Goal: Task Accomplishment & Management: Manage account settings

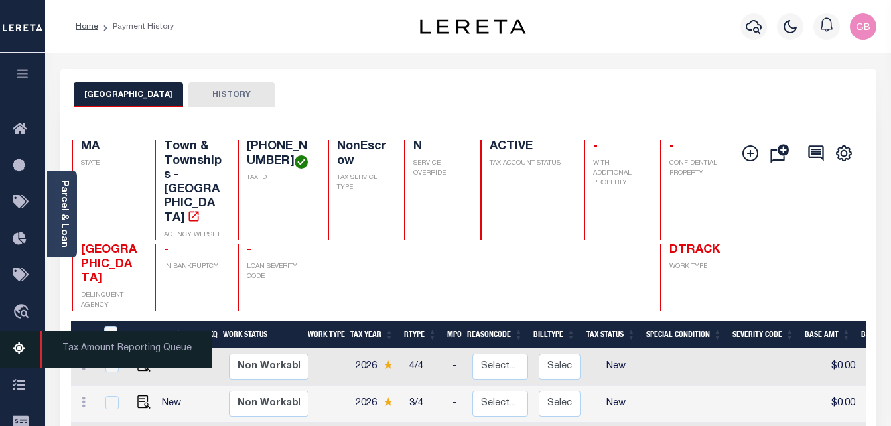
click at [17, 350] on icon at bounding box center [23, 349] width 21 height 17
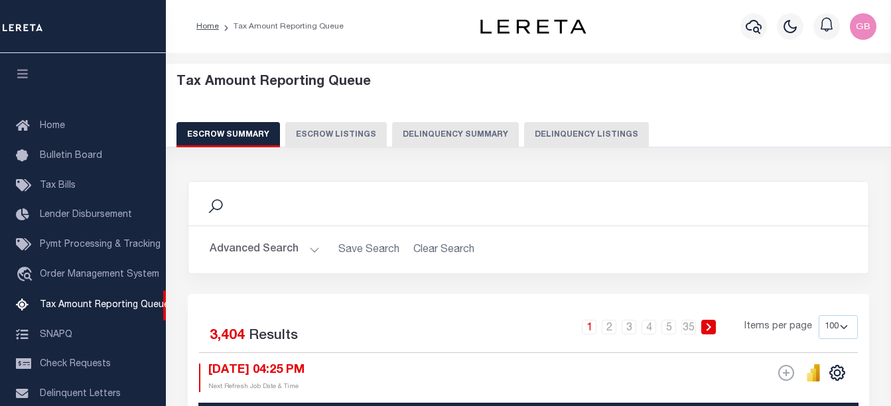
select select "100"
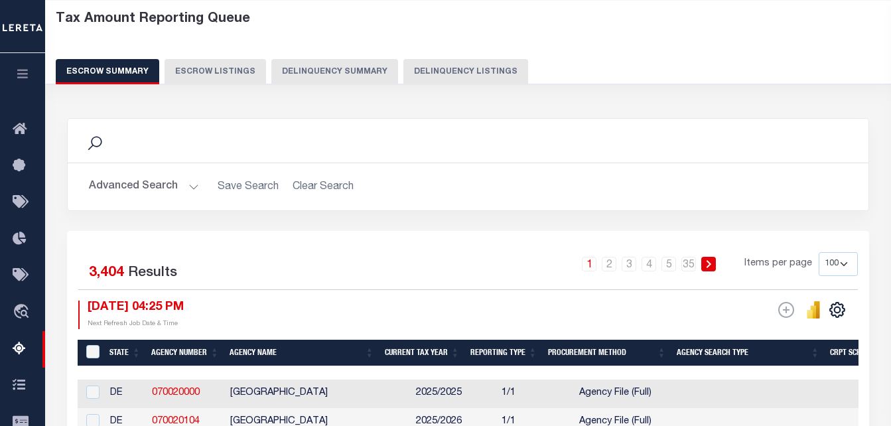
scroll to position [66, 0]
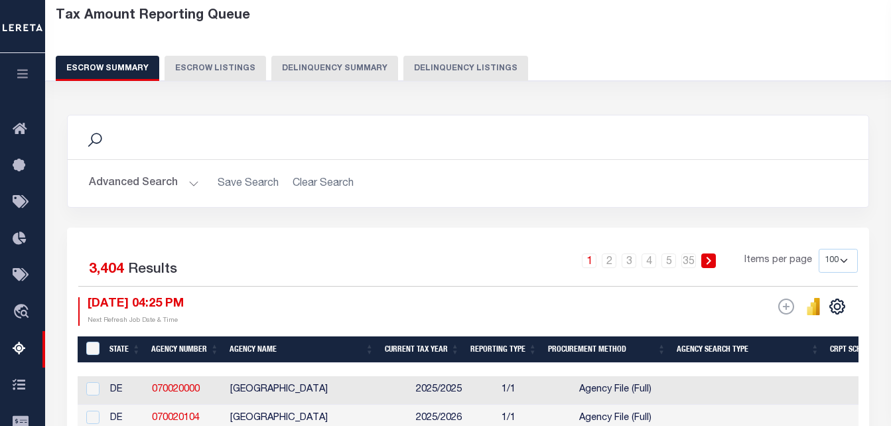
click at [437, 71] on button "Delinquency Listings" at bounding box center [466, 68] width 125 height 25
select select "100"
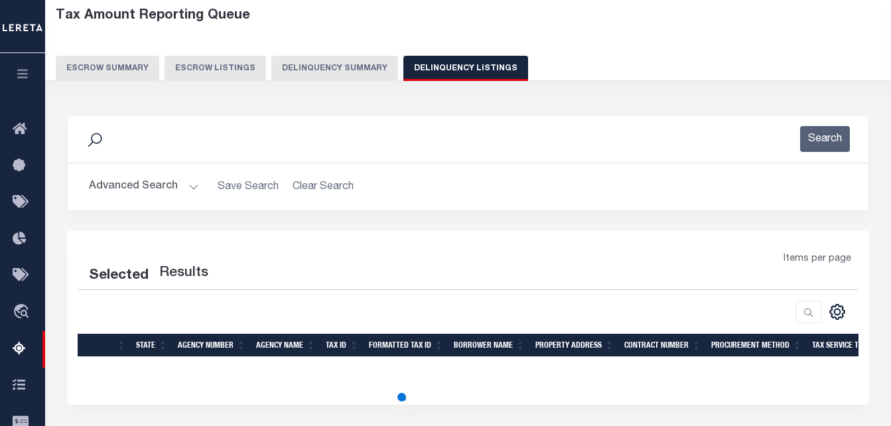
select select "100"
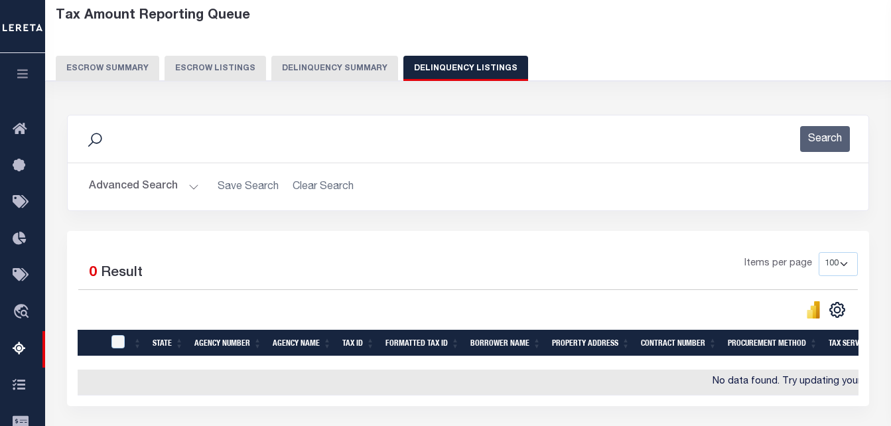
click at [189, 194] on button "Advanced Search" at bounding box center [144, 187] width 110 height 26
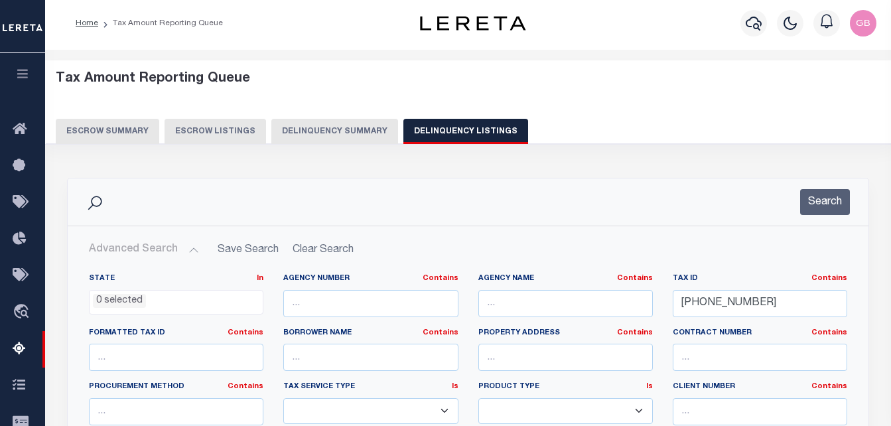
scroll to position [0, 0]
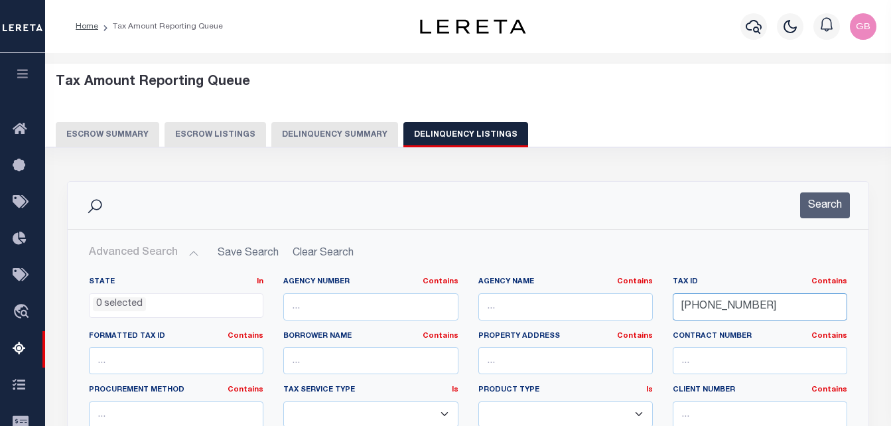
click at [707, 310] on input "225-71-20" at bounding box center [760, 306] width 175 height 27
paste input "8500118300"
type input "85001183000"
click at [842, 205] on button "Search" at bounding box center [826, 206] width 50 height 26
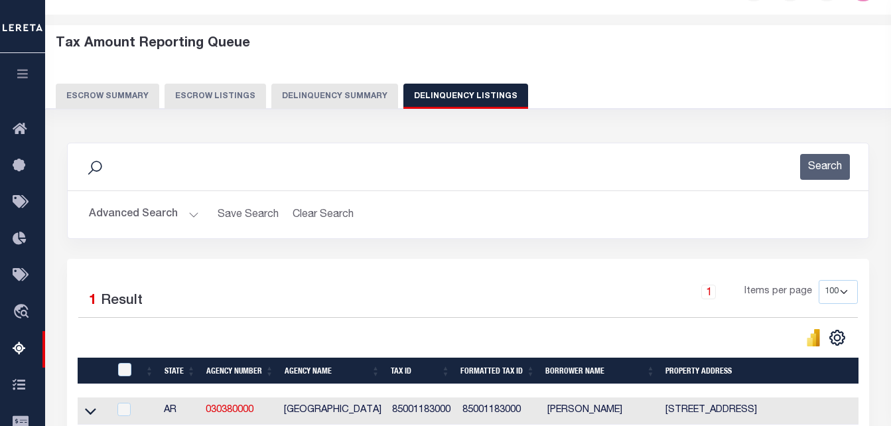
scroll to position [133, 0]
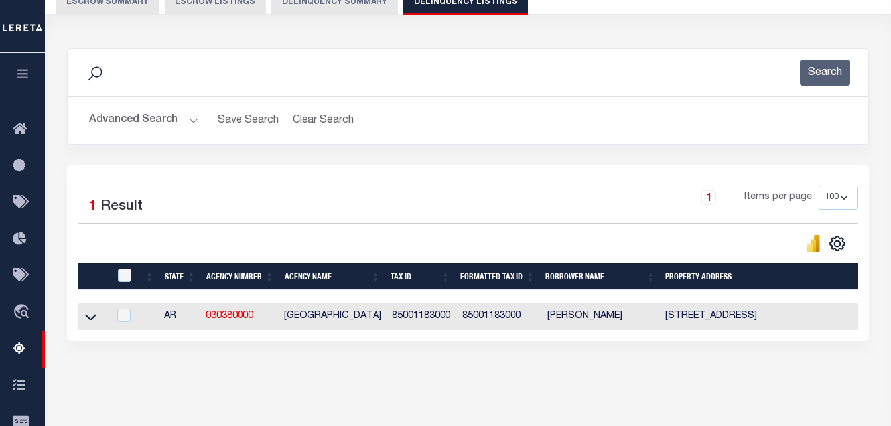
drag, startPoint x: 92, startPoint y: 319, endPoint x: 74, endPoint y: 291, distance: 33.7
click at [92, 319] on icon at bounding box center [90, 317] width 11 height 14
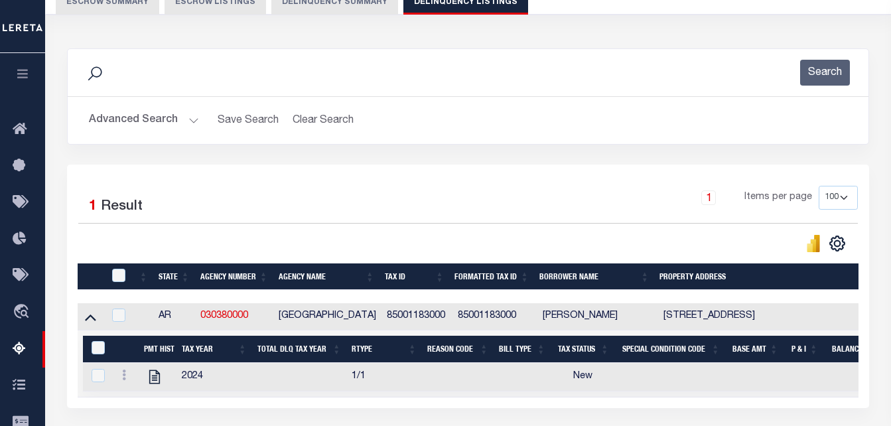
scroll to position [266, 0]
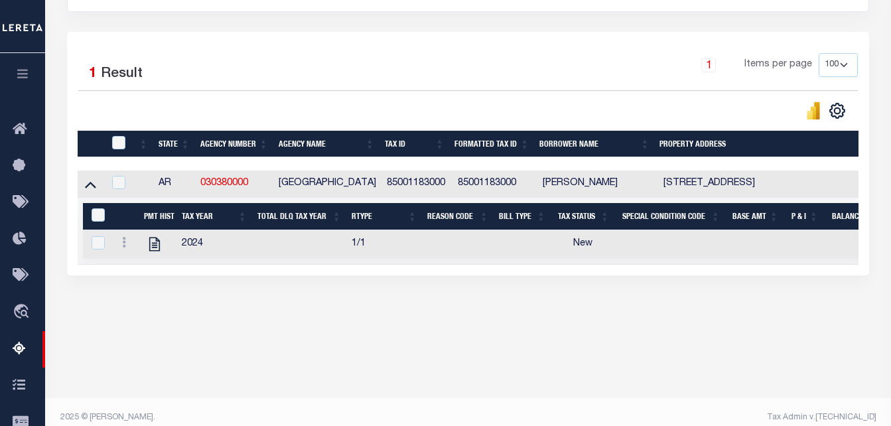
click at [124, 240] on div at bounding box center [125, 244] width 17 height 16
checkbox input "true"
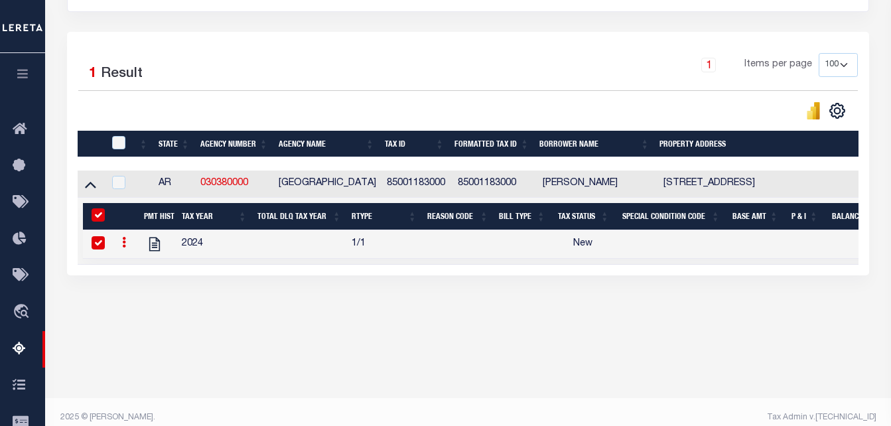
click at [95, 219] on input "&nbsp;" at bounding box center [98, 214] width 13 height 13
checkbox input "false"
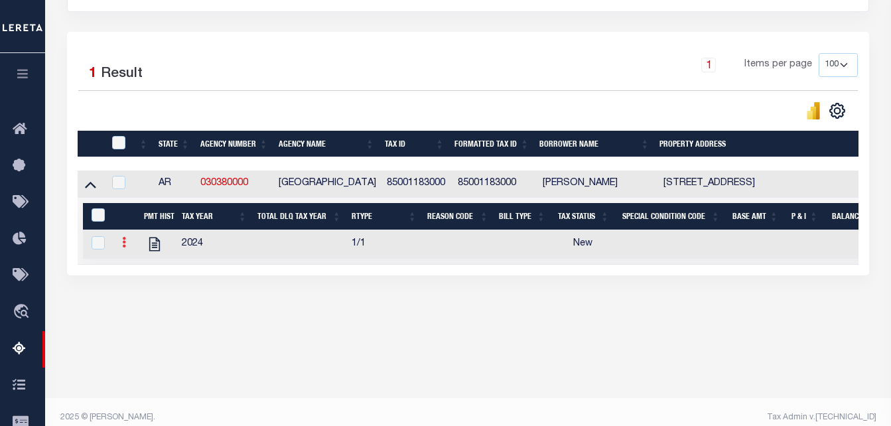
click at [119, 250] on link at bounding box center [124, 244] width 15 height 11
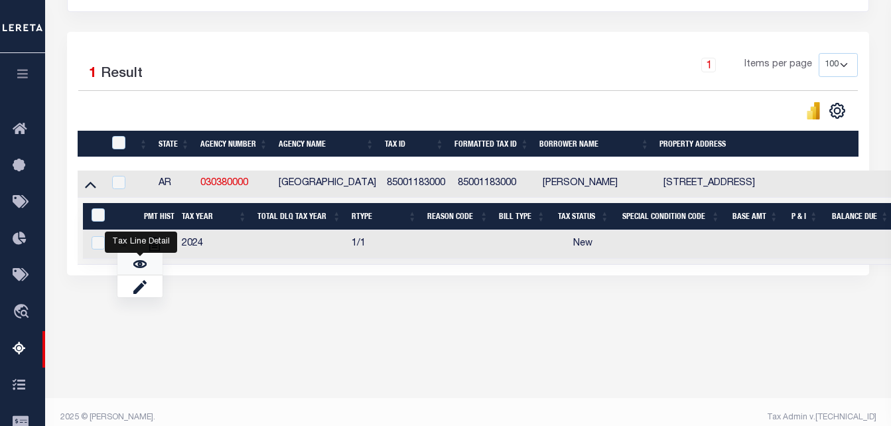
click at [135, 275] on link "" at bounding box center [139, 264] width 45 height 22
checkbox input "true"
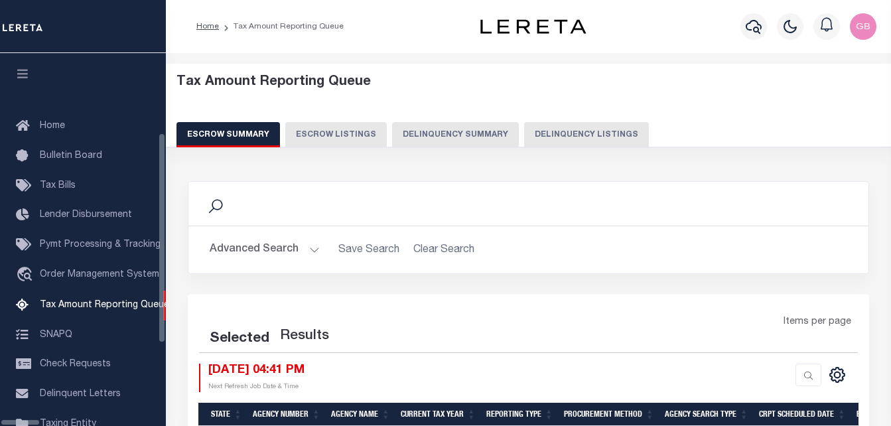
select select "100"
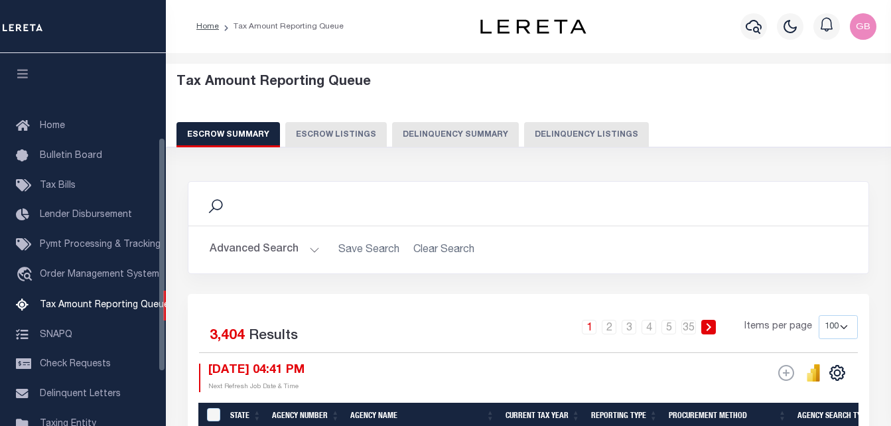
scroll to position [134, 0]
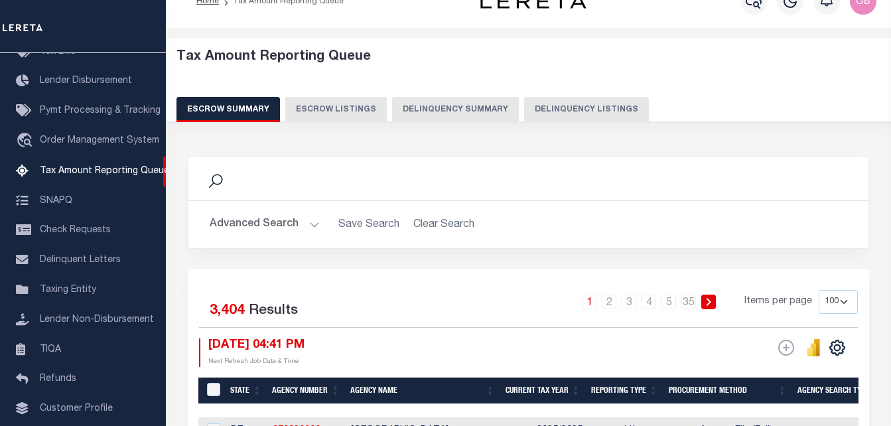
scroll to position [0, 0]
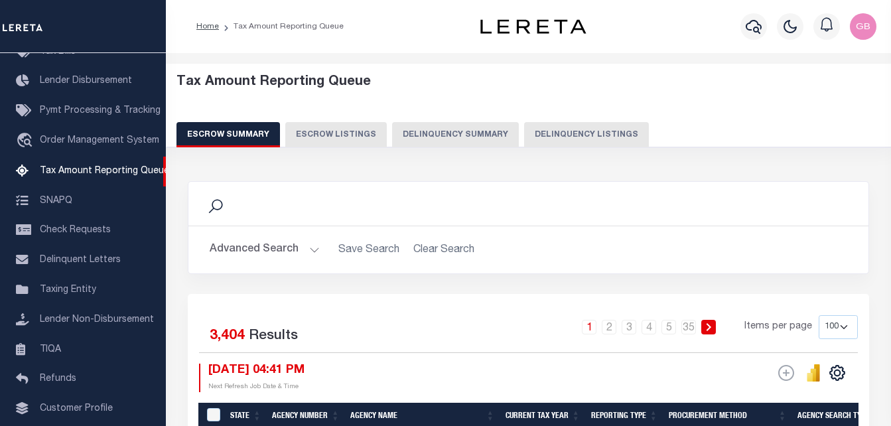
click at [562, 131] on button "Delinquency Listings" at bounding box center [586, 134] width 125 height 25
select select
select select "100"
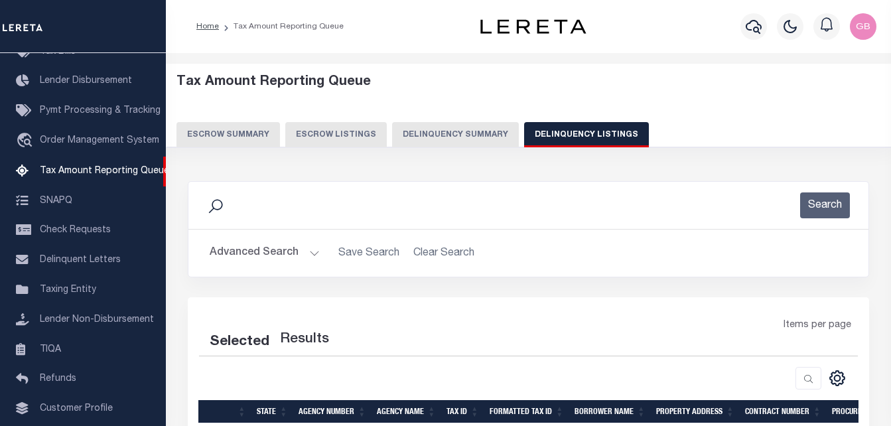
select select "100"
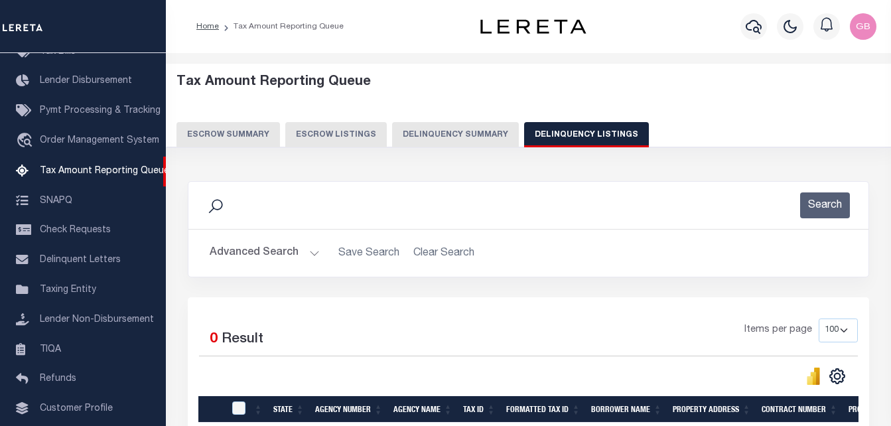
click at [310, 251] on button "Advanced Search" at bounding box center [265, 253] width 110 height 26
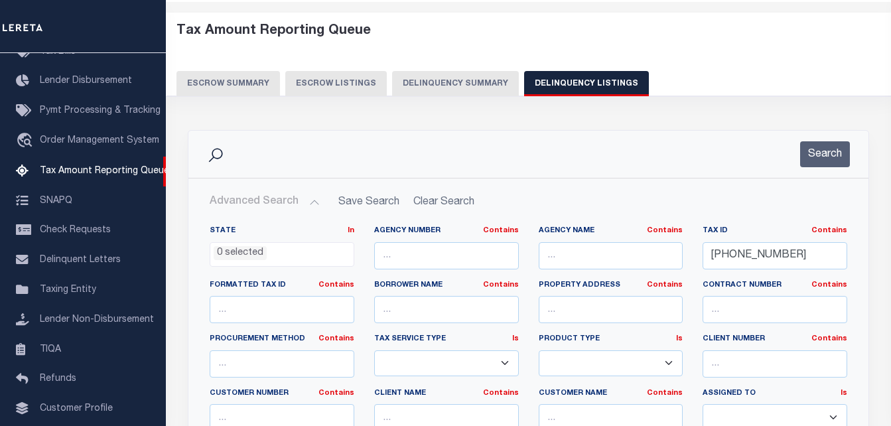
scroll to position [66, 0]
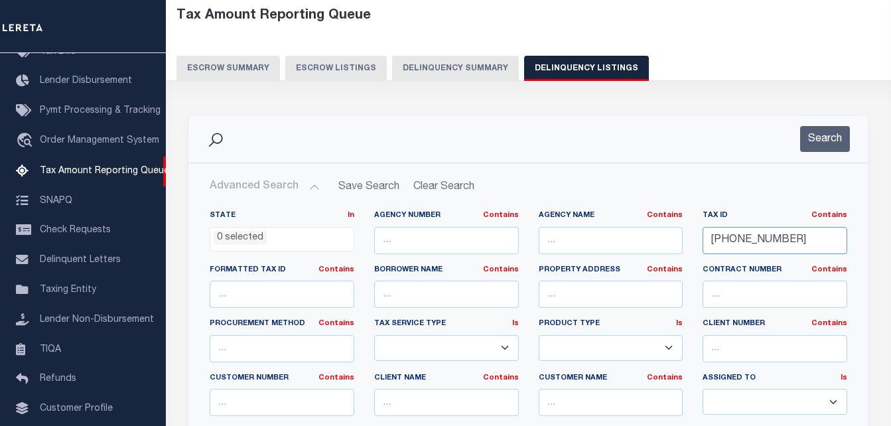
click at [717, 243] on input "225-71-20" at bounding box center [775, 240] width 145 height 27
paste input "R0000107385000"
type input "R00001073850000"
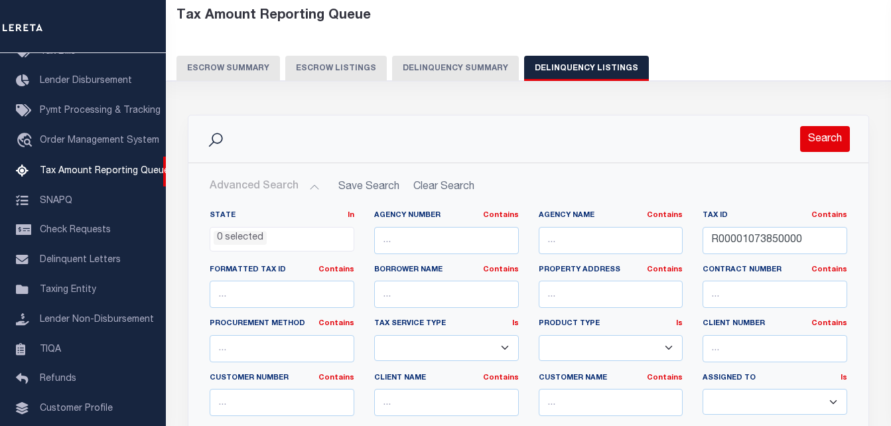
click at [836, 145] on button "Search" at bounding box center [826, 139] width 50 height 26
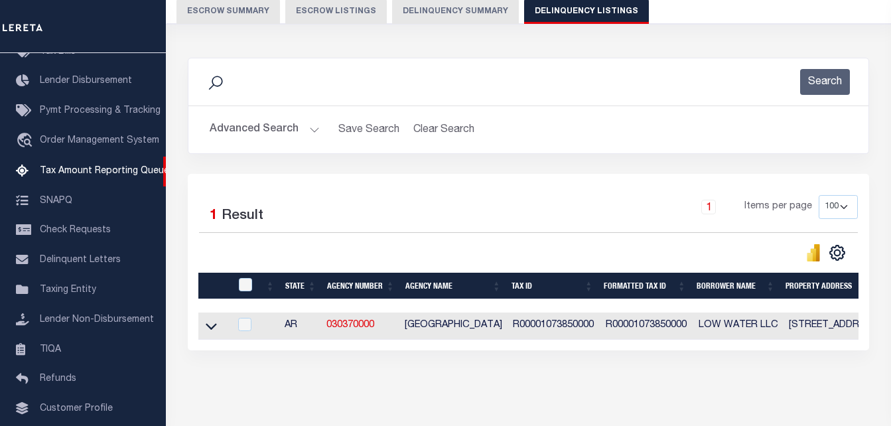
scroll to position [179, 0]
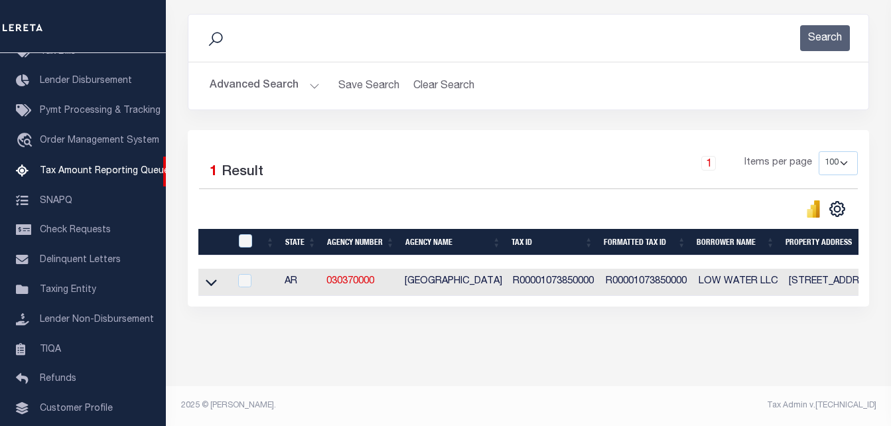
drag, startPoint x: 210, startPoint y: 271, endPoint x: 191, endPoint y: 227, distance: 48.7
click at [210, 275] on icon at bounding box center [211, 282] width 11 height 14
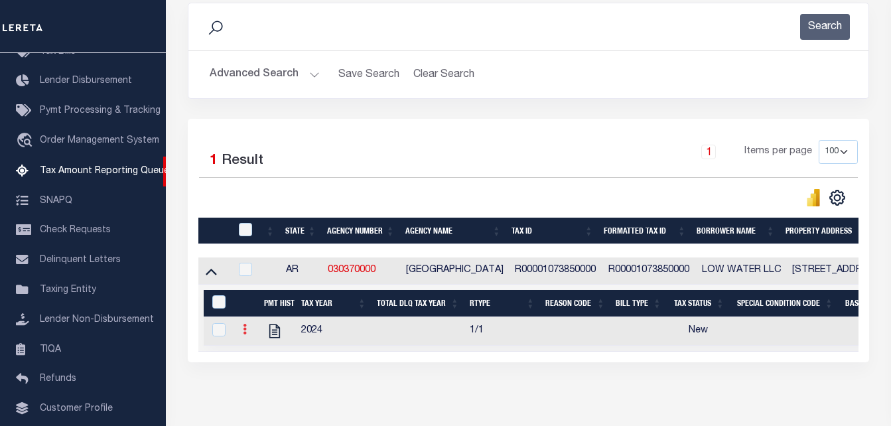
click at [249, 331] on link at bounding box center [245, 331] width 15 height 11
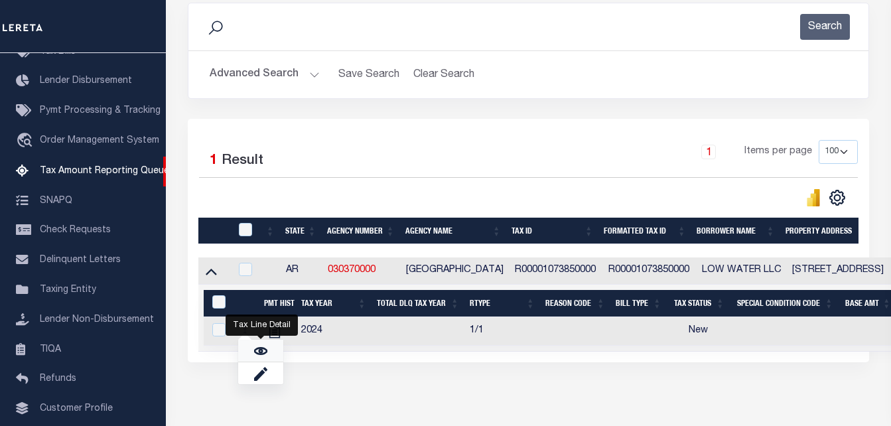
click at [270, 351] on link "" at bounding box center [260, 351] width 45 height 22
checkbox input "true"
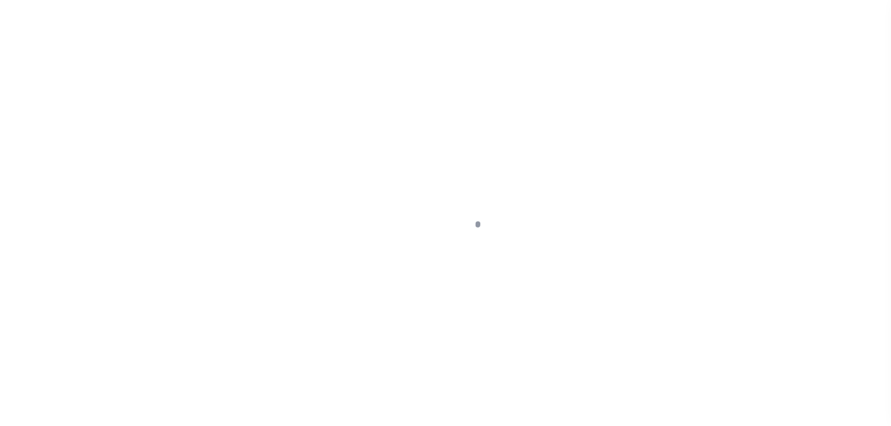
select select "NW2"
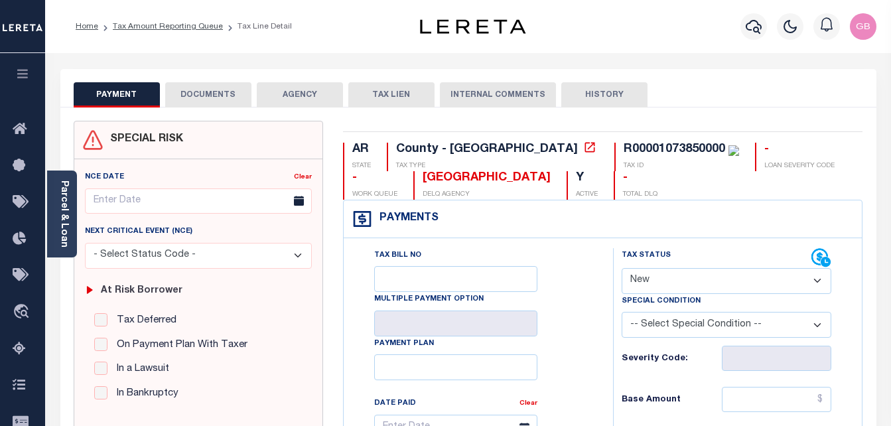
click at [602, 84] on button "HISTORY" at bounding box center [605, 94] width 86 height 25
select select "50"
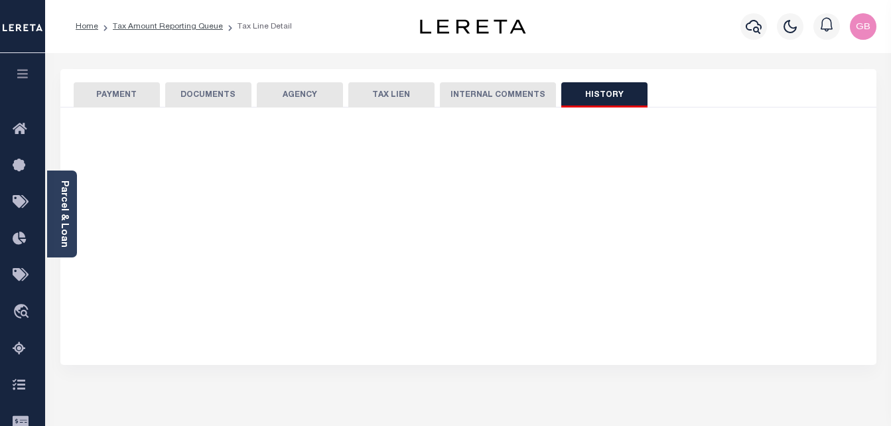
select select "50"
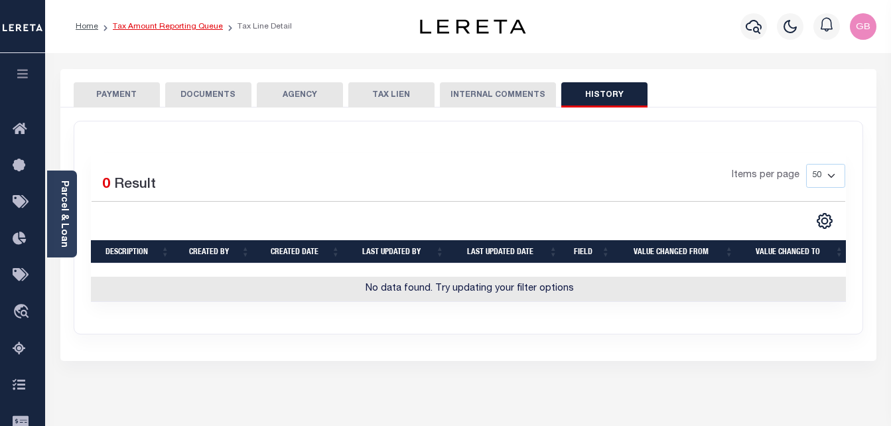
click at [154, 25] on link "Tax Amount Reporting Queue" at bounding box center [168, 27] width 110 height 8
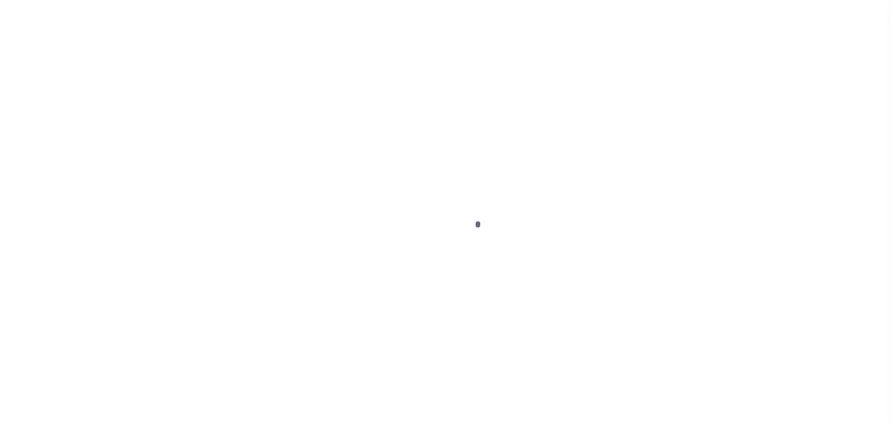
select select "NW2"
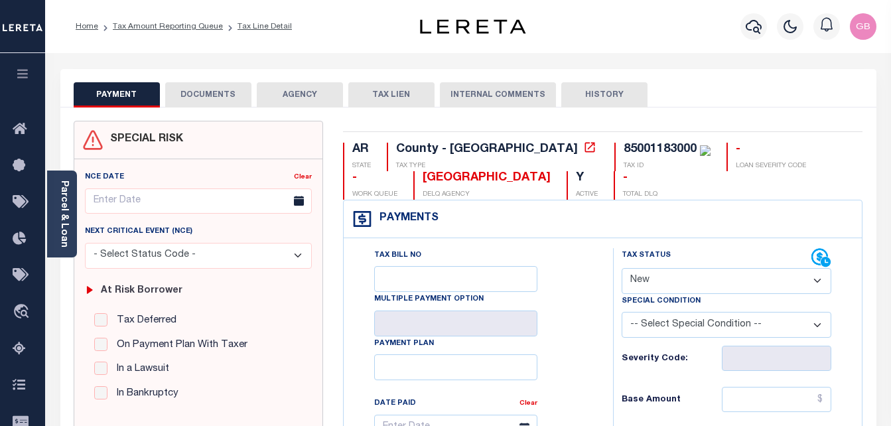
click at [680, 282] on select "- Select Status Code - Open Due/Unpaid Paid Incomplete No Tax Due Internal Refu…" at bounding box center [727, 281] width 210 height 26
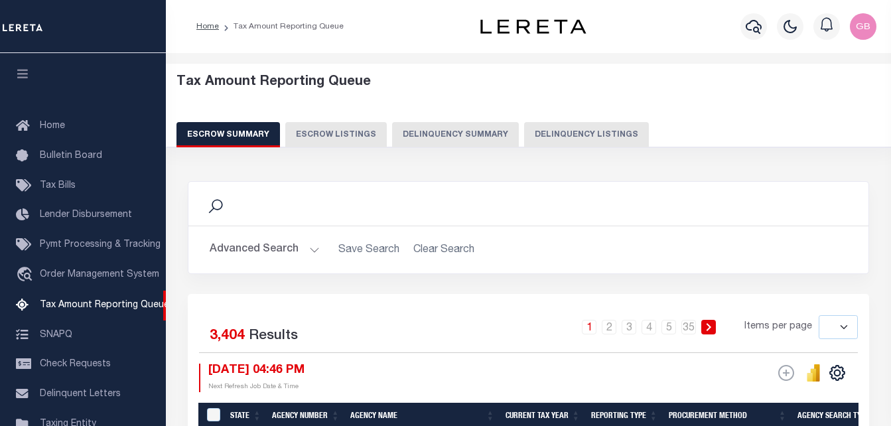
select select
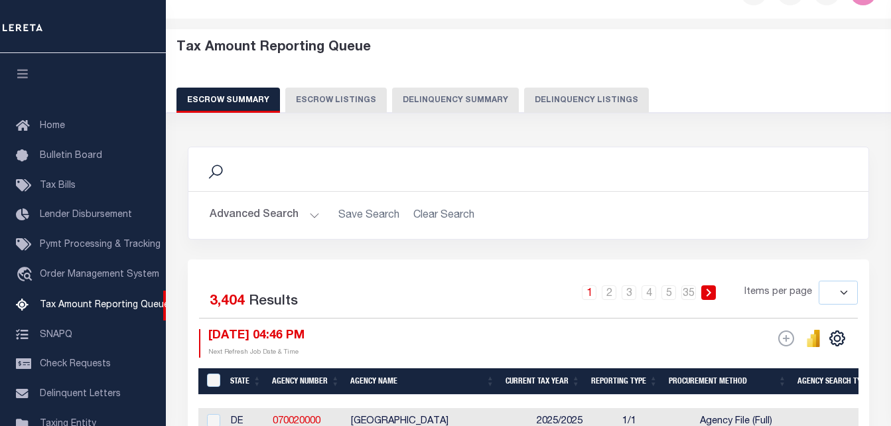
scroll to position [210, 0]
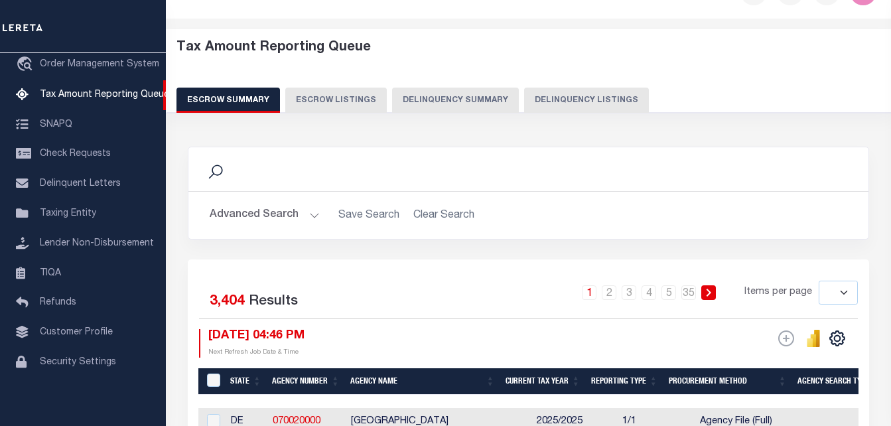
click at [613, 109] on button "Delinquency Listings" at bounding box center [586, 100] width 125 height 25
select select "100"
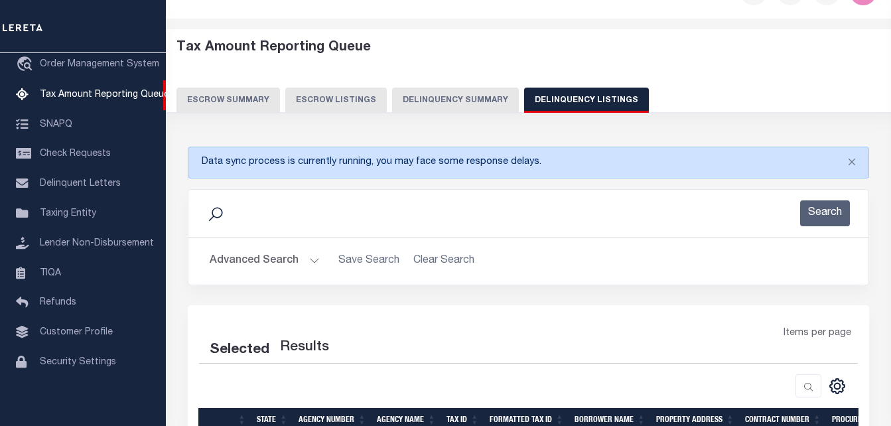
select select "100"
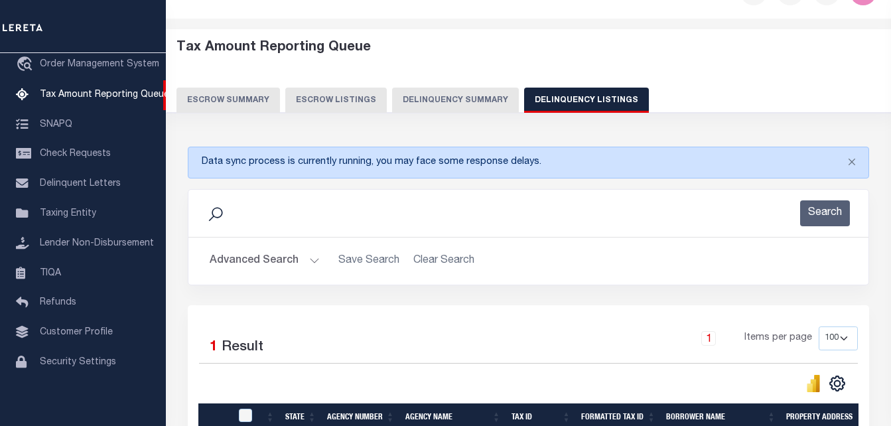
click at [309, 265] on button "Advanced Search" at bounding box center [265, 261] width 110 height 26
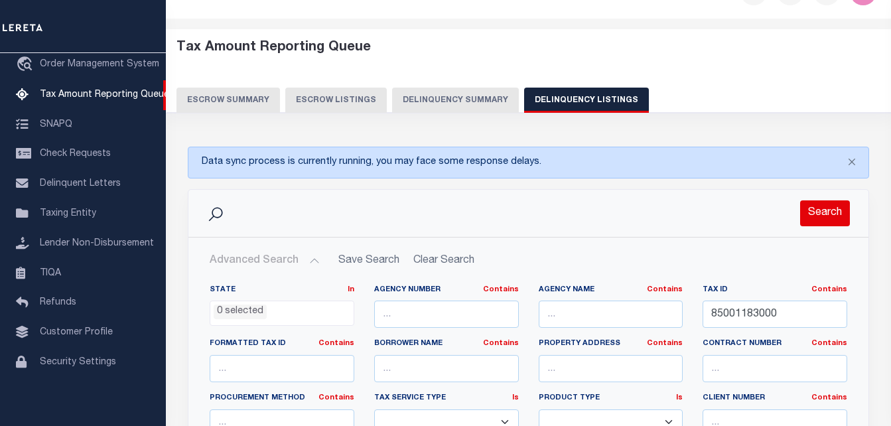
click at [822, 211] on button "Search" at bounding box center [826, 213] width 50 height 26
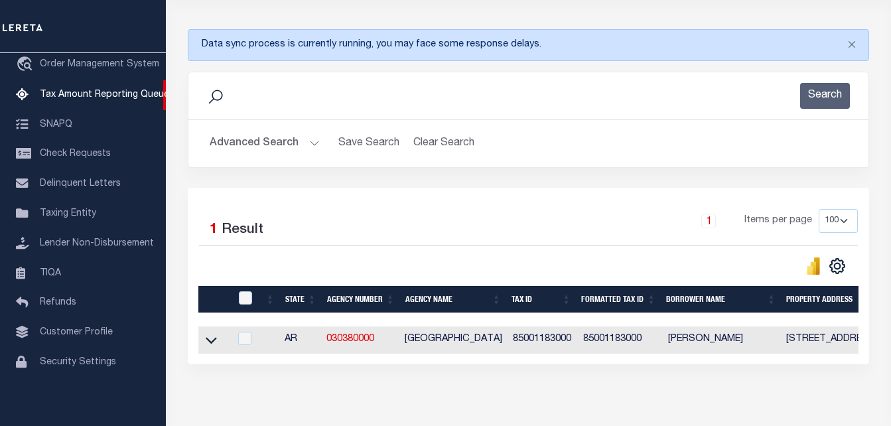
scroll to position [167, 0]
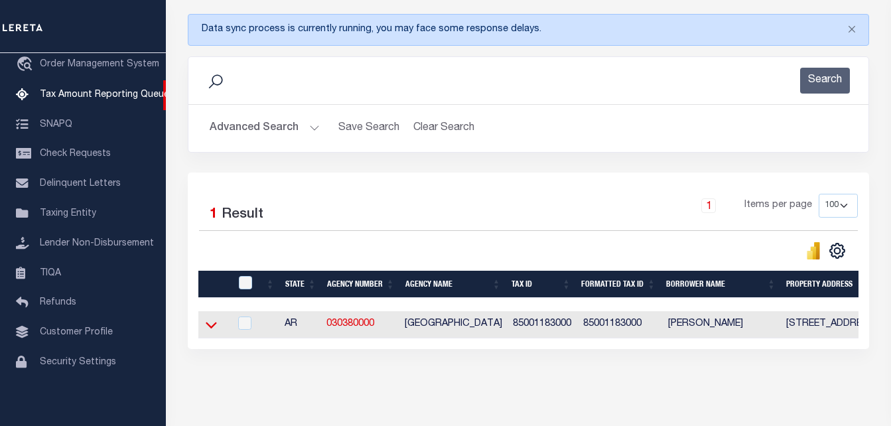
click at [210, 325] on icon at bounding box center [211, 325] width 11 height 14
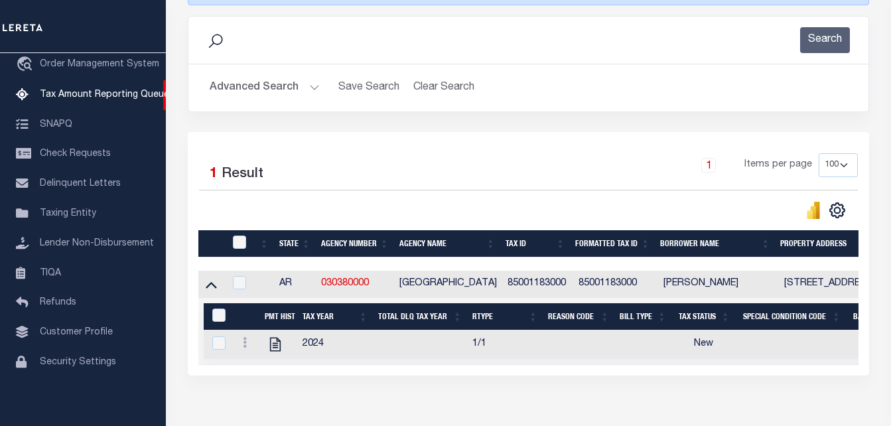
scroll to position [289, 0]
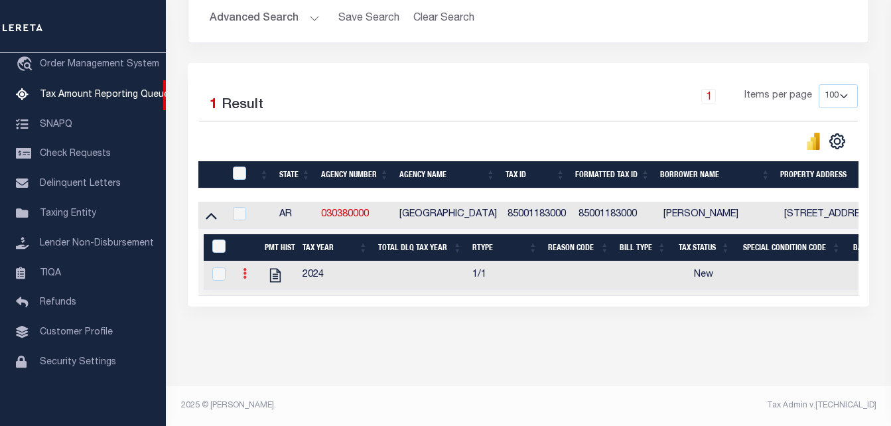
click at [249, 270] on link at bounding box center [245, 275] width 15 height 11
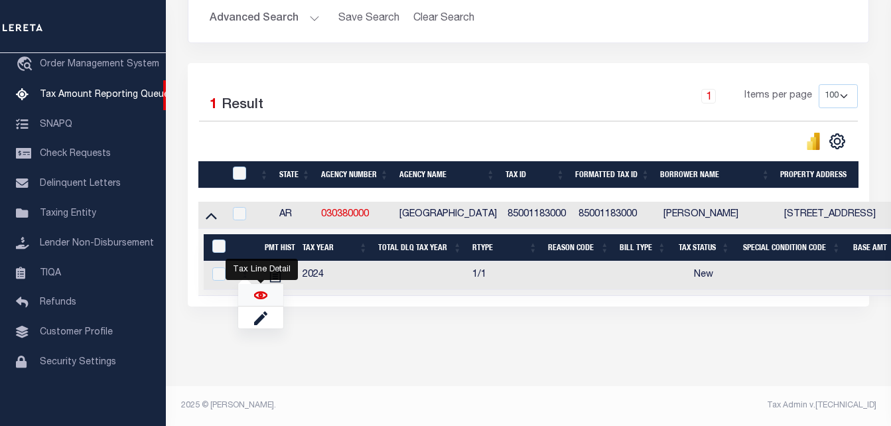
click at [259, 290] on img "" at bounding box center [260, 295] width 13 height 13
checkbox input "true"
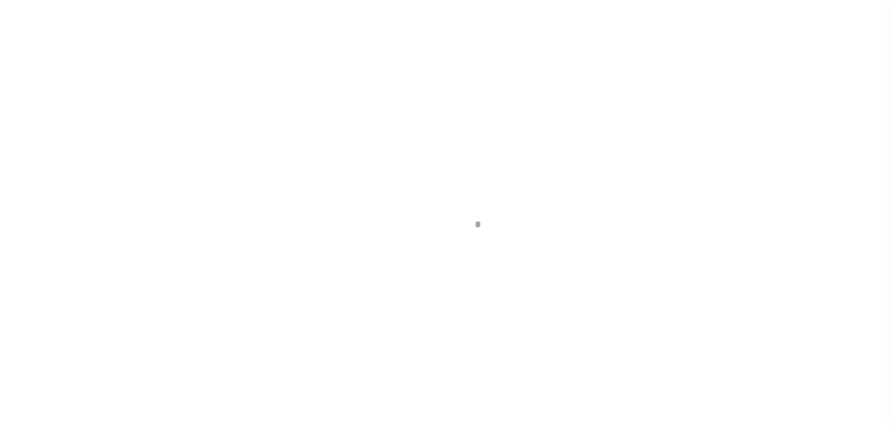
scroll to position [133, 0]
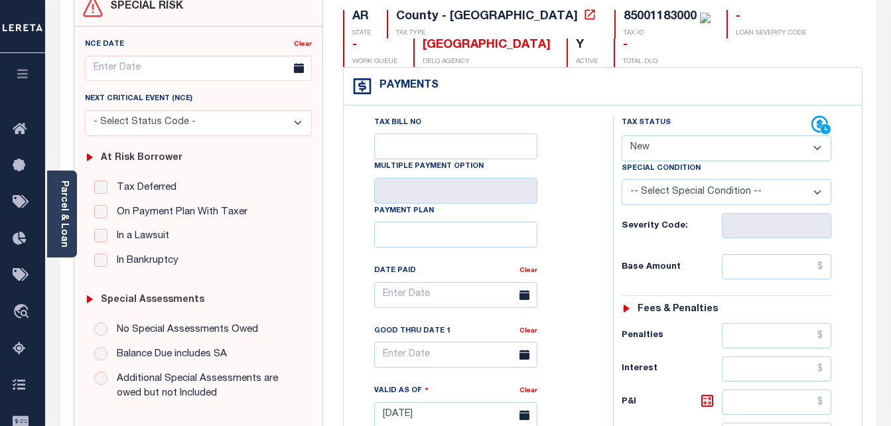
click at [682, 155] on select "- Select Status Code - Open Due/Unpaid Paid Incomplete No Tax Due Internal Refu…" at bounding box center [727, 148] width 210 height 26
select select "DUE"
click at [622, 136] on select "- Select Status Code - Open Due/Unpaid Paid Incomplete No Tax Due Internal Refu…" at bounding box center [727, 148] width 210 height 26
type input "[DATE]"
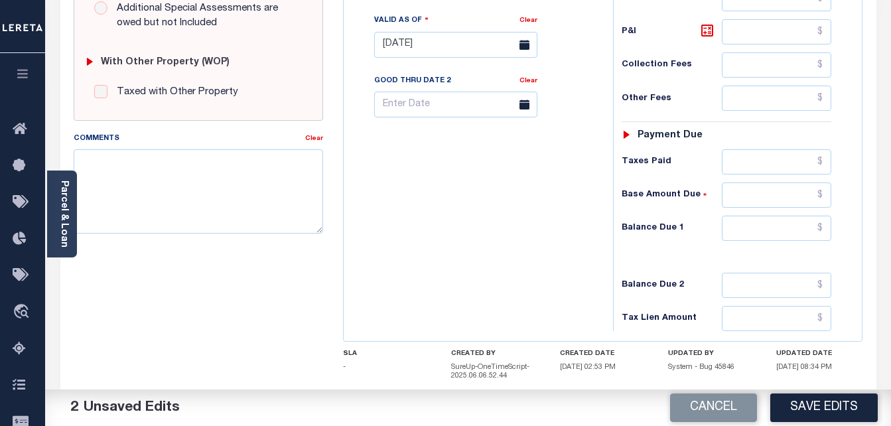
scroll to position [531, 0]
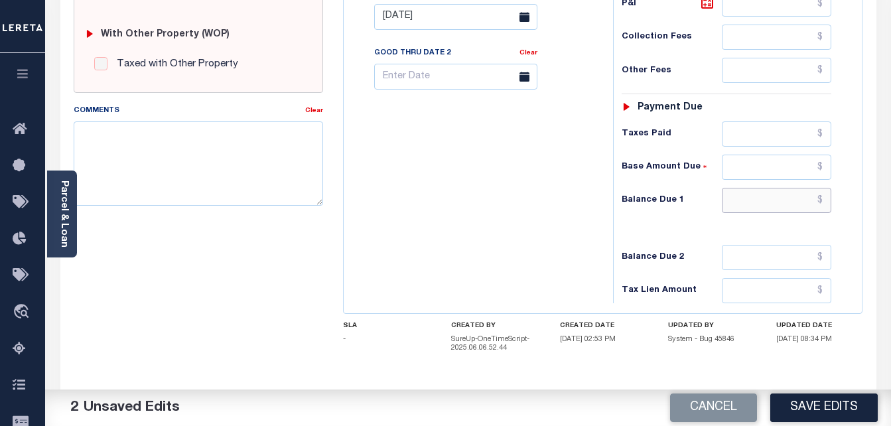
click at [824, 202] on input "text" at bounding box center [777, 200] width 110 height 25
paste input "346.74"
type input "$346.74"
drag, startPoint x: 442, startPoint y: 235, endPoint x: 437, endPoint y: 124, distance: 111.0
click at [442, 235] on div "Tax Bill No Multiple Payment Option Payment Plan Clear" at bounding box center [475, 10] width 256 height 586
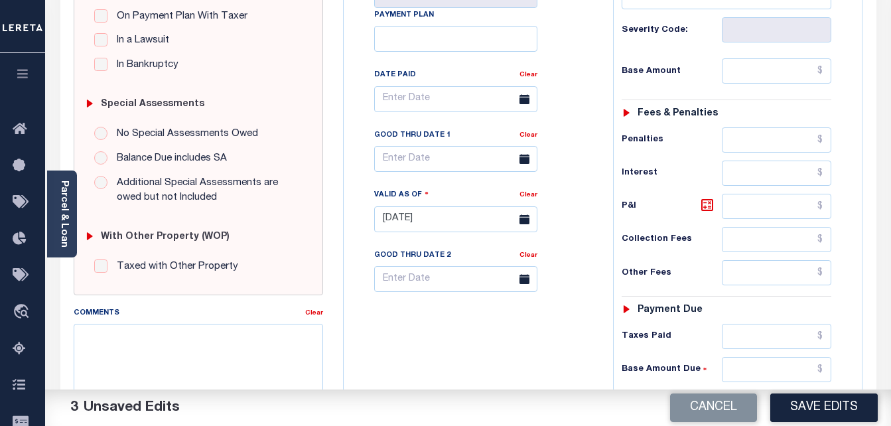
scroll to position [332, 0]
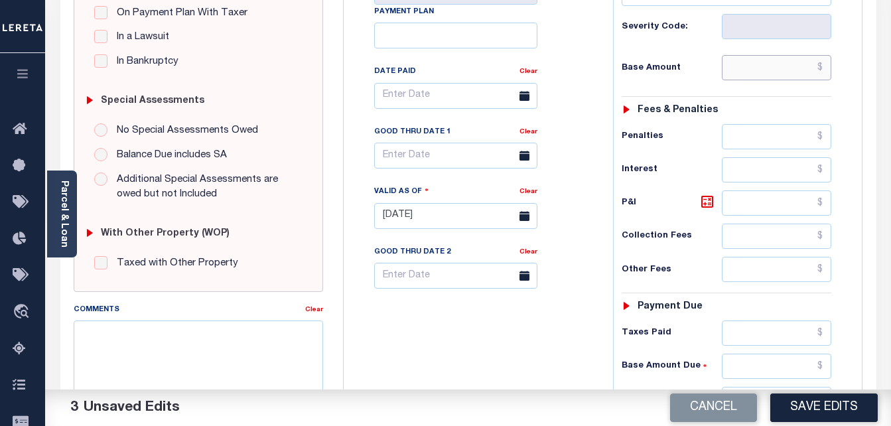
click at [821, 70] on input "text" at bounding box center [777, 67] width 110 height 25
paste input "346.74"
type input "$346.74"
click at [472, 148] on input "text" at bounding box center [455, 156] width 163 height 26
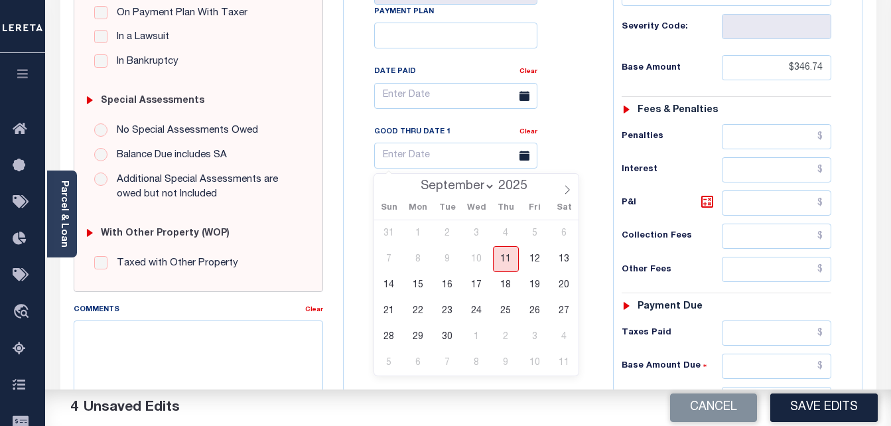
click at [507, 258] on span "11" at bounding box center [506, 259] width 26 height 26
type input "[DATE]"
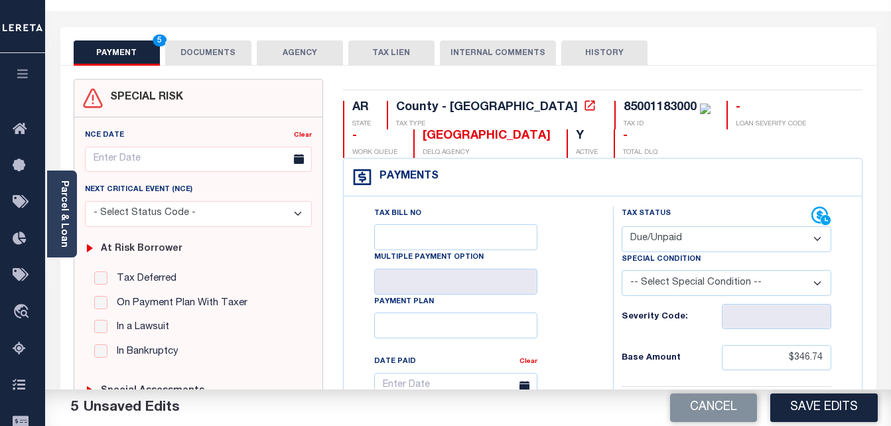
scroll to position [0, 0]
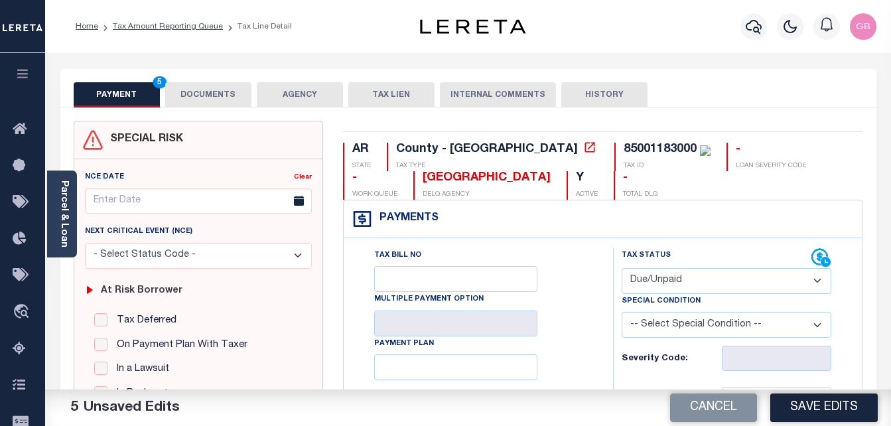
click at [224, 84] on button "DOCUMENTS" at bounding box center [208, 94] width 86 height 25
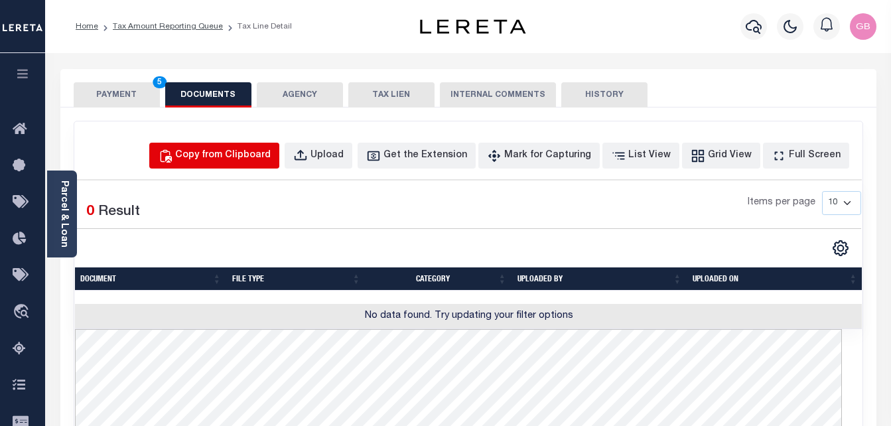
click at [259, 152] on div "Copy from Clipboard" at bounding box center [223, 156] width 96 height 15
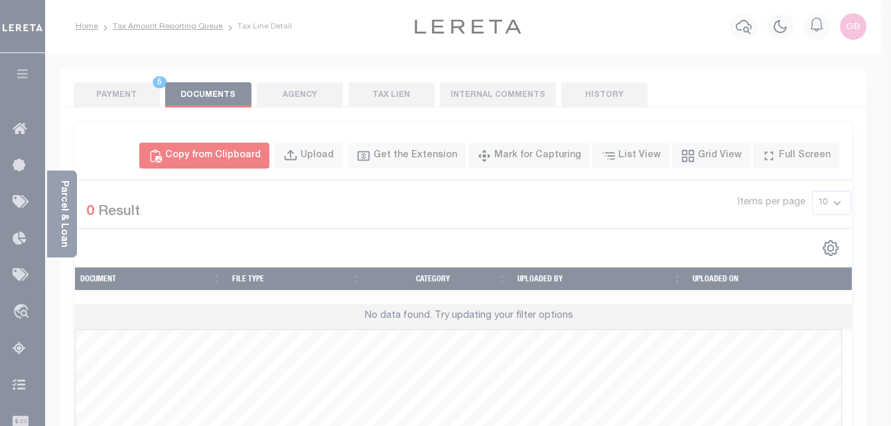
select select "POP"
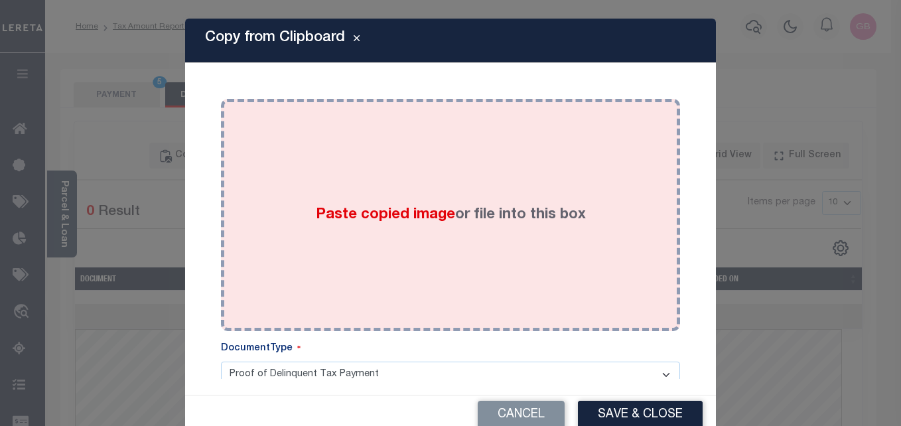
click at [380, 224] on label "Paste copied image or file into this box" at bounding box center [451, 215] width 270 height 22
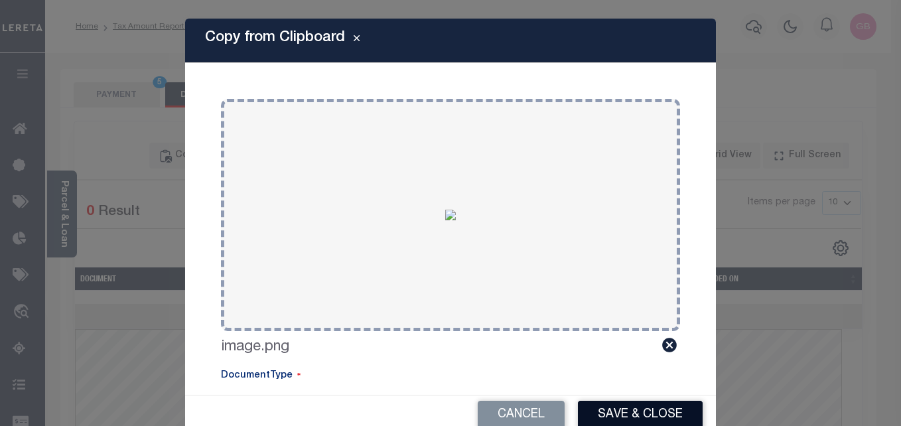
click at [623, 408] on button "Save & Close" at bounding box center [640, 415] width 125 height 29
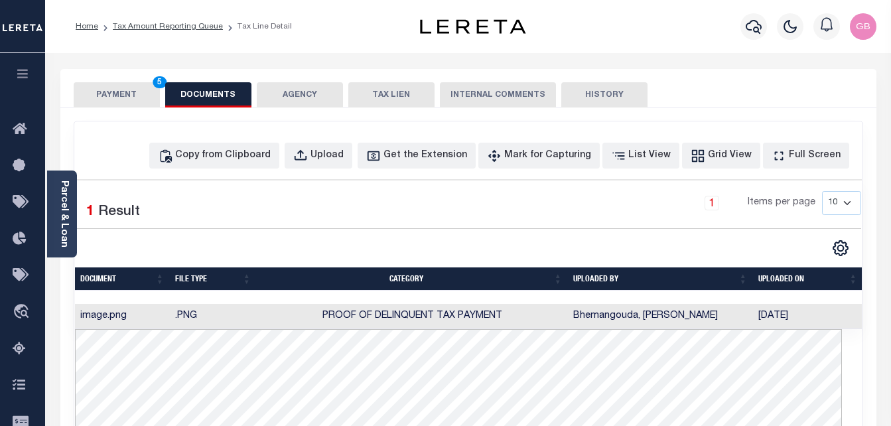
click at [99, 90] on button "PAYMENT 5" at bounding box center [117, 94] width 86 height 25
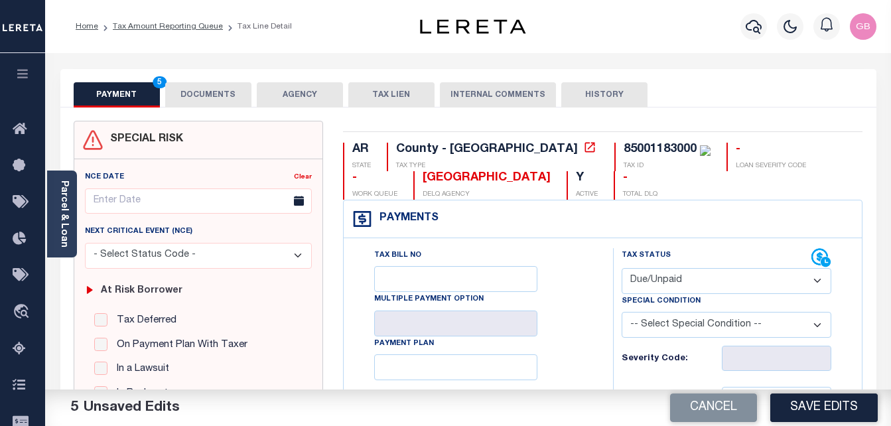
click at [682, 281] on select "- Select Status Code - Open Due/Unpaid Paid Incomplete No Tax Due Internal Refu…" at bounding box center [727, 281] width 210 height 26
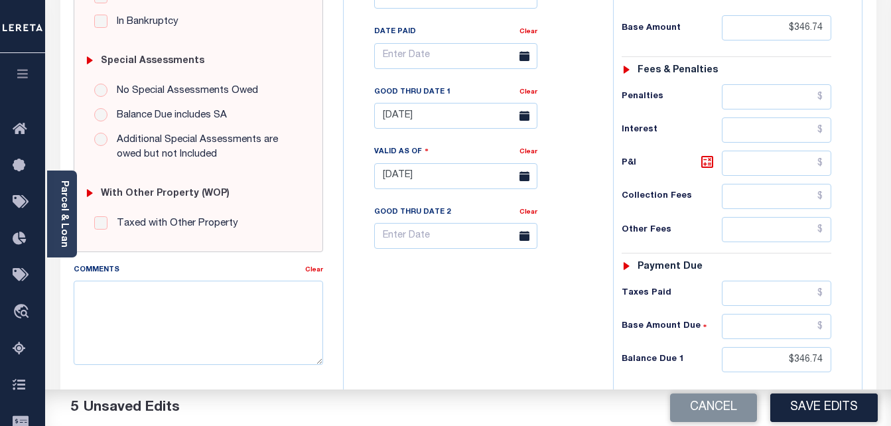
scroll to position [398, 0]
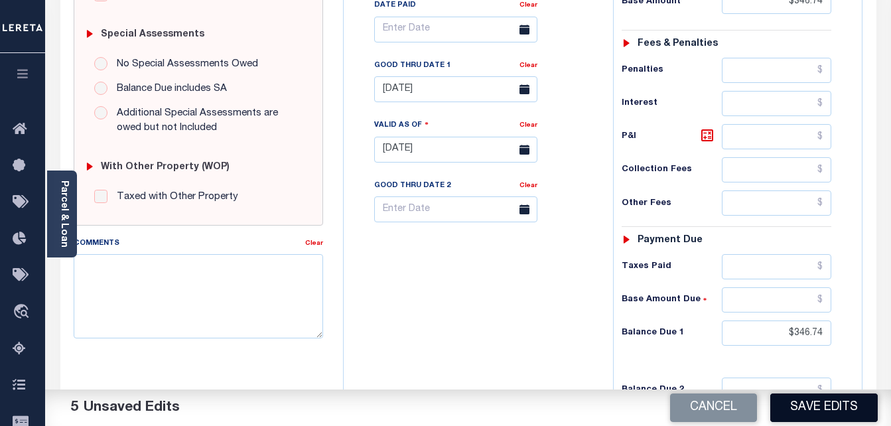
click at [820, 408] on button "Save Edits" at bounding box center [825, 408] width 108 height 29
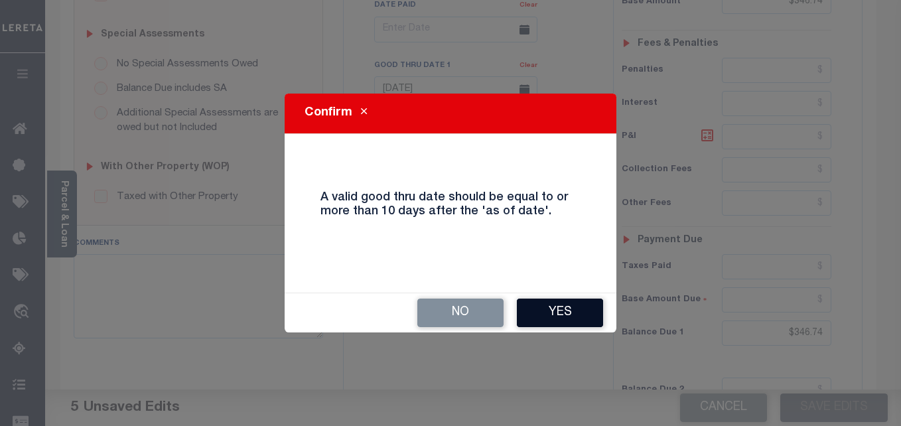
click at [553, 312] on button "Yes" at bounding box center [560, 313] width 86 height 29
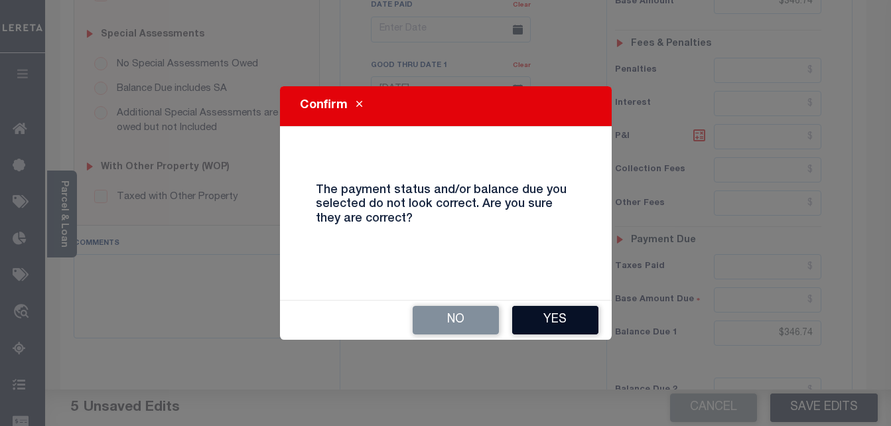
click at [564, 315] on button "Yes" at bounding box center [555, 320] width 86 height 29
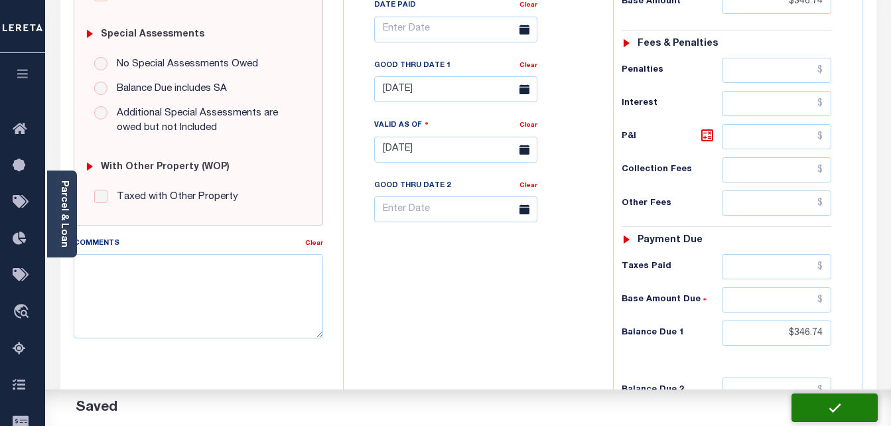
checkbox input "false"
type input "$346.74"
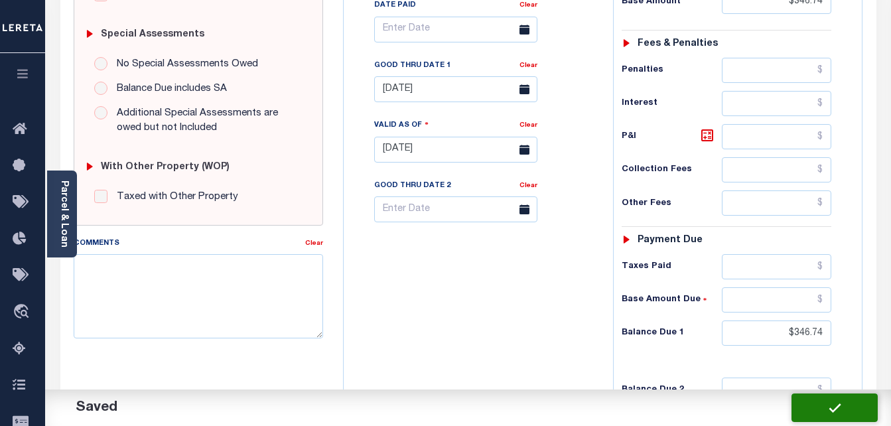
type input "$346.74"
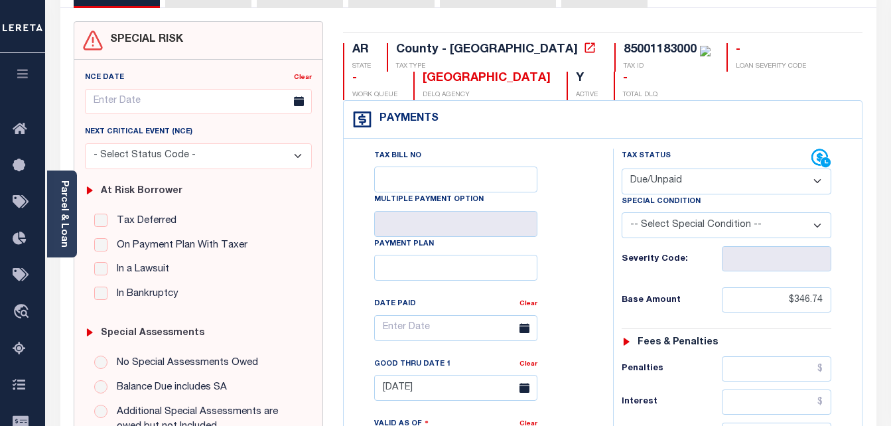
scroll to position [0, 0]
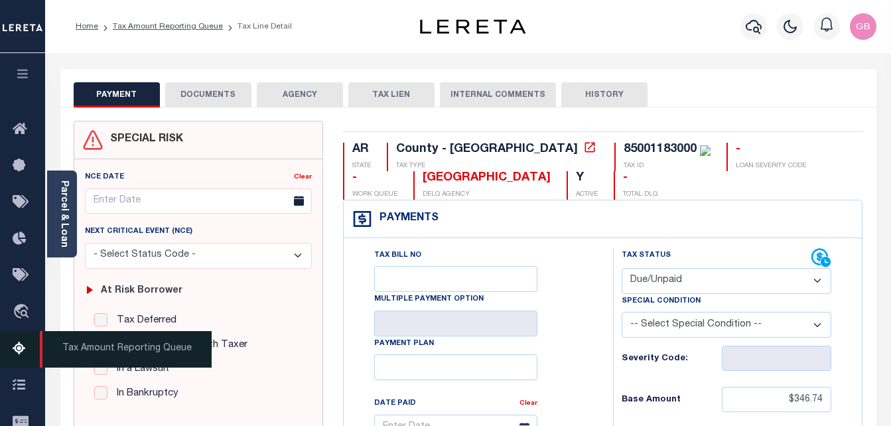
drag, startPoint x: 26, startPoint y: 348, endPoint x: 14, endPoint y: 328, distance: 23.8
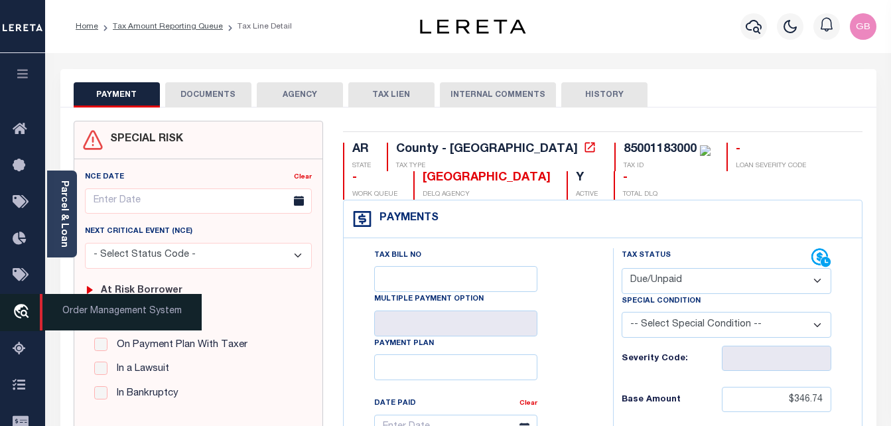
click at [26, 349] on icon at bounding box center [23, 349] width 21 height 17
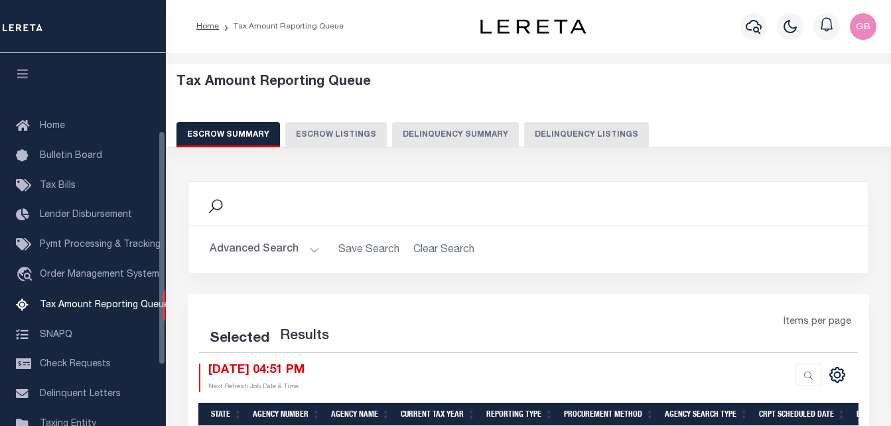
click at [524, 135] on button "Delinquency Listings" at bounding box center [586, 134] width 125 height 25
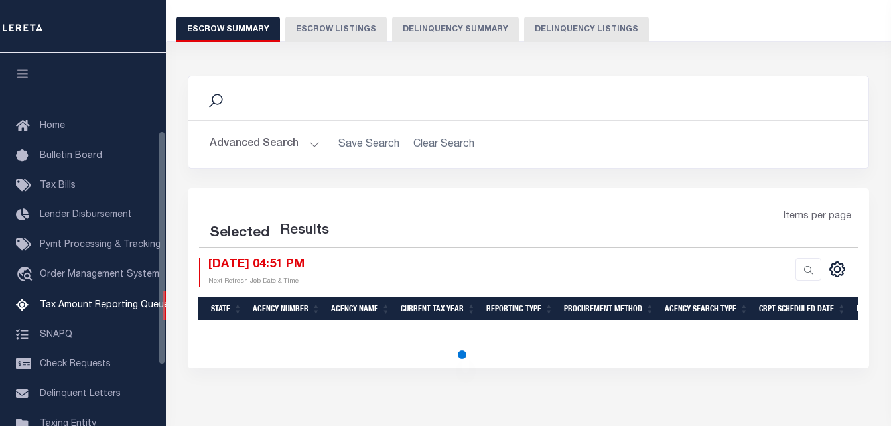
scroll to position [134, 0]
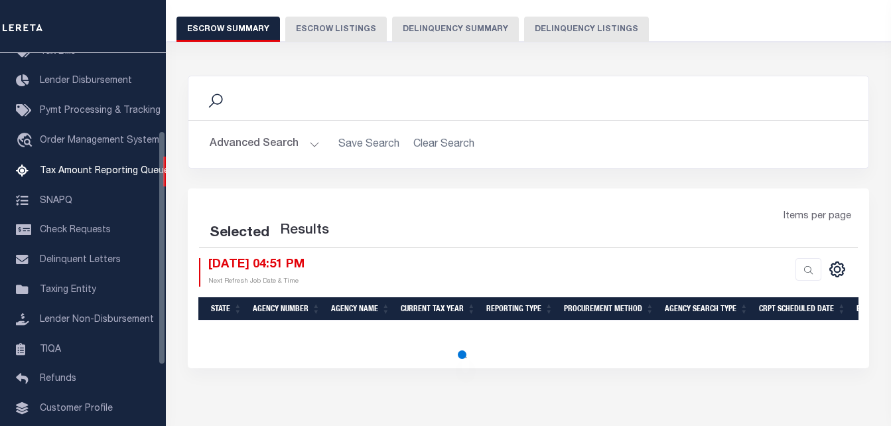
select select "100"
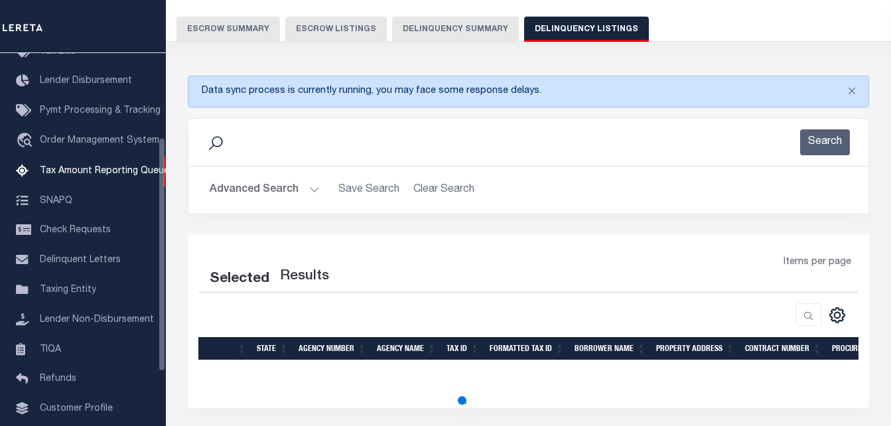
select select "100"
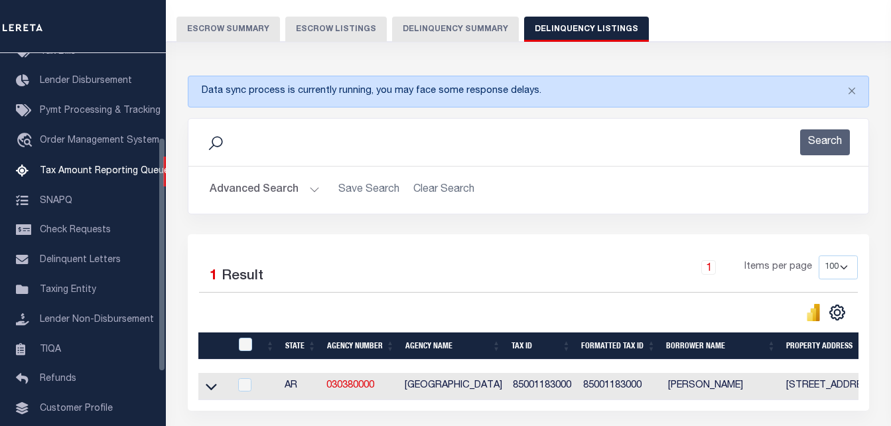
scroll to position [133, 0]
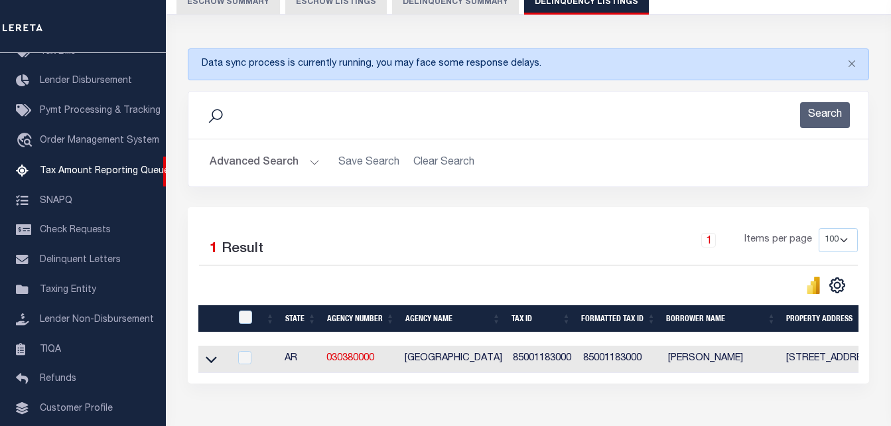
click at [310, 162] on button "Advanced Search" at bounding box center [265, 163] width 110 height 26
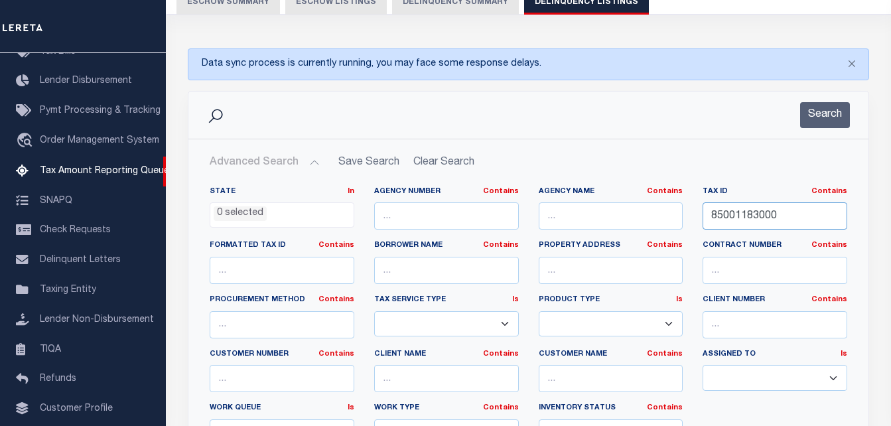
click at [755, 215] on input "85001183000" at bounding box center [775, 215] width 145 height 27
click at [824, 110] on button "Search" at bounding box center [826, 115] width 50 height 26
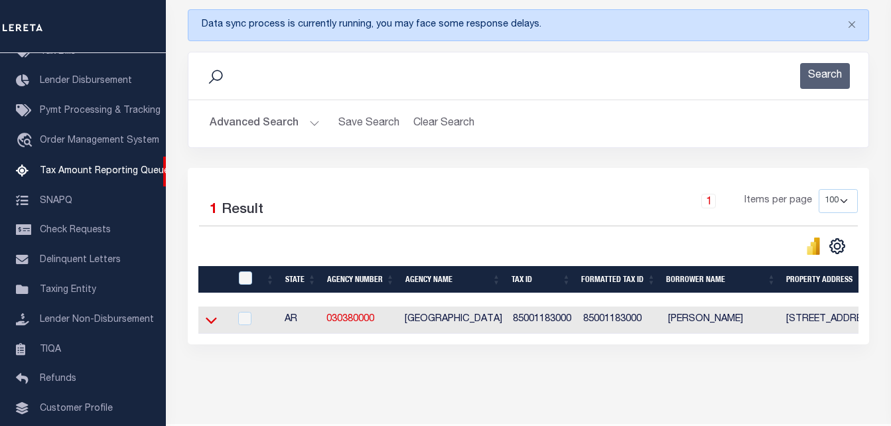
scroll to position [199, 0]
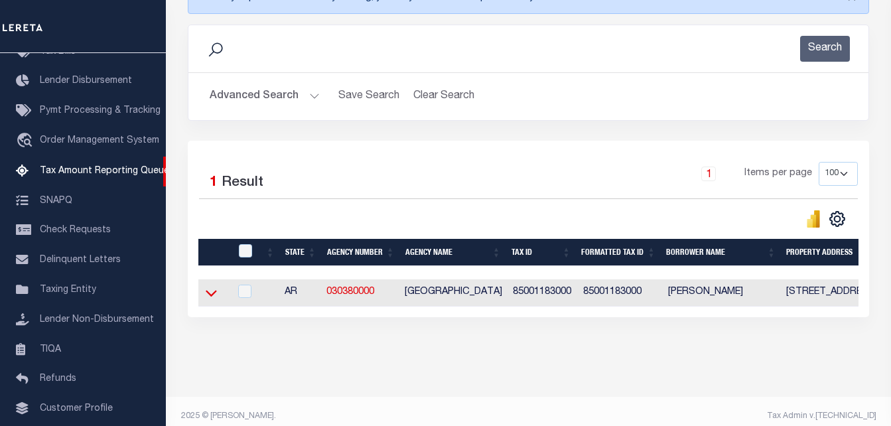
click at [209, 297] on icon at bounding box center [211, 293] width 11 height 7
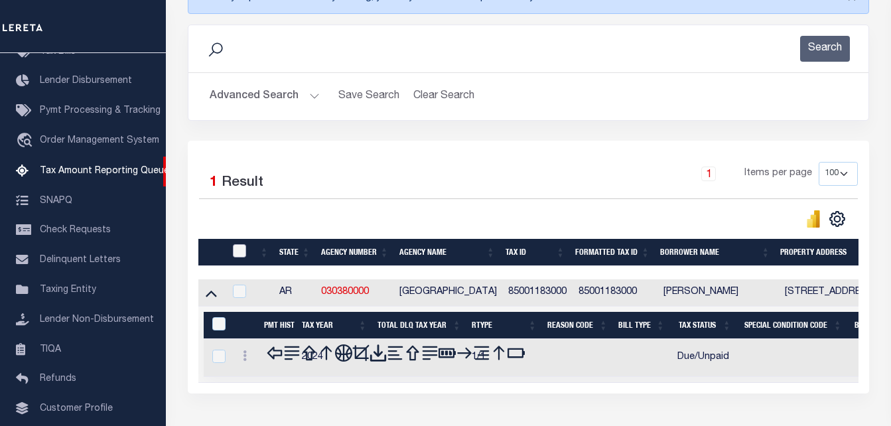
click at [242, 254] on input "checkbox" at bounding box center [239, 250] width 13 height 13
checkbox input "true"
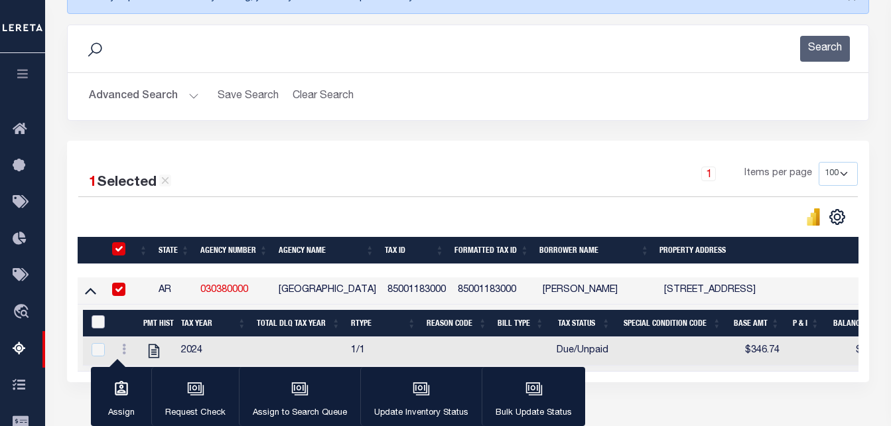
click at [97, 320] on input "&nbsp;" at bounding box center [98, 321] width 13 height 13
checkbox input "true"
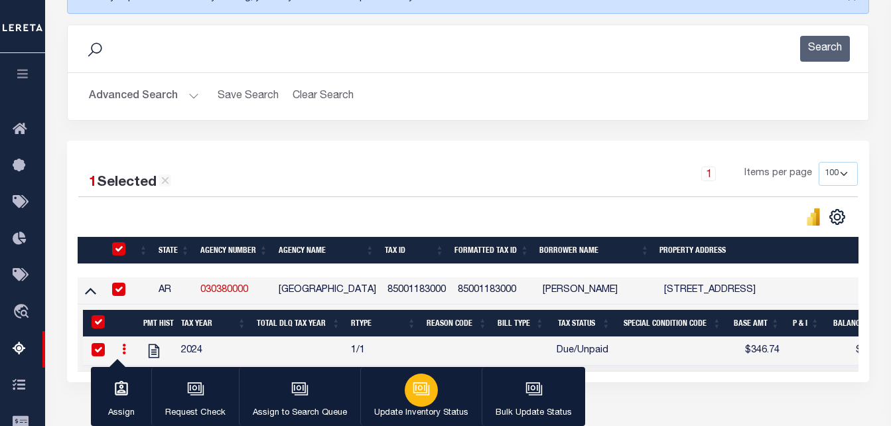
click at [413, 400] on div "button" at bounding box center [421, 390] width 33 height 33
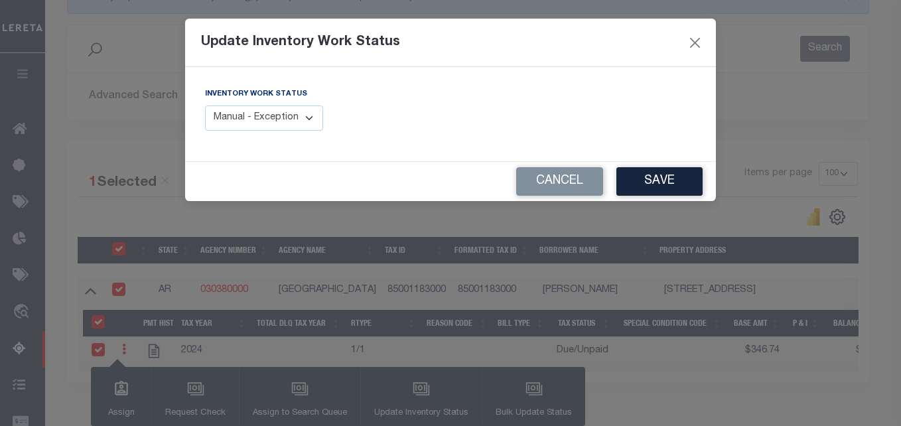
click at [299, 115] on select "Manual - Exception Pended - Awaiting Search Late Add Exception Completed" at bounding box center [264, 119] width 118 height 26
select select "4"
click at [205, 106] on select "Manual - Exception Pended - Awaiting Search Late Add Exception Completed" at bounding box center [264, 119] width 118 height 26
click at [673, 186] on button "Save" at bounding box center [660, 181] width 86 height 29
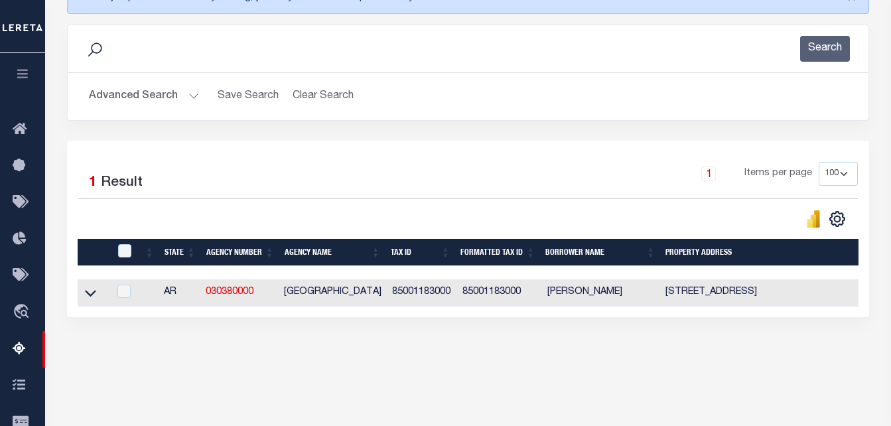
click at [184, 98] on button "Advanced Search" at bounding box center [144, 97] width 110 height 26
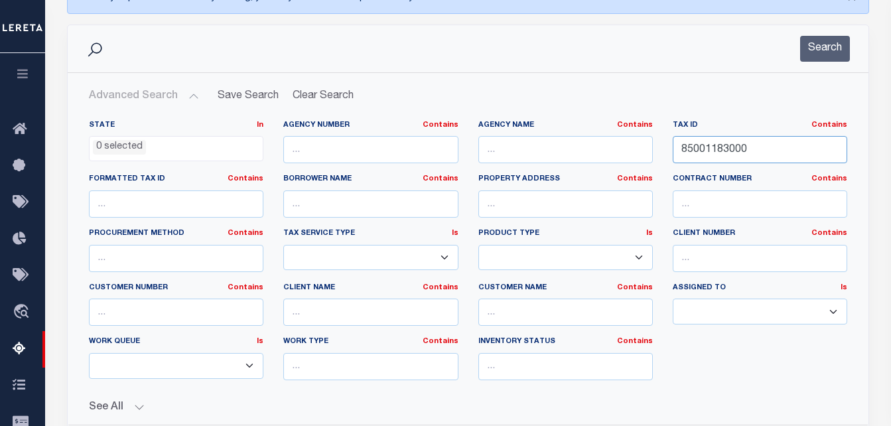
click at [702, 151] on input "85001183000" at bounding box center [760, 149] width 175 height 27
type input "001-03478-000"
click at [833, 48] on button "Search" at bounding box center [826, 49] width 50 height 26
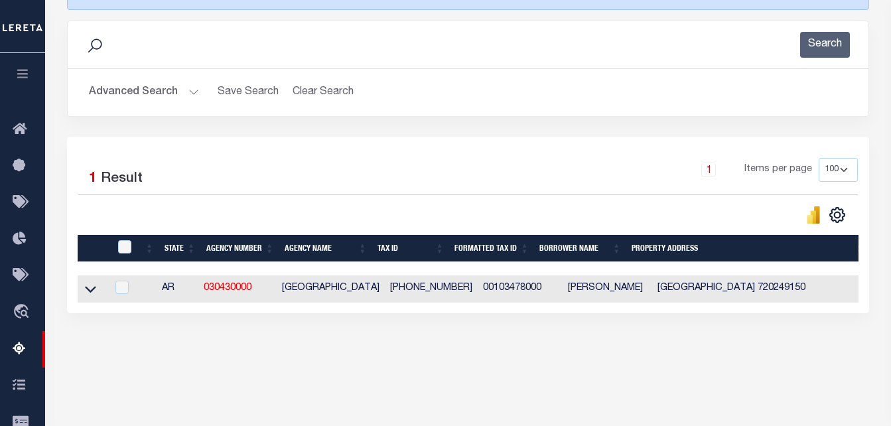
scroll to position [266, 0]
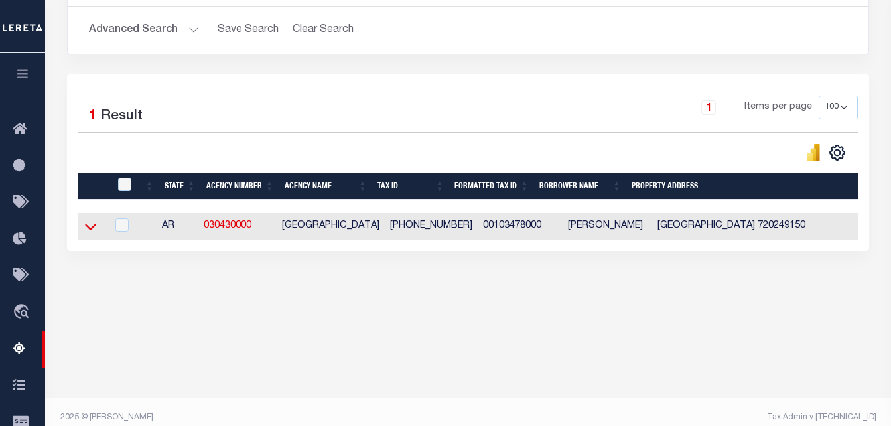
click at [90, 230] on icon at bounding box center [90, 227] width 11 height 7
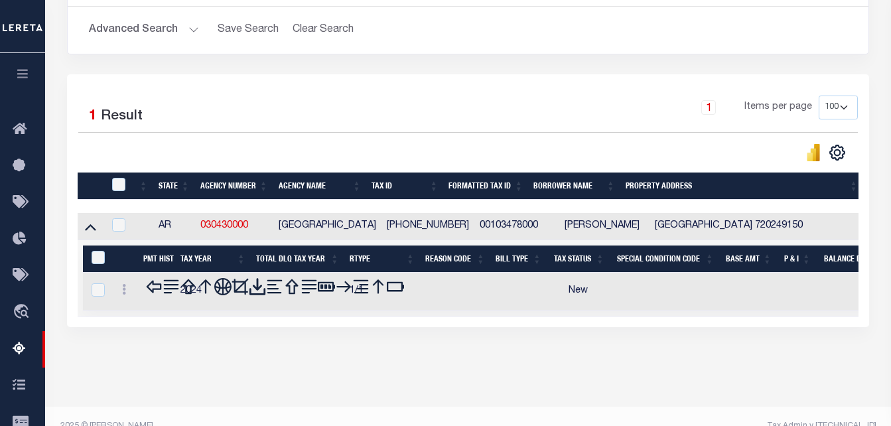
scroll to position [277, 0]
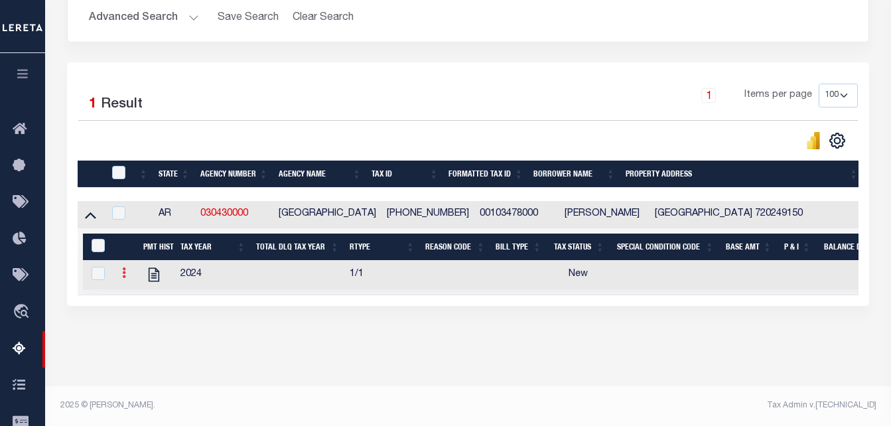
click at [119, 279] on link at bounding box center [124, 275] width 15 height 11
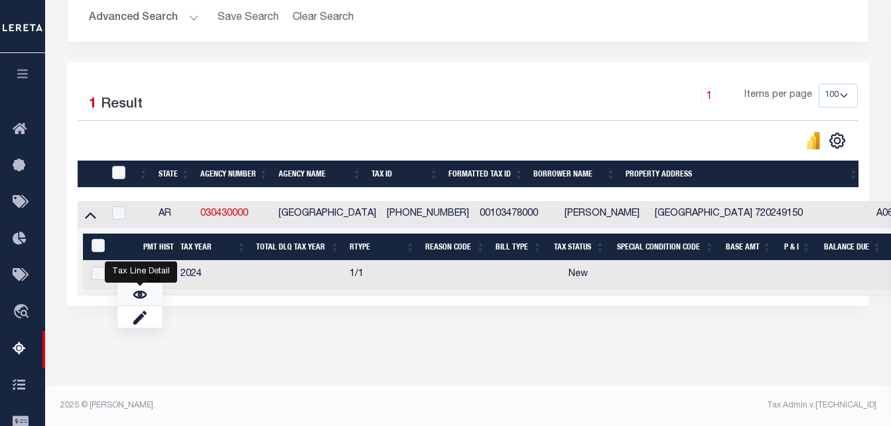
click at [132, 303] on link "" at bounding box center [139, 294] width 45 height 22
checkbox input "true"
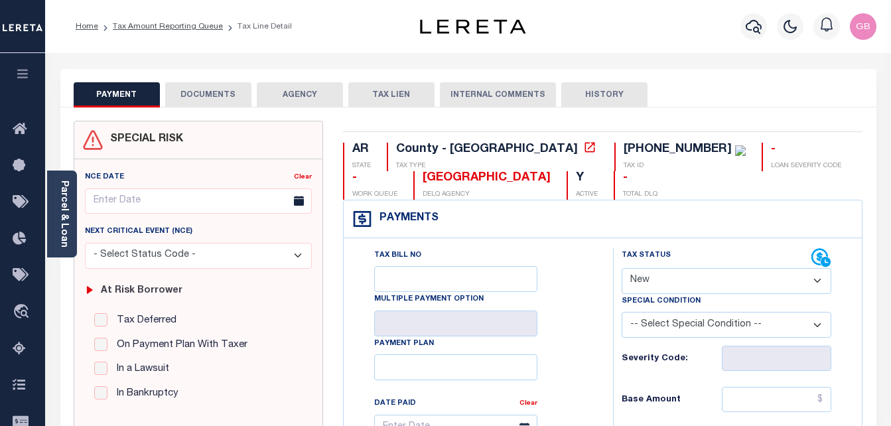
click at [692, 276] on select "- Select Status Code - Open Due/Unpaid Paid Incomplete No Tax Due Internal Refu…" at bounding box center [727, 281] width 210 height 26
select select "DUE"
click at [622, 269] on select "- Select Status Code - Open Due/Unpaid Paid Incomplete No Tax Due Internal Refu…" at bounding box center [727, 281] width 210 height 26
type input "[DATE]"
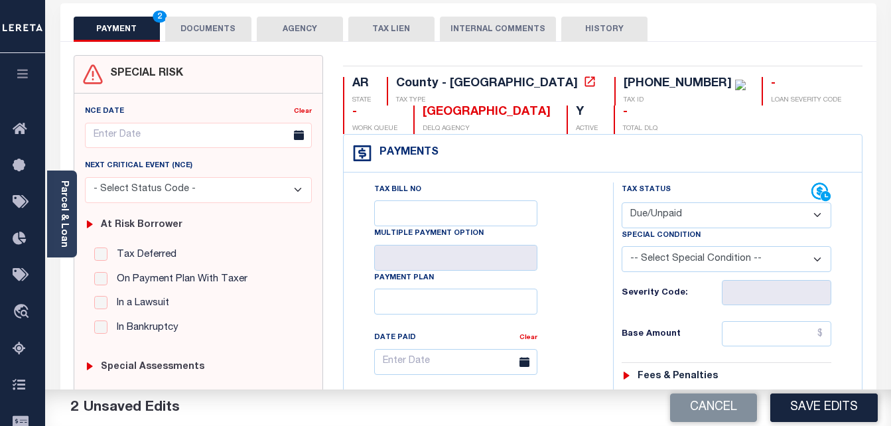
scroll to position [133, 0]
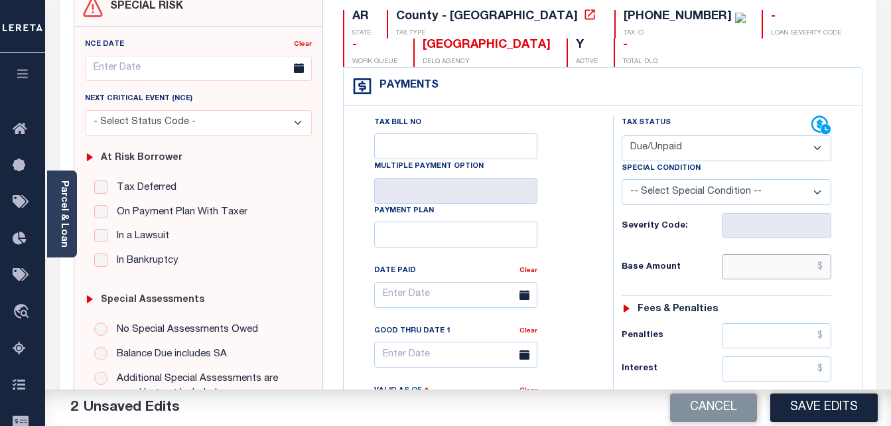
click at [822, 270] on input "text" at bounding box center [777, 266] width 110 height 25
paste input "326.19"
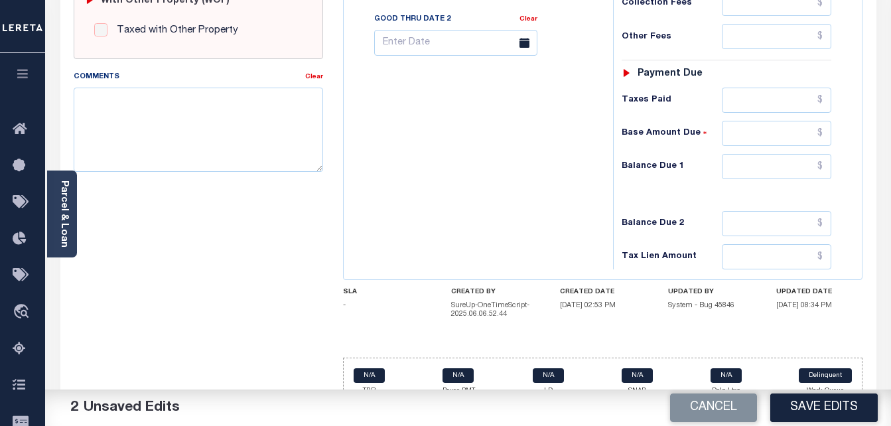
scroll to position [588, 0]
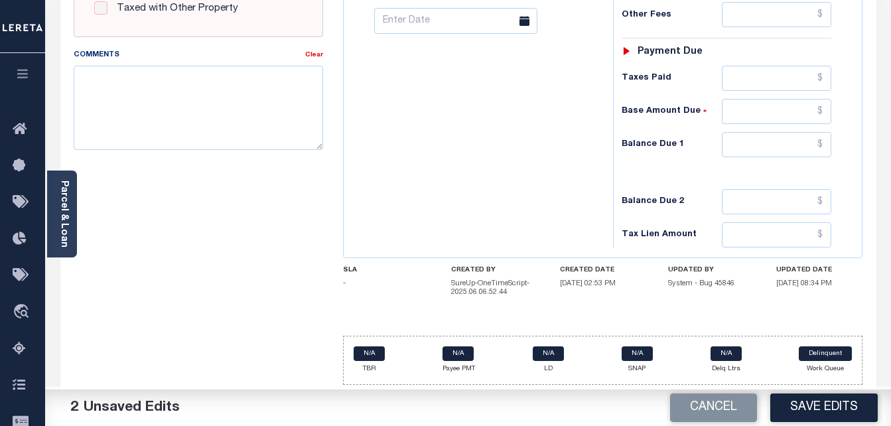
type input "$326.19"
click at [824, 148] on input "text" at bounding box center [777, 144] width 110 height 25
paste input "326.19"
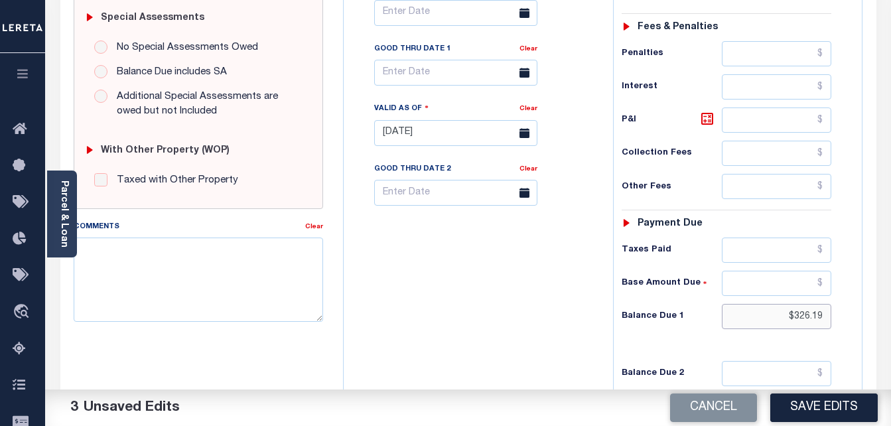
scroll to position [389, 0]
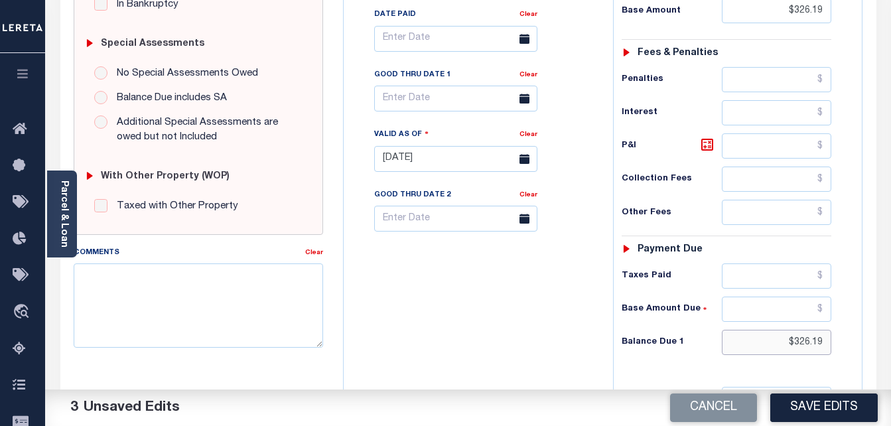
type input "$326.19"
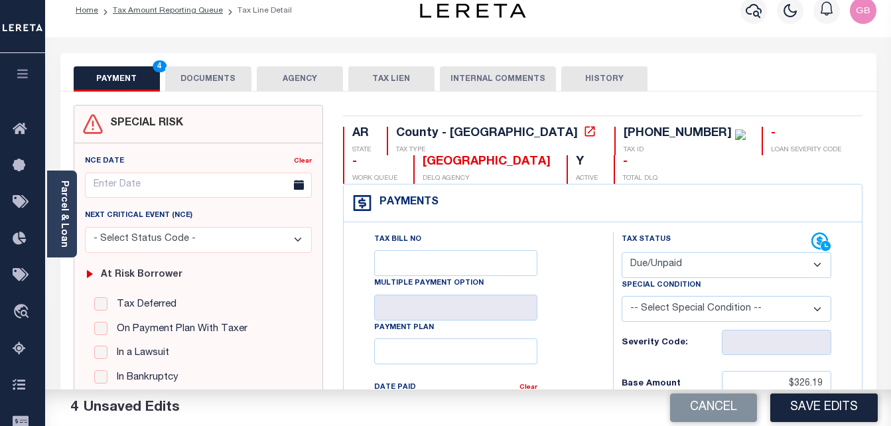
scroll to position [0, 0]
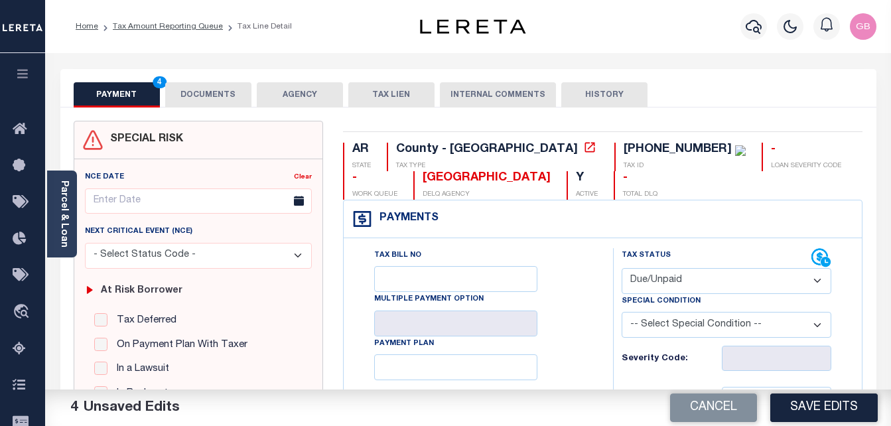
click at [214, 103] on button "DOCUMENTS" at bounding box center [208, 94] width 86 height 25
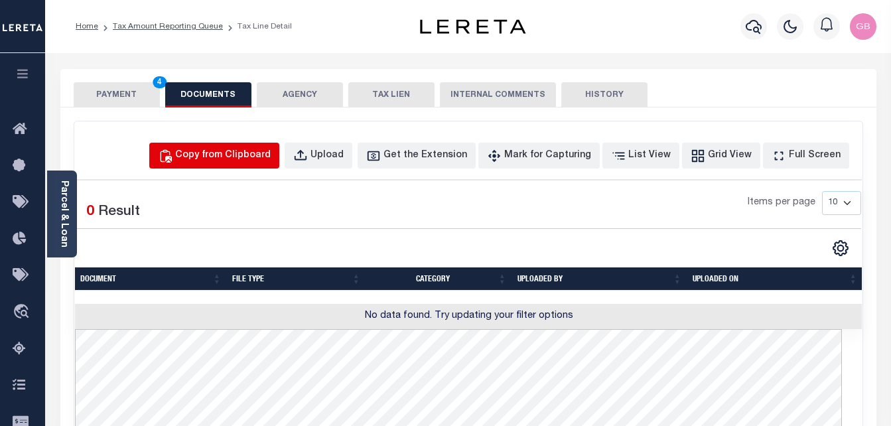
click at [256, 155] on div "Copy from Clipboard" at bounding box center [223, 156] width 96 height 15
select select "POP"
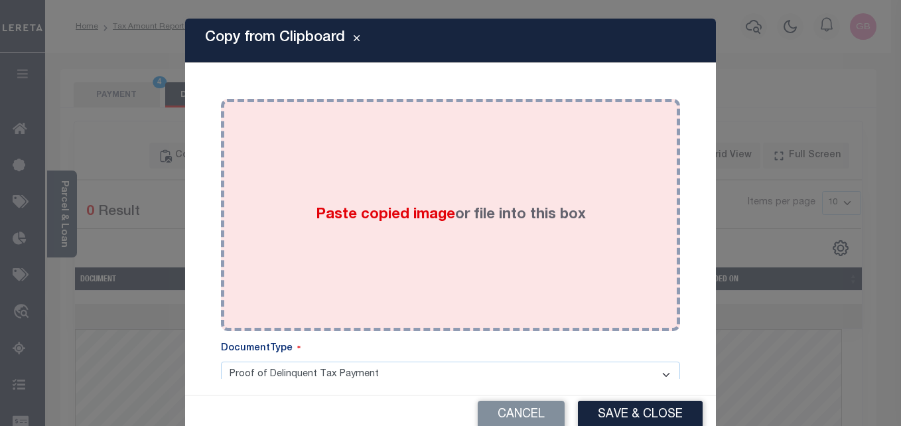
click at [368, 222] on span "Paste copied image" at bounding box center [385, 215] width 139 height 15
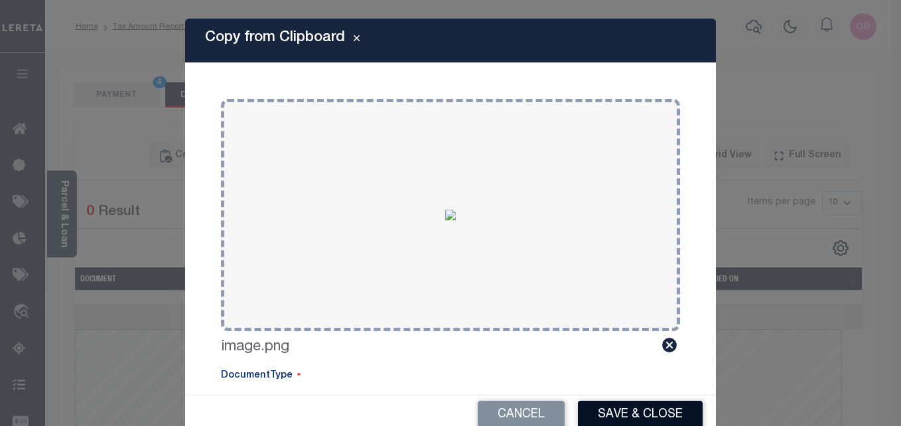
click at [605, 407] on button "Save & Close" at bounding box center [640, 415] width 125 height 29
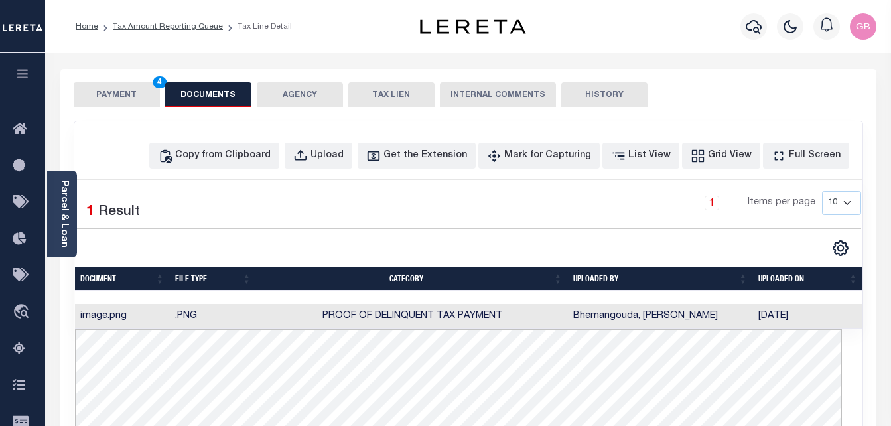
click at [126, 105] on button "PAYMENT 4" at bounding box center [117, 94] width 86 height 25
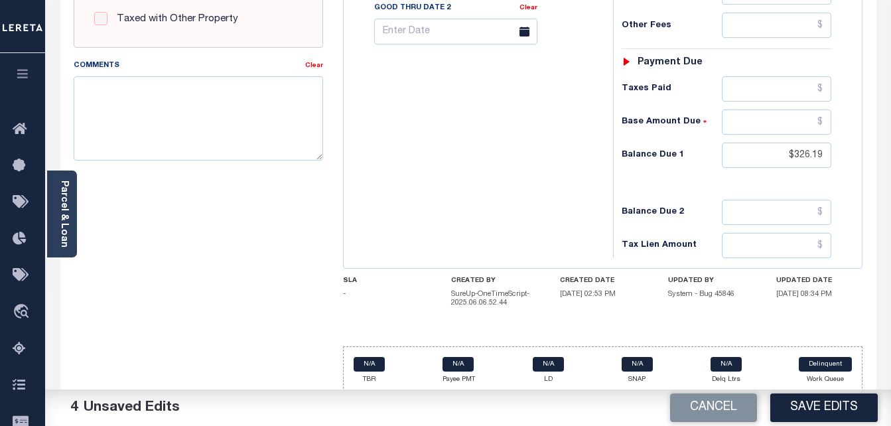
scroll to position [584, 0]
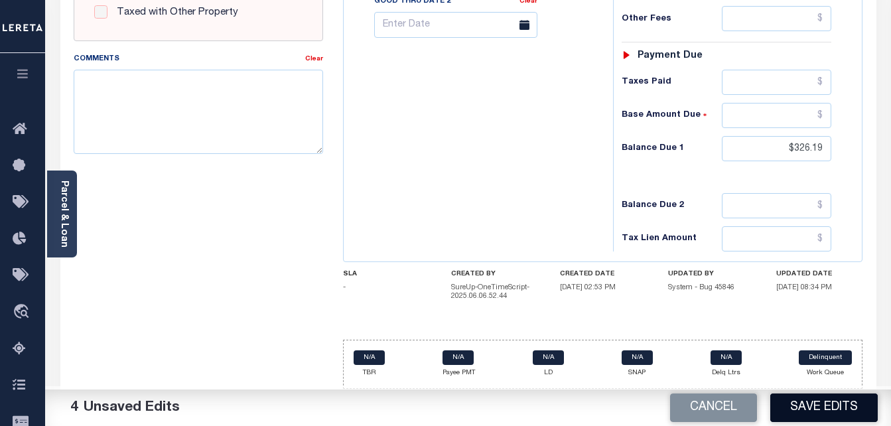
click at [818, 407] on button "Save Edits" at bounding box center [825, 408] width 108 height 29
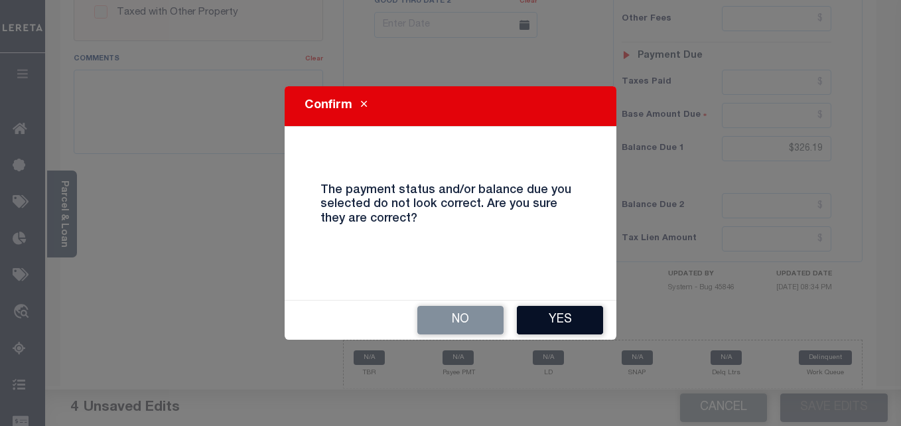
click at [530, 320] on button "Yes" at bounding box center [560, 320] width 86 height 29
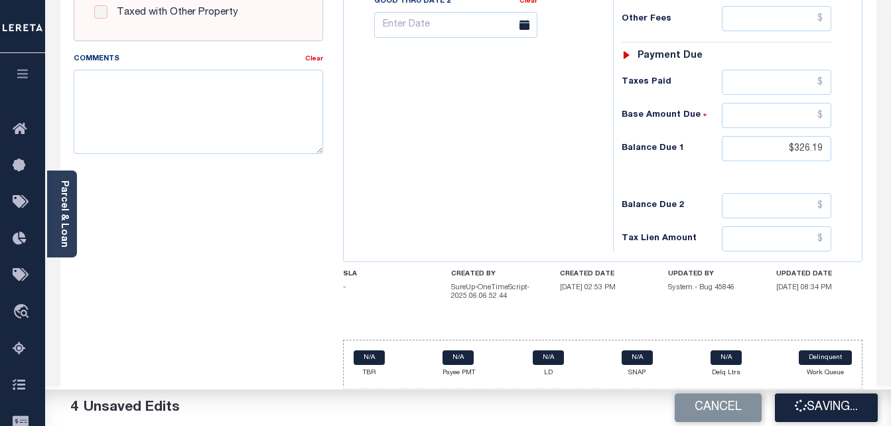
checkbox input "false"
type input "$326.19"
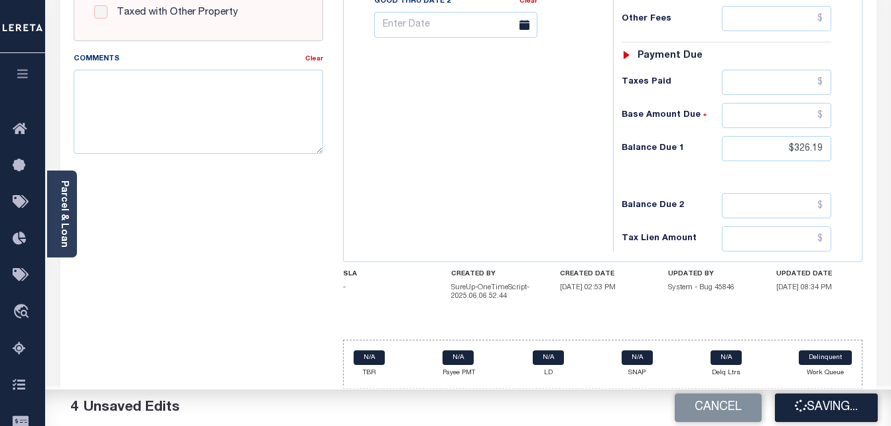
type input "$326.19"
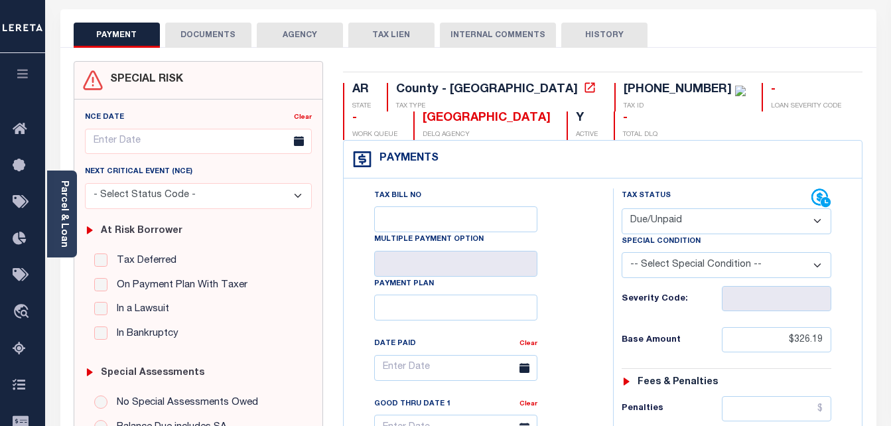
scroll to position [53, 0]
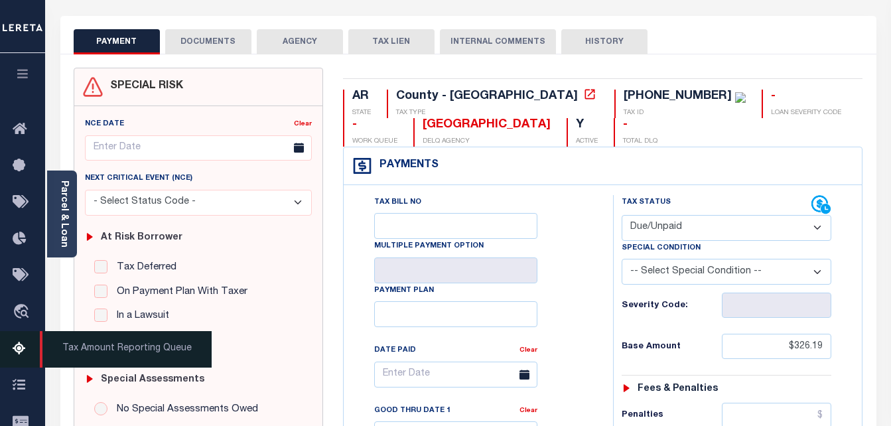
click at [27, 347] on icon at bounding box center [23, 349] width 21 height 17
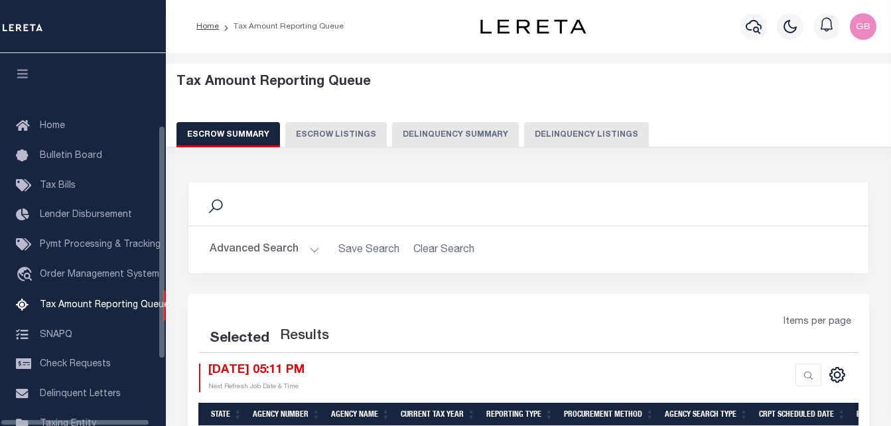
select select "100"
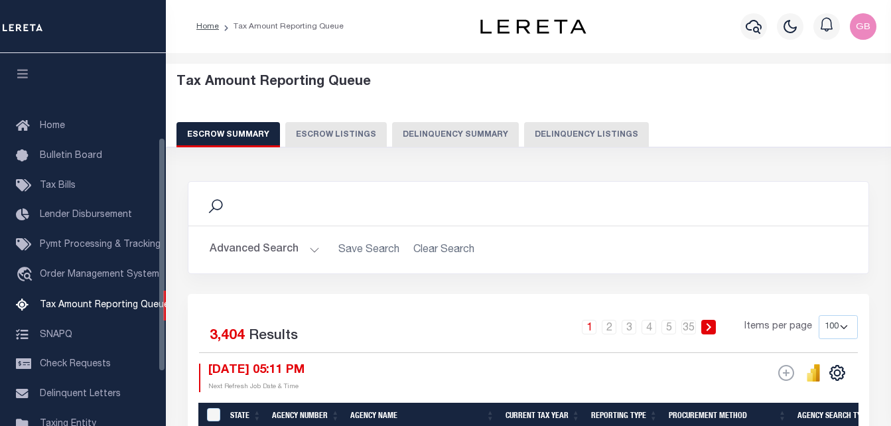
scroll to position [134, 0]
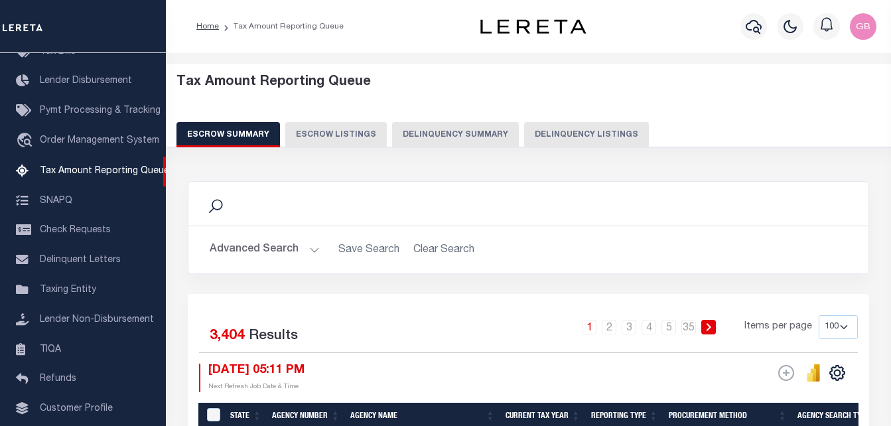
click at [570, 126] on button "Delinquency Listings" at bounding box center [586, 134] width 125 height 25
select select "100"
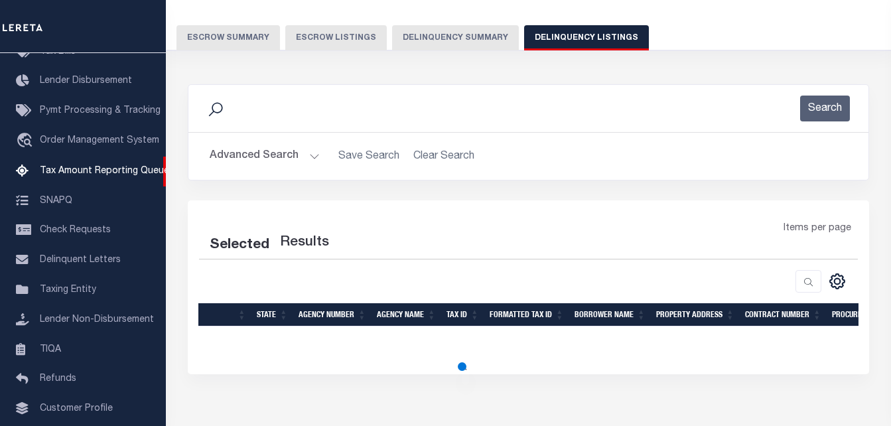
scroll to position [133, 0]
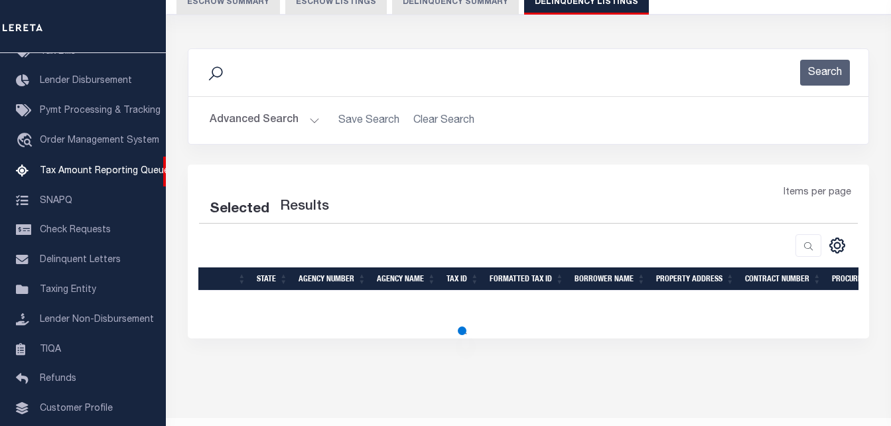
select select "100"
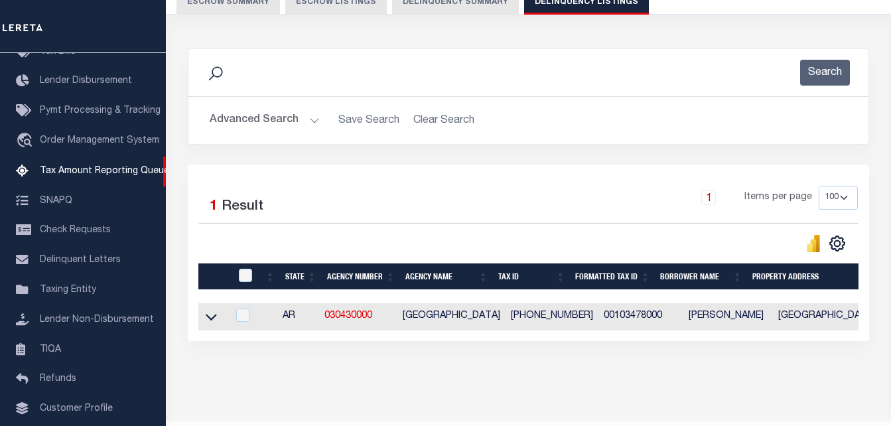
click at [304, 123] on button "Advanced Search" at bounding box center [265, 121] width 110 height 26
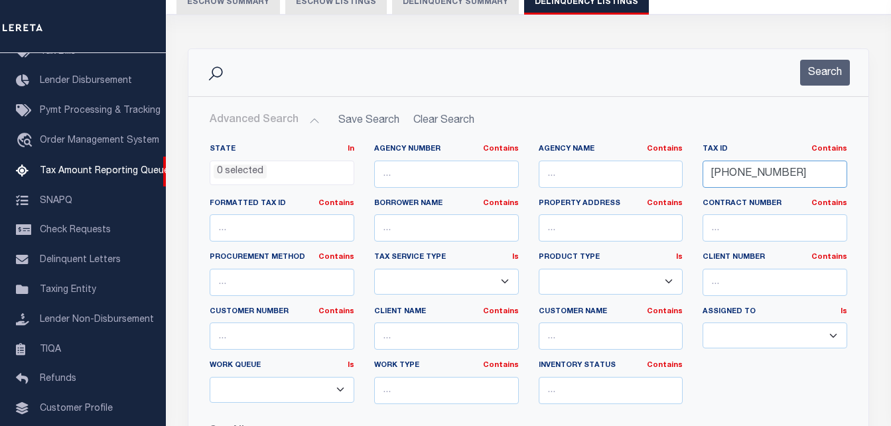
click at [753, 173] on input "001-03478-000" at bounding box center [775, 174] width 145 height 27
paste input "186-03212900901"
type input "186-032129009010"
click at [821, 78] on button "Search" at bounding box center [826, 73] width 50 height 26
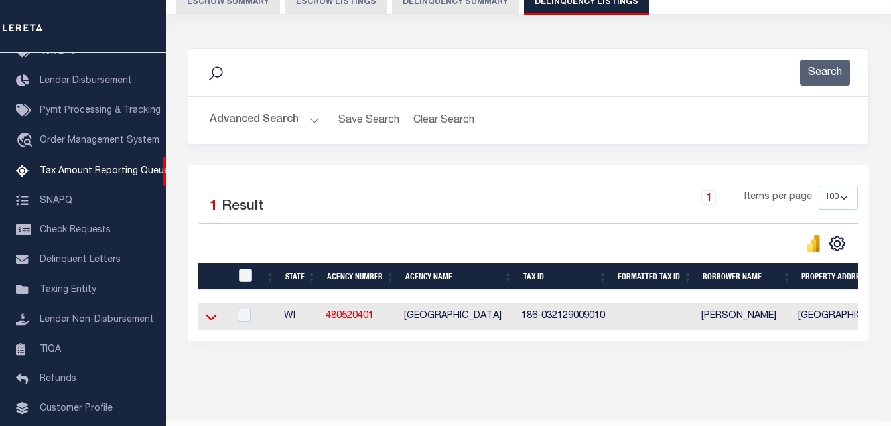
click at [211, 319] on icon at bounding box center [211, 317] width 11 height 14
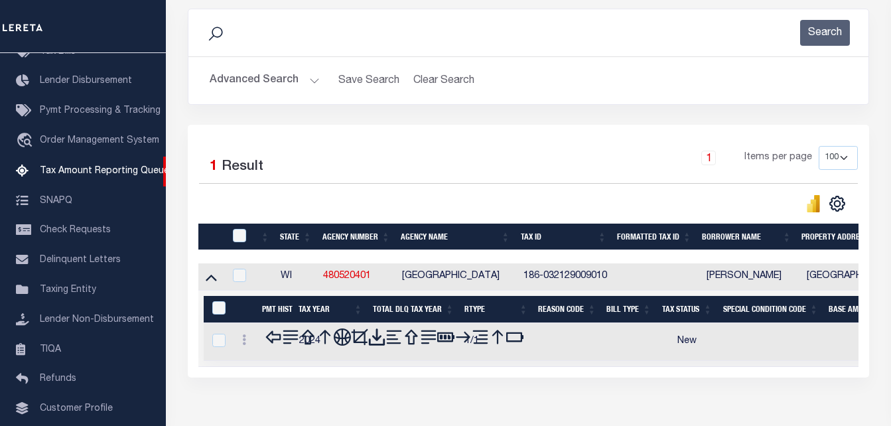
scroll to position [179, 0]
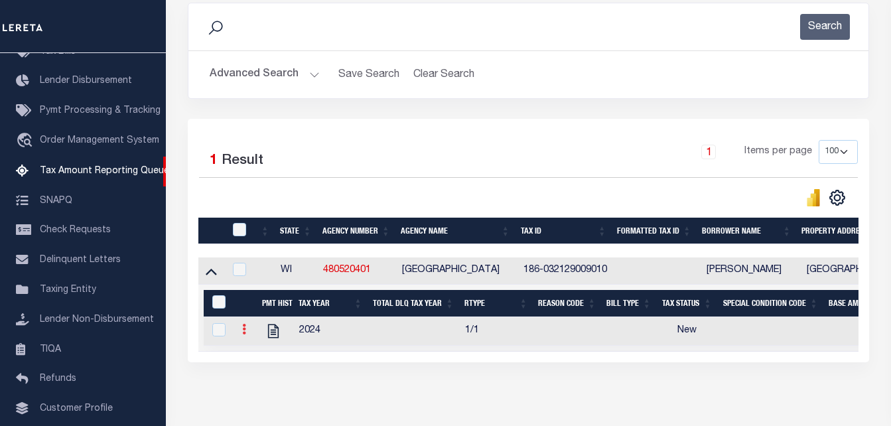
click at [248, 333] on link at bounding box center [244, 331] width 15 height 11
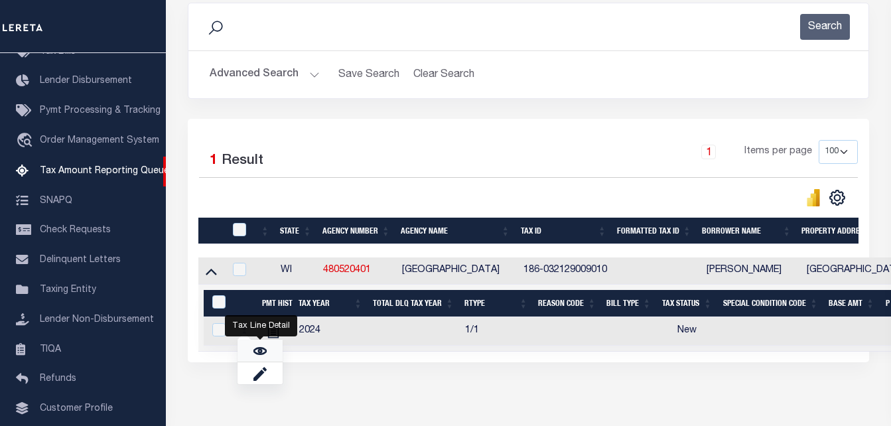
click at [249, 352] on link "" at bounding box center [260, 351] width 45 height 22
checkbox input "true"
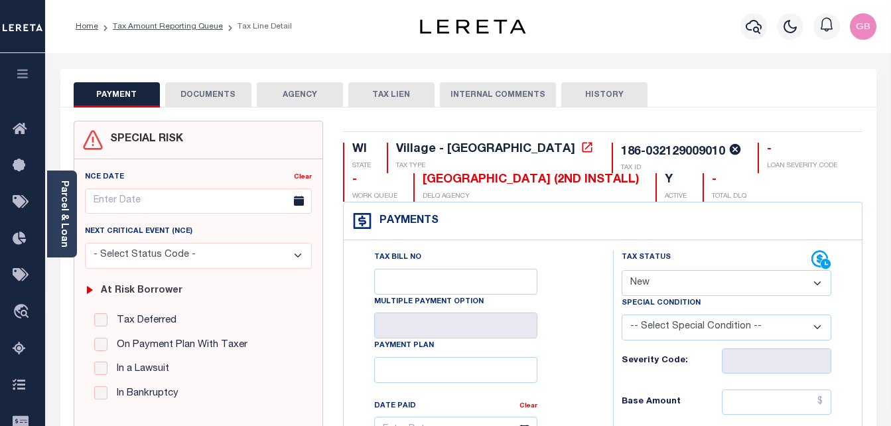
click at [686, 285] on select "- Select Status Code - Open Due/Unpaid Paid Incomplete No Tax Due Internal Refu…" at bounding box center [727, 283] width 210 height 26
select select "PYD"
click at [622, 270] on select "- Select Status Code - Open Due/Unpaid Paid Incomplete No Tax Due Internal Refu…" at bounding box center [727, 283] width 210 height 26
type input "[DATE]"
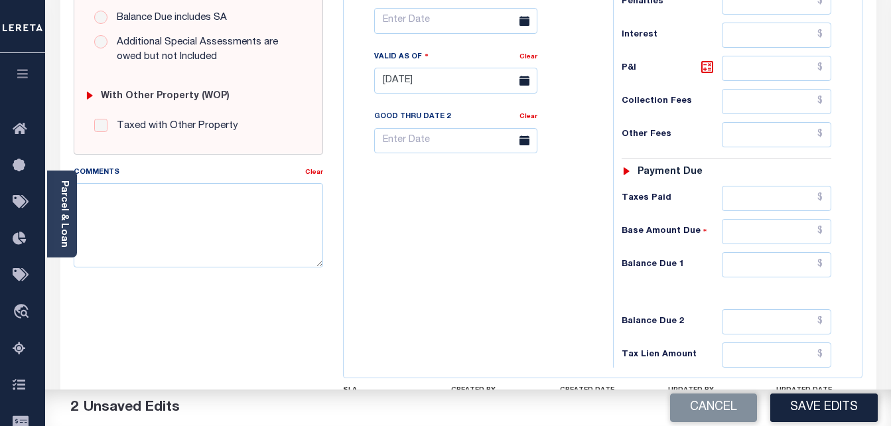
scroll to position [531, 0]
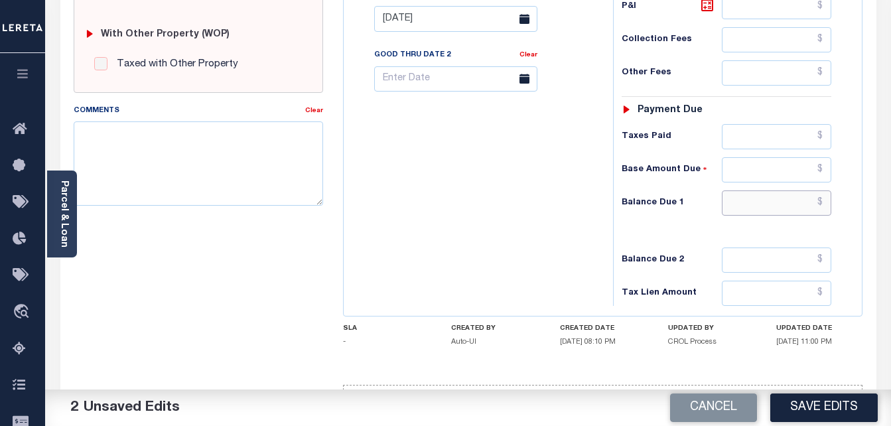
click at [826, 197] on input "text" at bounding box center [777, 203] width 110 height 25
type input "$0.00"
click at [834, 408] on button "Save Edits" at bounding box center [825, 408] width 108 height 29
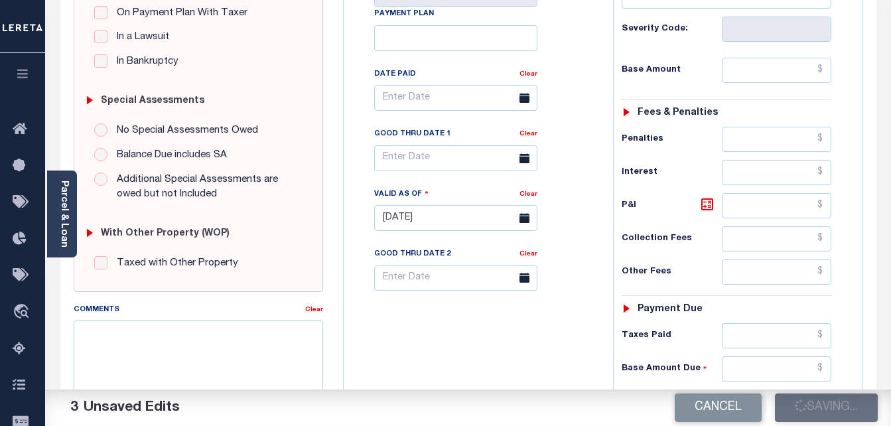
checkbox input "false"
type input "$0"
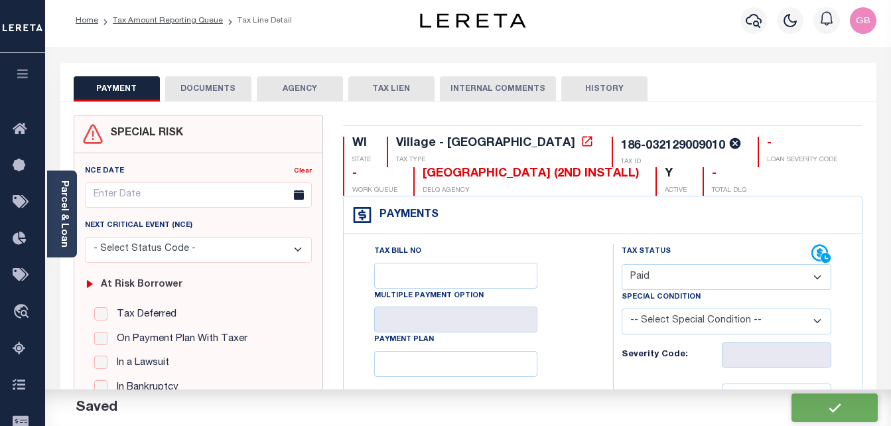
scroll to position [0, 0]
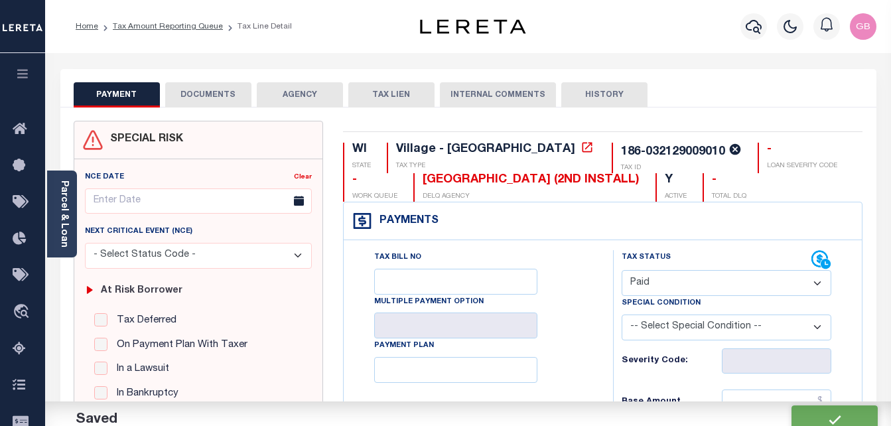
click at [206, 94] on button "DOCUMENTS" at bounding box center [208, 94] width 86 height 25
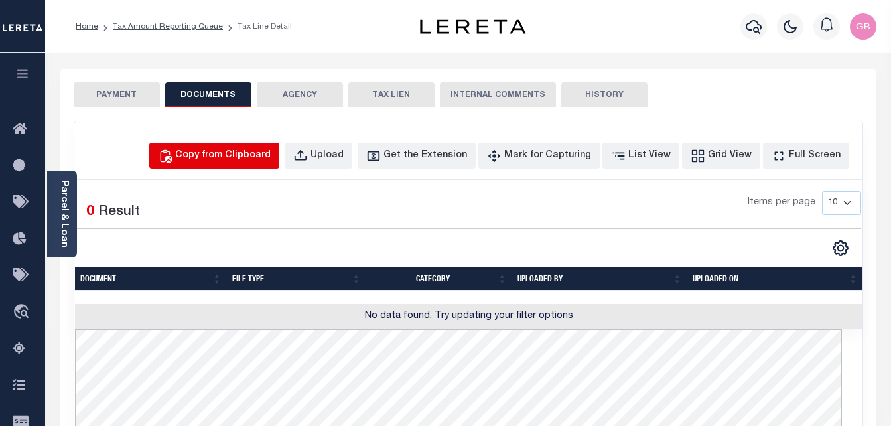
click at [246, 156] on div "Copy from Clipboard" at bounding box center [223, 156] width 96 height 15
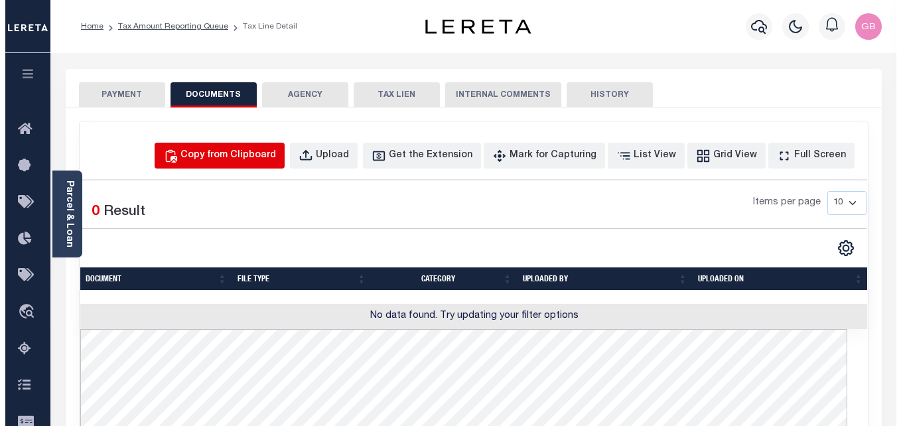
select select "POP"
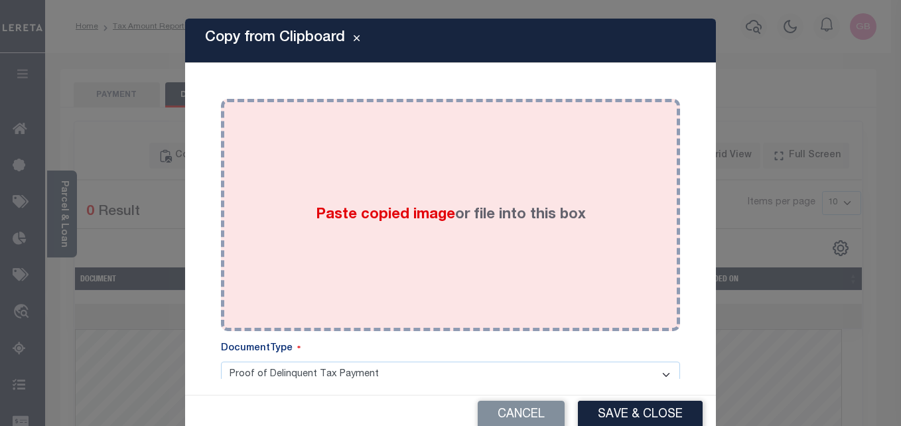
click at [354, 202] on div "Paste copied image or file into this box" at bounding box center [450, 215] width 439 height 212
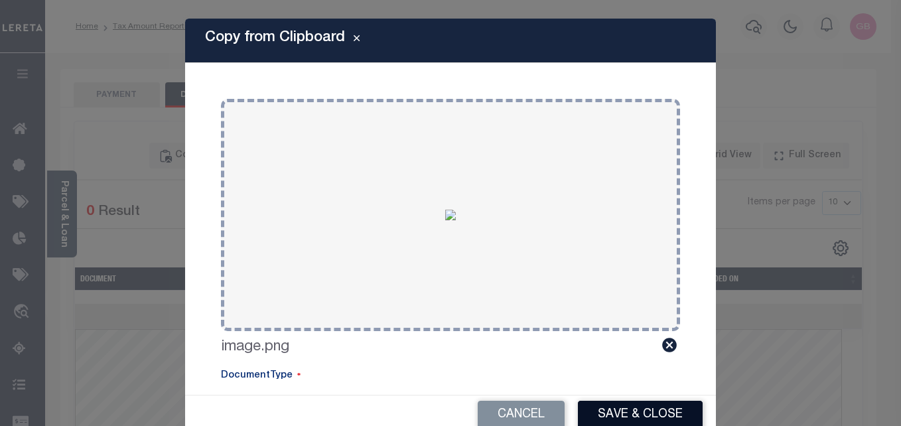
click at [639, 409] on button "Save & Close" at bounding box center [640, 415] width 125 height 29
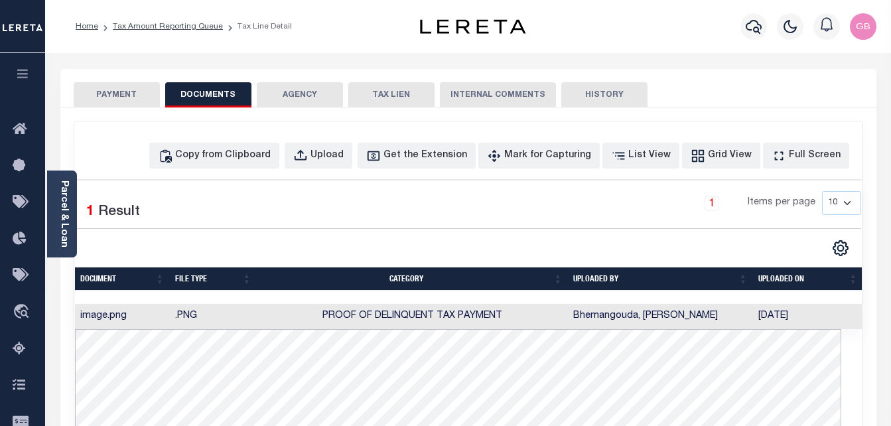
click at [117, 96] on button "PAYMENT" at bounding box center [117, 94] width 86 height 25
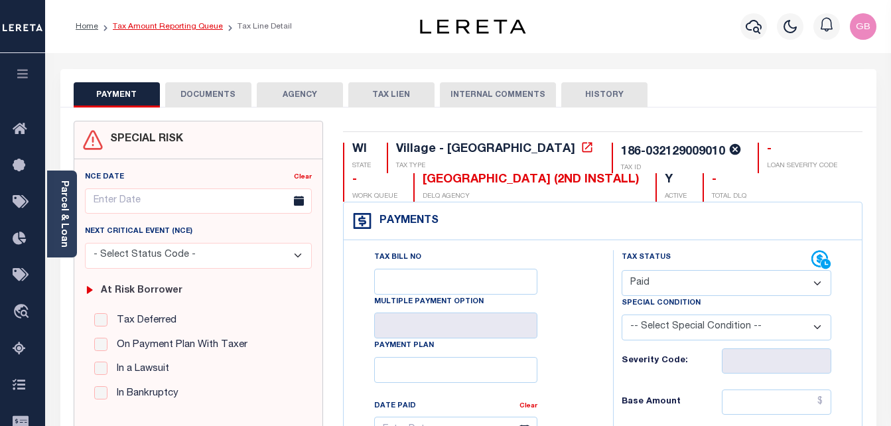
click at [174, 30] on link "Tax Amount Reporting Queue" at bounding box center [168, 27] width 110 height 8
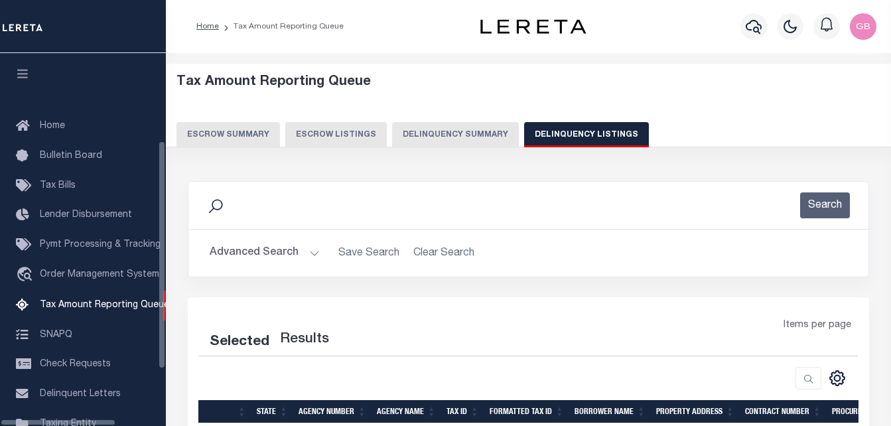
select select
select select "100"
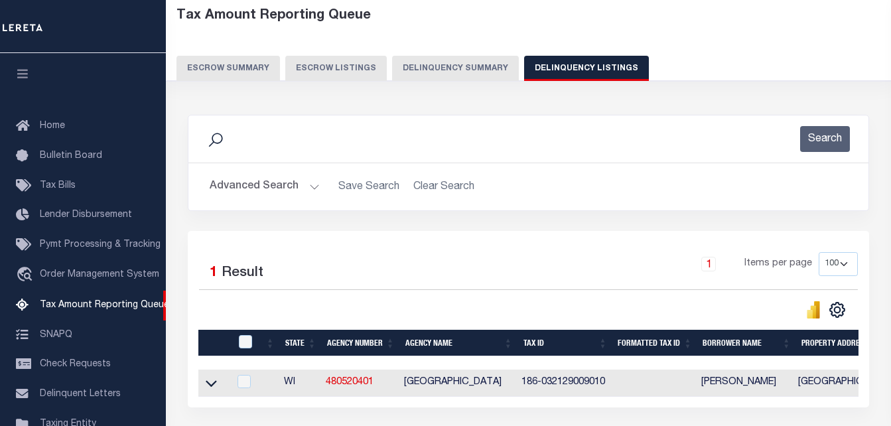
scroll to position [134, 0]
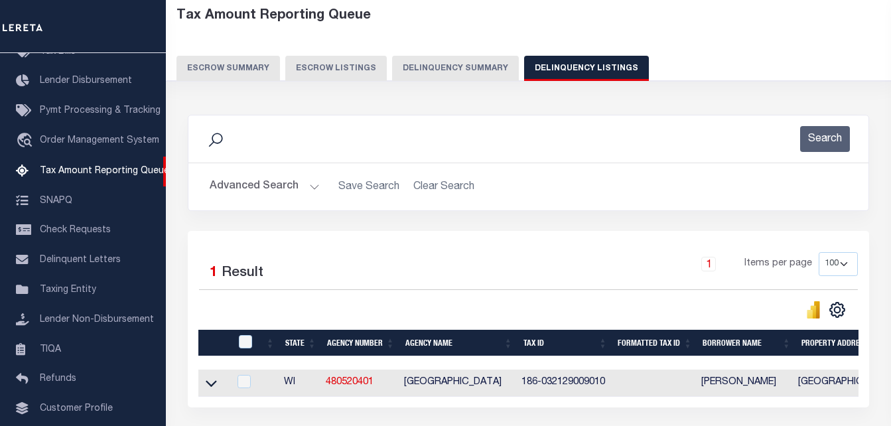
click at [301, 187] on button "Advanced Search" at bounding box center [265, 187] width 110 height 26
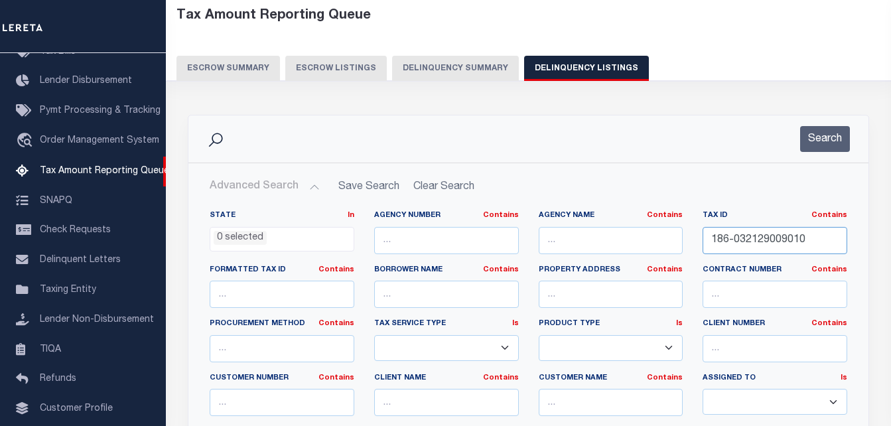
click at [746, 241] on input "186-032129009010" at bounding box center [775, 240] width 145 height 27
click at [826, 144] on button "Search" at bounding box center [826, 139] width 50 height 26
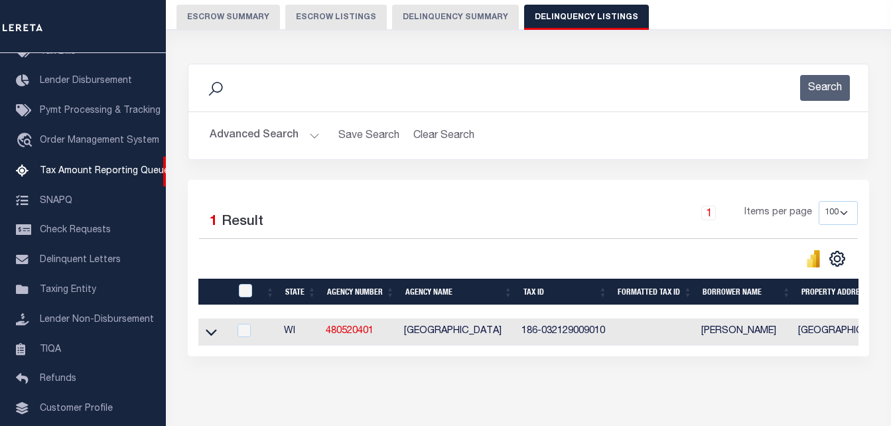
scroll to position [179, 0]
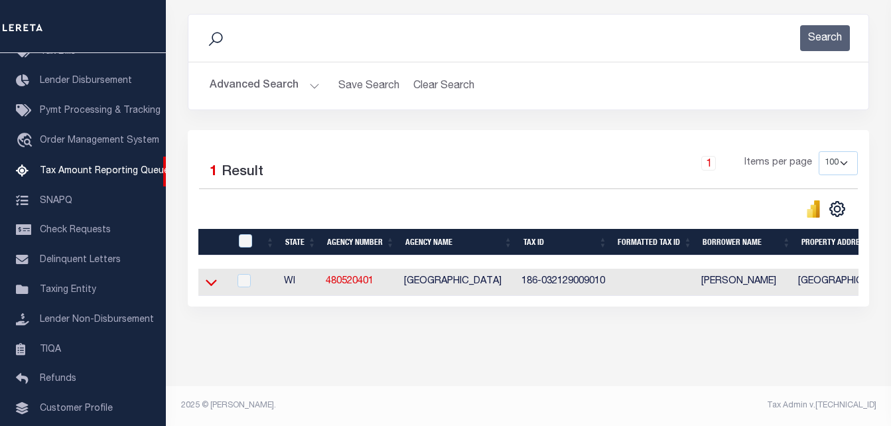
click at [208, 275] on icon at bounding box center [211, 282] width 11 height 14
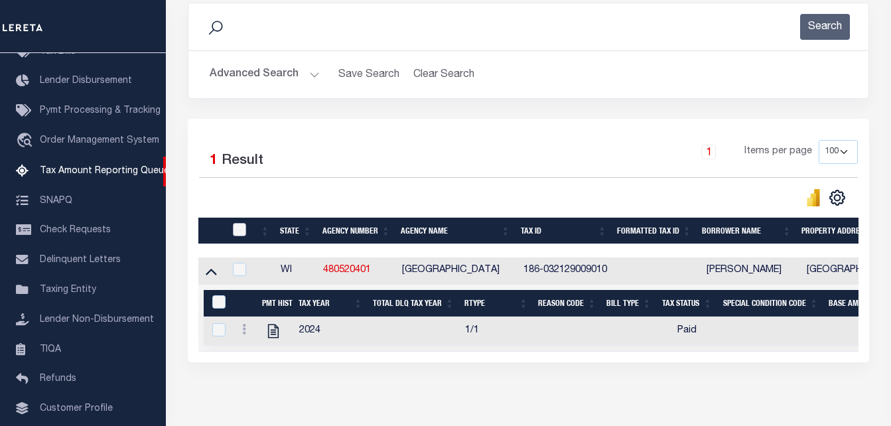
click at [242, 231] on input "checkbox" at bounding box center [239, 229] width 13 height 13
checkbox input "true"
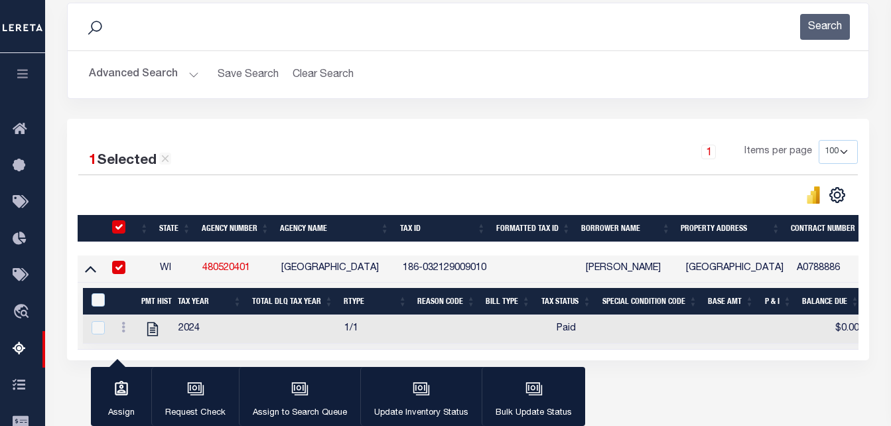
scroll to position [245, 0]
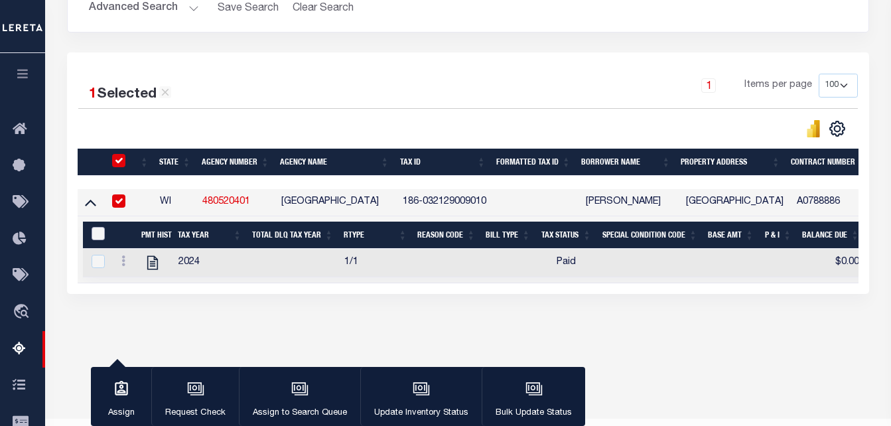
click at [96, 234] on input "&nbsp;" at bounding box center [98, 233] width 13 height 13
checkbox input "true"
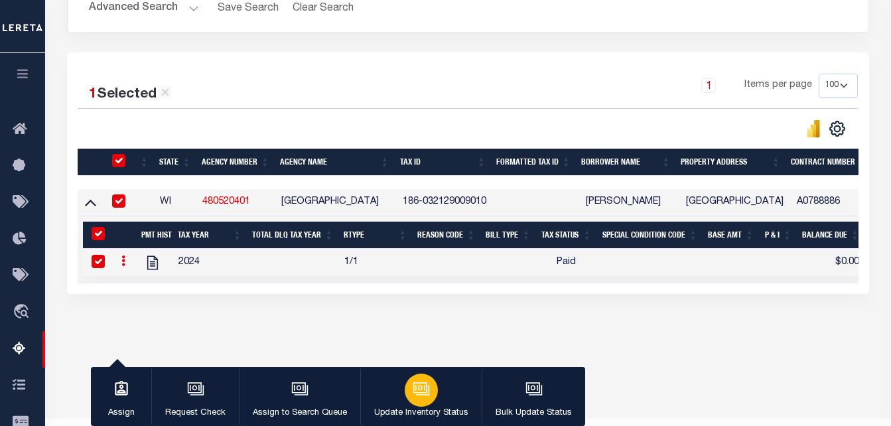
click at [418, 386] on icon "button" at bounding box center [421, 388] width 17 height 17
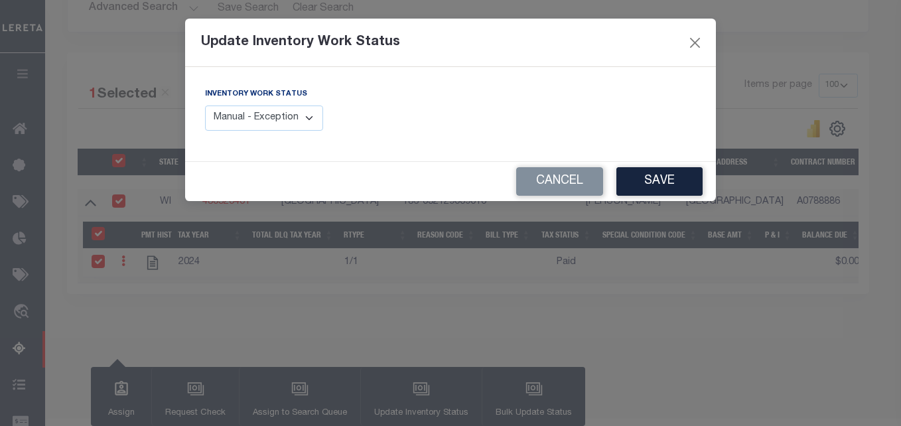
click at [309, 125] on select "Manual - Exception Pended - Awaiting Search Late Add Exception Completed" at bounding box center [264, 119] width 118 height 26
click at [205, 106] on select "Manual - Exception Pended - Awaiting Search Late Add Exception Completed" at bounding box center [264, 119] width 118 height 26
click at [680, 179] on button "Save" at bounding box center [660, 181] width 86 height 29
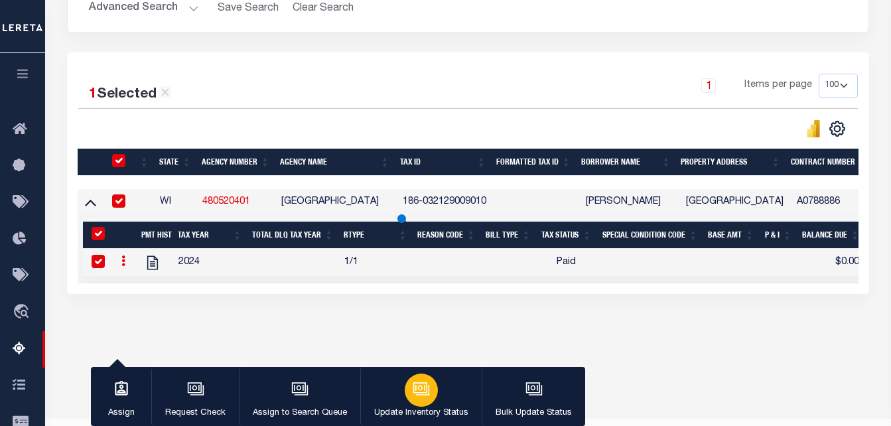
click at [414, 386] on icon "button" at bounding box center [421, 387] width 14 height 11
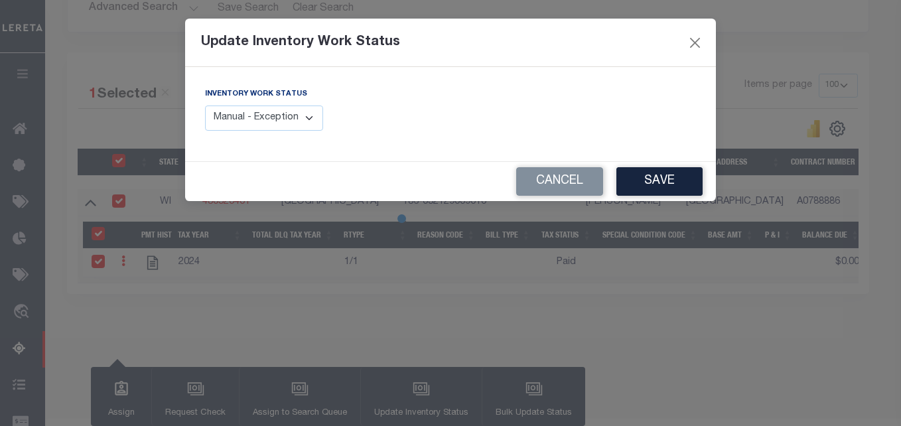
click at [296, 124] on select "Manual - Exception Pended - Awaiting Search Late Add Exception Completed" at bounding box center [264, 119] width 118 height 26
select select "4"
click at [205, 106] on select "Manual - Exception Pended - Awaiting Search Late Add Exception Completed" at bounding box center [264, 119] width 118 height 26
click at [680, 183] on button "Save" at bounding box center [660, 181] width 86 height 29
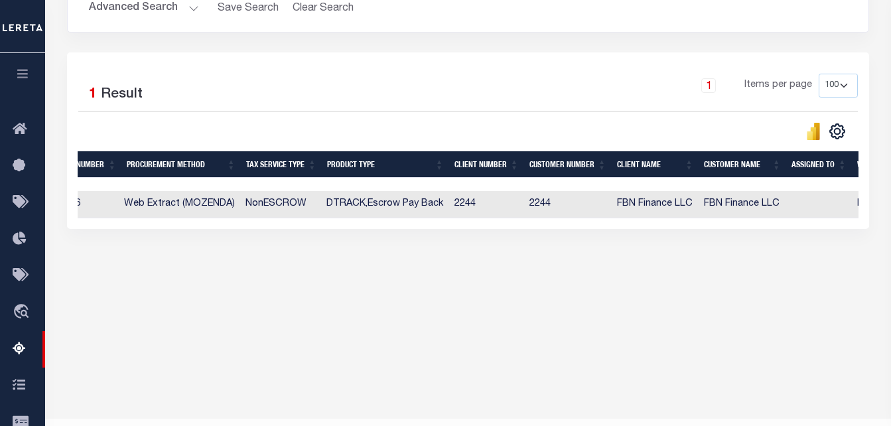
scroll to position [0, 951]
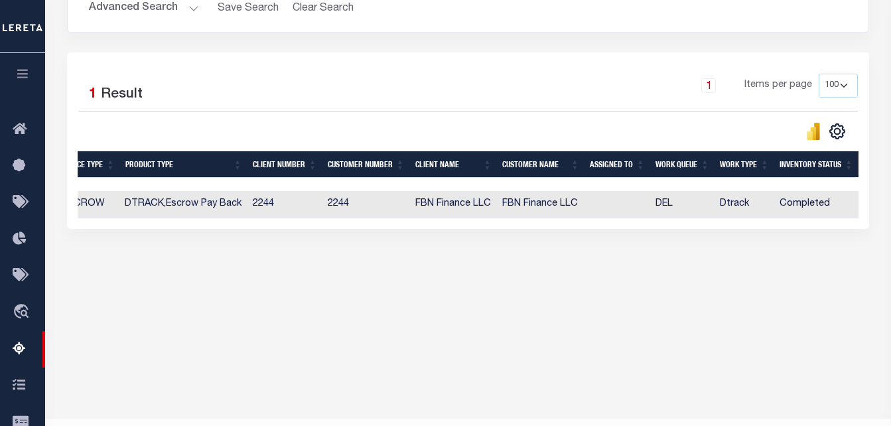
drag, startPoint x: 710, startPoint y: 231, endPoint x: 427, endPoint y: 237, distance: 282.2
click at [415, 229] on div "1 Selected 1 Result 1 Items per page 10 25 50 100 500" at bounding box center [468, 140] width 803 height 177
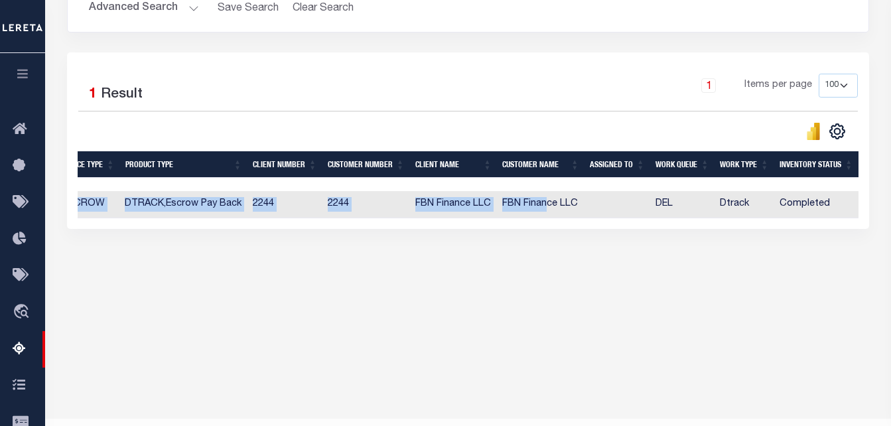
drag, startPoint x: 546, startPoint y: 220, endPoint x: 80, endPoint y: 227, distance: 466.7
click at [80, 218] on div "State Agency Number Agency Name Tax ID Formatted Tax ID Borrower Name Property …" at bounding box center [468, 204] width 781 height 27
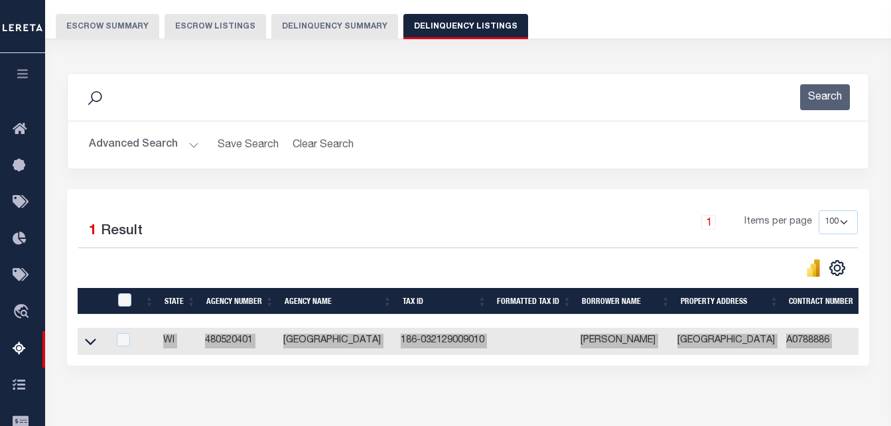
scroll to position [46, 0]
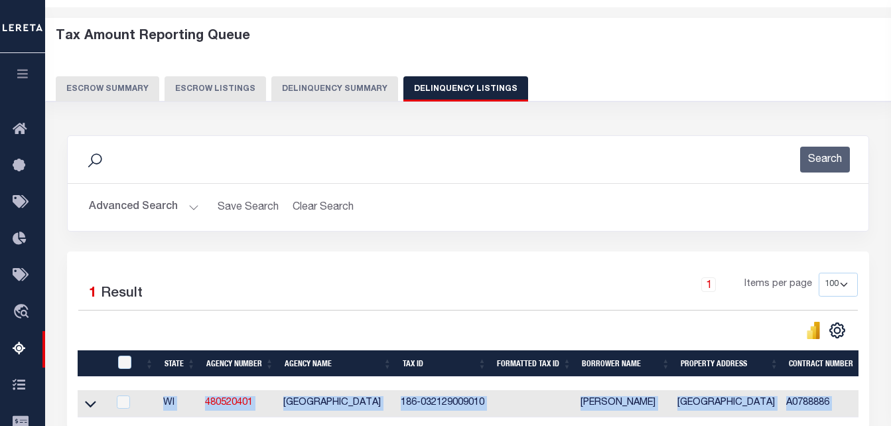
click at [186, 210] on button "Advanced Search" at bounding box center [144, 207] width 110 height 26
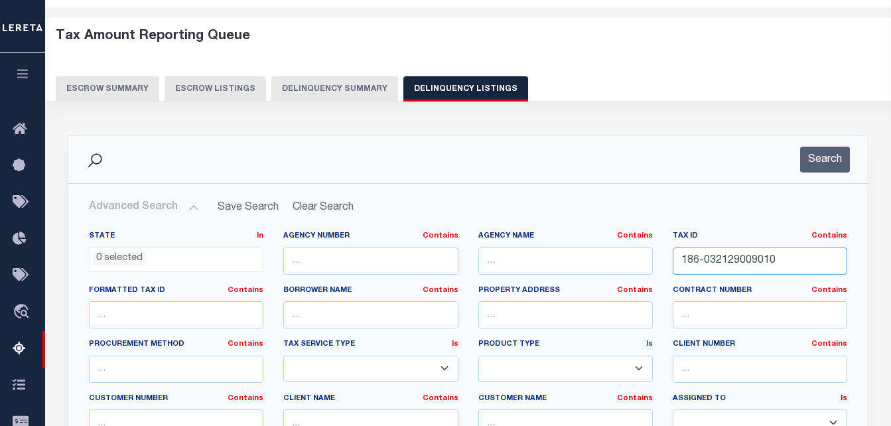
click at [735, 260] on input "186-032129009010" at bounding box center [760, 261] width 175 height 27
paste input "12100"
type input "186-032129121000"
click at [816, 165] on button "Search" at bounding box center [826, 160] width 50 height 26
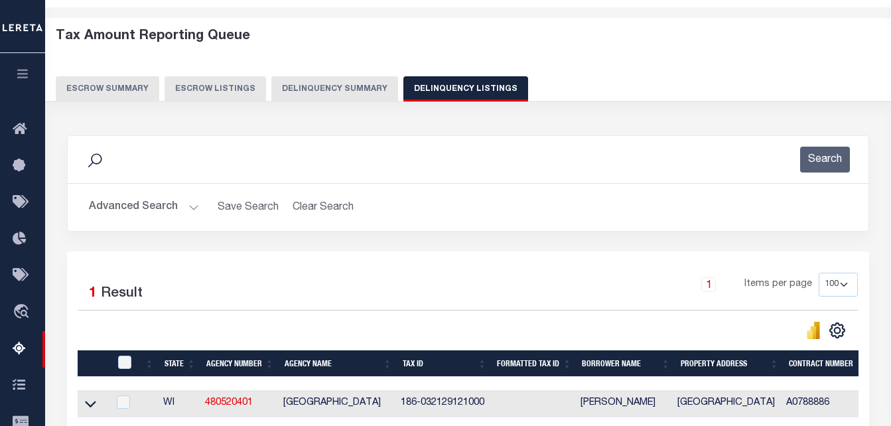
scroll to position [112, 0]
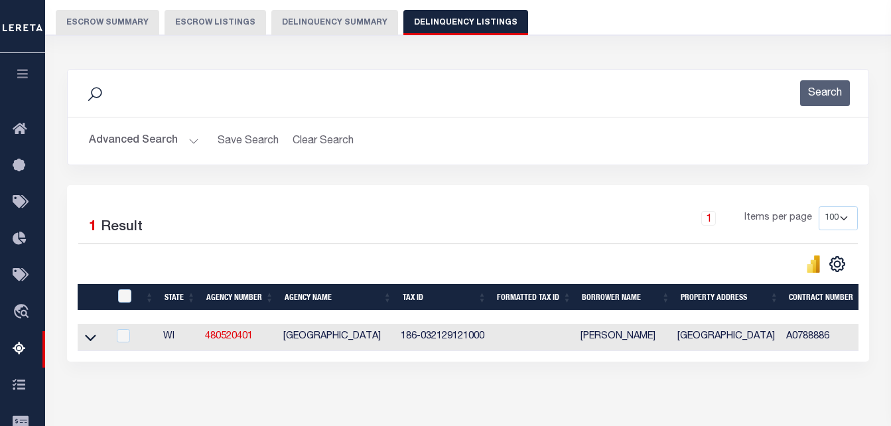
drag, startPoint x: 88, startPoint y: 340, endPoint x: 124, endPoint y: 281, distance: 68.5
click at [88, 340] on icon at bounding box center [90, 338] width 11 height 14
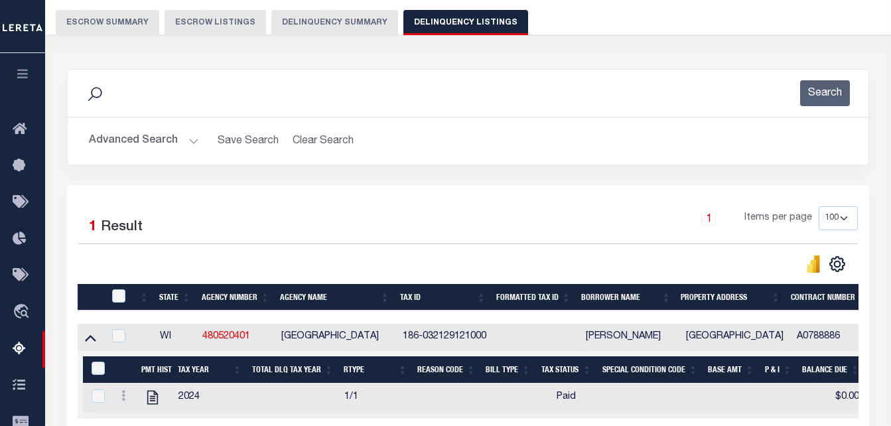
click at [129, 295] on div at bounding box center [120, 296] width 22 height 15
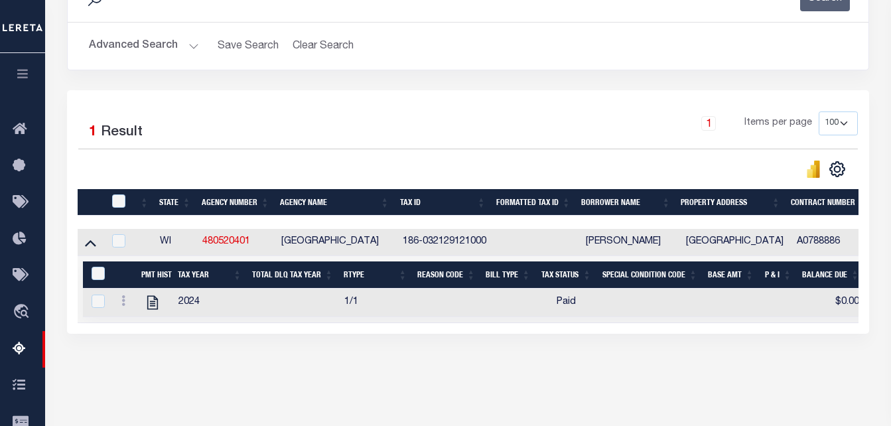
scroll to position [245, 0]
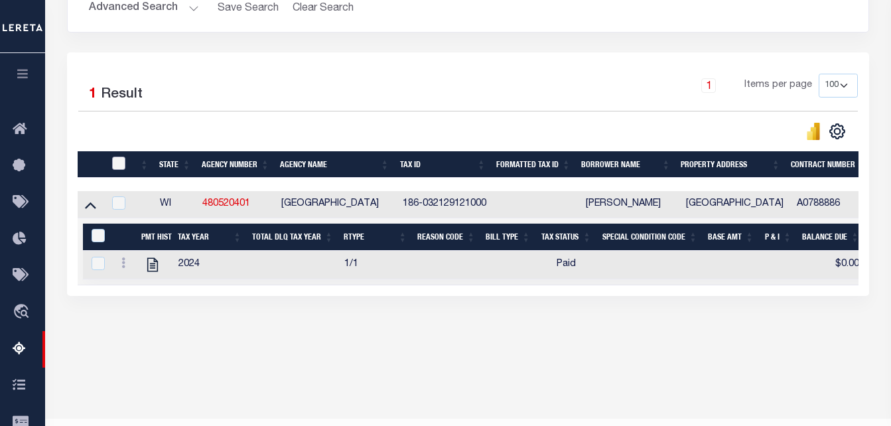
click at [118, 170] on input "checkbox" at bounding box center [118, 163] width 13 height 13
checkbox input "true"
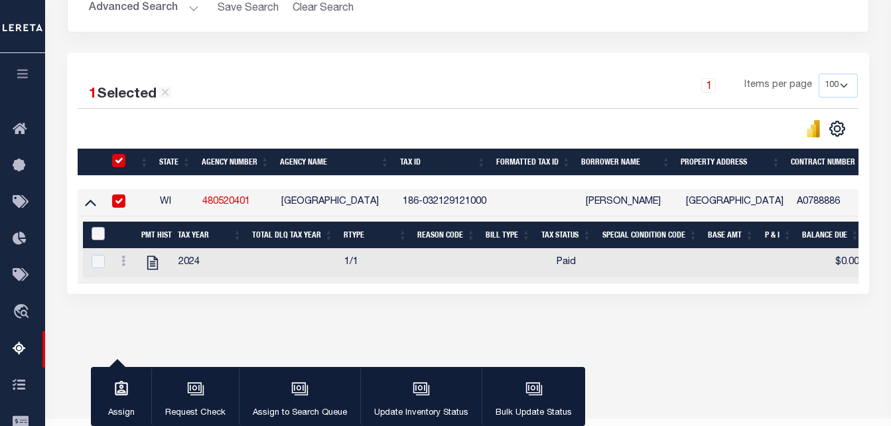
click at [98, 238] on input "&nbsp;" at bounding box center [98, 233] width 13 height 13
checkbox input "true"
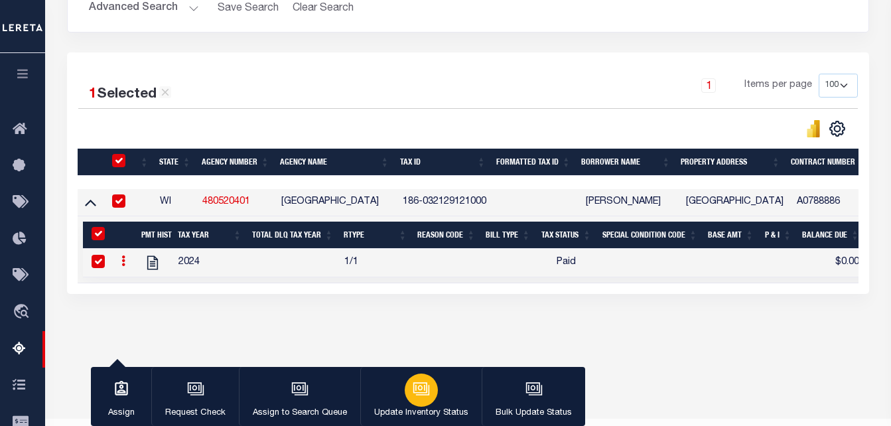
click at [434, 386] on div "button" at bounding box center [421, 390] width 33 height 33
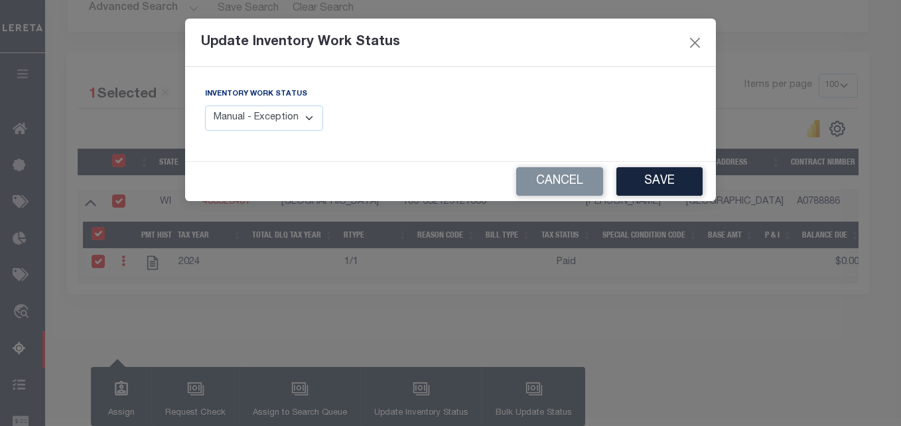
click at [267, 129] on select "Manual - Exception Pended - Awaiting Search Late Add Exception Completed" at bounding box center [264, 119] width 118 height 26
select select "4"
click at [205, 106] on select "Manual - Exception Pended - Awaiting Search Late Add Exception Completed" at bounding box center [264, 119] width 118 height 26
click at [678, 173] on button "Save" at bounding box center [660, 181] width 86 height 29
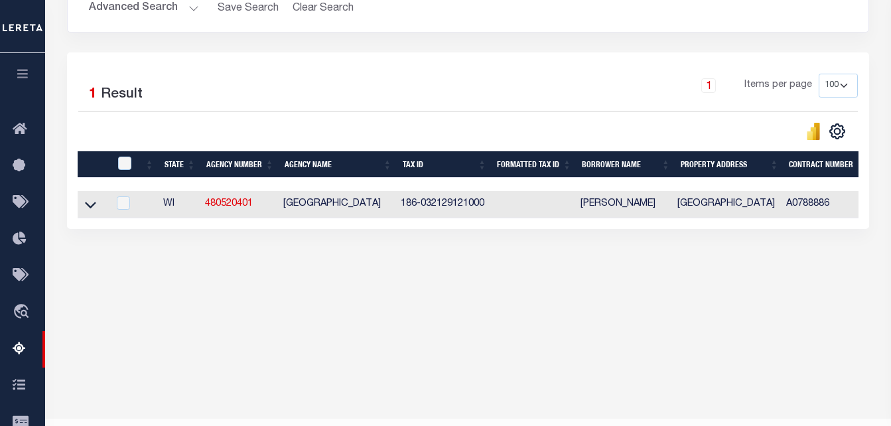
click at [305, 295] on div "Tax Amount Reporting Queue Escrow Summary Escrow Listings In" at bounding box center [468, 64] width 838 height 487
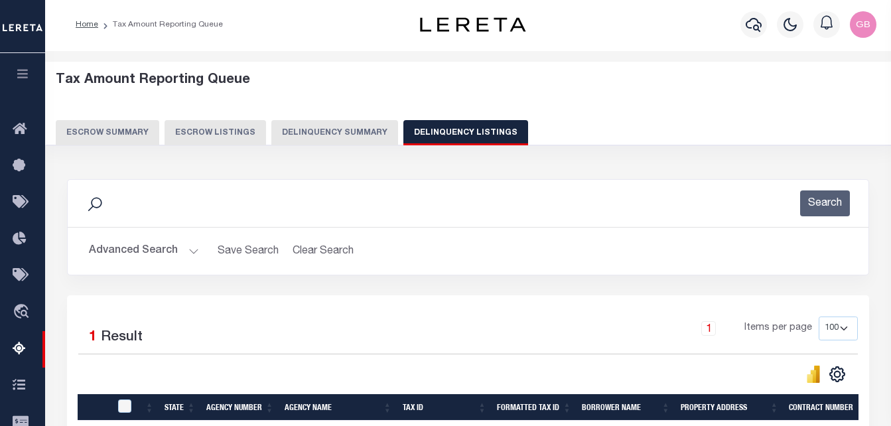
scroll to position [0, 0]
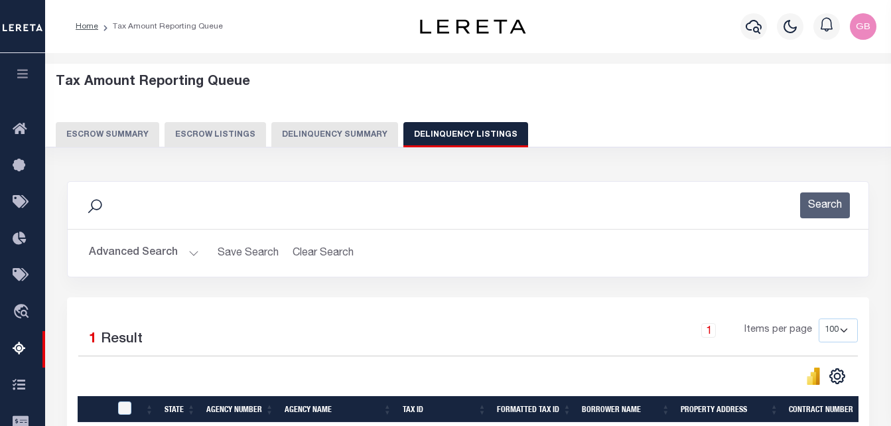
click at [191, 250] on button "Advanced Search" at bounding box center [144, 253] width 110 height 26
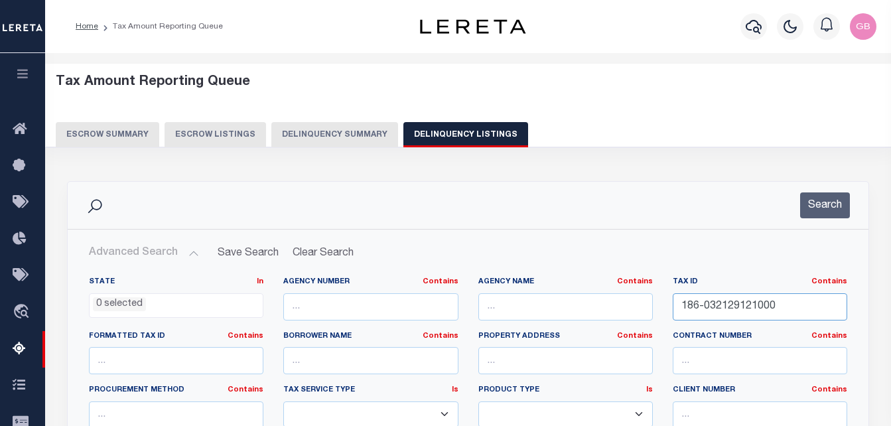
click at [712, 294] on input "186-032129121000" at bounding box center [760, 306] width 175 height 27
click at [713, 305] on input "186-032129121000" at bounding box center [760, 306] width 175 height 27
paste input "[PHONE_NUMBER]"
type input "[PHONE_NUMBER]"
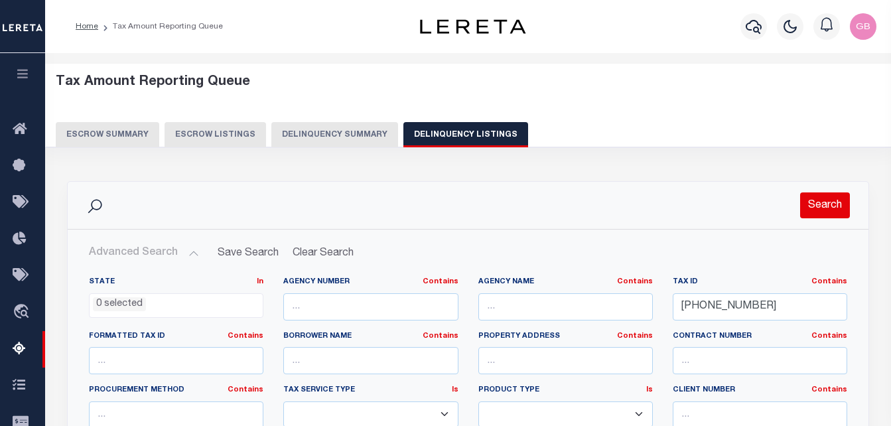
click at [817, 214] on button "Search" at bounding box center [826, 206] width 50 height 26
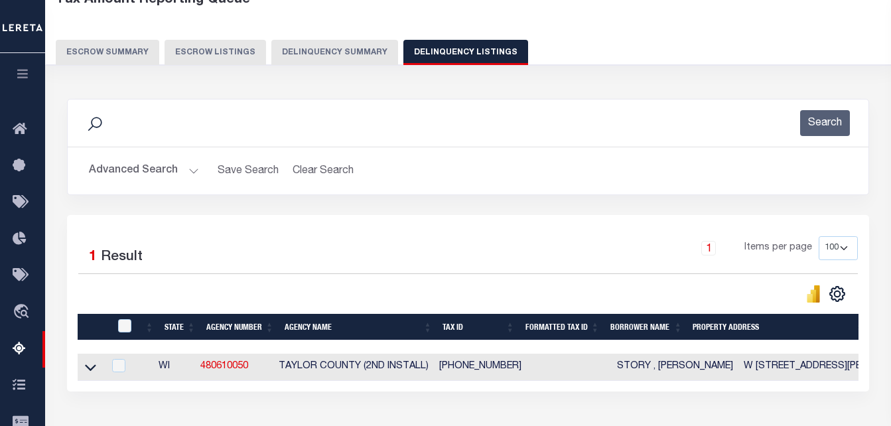
scroll to position [199, 0]
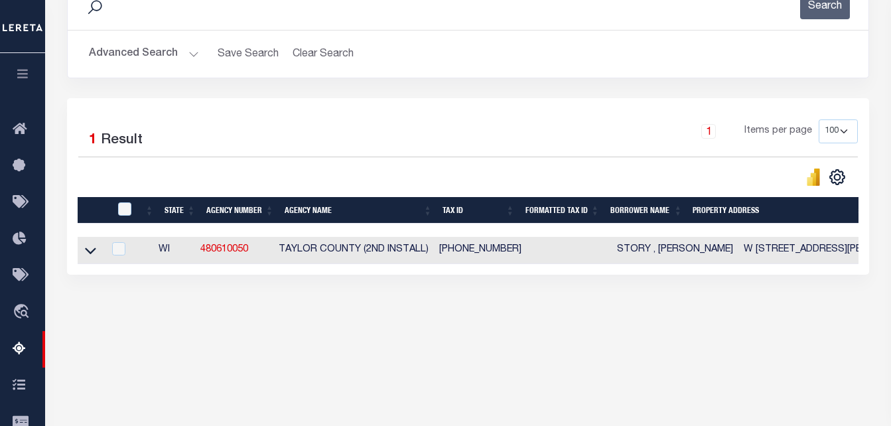
click at [96, 245] on td at bounding box center [91, 250] width 26 height 27
checkbox input "true"
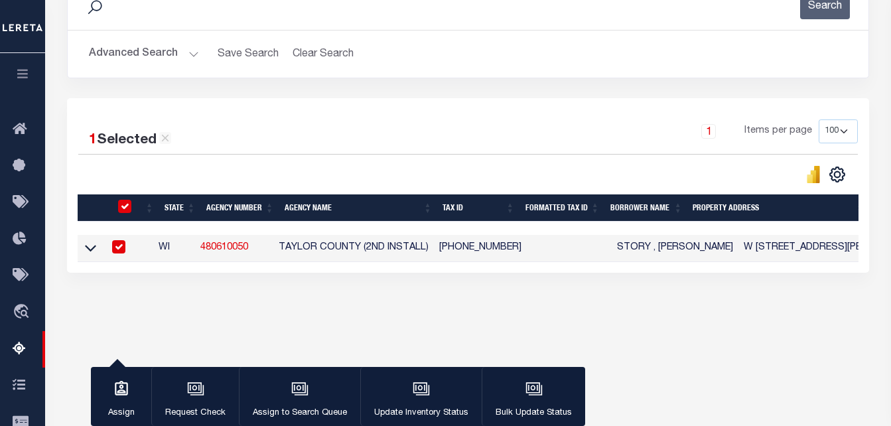
click at [122, 210] on input "checkbox" at bounding box center [124, 206] width 13 height 13
checkbox input "false"
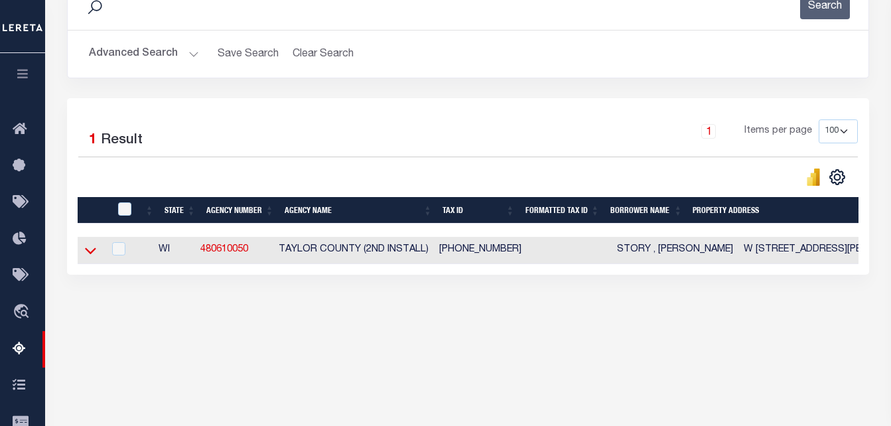
click at [88, 254] on icon at bounding box center [90, 251] width 11 height 7
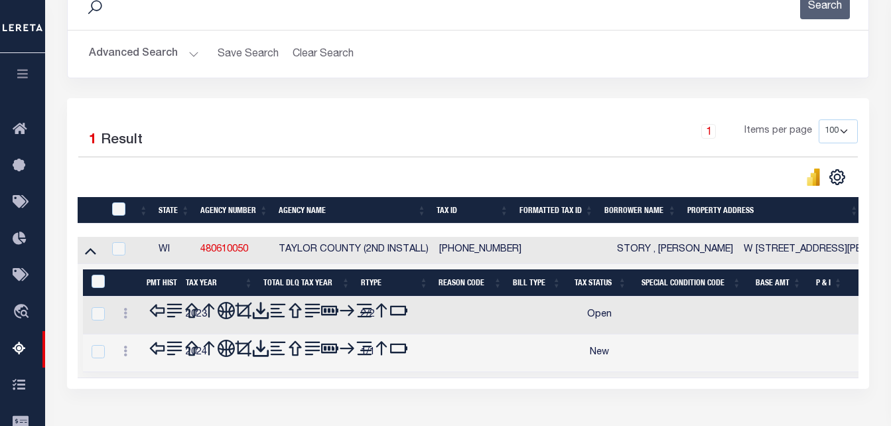
scroll to position [266, 0]
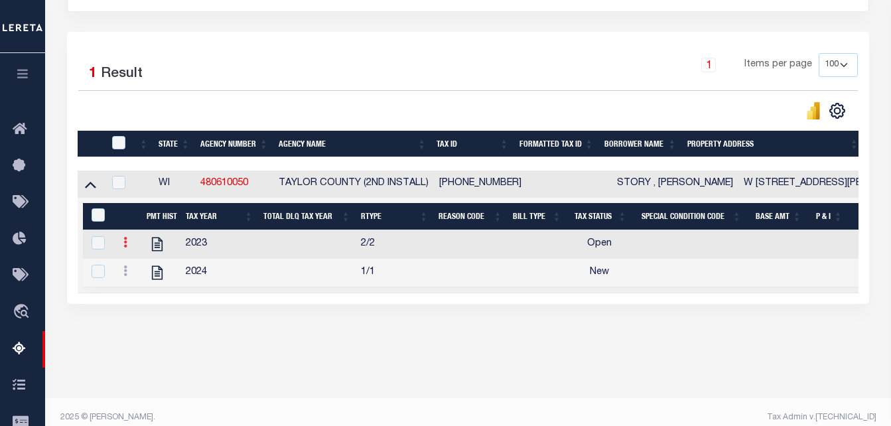
click at [121, 248] on link at bounding box center [125, 244] width 15 height 11
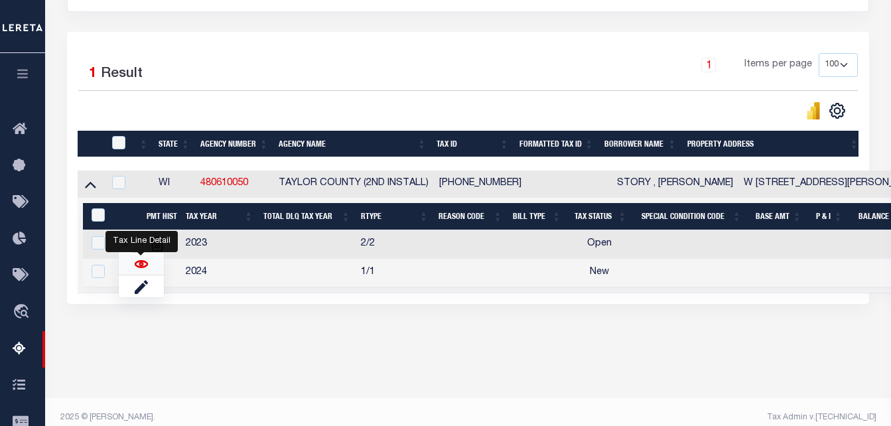
click at [137, 268] on img "" at bounding box center [141, 264] width 13 height 13
checkbox input "false"
checkbox input "true"
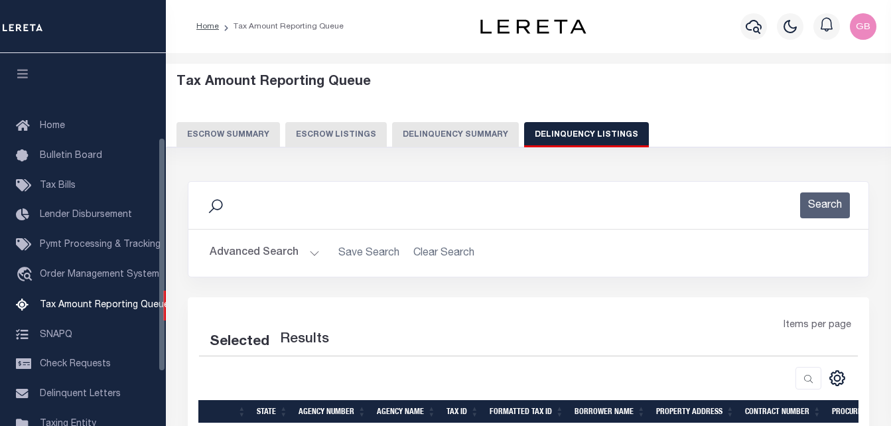
select select
select select "100"
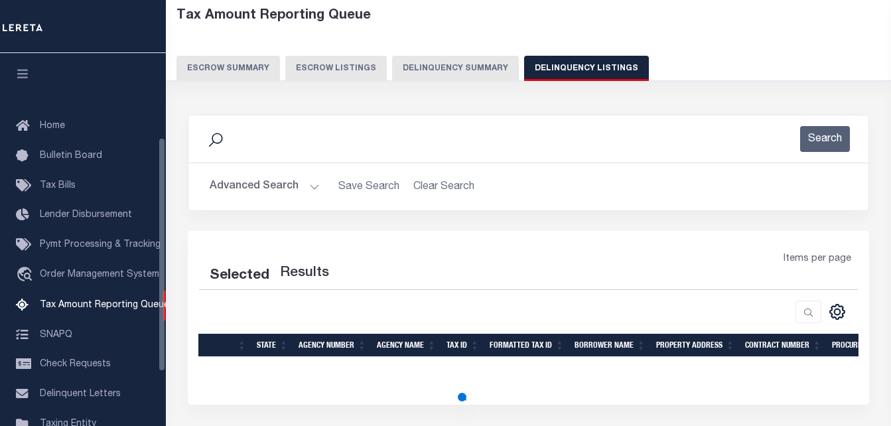
select select "100"
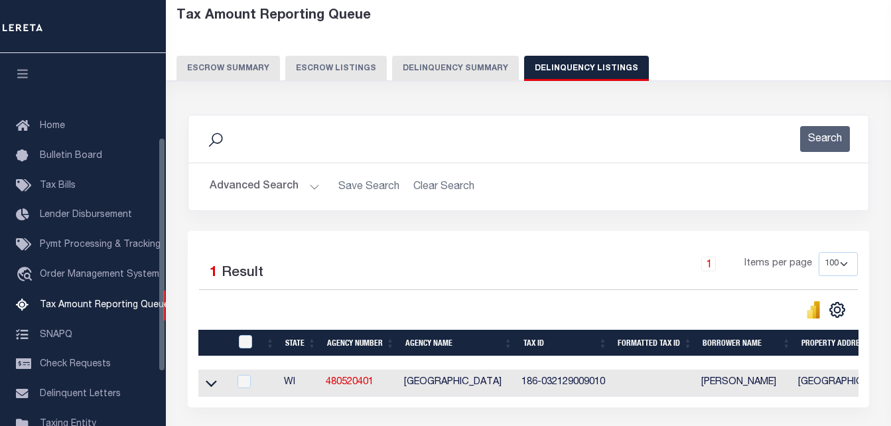
scroll to position [134, 0]
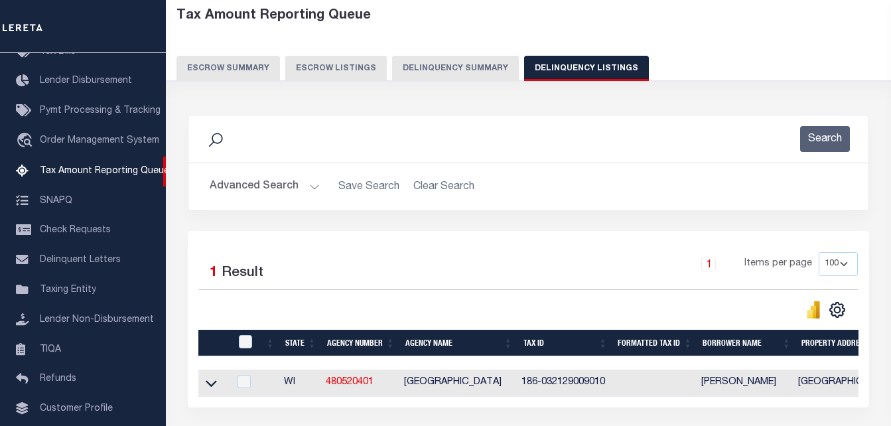
click at [312, 183] on button "Advanced Search" at bounding box center [265, 187] width 110 height 26
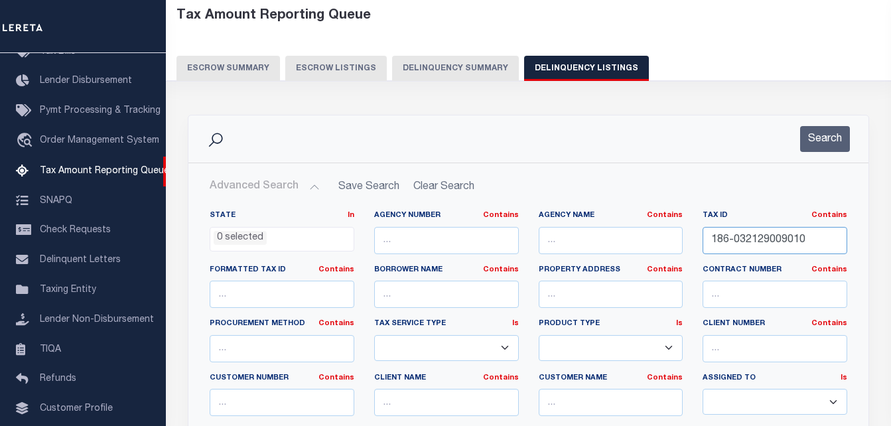
click at [735, 235] on input "186-032129009010" at bounding box center [775, 240] width 145 height 27
paste input "12100"
type input "186-032129121000"
click at [811, 147] on button "Search" at bounding box center [826, 139] width 50 height 26
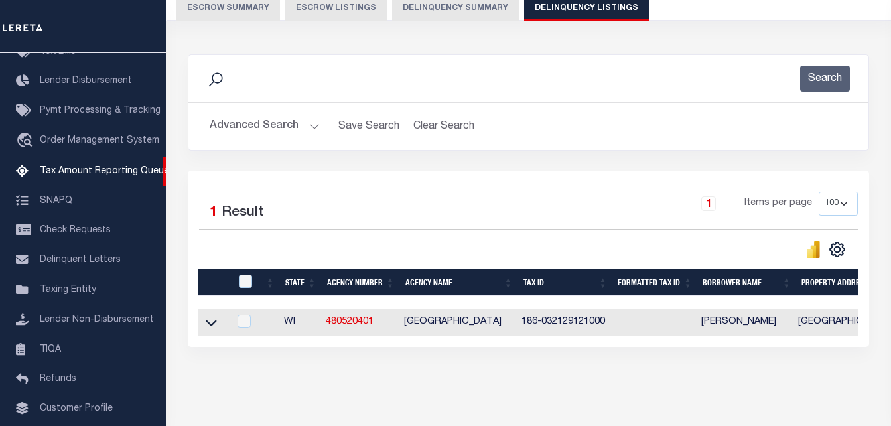
scroll to position [179, 0]
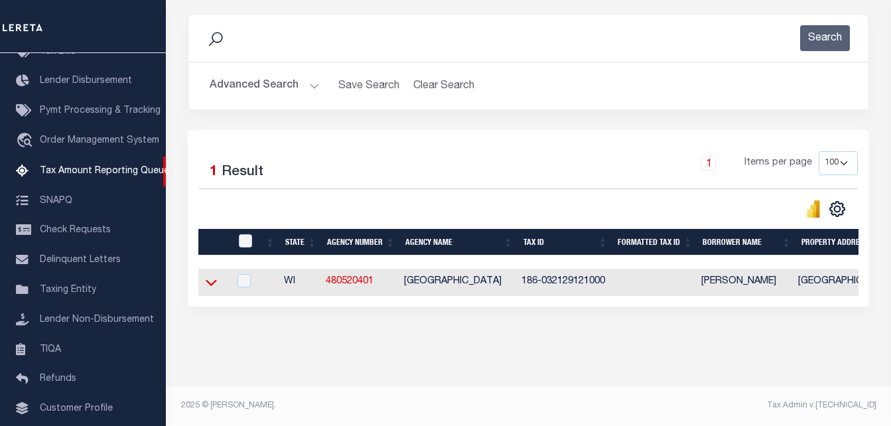
click at [215, 280] on icon at bounding box center [211, 283] width 11 height 7
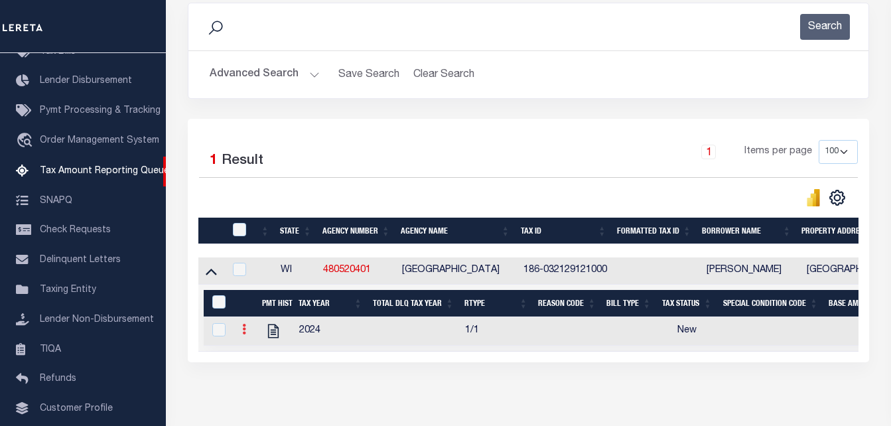
click at [248, 333] on link at bounding box center [244, 331] width 15 height 11
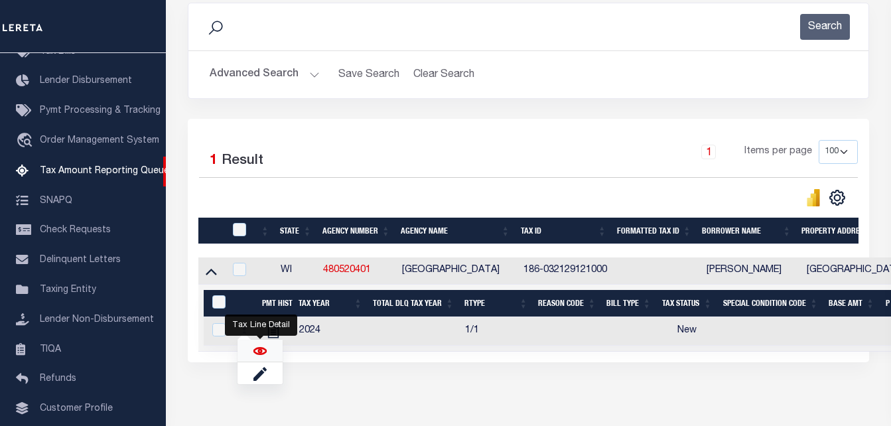
click at [265, 353] on img "" at bounding box center [260, 351] width 13 height 13
checkbox input "true"
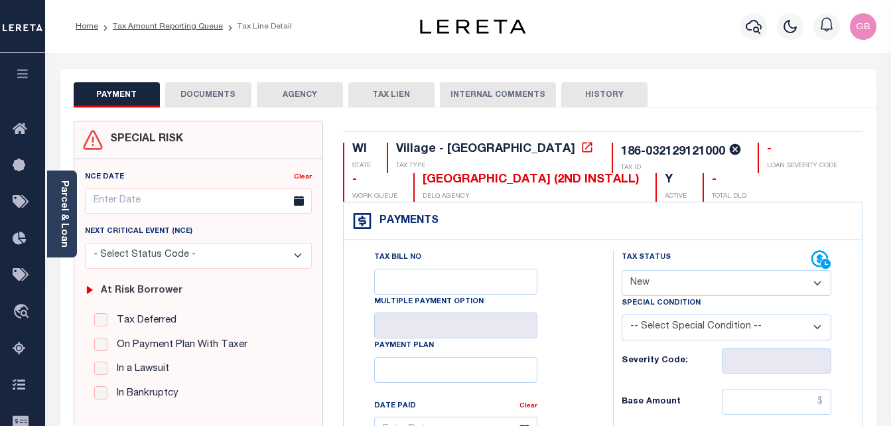
click at [664, 280] on select "- Select Status Code - Open Due/Unpaid Paid Incomplete No Tax Due Internal Refu…" at bounding box center [727, 283] width 210 height 26
select select "PYD"
click at [622, 270] on select "- Select Status Code - Open Due/Unpaid Paid Incomplete No Tax Due Internal Refu…" at bounding box center [727, 283] width 210 height 26
type input "[DATE]"
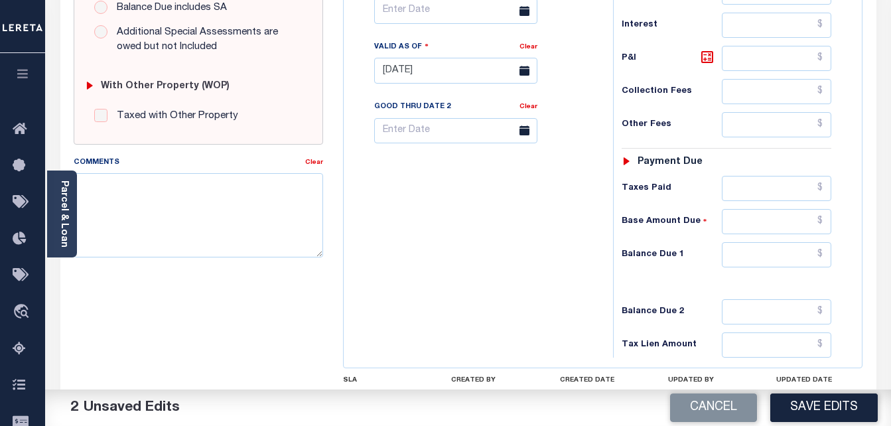
scroll to position [531, 0]
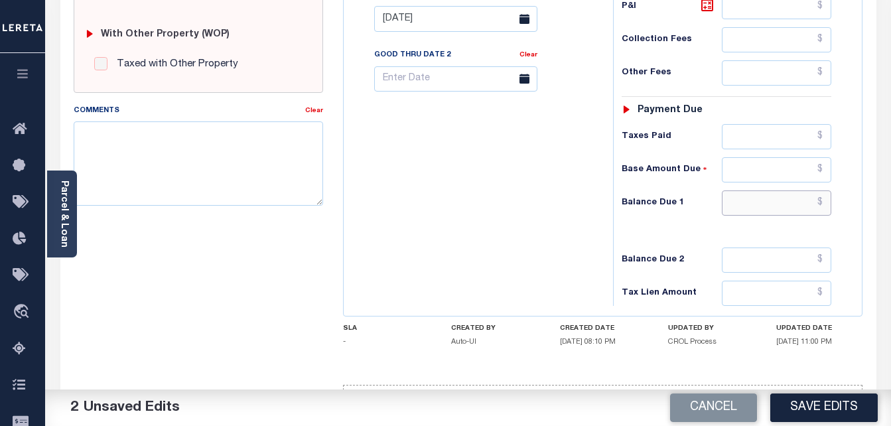
click at [824, 200] on input "text" at bounding box center [777, 203] width 110 height 25
type input "$0.00"
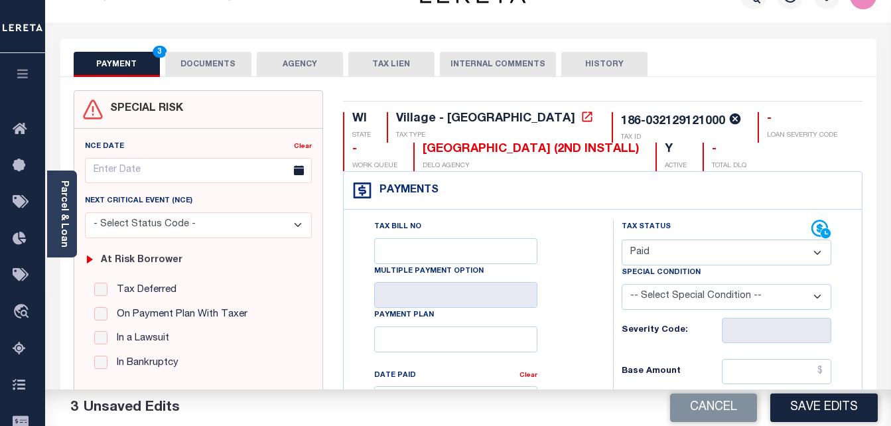
scroll to position [0, 0]
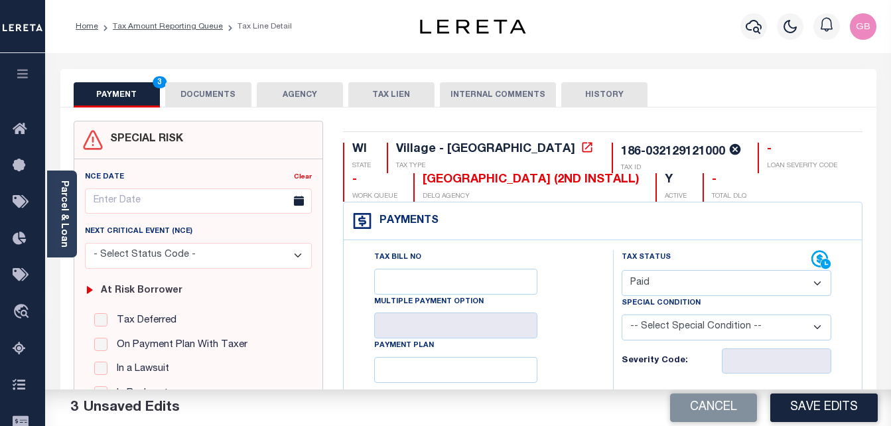
click at [204, 92] on button "DOCUMENTS" at bounding box center [208, 94] width 86 height 25
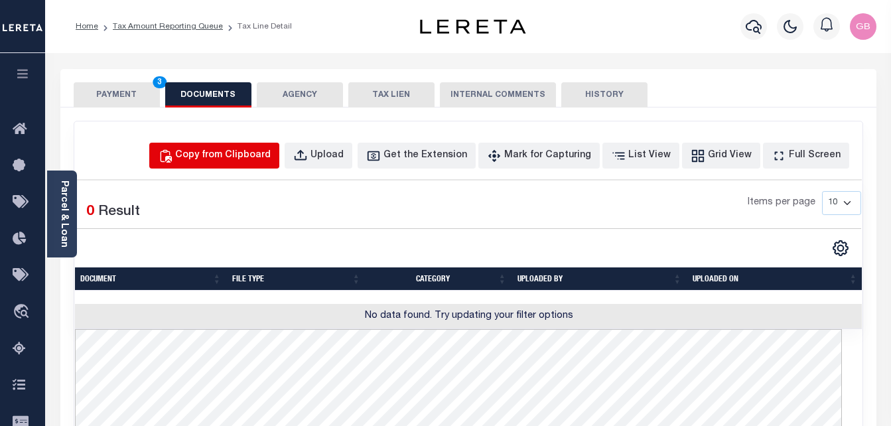
click at [270, 157] on div "Copy from Clipboard" at bounding box center [223, 156] width 96 height 15
select select "POP"
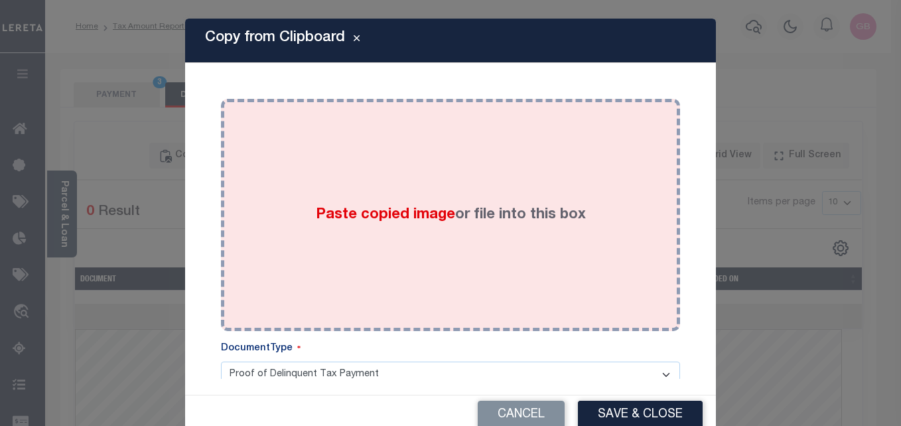
click at [382, 224] on label "Paste copied image or file into this box" at bounding box center [451, 215] width 270 height 22
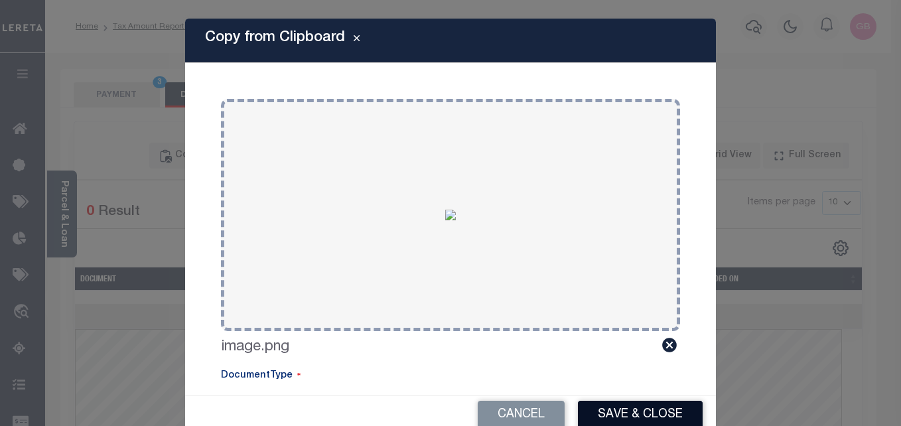
click at [625, 411] on button "Save & Close" at bounding box center [640, 415] width 125 height 29
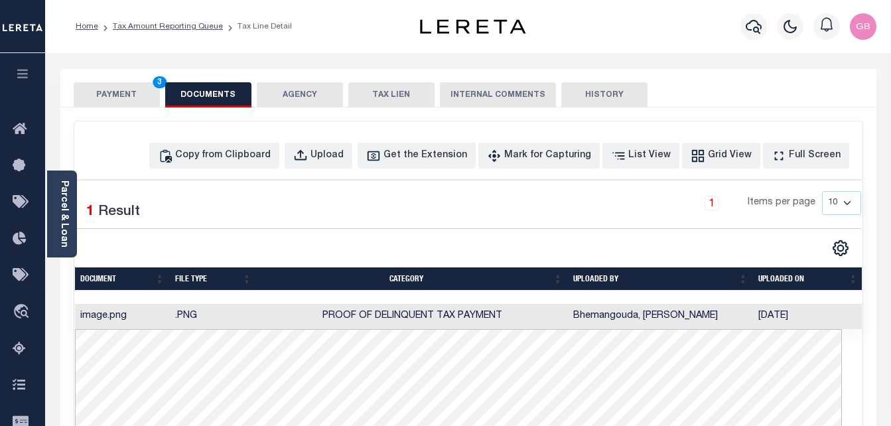
click at [129, 99] on button "PAYMENT 3" at bounding box center [117, 94] width 86 height 25
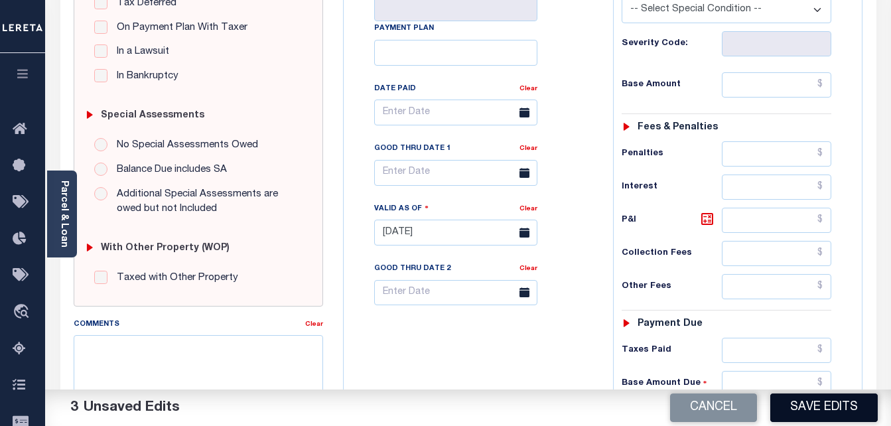
scroll to position [332, 0]
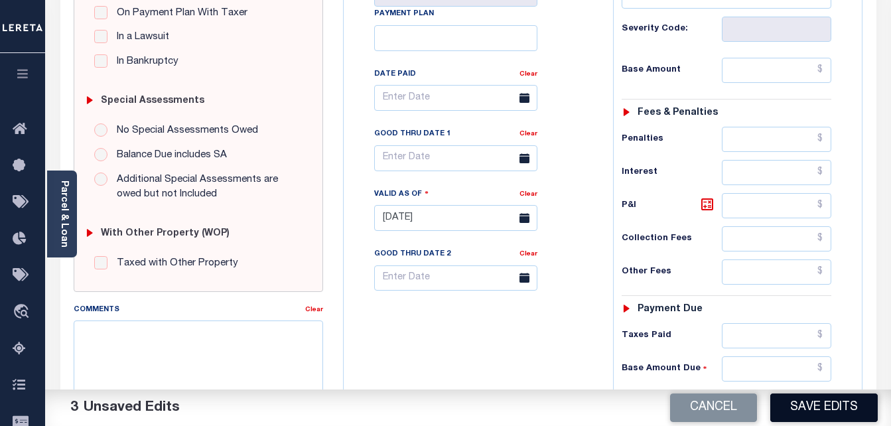
click at [797, 406] on button "Save Edits" at bounding box center [825, 408] width 108 height 29
checkbox input "false"
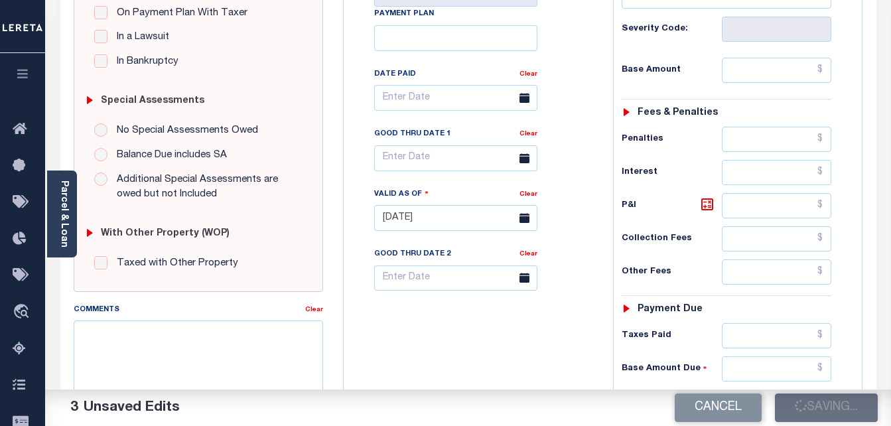
type input "$0"
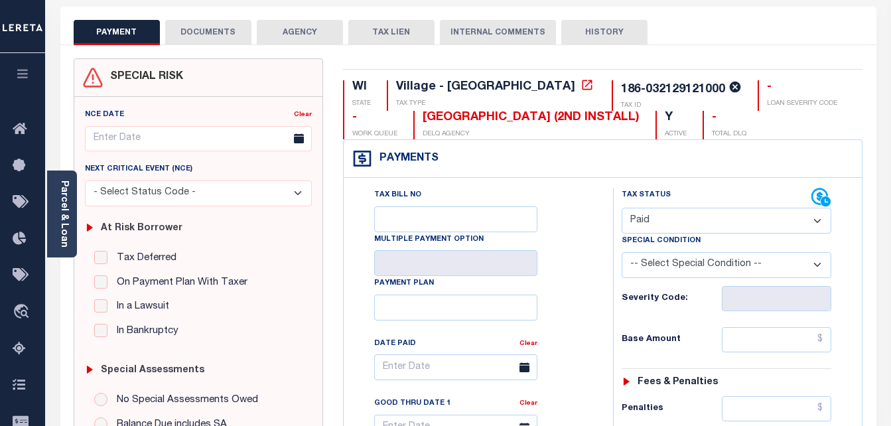
scroll to position [0, 0]
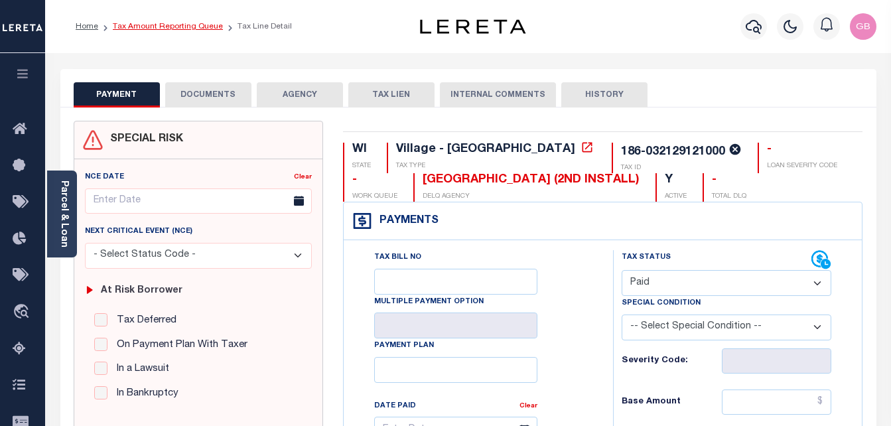
click at [192, 26] on link "Tax Amount Reporting Queue" at bounding box center [168, 27] width 110 height 8
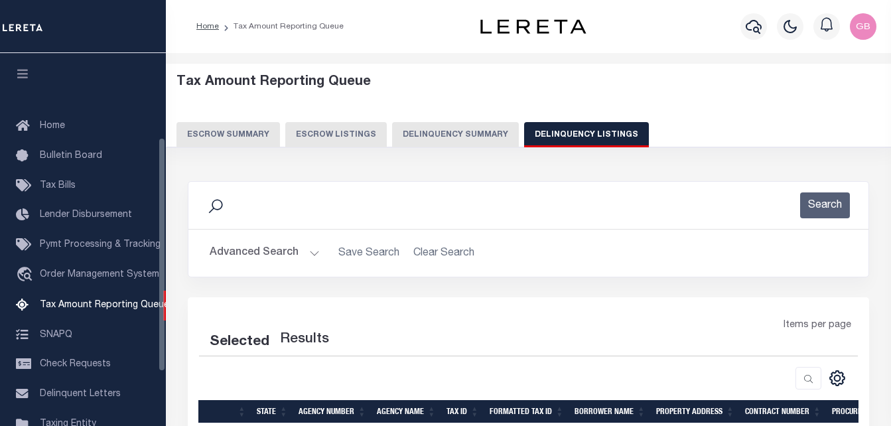
select select "100"
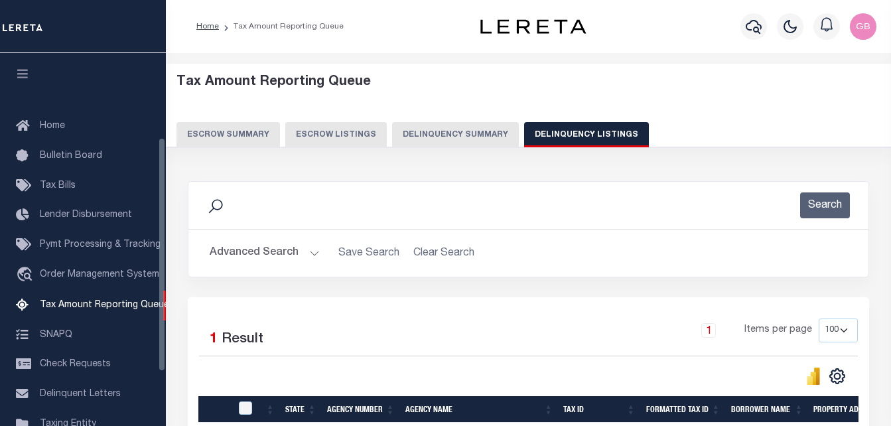
scroll to position [134, 0]
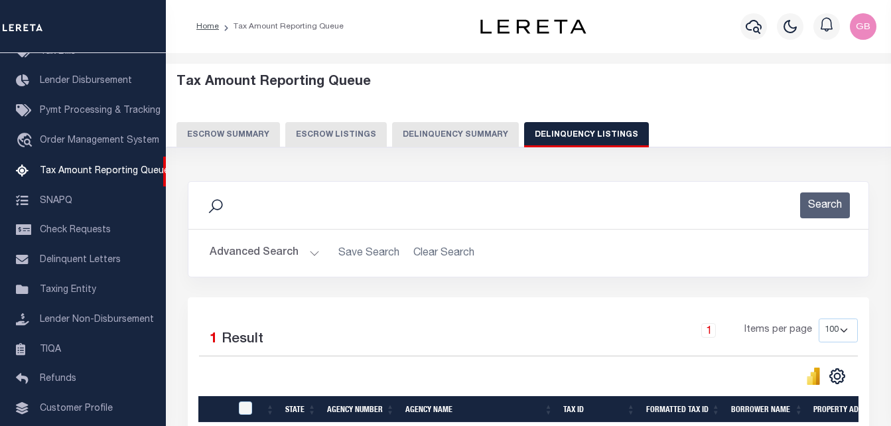
click at [311, 257] on button "Advanced Search" at bounding box center [265, 253] width 110 height 26
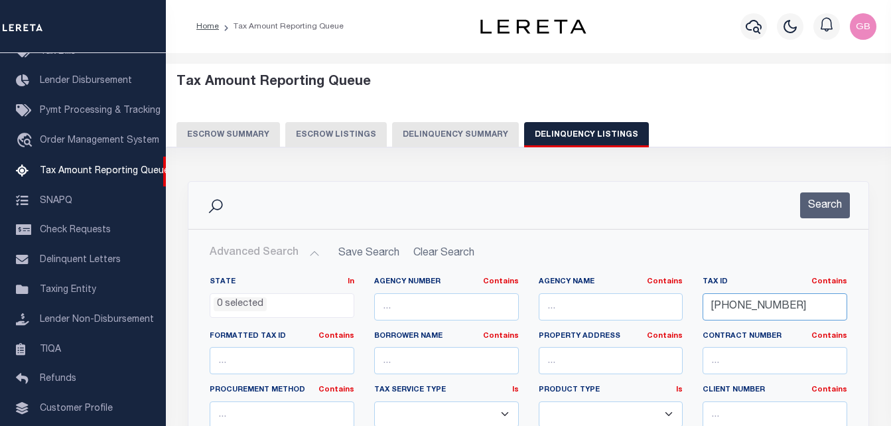
click at [731, 296] on input "[PHONE_NUMBER]" at bounding box center [775, 306] width 145 height 27
click at [831, 193] on button "Search" at bounding box center [826, 206] width 50 height 26
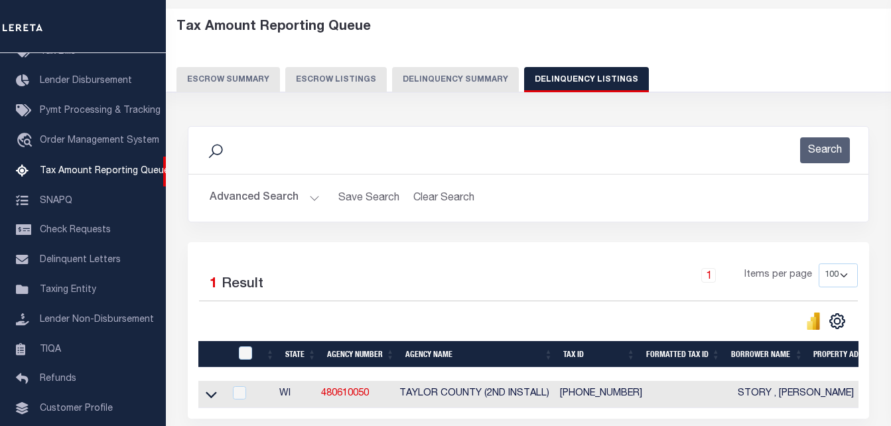
scroll to position [179, 0]
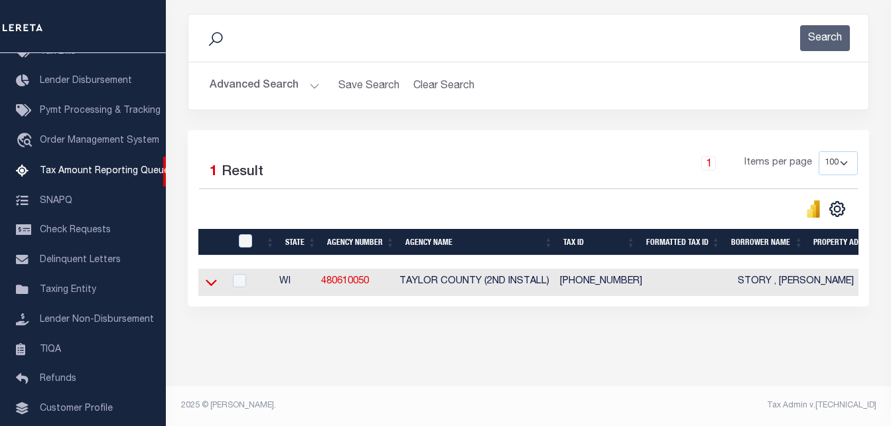
click at [214, 280] on icon at bounding box center [211, 282] width 11 height 14
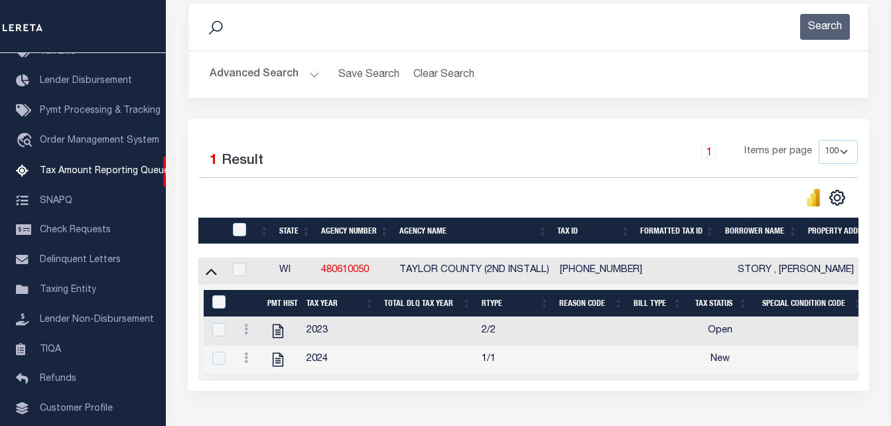
click at [238, 224] on th at bounding box center [237, 231] width 27 height 27
click at [238, 233] on input "checkbox" at bounding box center [239, 229] width 13 height 13
checkbox input "true"
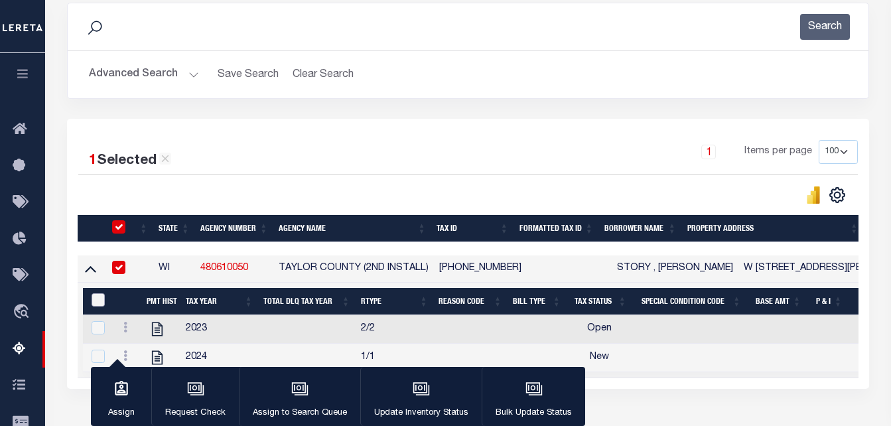
click at [97, 303] on input "&nbsp;" at bounding box center [98, 299] width 13 height 13
checkbox input "true"
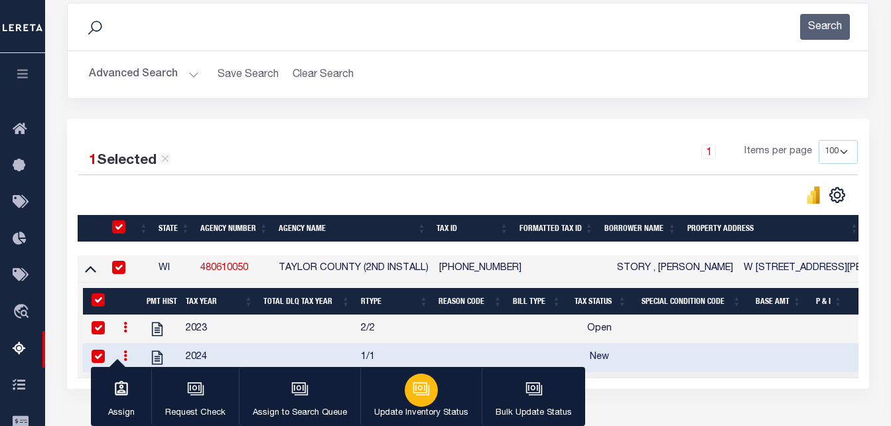
click at [430, 391] on div "button" at bounding box center [421, 390] width 33 height 33
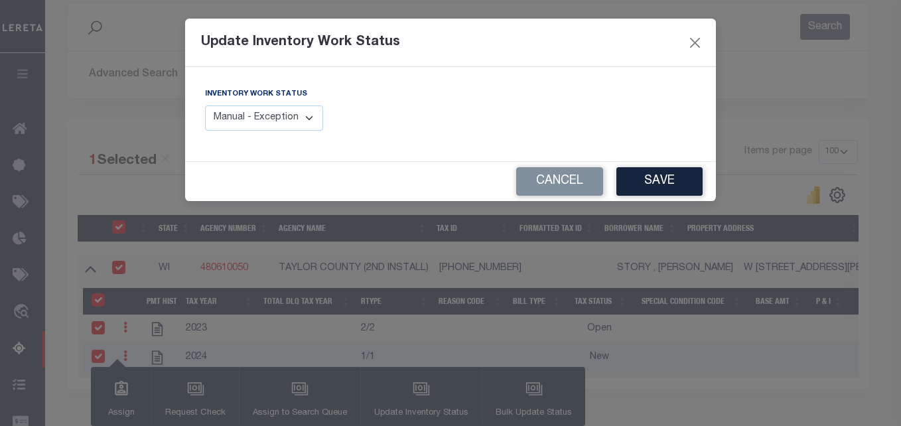
click at [274, 123] on select "Manual - Exception Pended - Awaiting Search Late Add Exception Completed" at bounding box center [264, 119] width 118 height 26
select select "4"
click at [205, 106] on select "Manual - Exception Pended - Awaiting Search Late Add Exception Completed" at bounding box center [264, 119] width 118 height 26
click at [657, 177] on button "Save" at bounding box center [660, 181] width 86 height 29
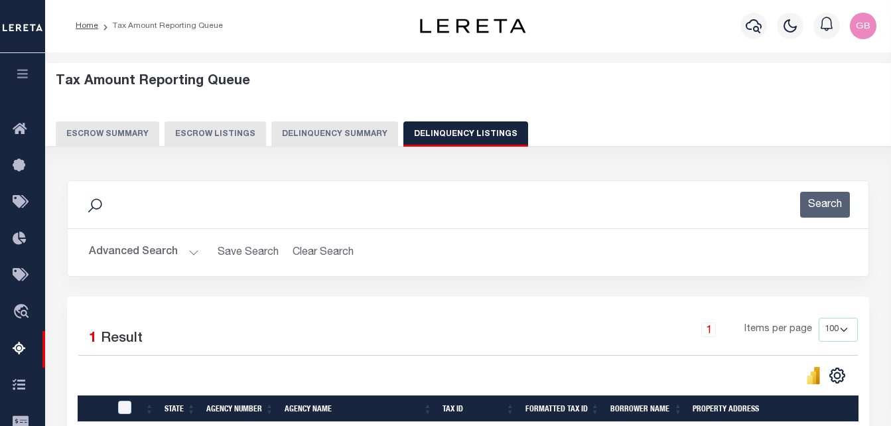
scroll to position [0, 0]
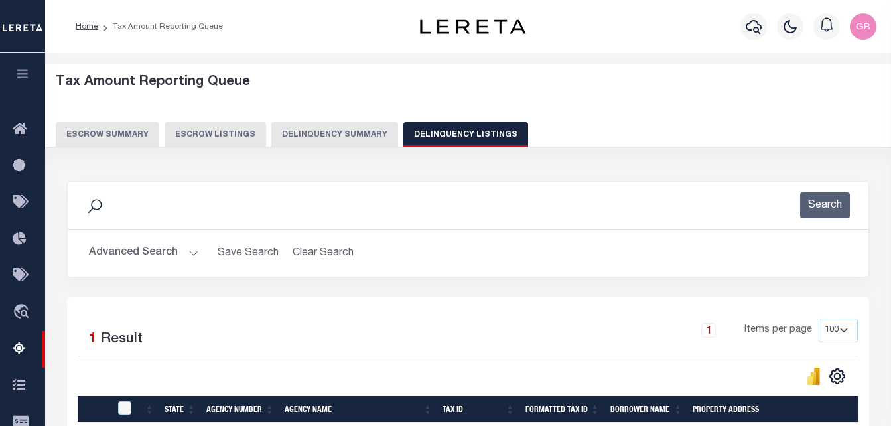
click at [183, 254] on button "Advanced Search" at bounding box center [144, 253] width 110 height 26
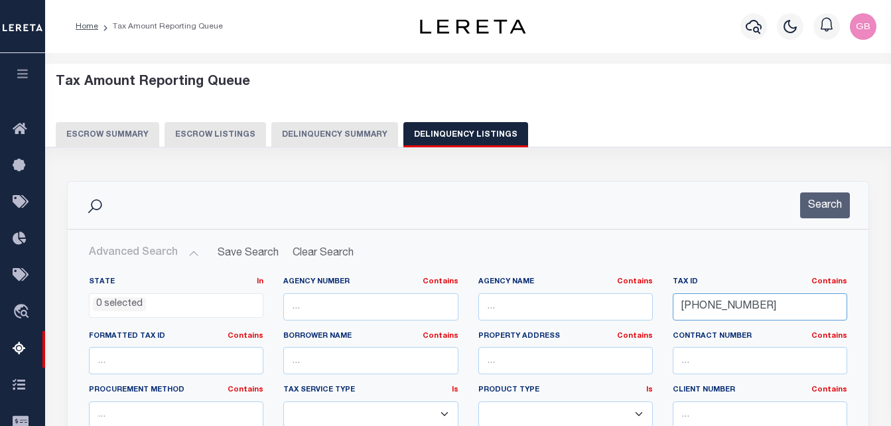
click at [735, 315] on input "030-00371-0002" at bounding box center [760, 306] width 175 height 27
paste input "281240836230019"
type input "281240836230019"
click at [820, 207] on button "Search" at bounding box center [826, 206] width 50 height 26
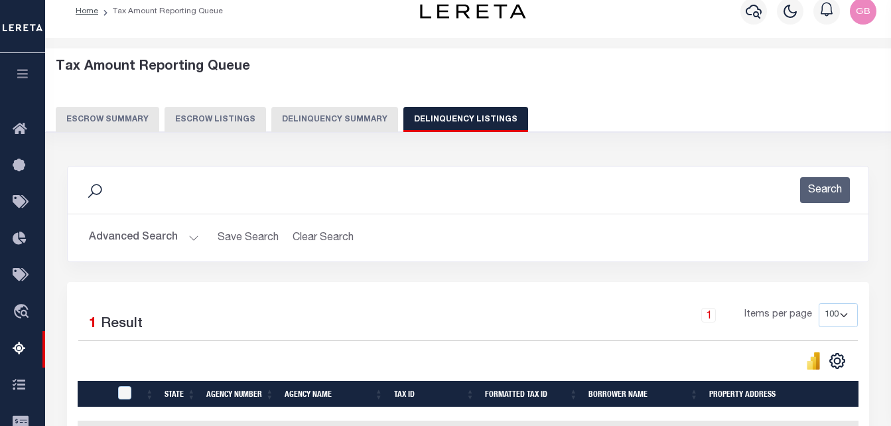
scroll to position [66, 0]
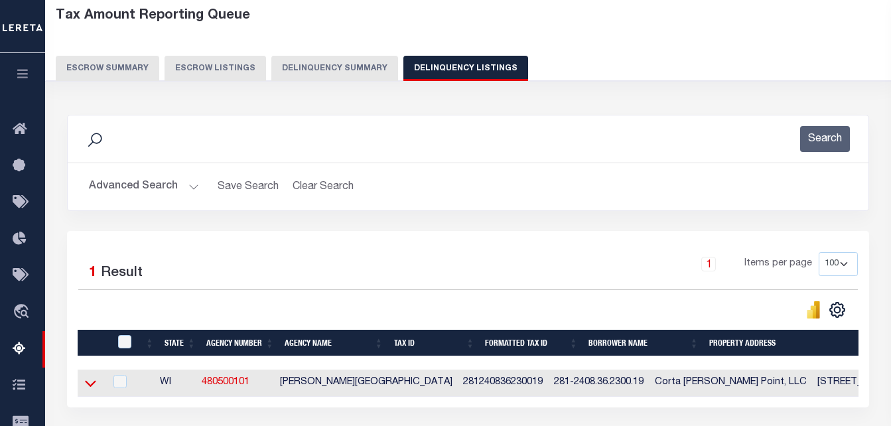
click at [88, 389] on icon at bounding box center [90, 383] width 11 height 14
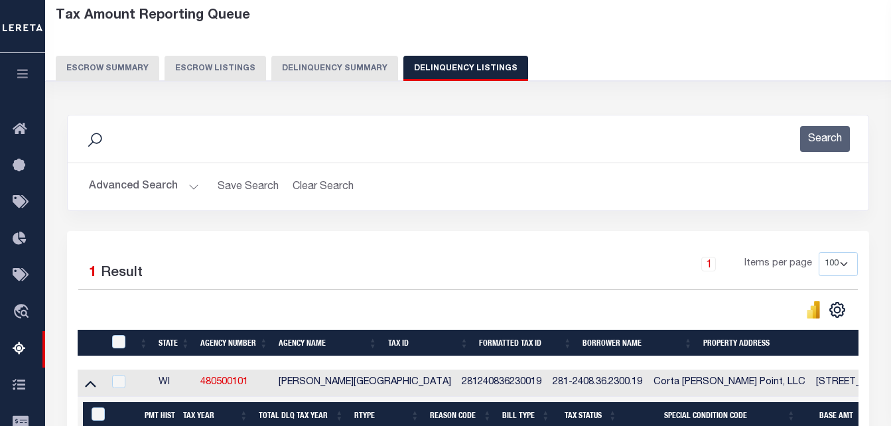
click at [127, 345] on div at bounding box center [120, 342] width 22 height 15
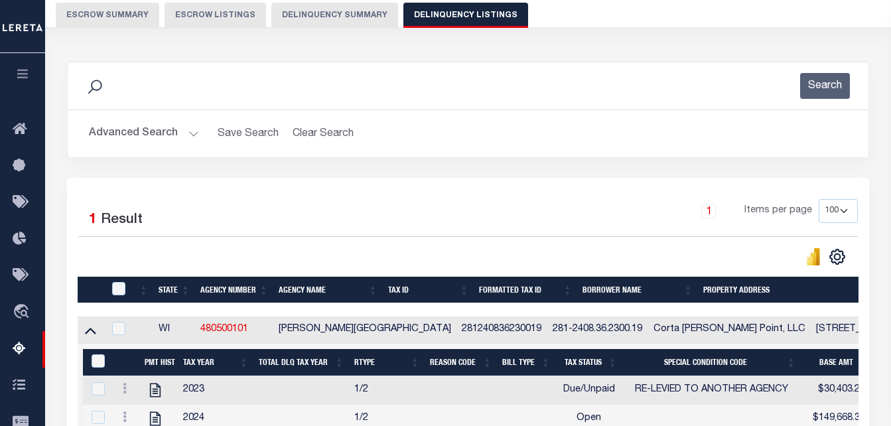
scroll to position [133, 0]
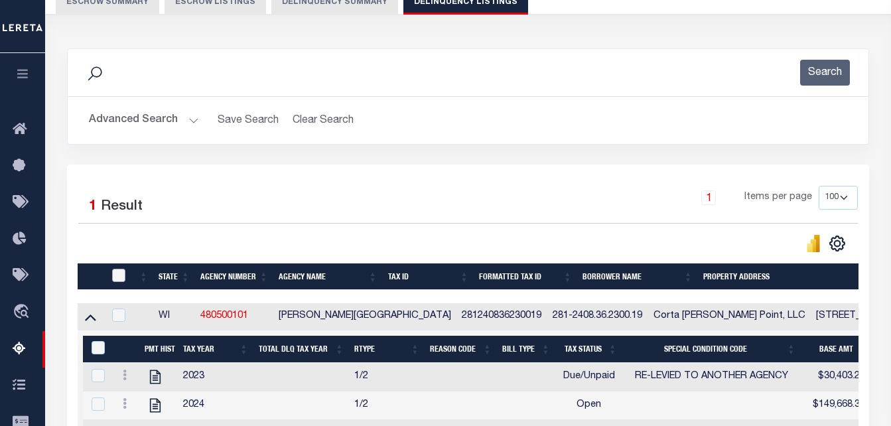
click at [116, 275] on input "checkbox" at bounding box center [118, 275] width 13 height 13
checkbox input "true"
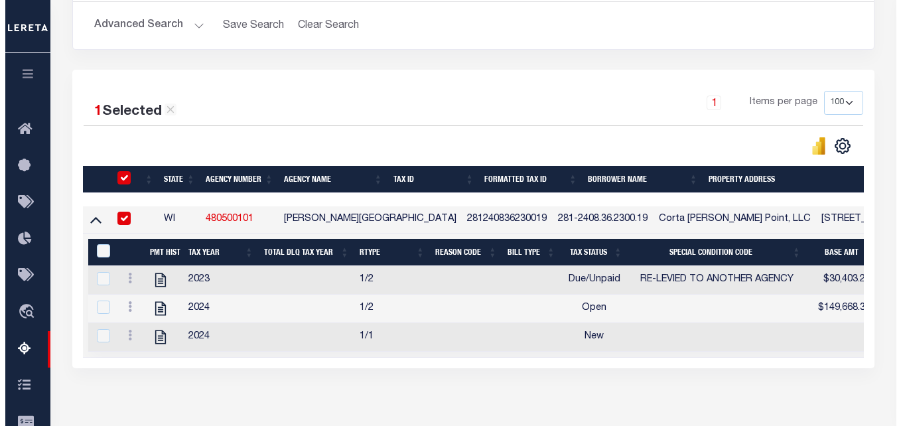
scroll to position [266, 0]
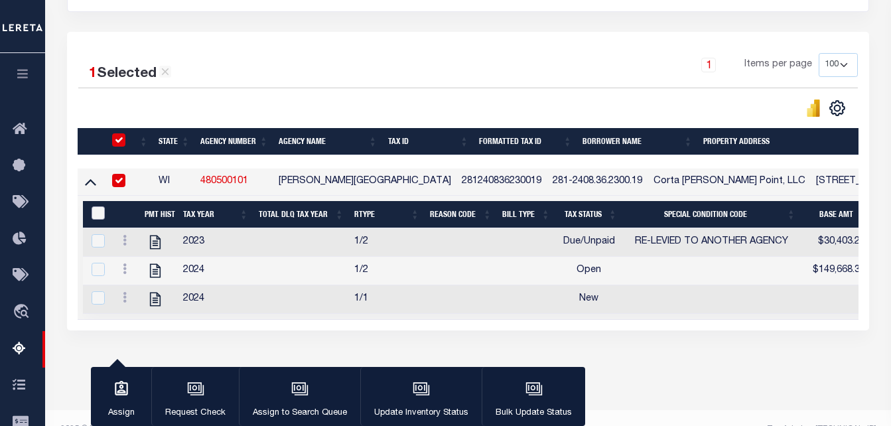
click at [101, 214] on input "&nbsp;" at bounding box center [98, 212] width 13 height 13
checkbox input "true"
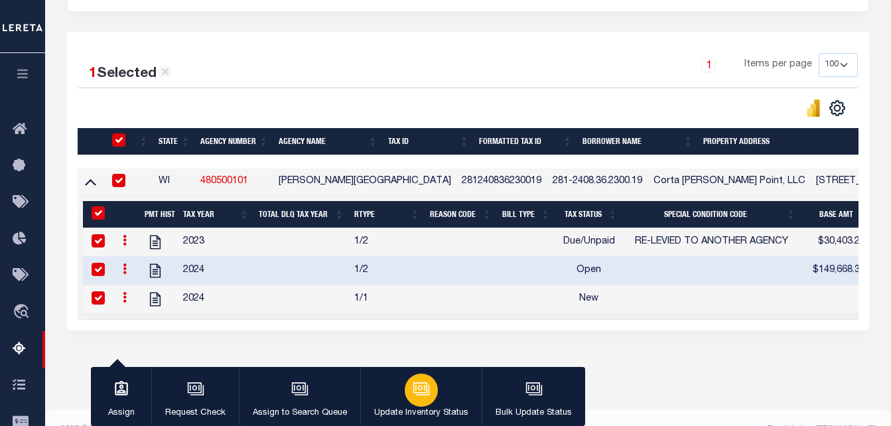
click at [408, 399] on div "button" at bounding box center [421, 390] width 33 height 33
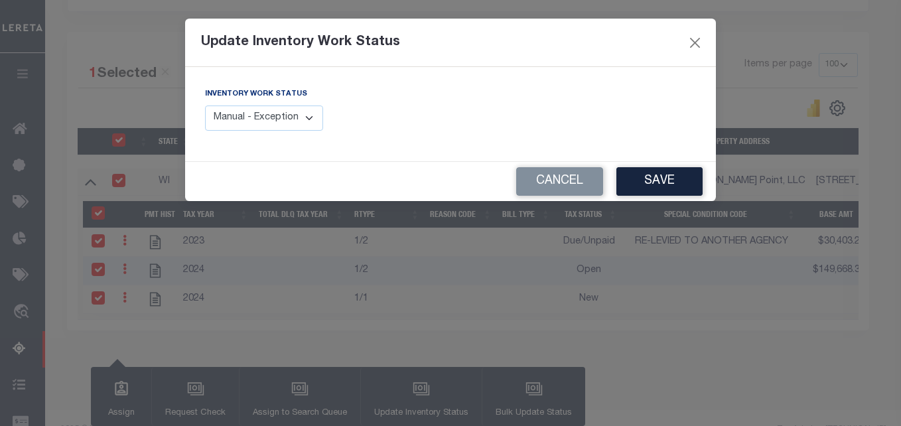
click at [307, 129] on select "Manual - Exception Pended - Awaiting Search Late Add Exception Completed" at bounding box center [264, 119] width 118 height 26
select select "4"
click at [205, 106] on select "Manual - Exception Pended - Awaiting Search Late Add Exception Completed" at bounding box center [264, 119] width 118 height 26
click at [652, 185] on button "Save" at bounding box center [660, 181] width 86 height 29
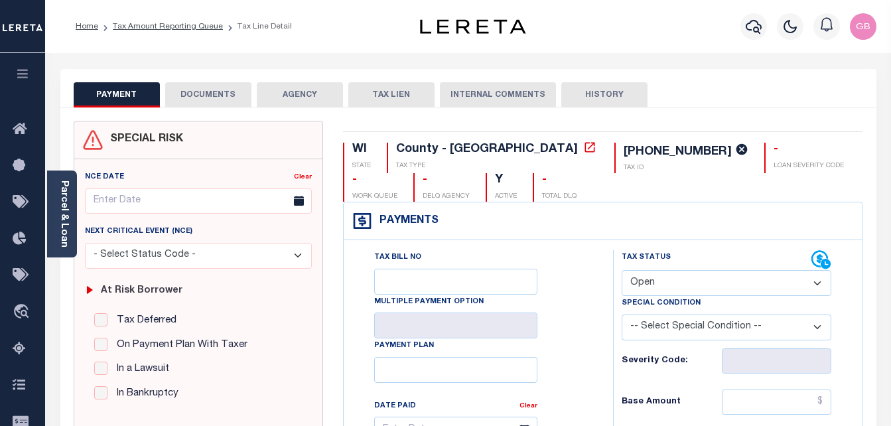
click at [645, 277] on select "- Select Status Code - Open Due/Unpaid Paid Incomplete No Tax Due Internal Refu…" at bounding box center [727, 283] width 210 height 26
select select "PYD"
click at [622, 270] on select "- Select Status Code - Open Due/Unpaid Paid Incomplete No Tax Due Internal Refu…" at bounding box center [727, 283] width 210 height 26
type input "[DATE]"
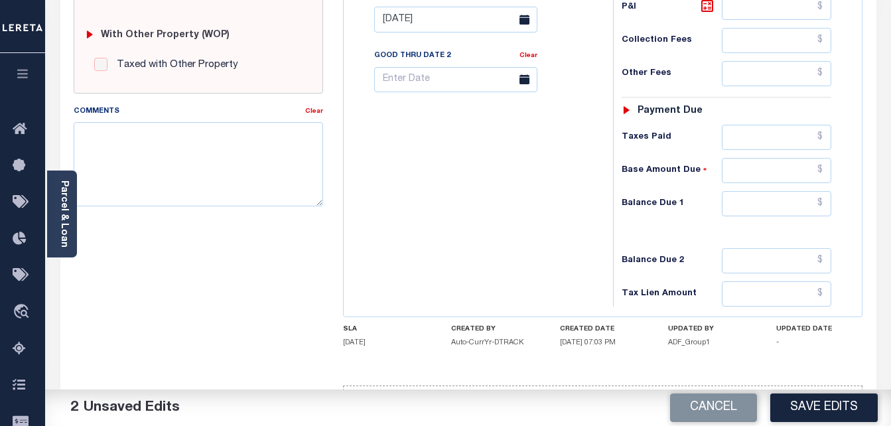
scroll to position [531, 0]
click at [822, 198] on input "text" at bounding box center [777, 203] width 110 height 25
type input "$0.00"
click at [821, 404] on button "Save Edits" at bounding box center [825, 408] width 108 height 29
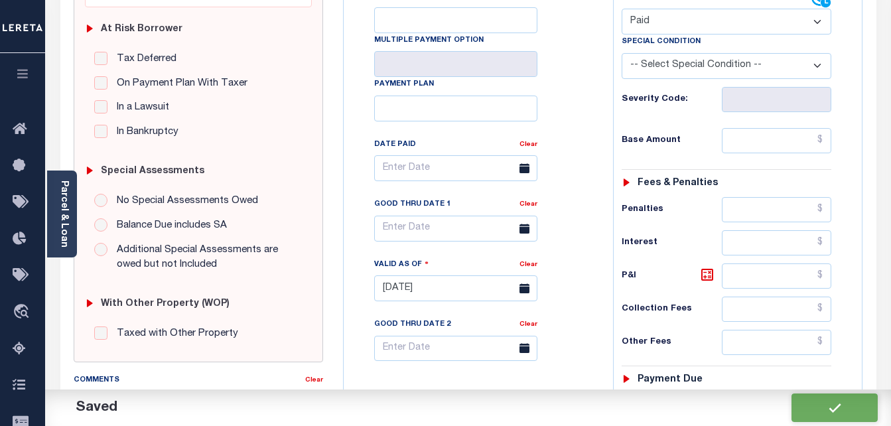
checkbox input "false"
type input "$0"
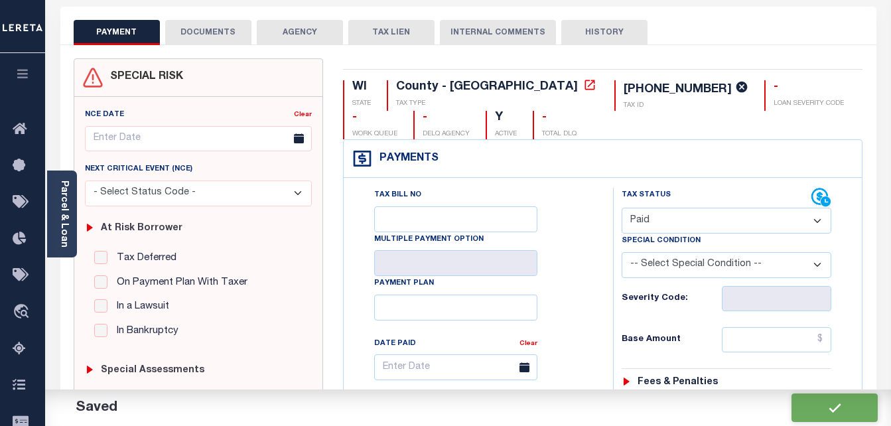
scroll to position [0, 0]
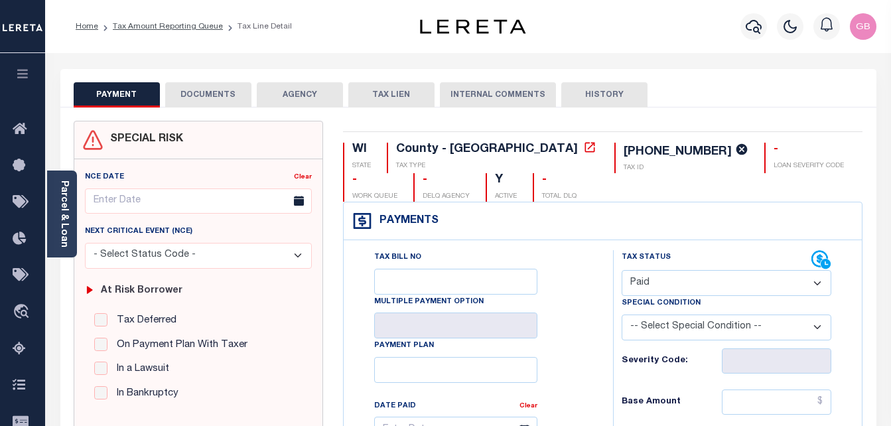
click at [191, 97] on button "DOCUMENTS" at bounding box center [208, 94] width 86 height 25
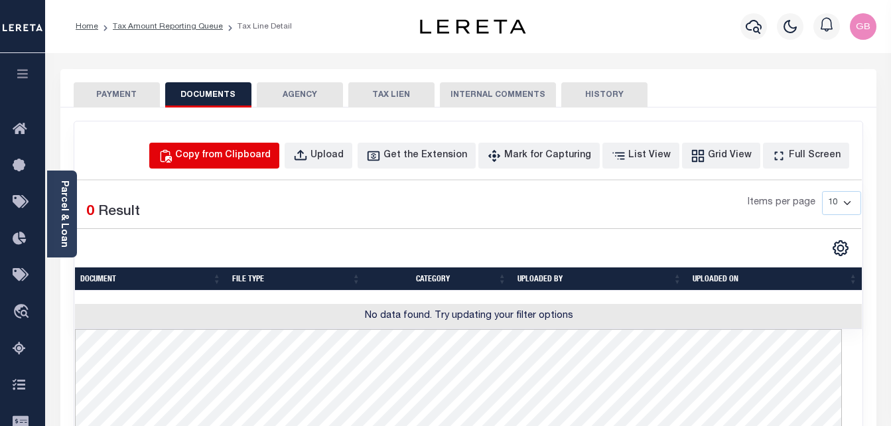
click at [222, 159] on div "Copy from Clipboard" at bounding box center [223, 156] width 96 height 15
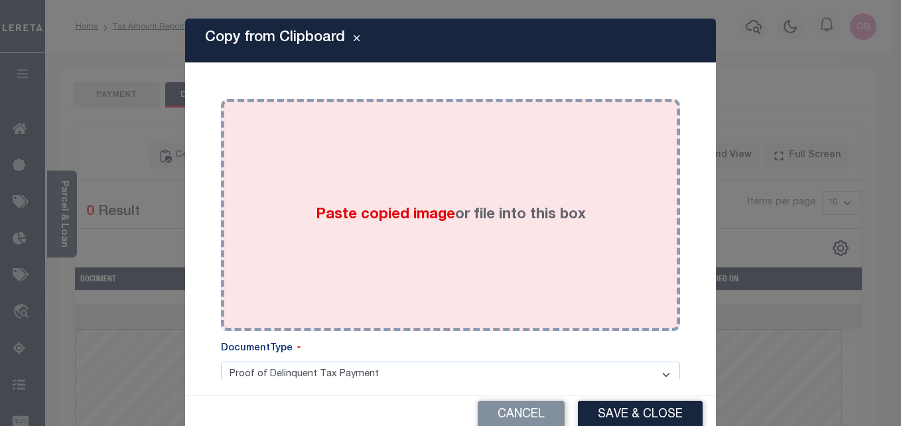
click at [371, 222] on span "Paste copied image" at bounding box center [385, 215] width 139 height 15
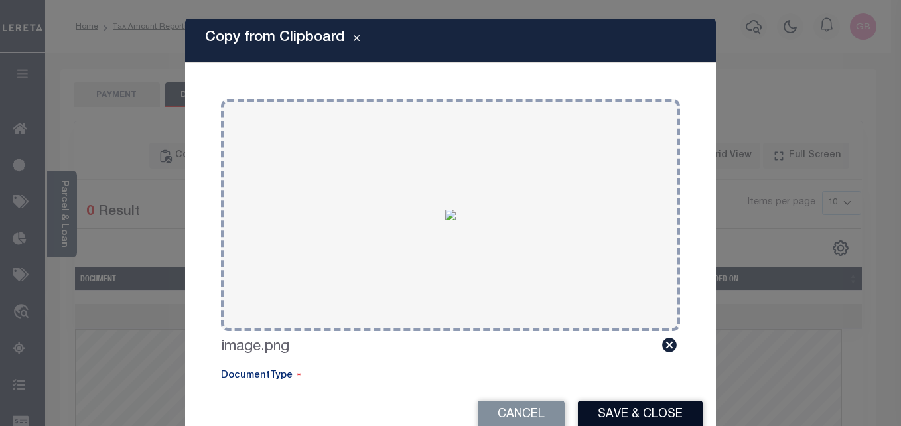
click at [631, 418] on button "Save & Close" at bounding box center [640, 415] width 125 height 29
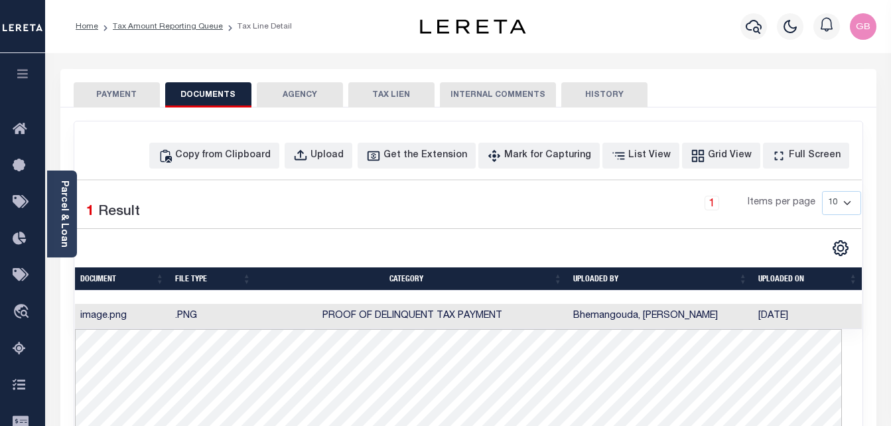
click at [139, 96] on button "PAYMENT" at bounding box center [117, 94] width 86 height 25
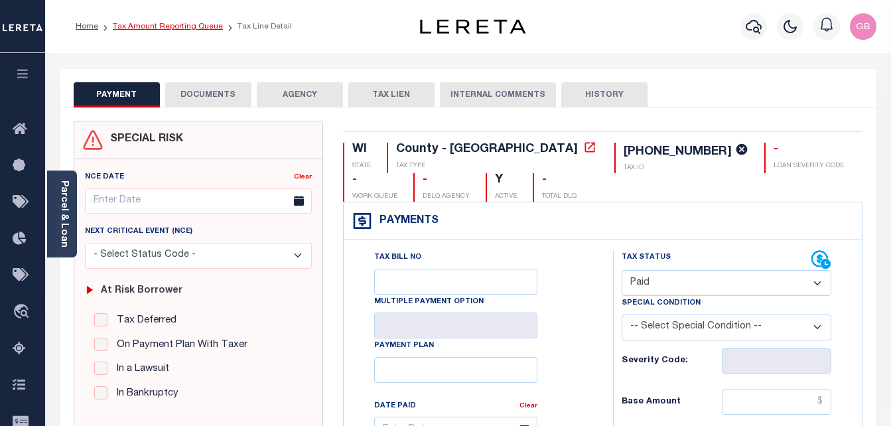
click at [149, 27] on link "Tax Amount Reporting Queue" at bounding box center [168, 27] width 110 height 8
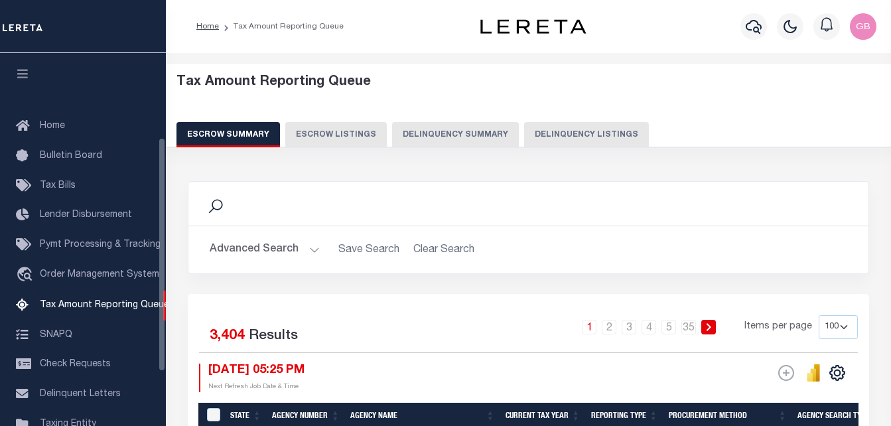
click at [544, 136] on button "Delinquency Listings" at bounding box center [586, 134] width 125 height 25
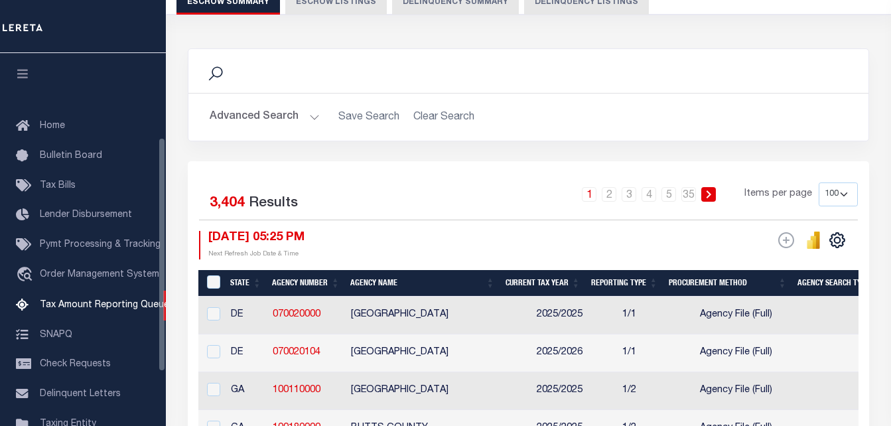
scroll to position [134, 0]
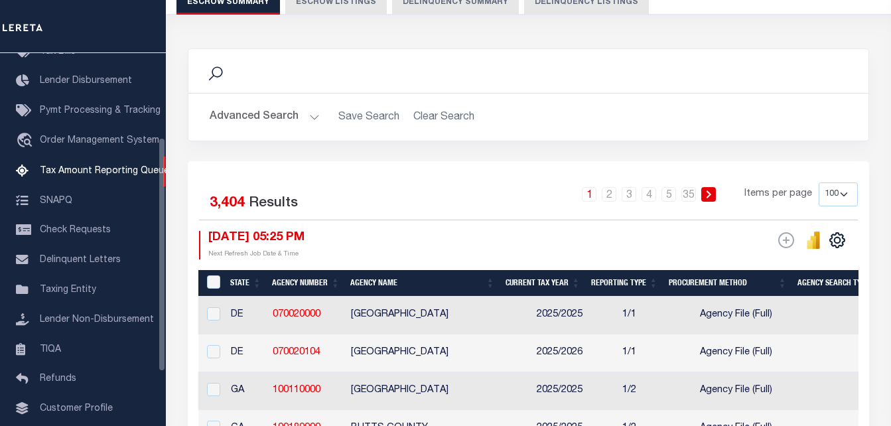
select select "100"
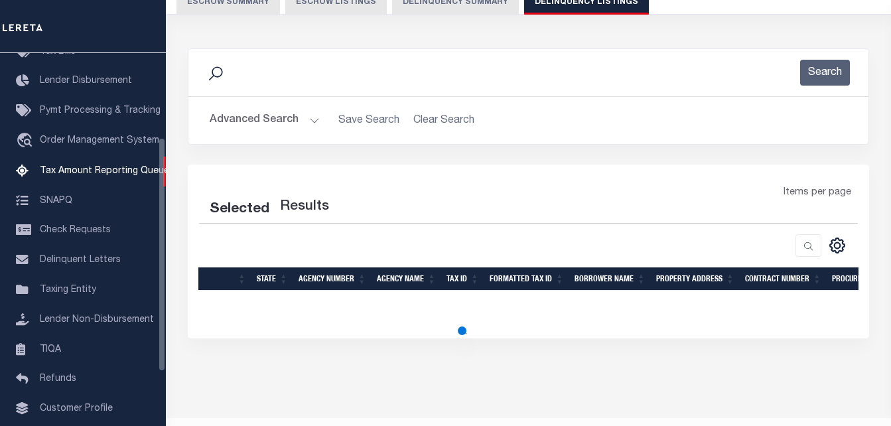
select select "100"
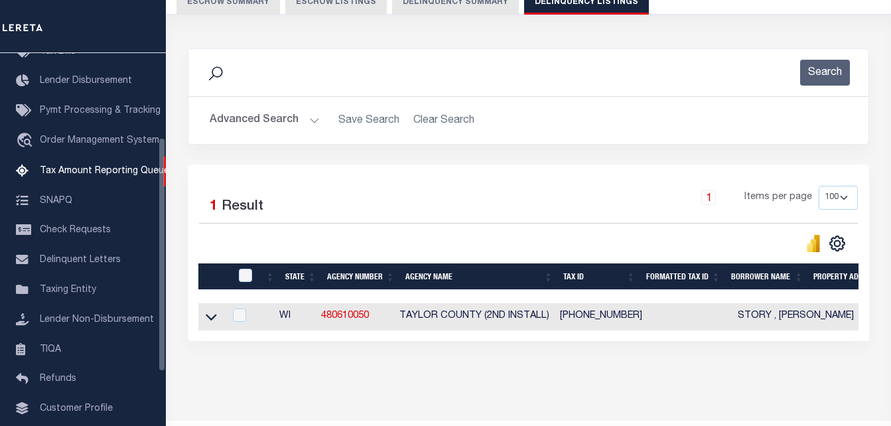
scroll to position [133, 0]
click at [213, 317] on icon at bounding box center [211, 317] width 11 height 14
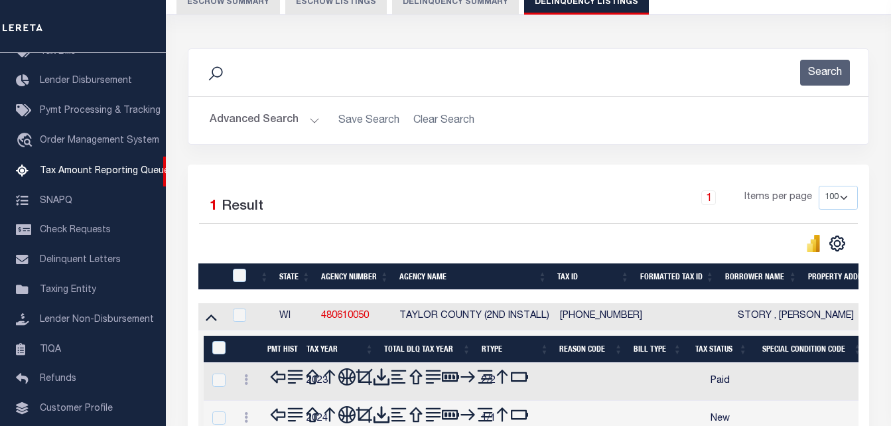
scroll to position [179, 0]
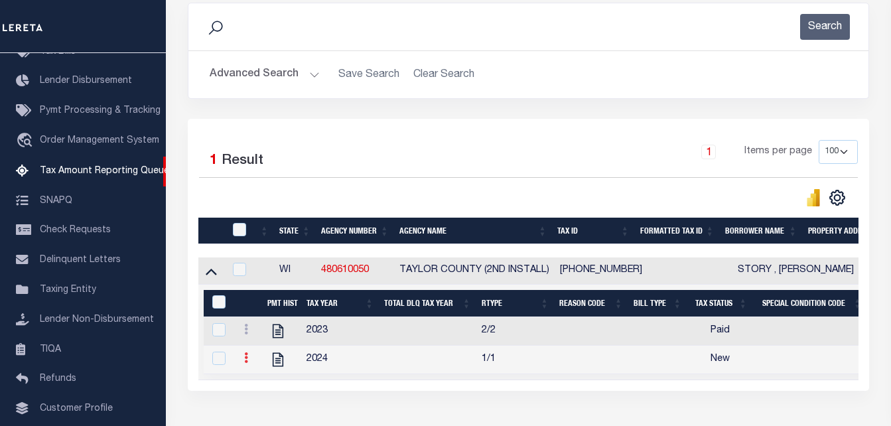
click at [246, 362] on icon at bounding box center [246, 357] width 4 height 11
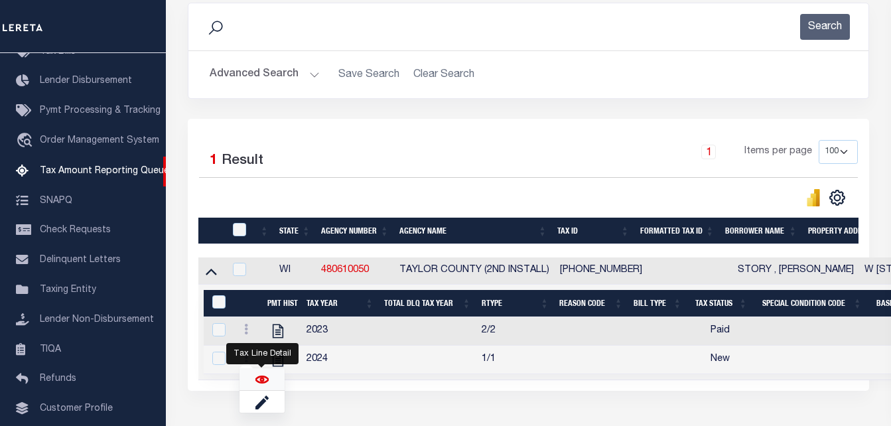
click at [264, 384] on img "" at bounding box center [262, 379] width 13 height 13
checkbox input "true"
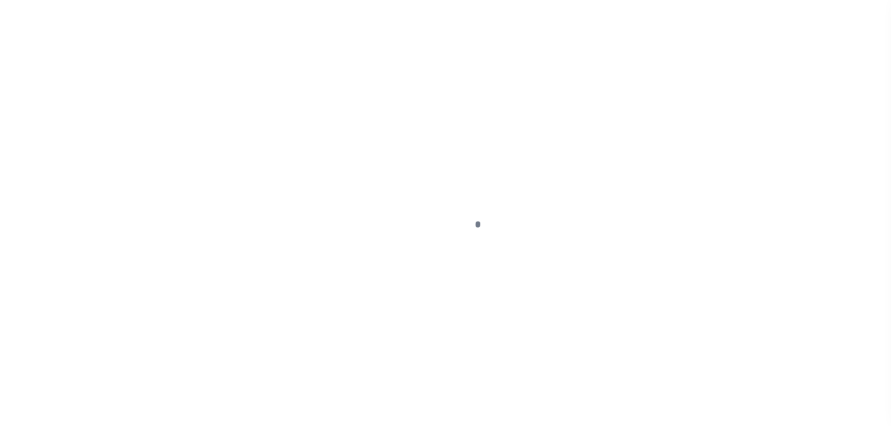
select select "NW2"
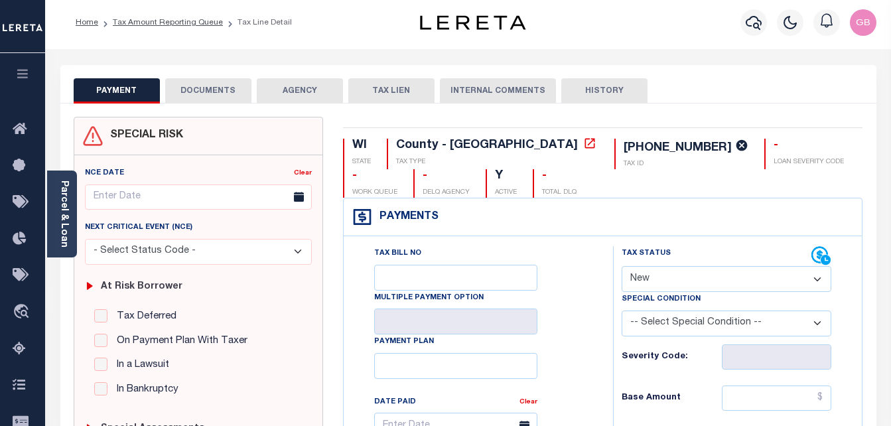
scroll to position [66, 0]
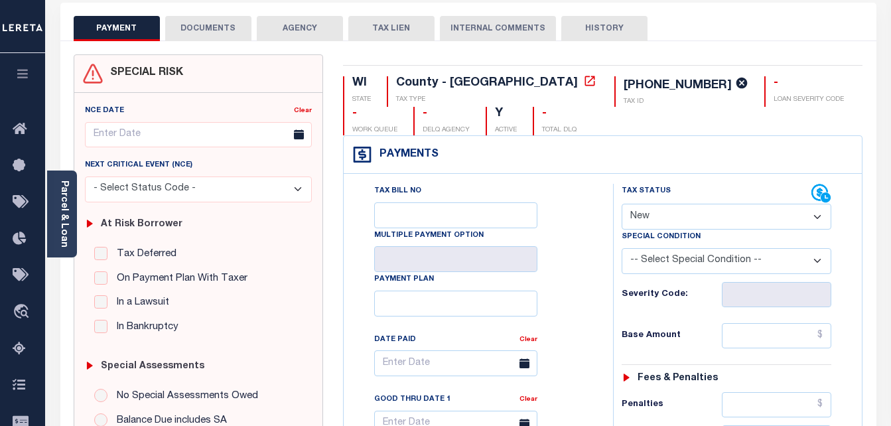
click at [230, 37] on button "DOCUMENTS" at bounding box center [208, 28] width 86 height 25
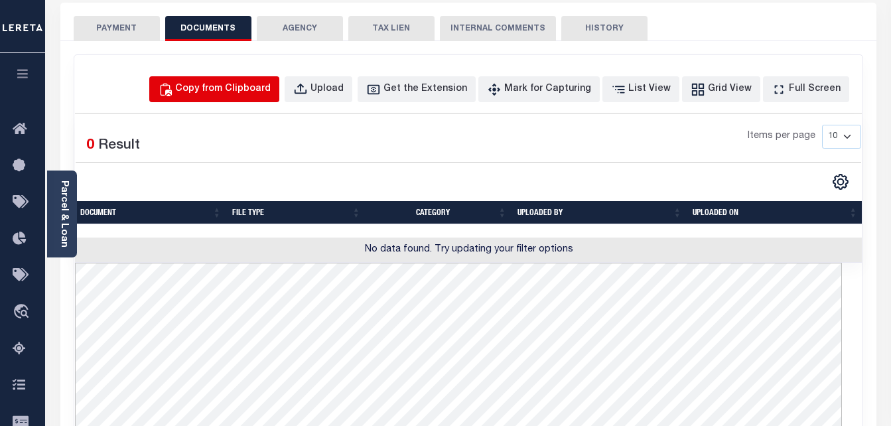
click at [235, 95] on div "Copy from Clipboard" at bounding box center [223, 89] width 96 height 15
select select "POP"
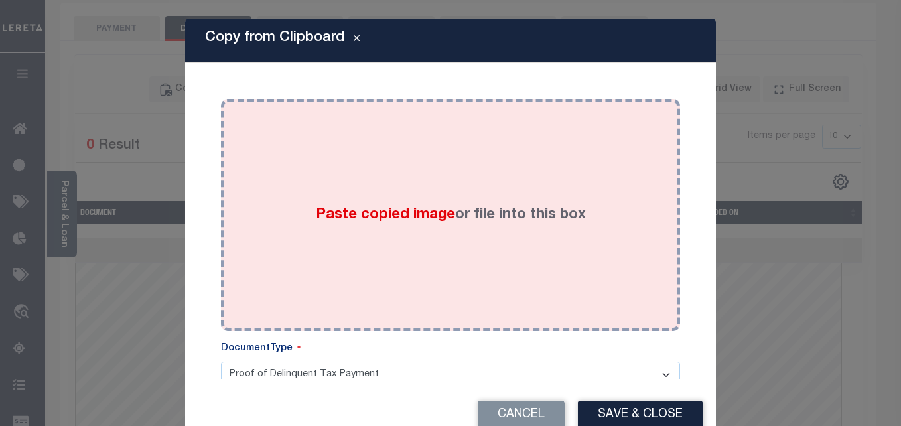
click at [420, 182] on div "Paste copied image or file into this box" at bounding box center [450, 215] width 439 height 212
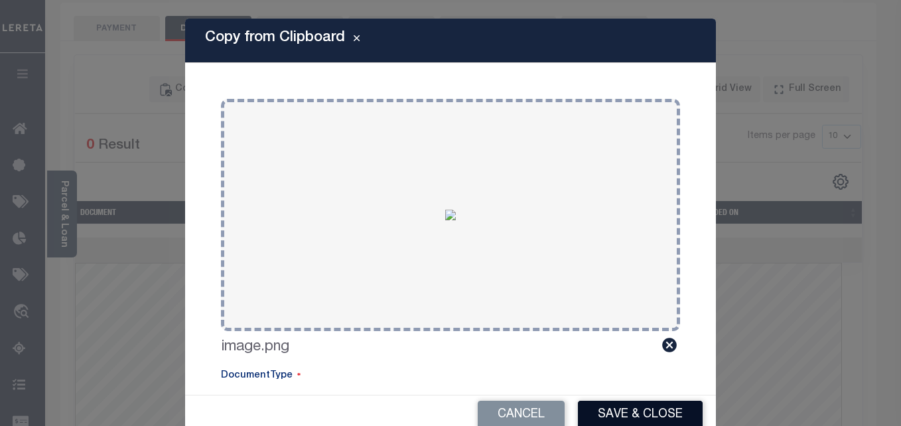
click at [618, 408] on button "Save & Close" at bounding box center [640, 415] width 125 height 29
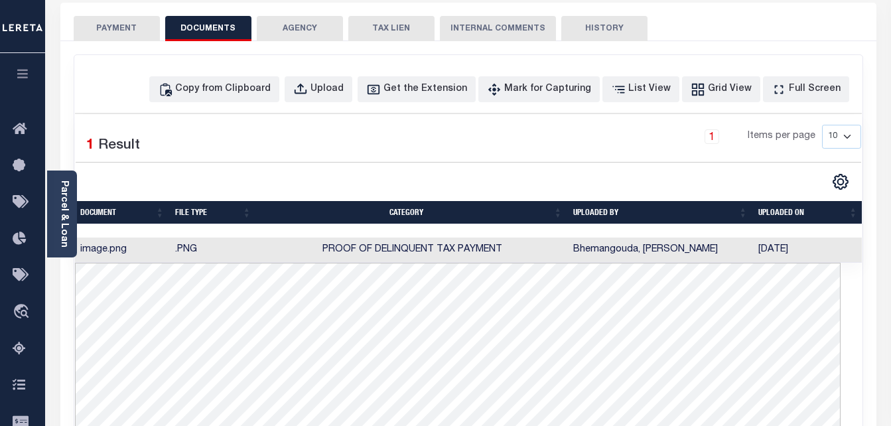
click at [123, 34] on button "PAYMENT" at bounding box center [117, 28] width 86 height 25
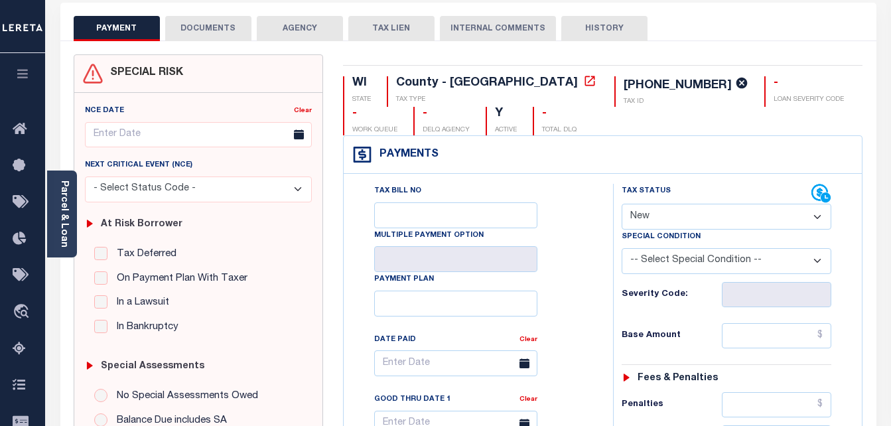
drag, startPoint x: 653, startPoint y: 203, endPoint x: 645, endPoint y: 210, distance: 9.9
click at [653, 204] on select "- Select Status Code - Open Due/Unpaid Paid Incomplete No Tax Due Internal Refu…" at bounding box center [727, 217] width 210 height 26
select select "PYD"
click at [622, 204] on select "- Select Status Code - Open Due/Unpaid Paid Incomplete No Tax Due Internal Refu…" at bounding box center [727, 217] width 210 height 26
type input "[DATE]"
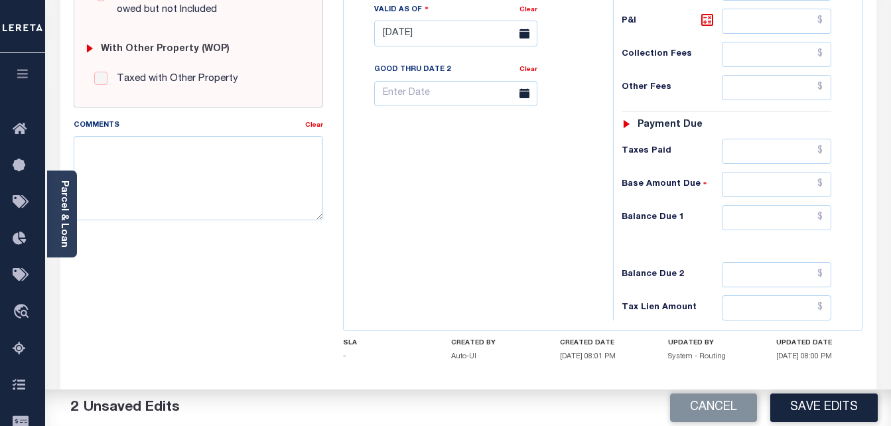
scroll to position [576, 0]
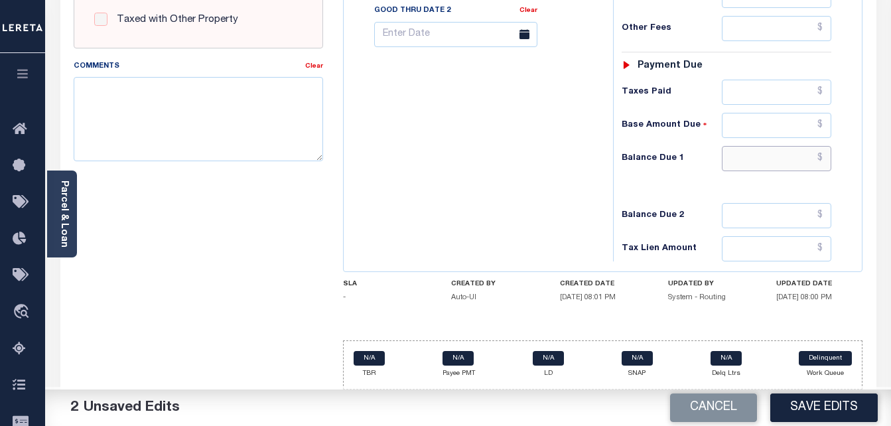
click at [829, 156] on input "text" at bounding box center [777, 158] width 110 height 25
type input "$0.00"
click at [806, 409] on button "Save Edits" at bounding box center [825, 408] width 108 height 29
checkbox input "false"
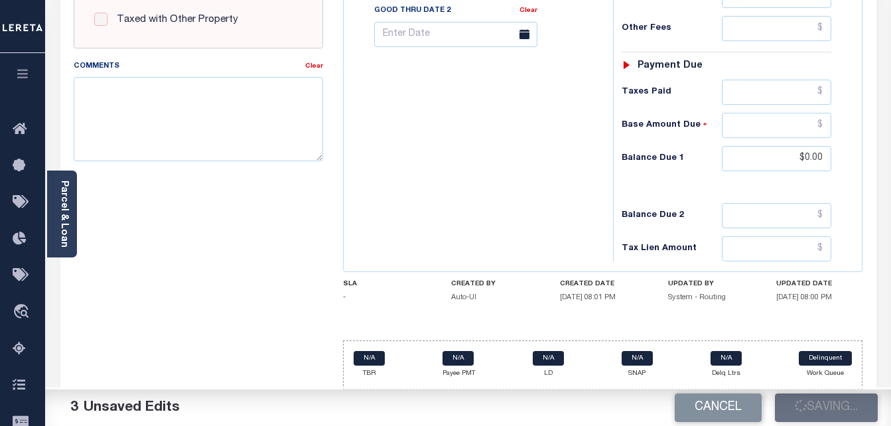
checkbox input "false"
type input "$0"
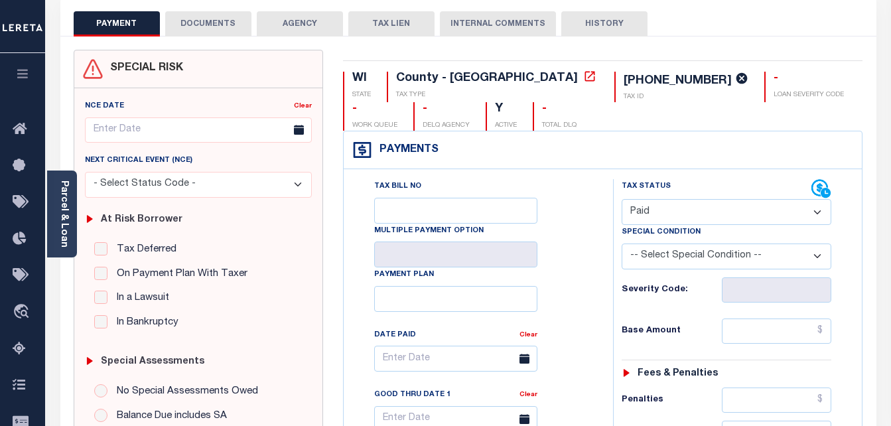
scroll to position [0, 0]
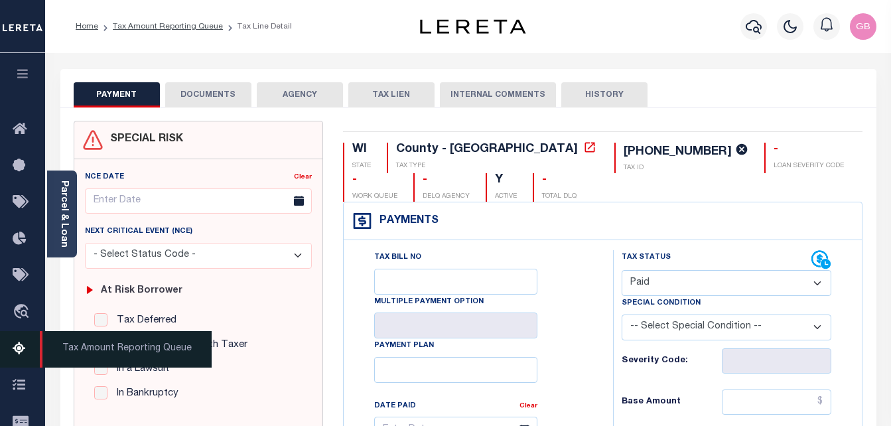
click at [19, 350] on icon at bounding box center [23, 349] width 21 height 17
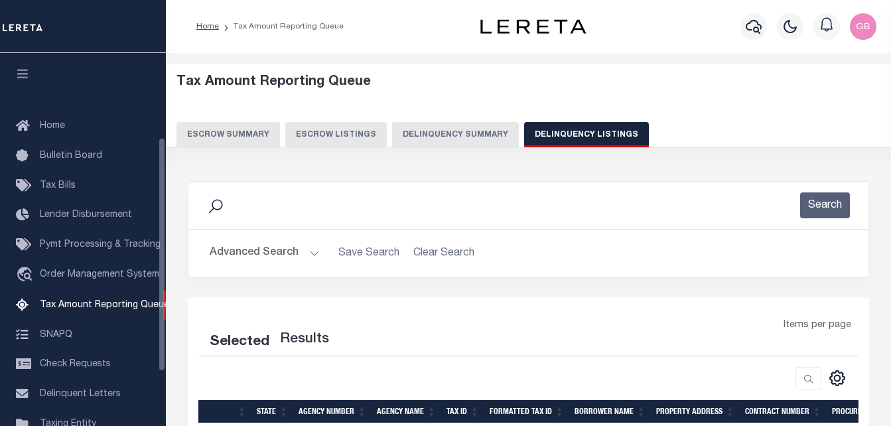
select select
select select "100"
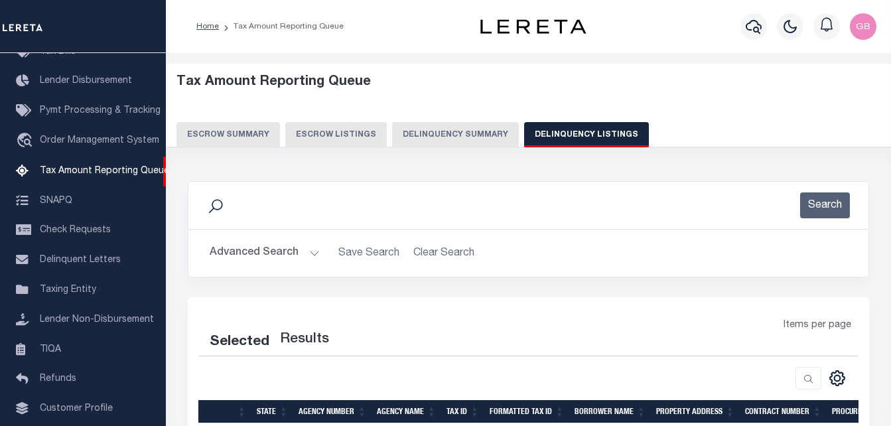
select select "100"
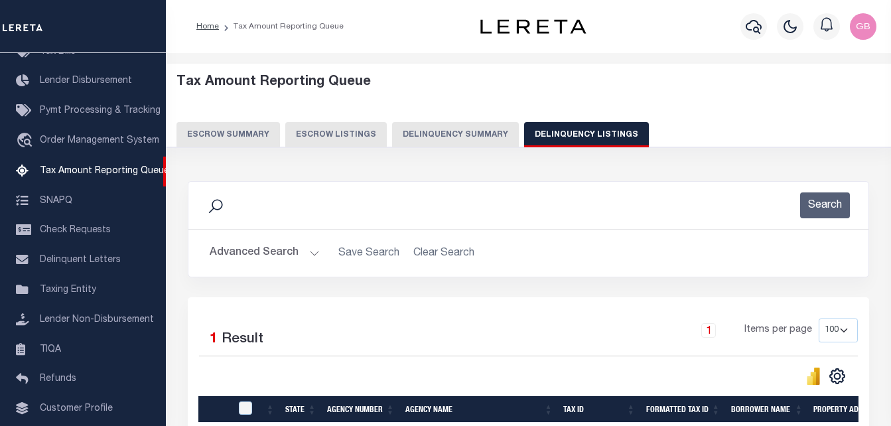
click at [311, 249] on button "Advanced Search" at bounding box center [265, 253] width 110 height 26
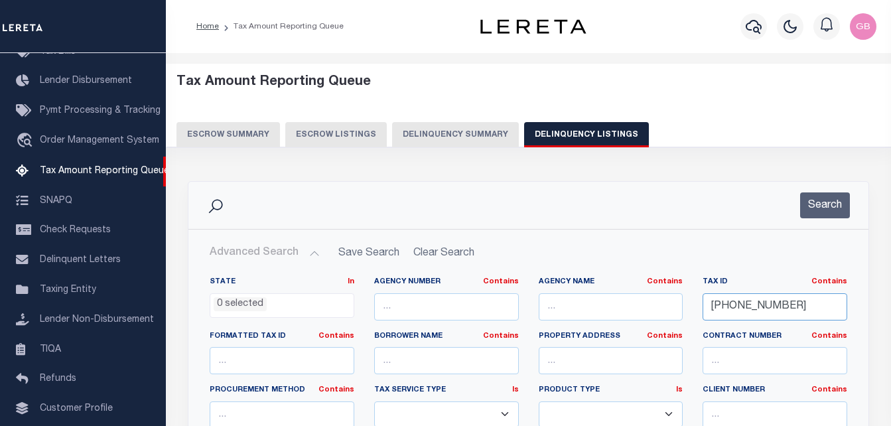
click at [745, 316] on input "030-00371-0002" at bounding box center [775, 306] width 145 height 27
paste input "281240836230019"
type input "281240836230019"
click at [822, 204] on button "Search" at bounding box center [826, 206] width 50 height 26
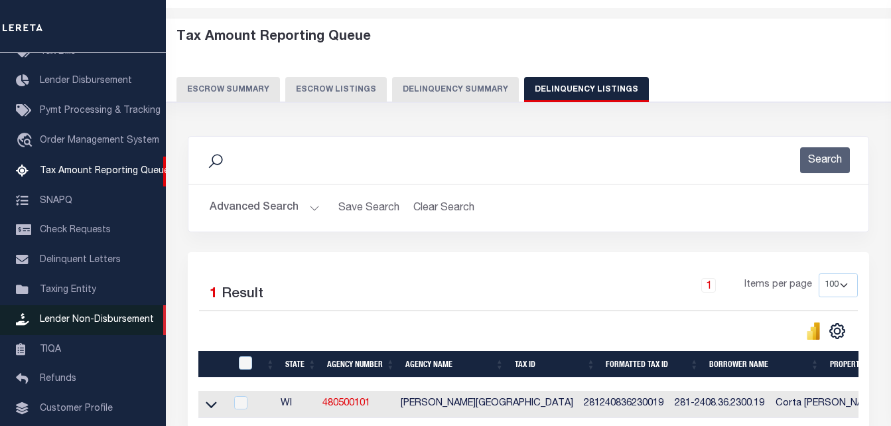
scroll to position [179, 0]
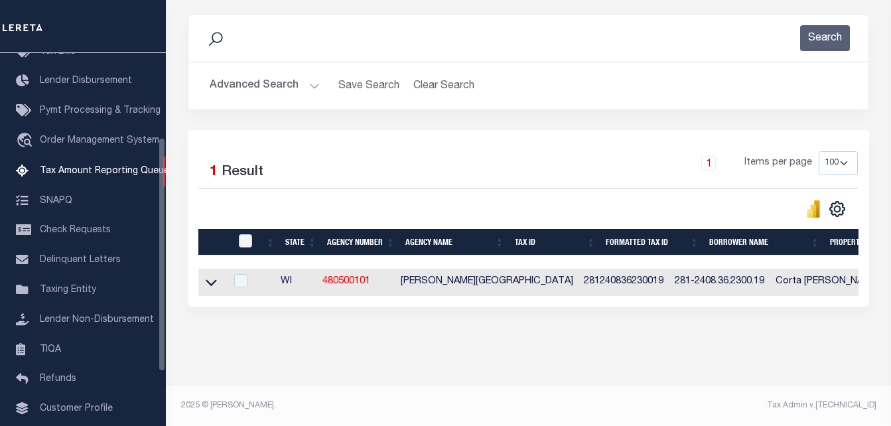
drag, startPoint x: 214, startPoint y: 270, endPoint x: 246, endPoint y: 221, distance: 58.6
click at [214, 275] on icon at bounding box center [211, 282] width 11 height 14
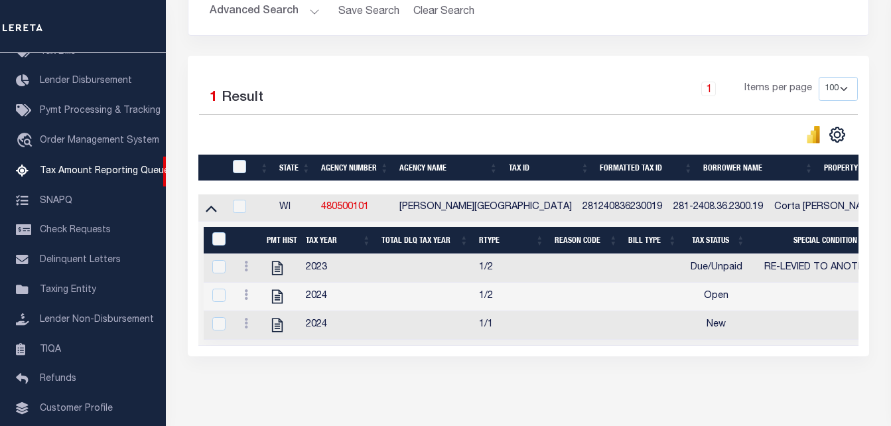
scroll to position [245, 0]
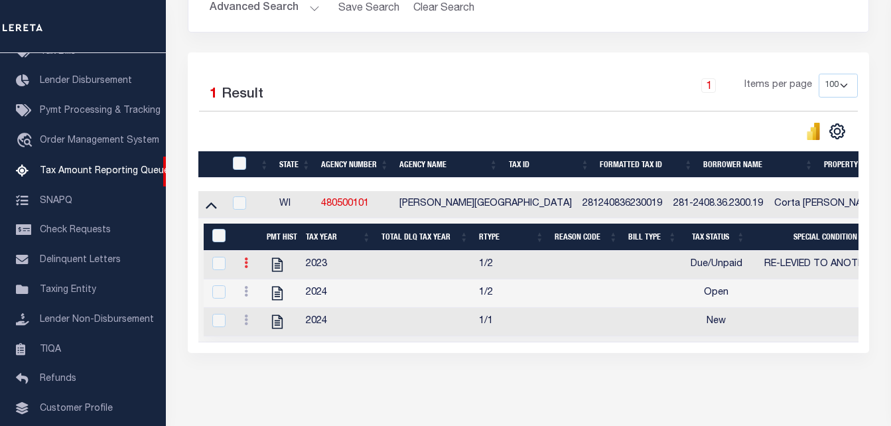
click at [248, 270] on link at bounding box center [246, 265] width 15 height 11
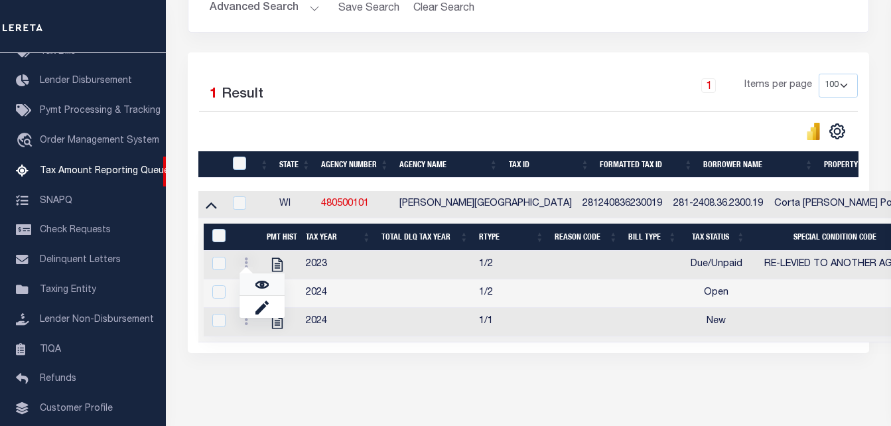
click at [255, 287] on link "" at bounding box center [262, 284] width 45 height 22
checkbox input "true"
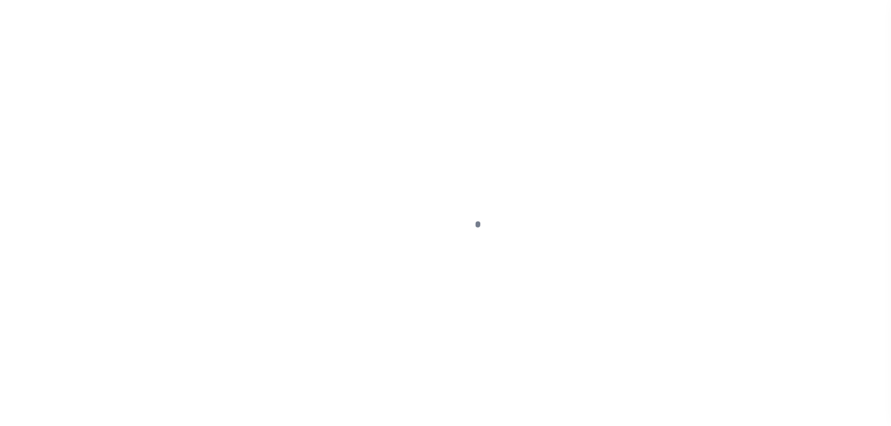
select select "DUE"
select select "31"
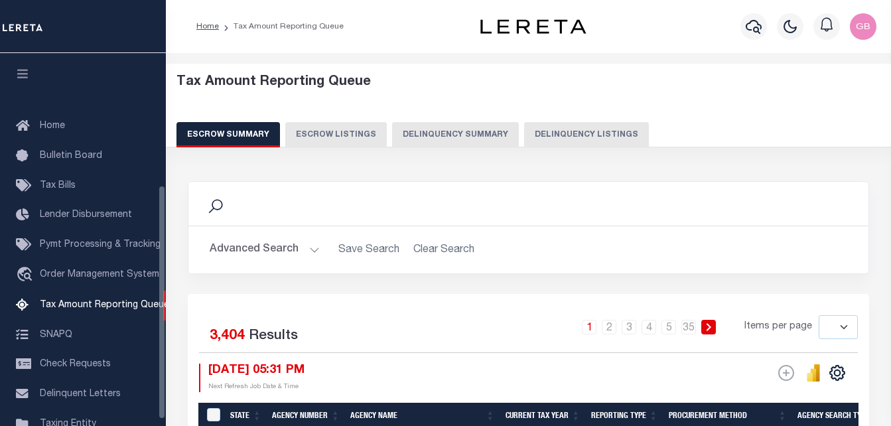
select select
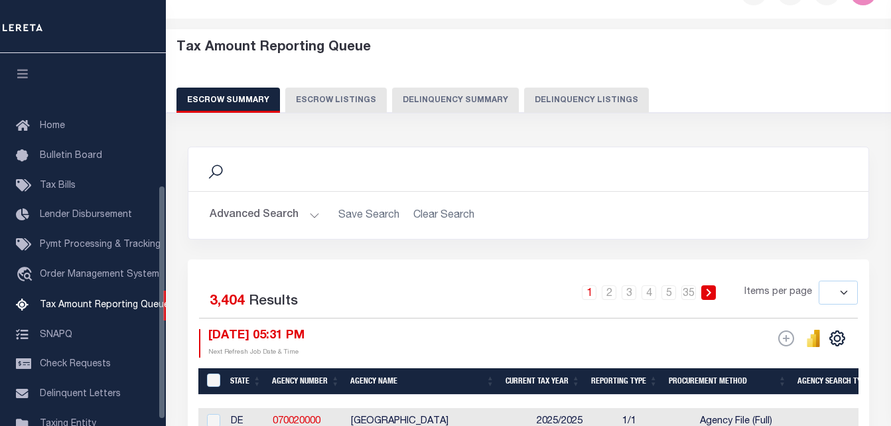
scroll to position [210, 0]
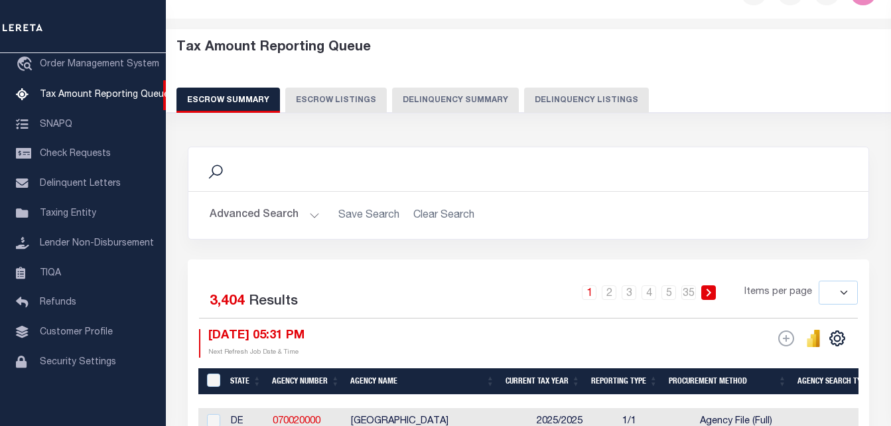
click at [574, 102] on button "Delinquency Listings" at bounding box center [586, 100] width 125 height 25
select select "100"
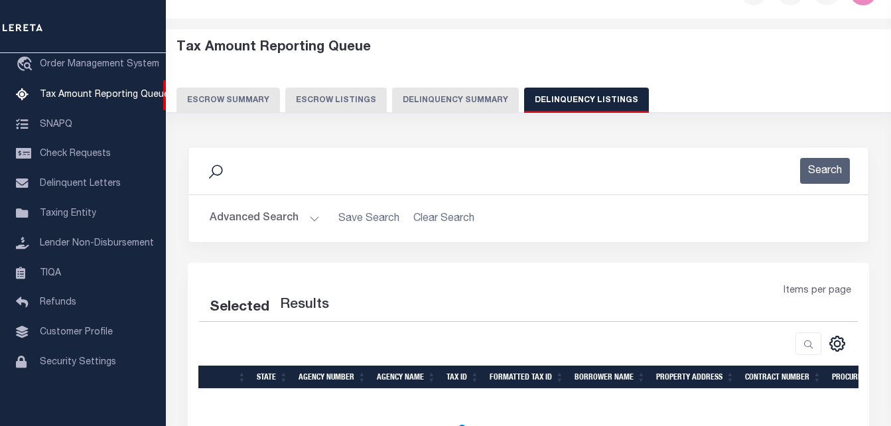
select select "100"
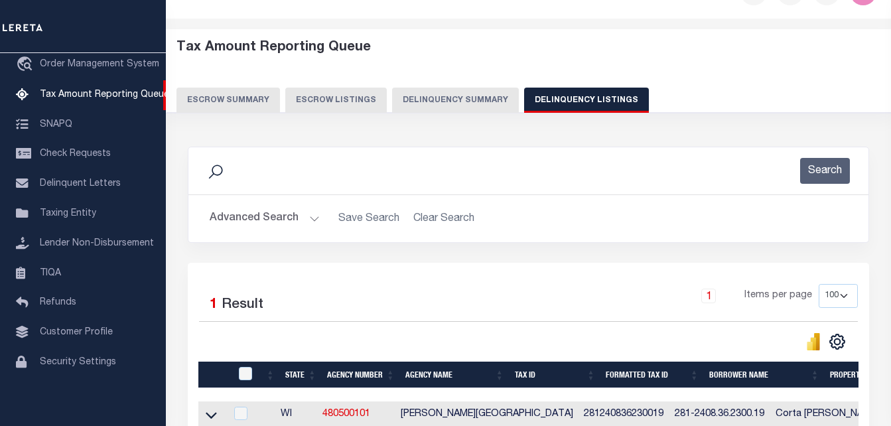
click at [317, 218] on button "Advanced Search" at bounding box center [265, 219] width 110 height 26
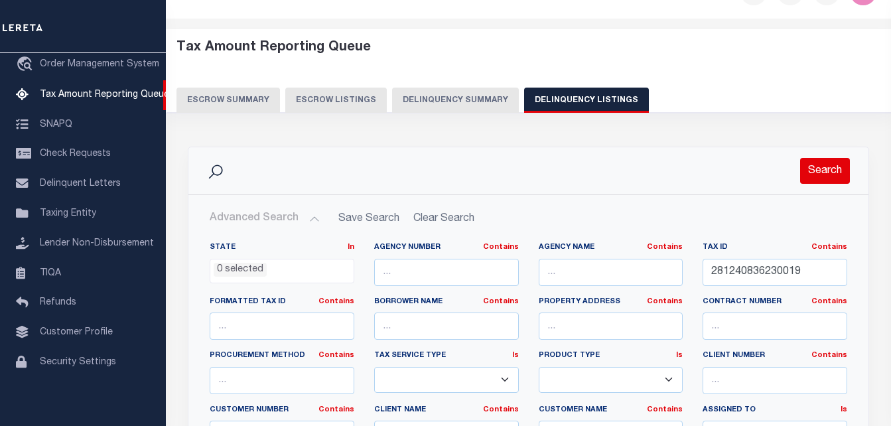
click at [815, 181] on button "Search" at bounding box center [826, 171] width 50 height 26
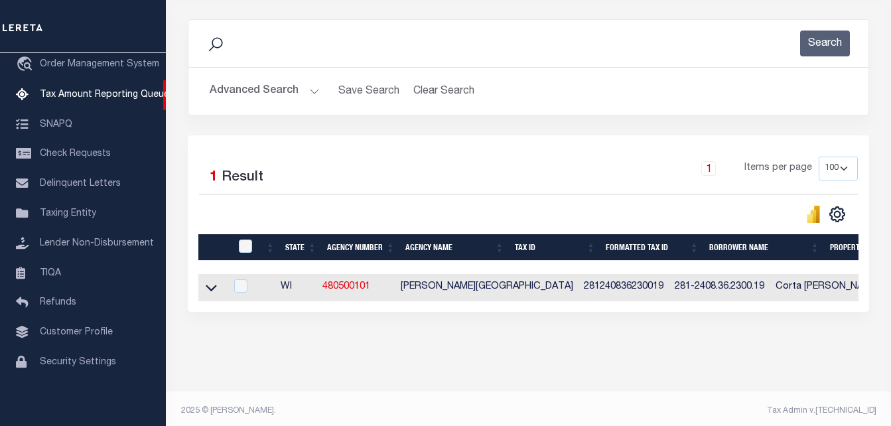
scroll to position [179, 0]
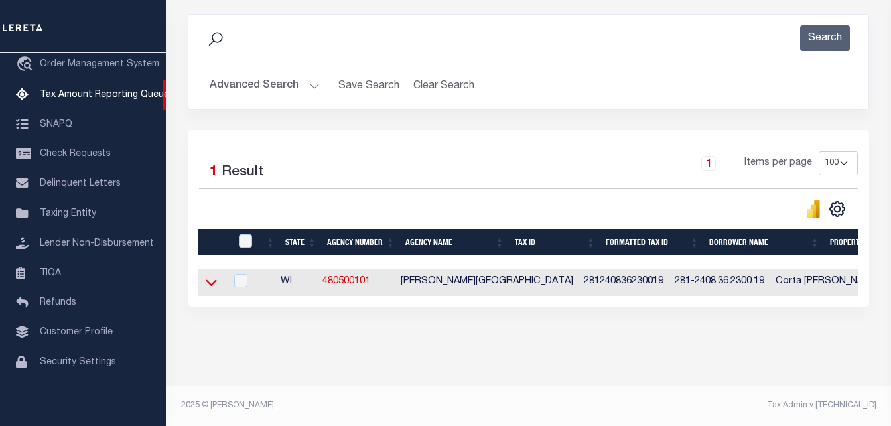
click at [214, 275] on icon at bounding box center [211, 282] width 11 height 14
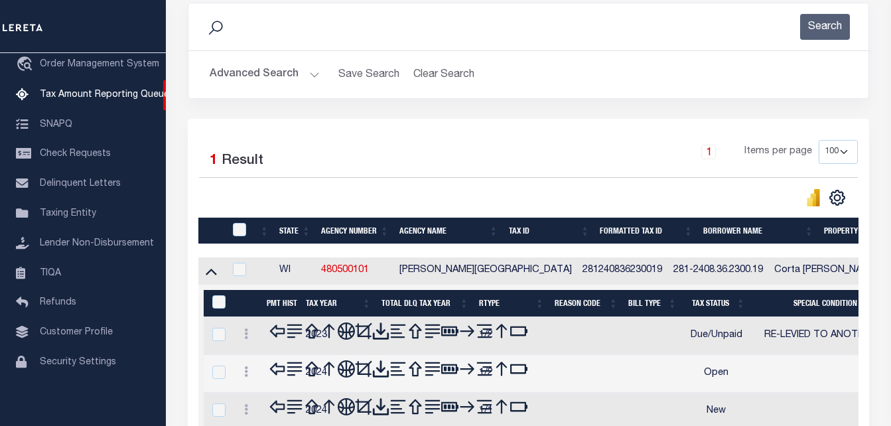
scroll to position [245, 0]
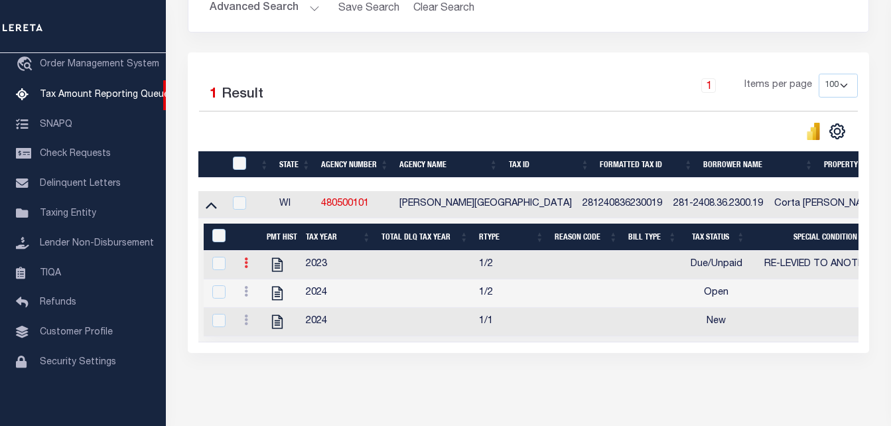
click at [246, 267] on icon at bounding box center [246, 263] width 4 height 11
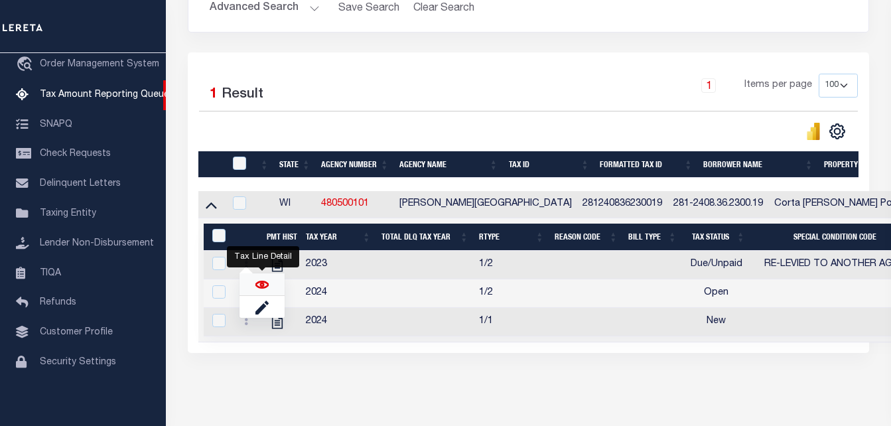
click at [256, 287] on img "" at bounding box center [262, 284] width 13 height 13
checkbox input "true"
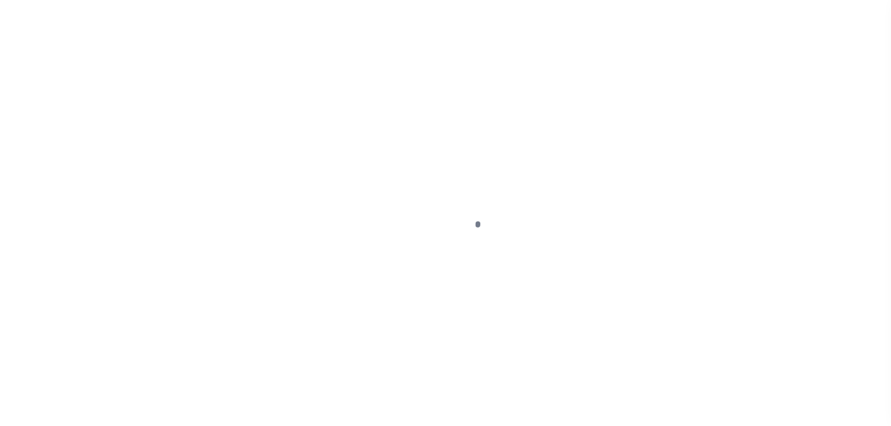
select select "DUE"
select select "31"
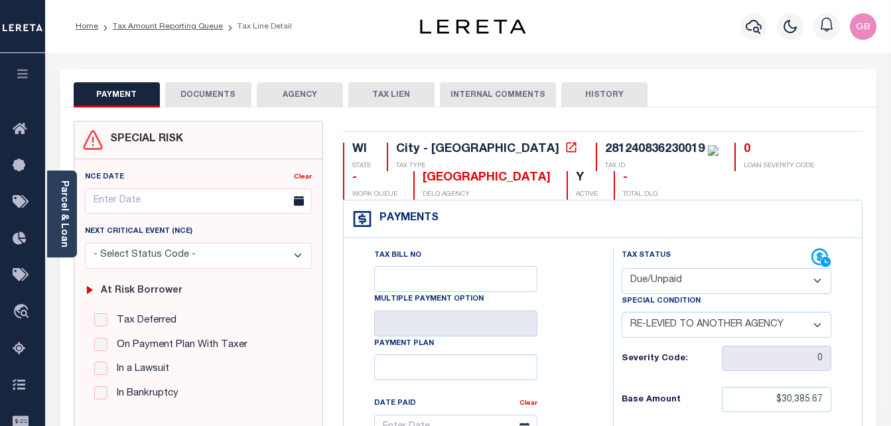
click at [674, 288] on select "- Select Status Code - Open Due/Unpaid Paid Incomplete No Tax Due Internal Refu…" at bounding box center [727, 281] width 210 height 26
click at [560, 225] on div "Payments Warning! Search Status is not "Completed", amounts can not be keyed." at bounding box center [603, 219] width 518 height 38
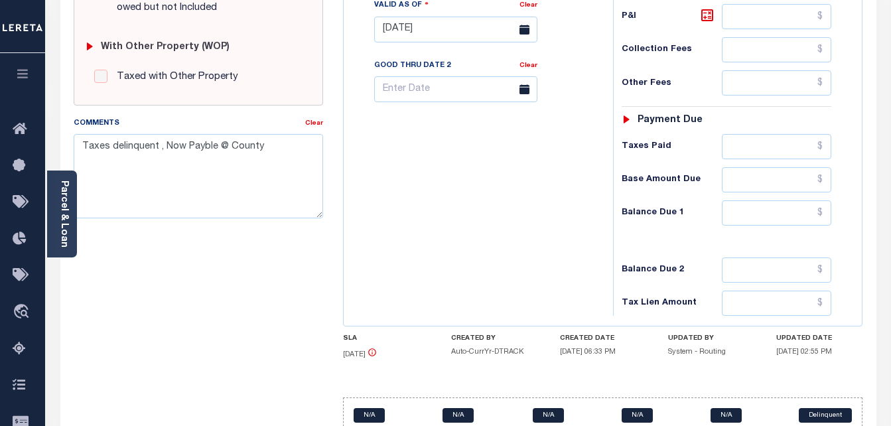
scroll to position [581, 0]
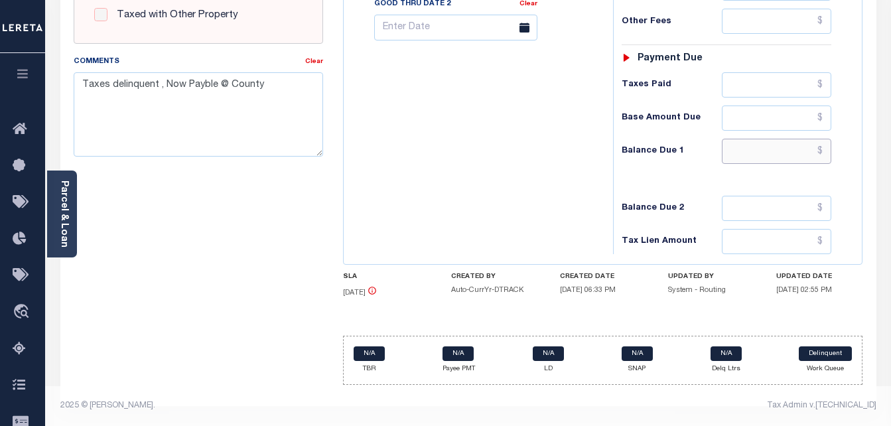
click at [824, 154] on input "text" at bounding box center [777, 151] width 110 height 25
paste input "39524.25"
type input "$39,524.25"
type input "[DATE]"
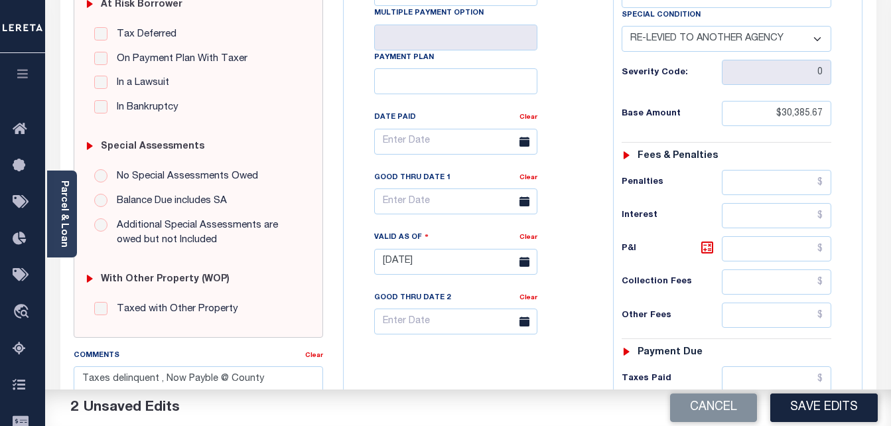
scroll to position [250, 0]
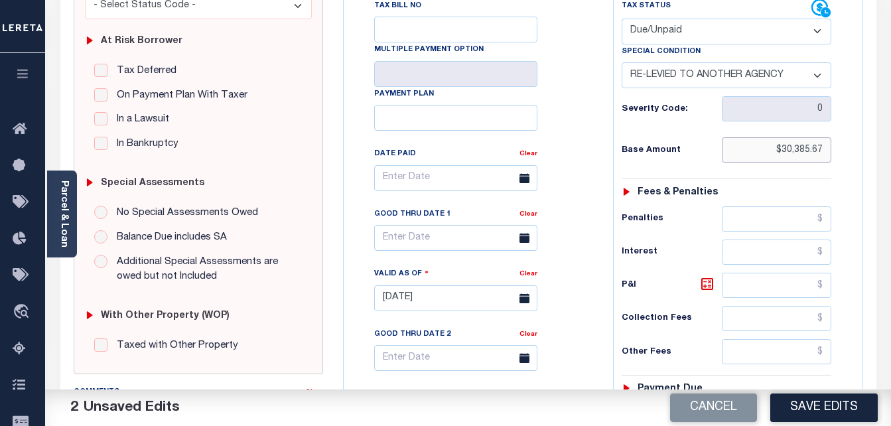
click at [789, 155] on input "$30,385.67" at bounding box center [777, 149] width 110 height 25
paste input "403.2"
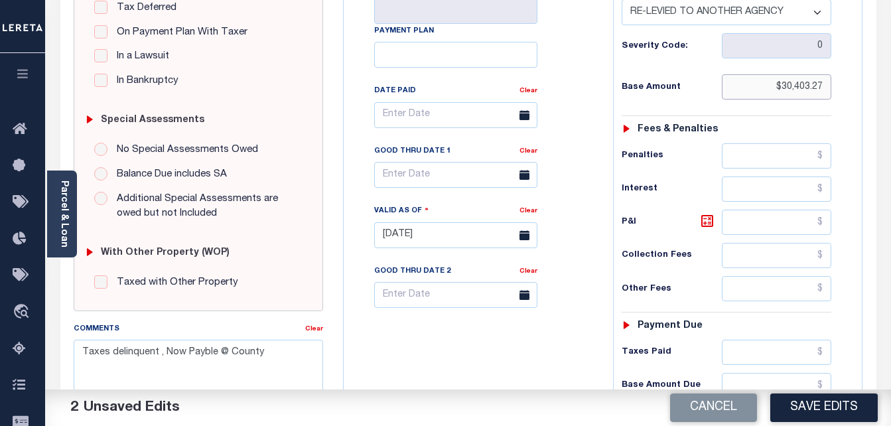
scroll to position [316, 0]
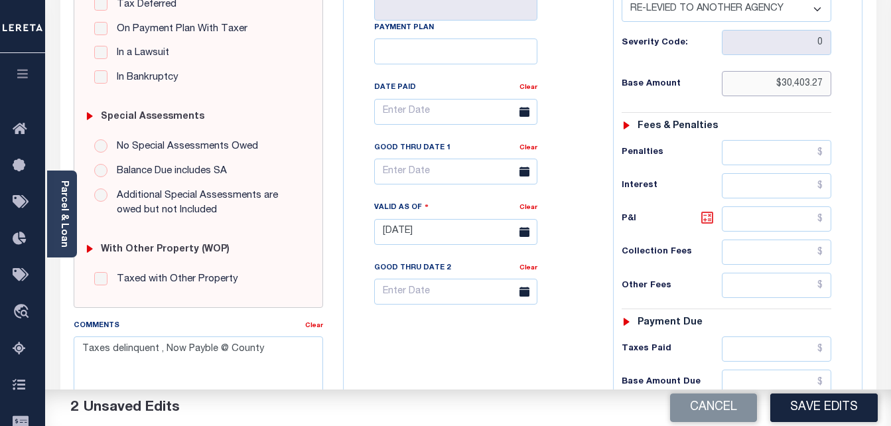
type input "$30,403.27"
click at [707, 214] on icon at bounding box center [708, 218] width 12 height 12
type input "$9,120.98"
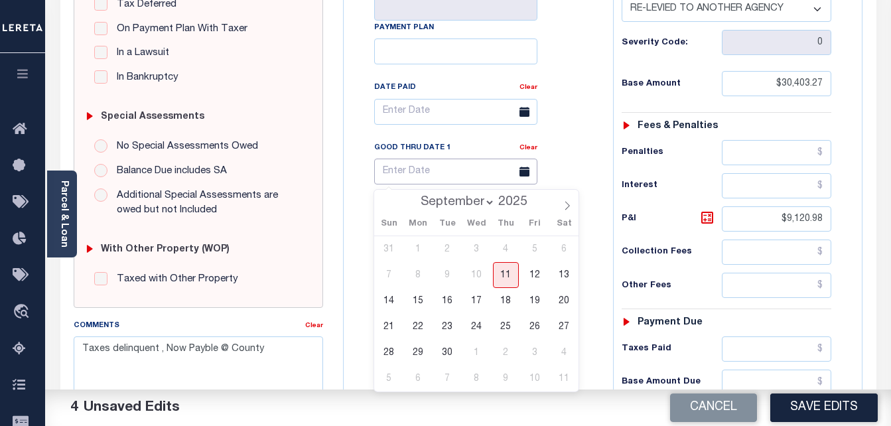
click at [410, 185] on input "text" at bounding box center [455, 172] width 163 height 26
click at [510, 277] on span "11" at bounding box center [506, 275] width 26 height 26
type input "[DATE]"
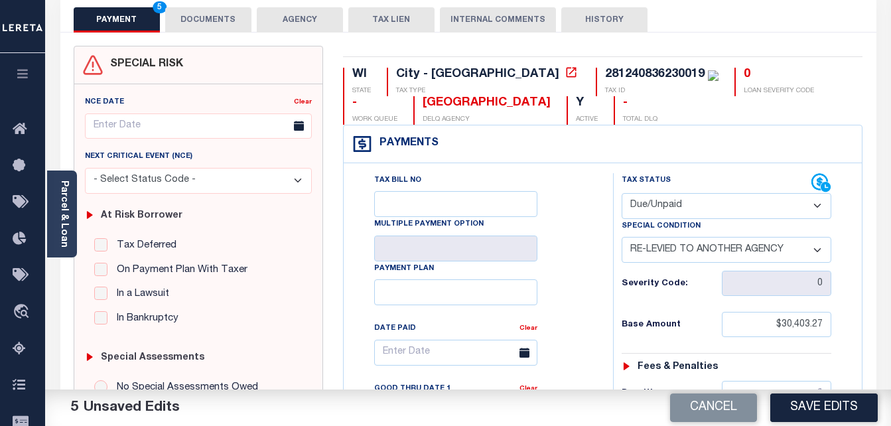
scroll to position [50, 0]
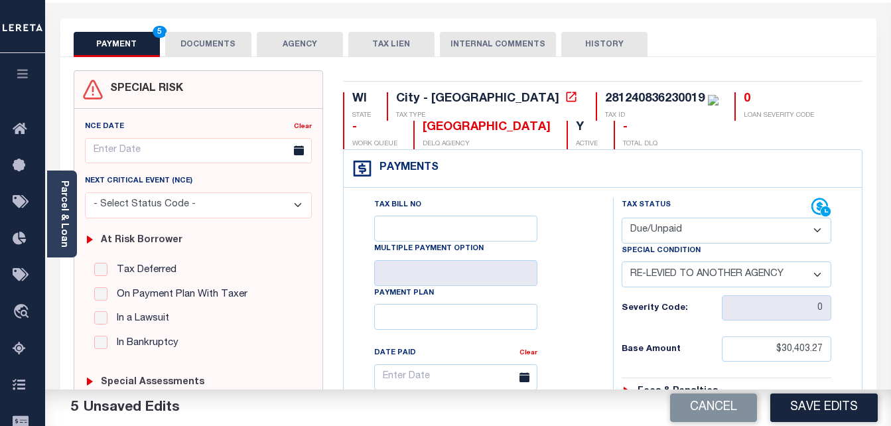
click at [212, 51] on button "DOCUMENTS" at bounding box center [208, 44] width 86 height 25
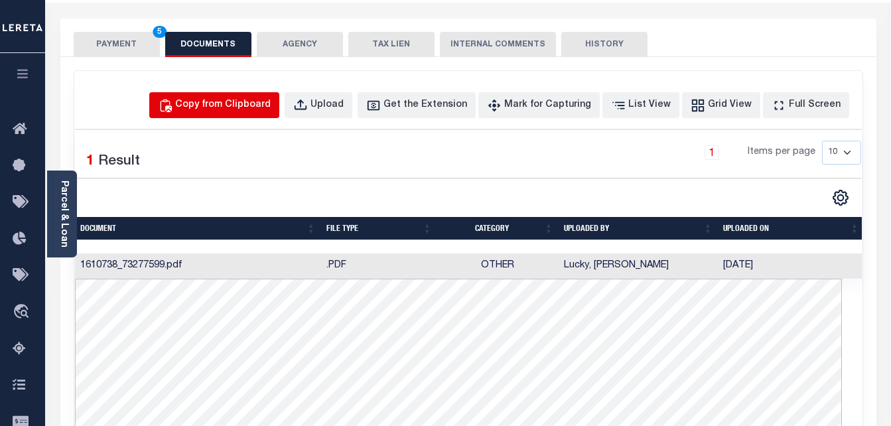
click at [243, 115] on button "Copy from Clipboard" at bounding box center [214, 105] width 130 height 26
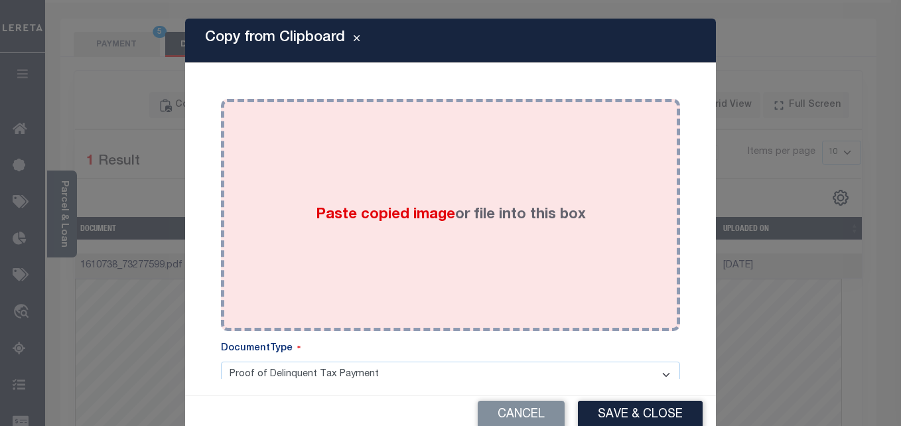
click at [430, 230] on div "Paste copied image or file into this box" at bounding box center [450, 215] width 439 height 212
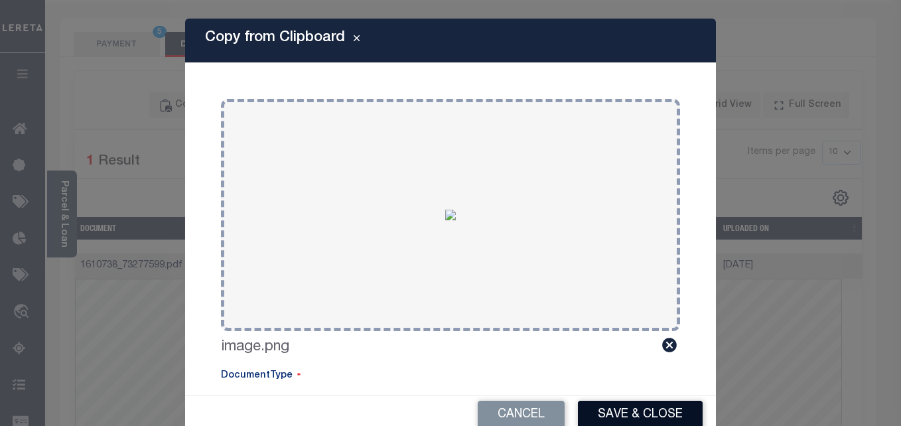
click at [589, 407] on button "Save & Close" at bounding box center [640, 415] width 125 height 29
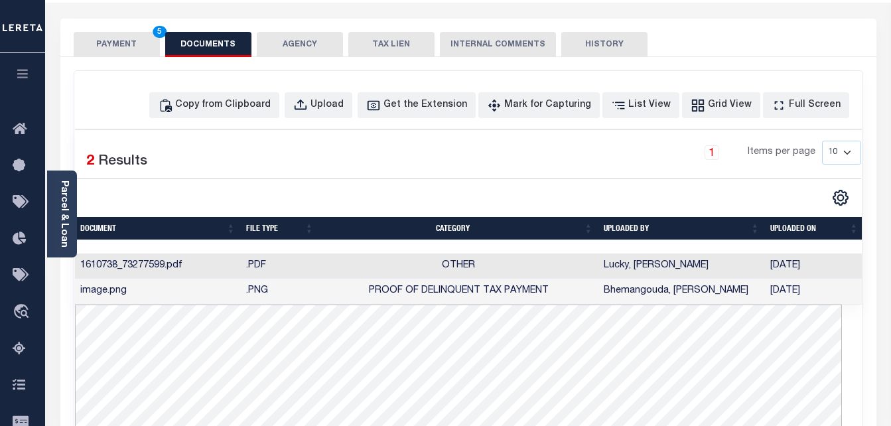
drag, startPoint x: 117, startPoint y: 45, endPoint x: 137, endPoint y: 109, distance: 67.0
click at [117, 45] on button "PAYMENT 5" at bounding box center [117, 44] width 86 height 25
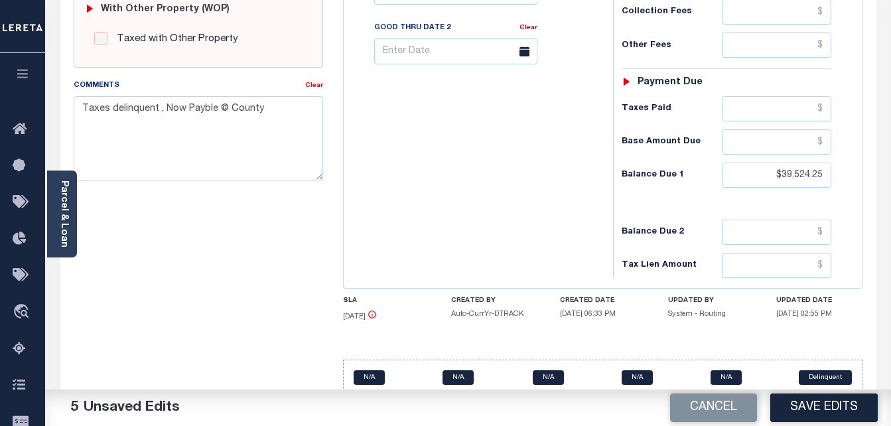
scroll to position [578, 0]
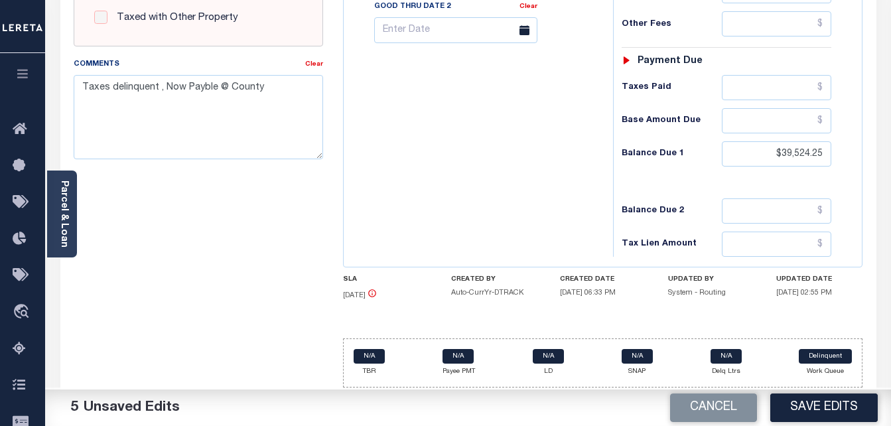
click at [816, 404] on button "Save Edits" at bounding box center [825, 408] width 108 height 29
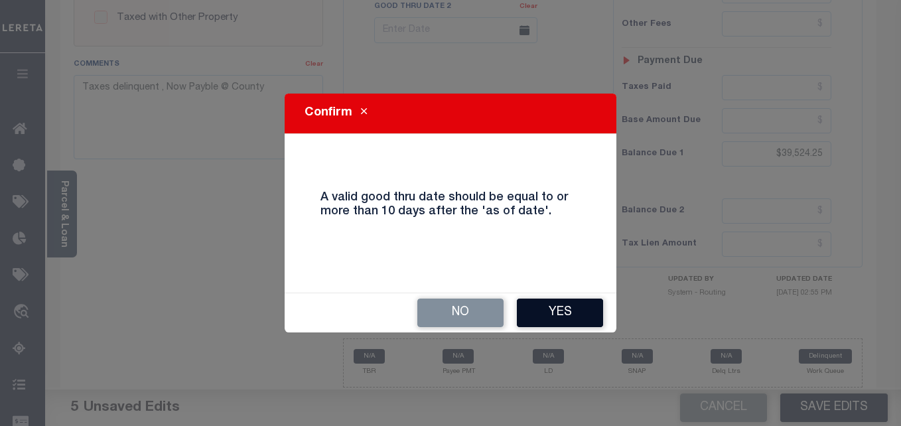
click at [582, 314] on button "Yes" at bounding box center [560, 313] width 86 height 29
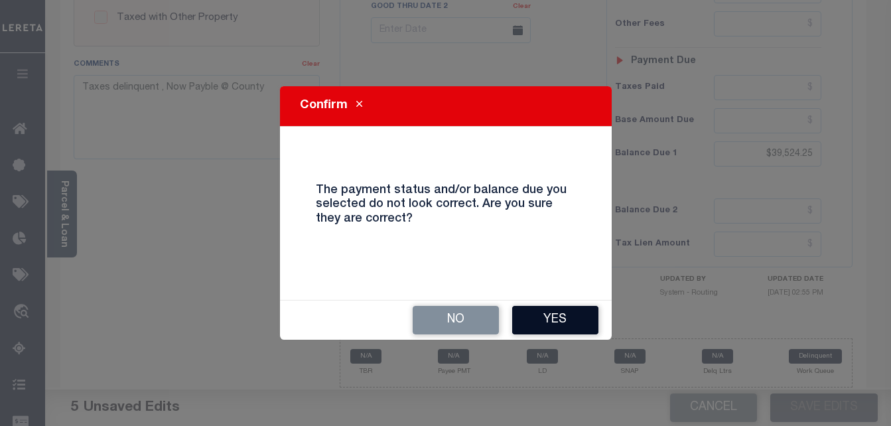
click at [530, 318] on button "Yes" at bounding box center [555, 320] width 86 height 29
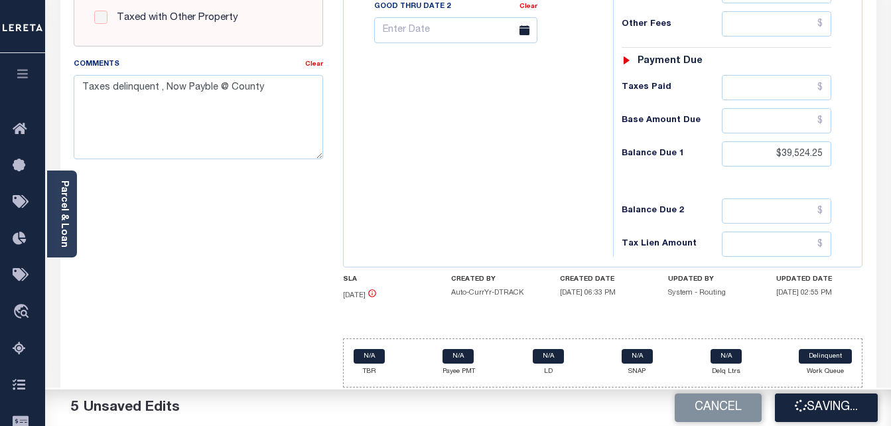
checkbox input "false"
type input "$30,403.27"
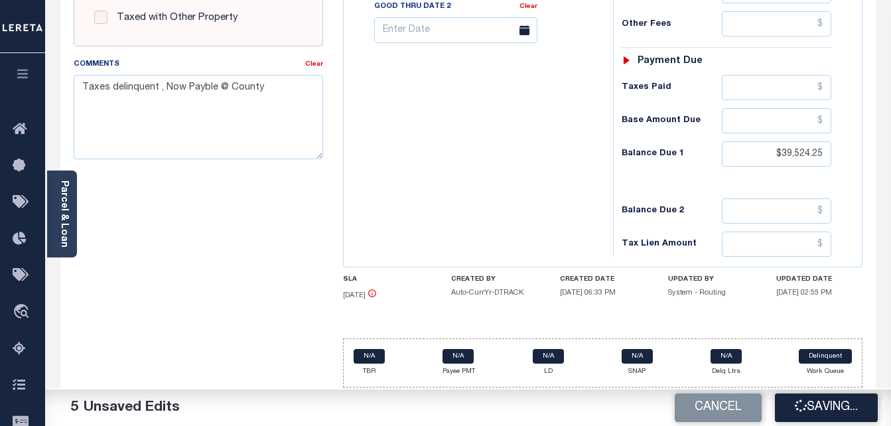
type input "$9,120.98"
type input "$39,524.25"
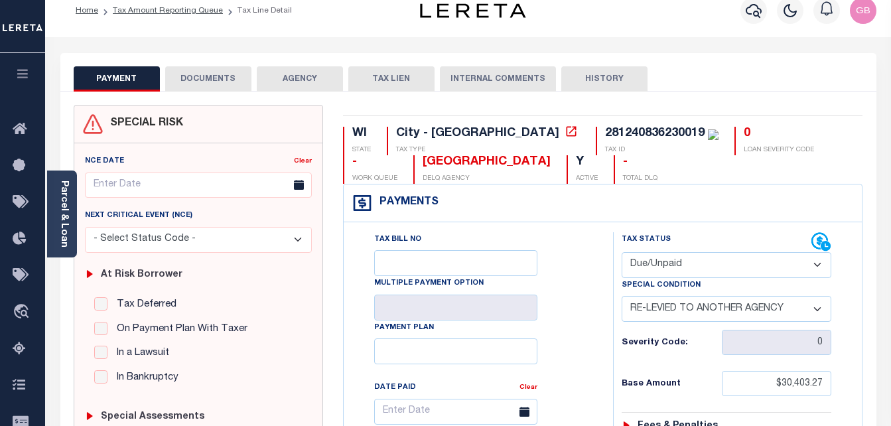
scroll to position [0, 0]
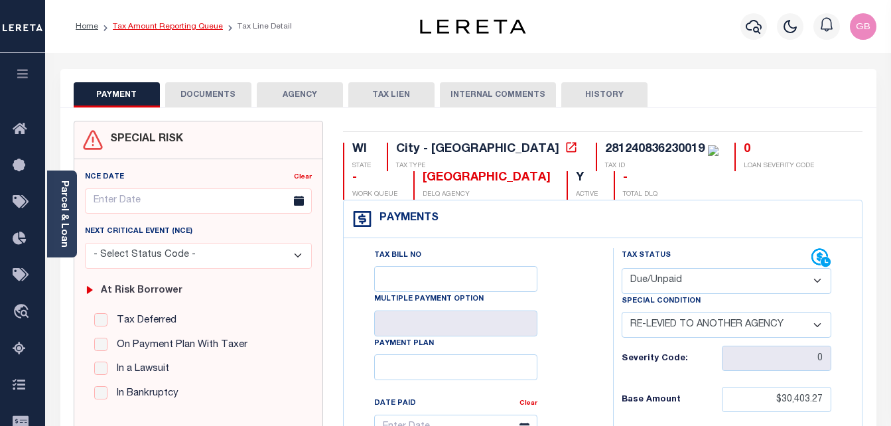
click at [141, 23] on link "Tax Amount Reporting Queue" at bounding box center [168, 27] width 110 height 8
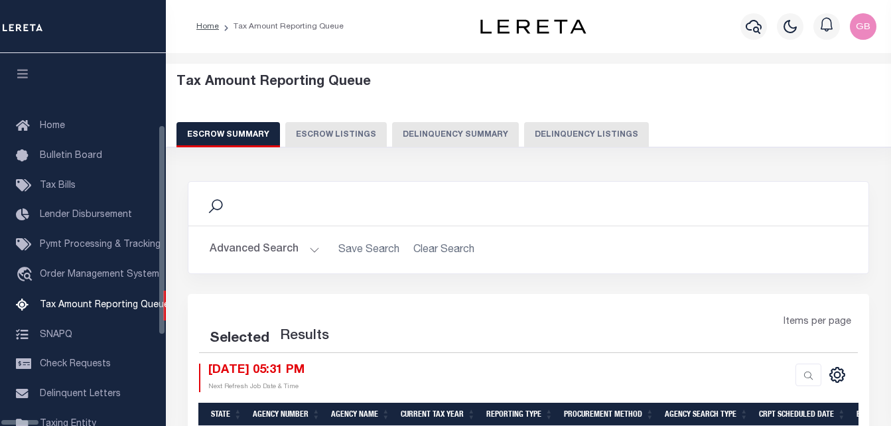
click at [553, 129] on button "Delinquency Listings" at bounding box center [586, 134] width 125 height 25
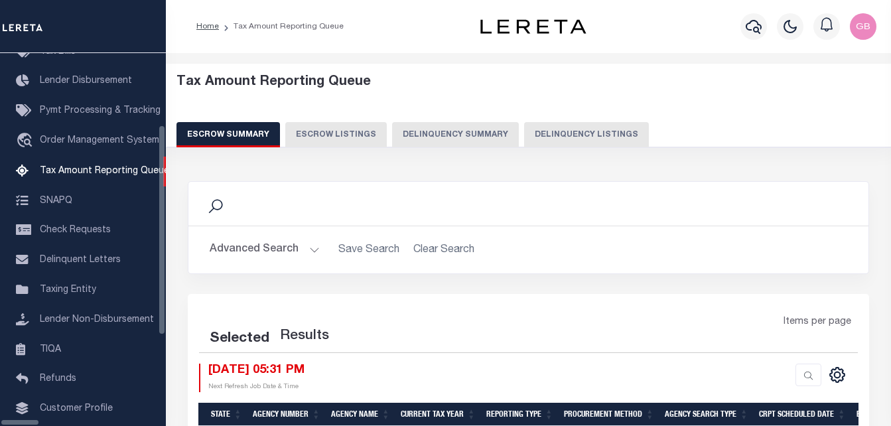
select select "100"
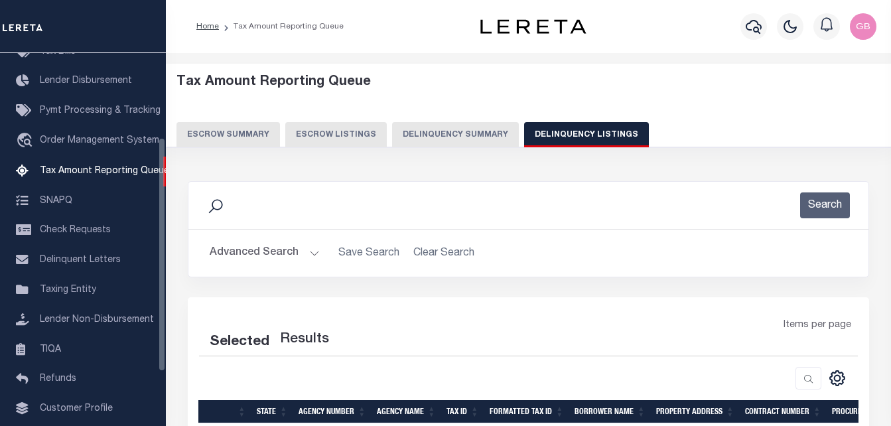
select select "100"
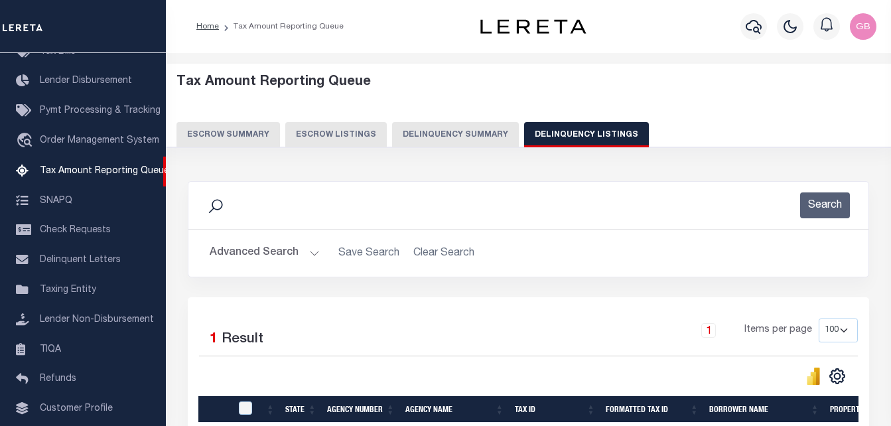
click at [313, 250] on button "Advanced Search" at bounding box center [265, 253] width 110 height 26
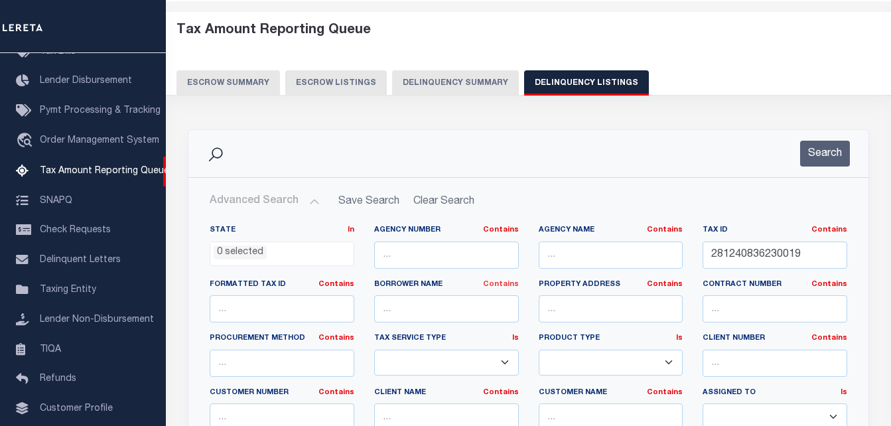
scroll to position [133, 0]
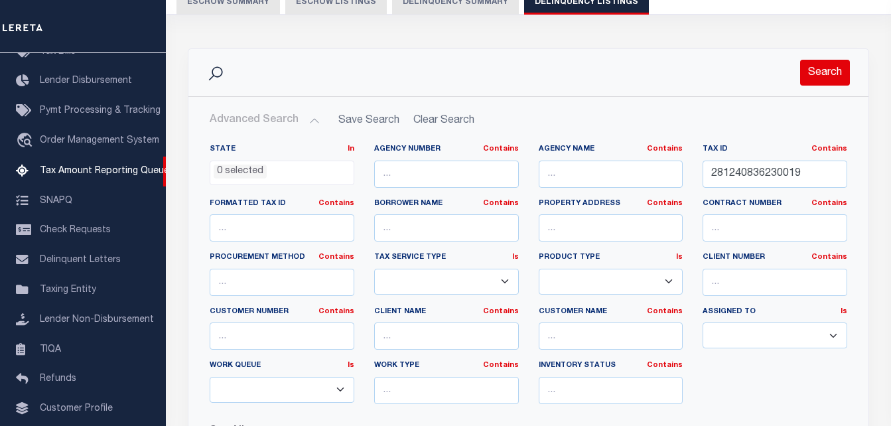
click at [820, 74] on button "Search" at bounding box center [826, 73] width 50 height 26
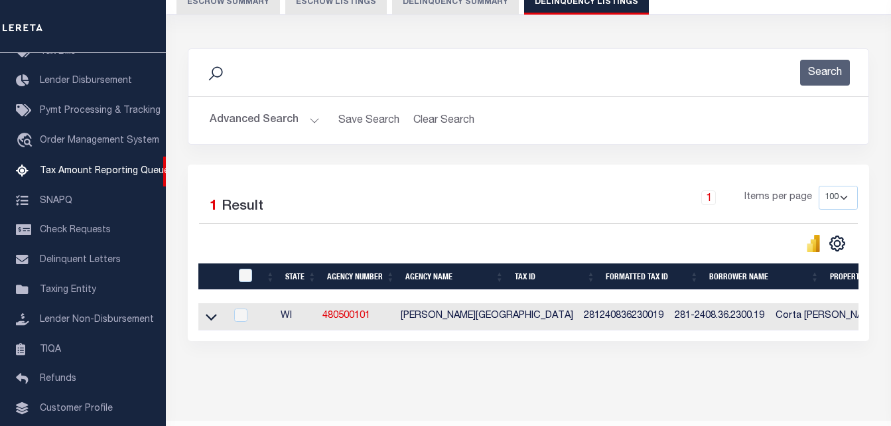
scroll to position [179, 0]
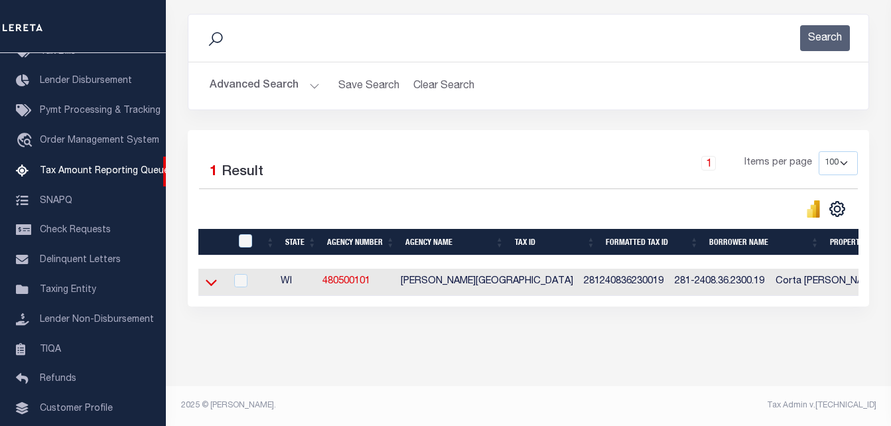
click at [208, 275] on icon at bounding box center [211, 282] width 11 height 14
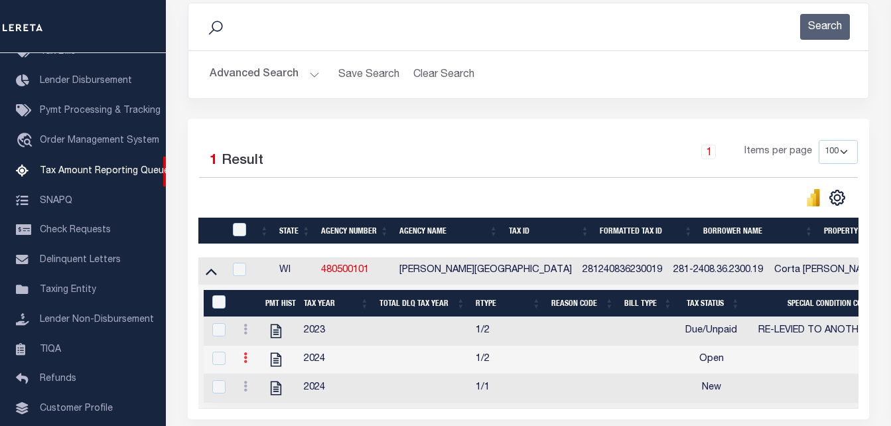
click at [248, 362] on link at bounding box center [245, 359] width 15 height 11
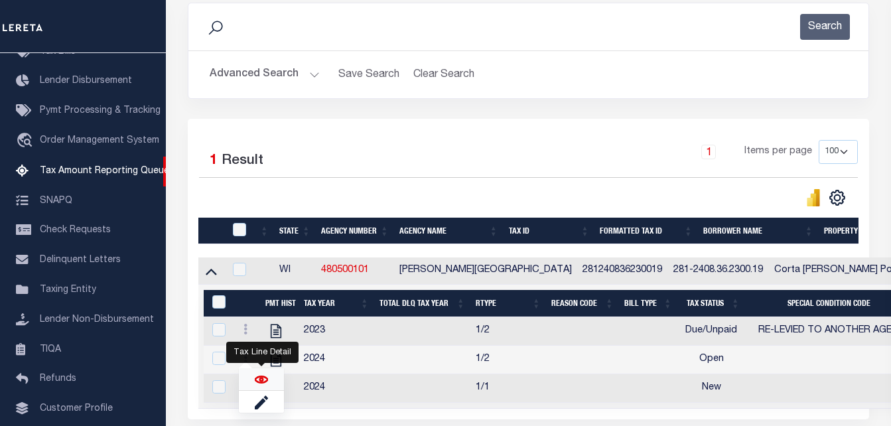
click at [262, 385] on img "" at bounding box center [261, 379] width 13 height 13
checkbox input "true"
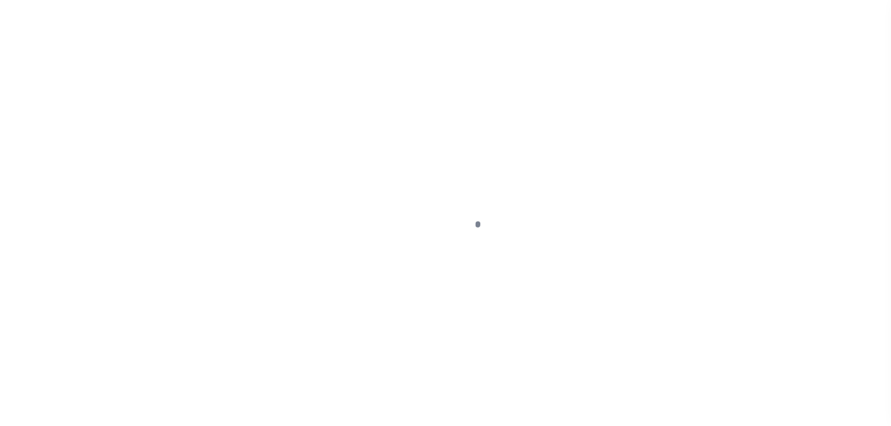
select select "OP2"
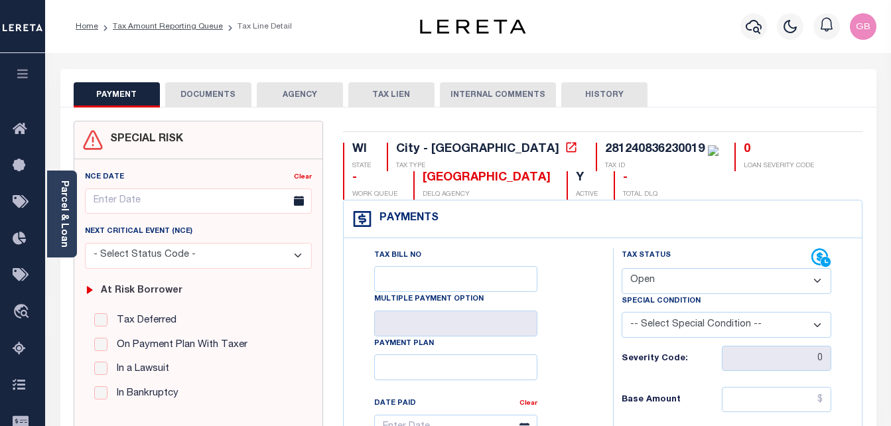
click at [241, 99] on button "DOCUMENTS" at bounding box center [208, 94] width 86 height 25
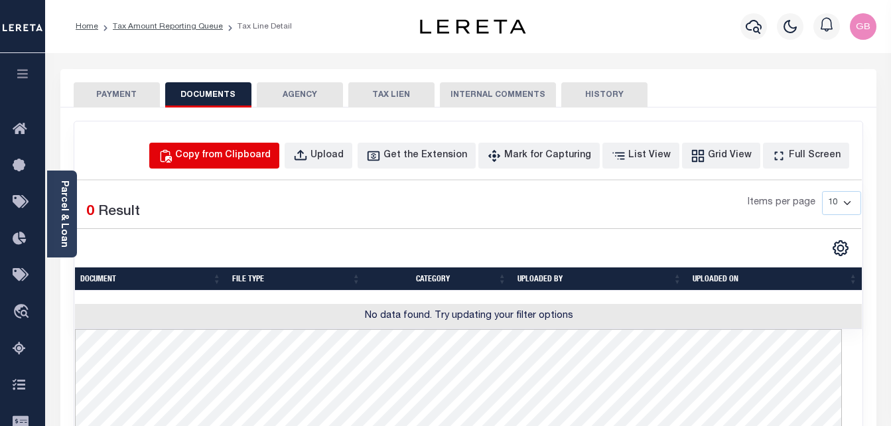
click at [258, 166] on button "Copy from Clipboard" at bounding box center [214, 156] width 130 height 26
select select "POP"
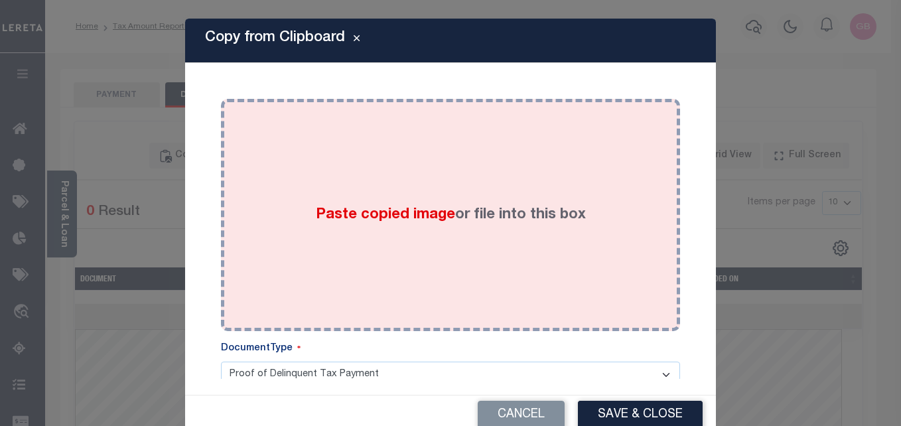
click at [431, 228] on div "Paste copied image or file into this box" at bounding box center [450, 215] width 439 height 212
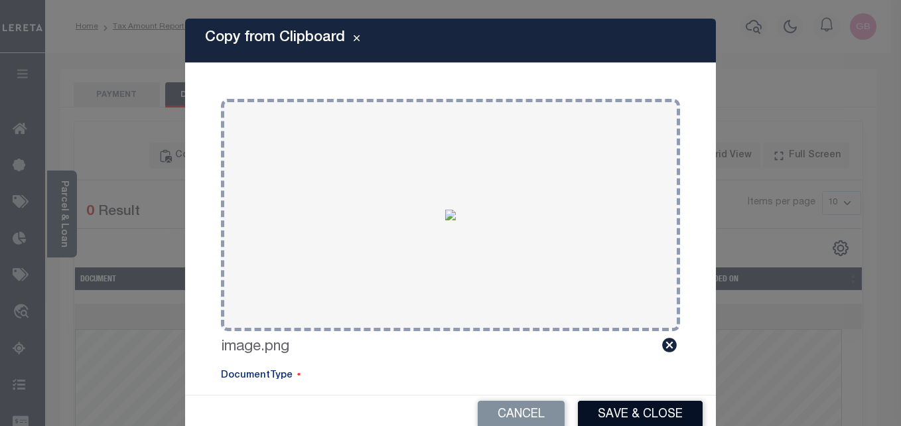
click at [606, 415] on button "Save & Close" at bounding box center [640, 415] width 125 height 29
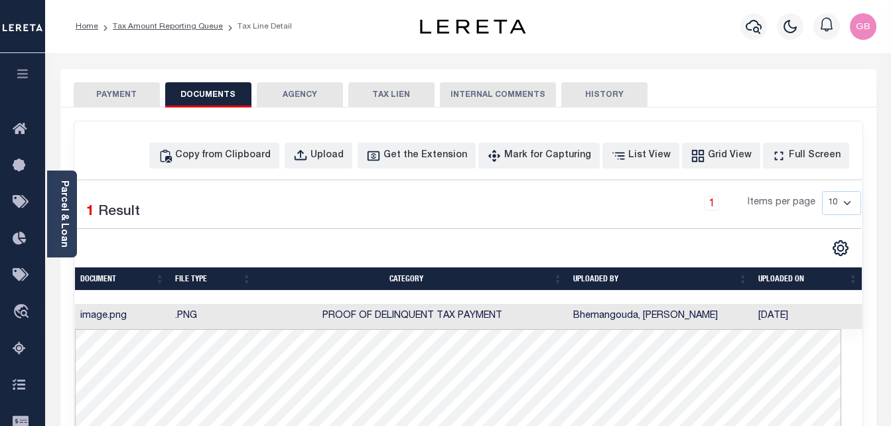
click at [121, 97] on button "PAYMENT" at bounding box center [117, 94] width 86 height 25
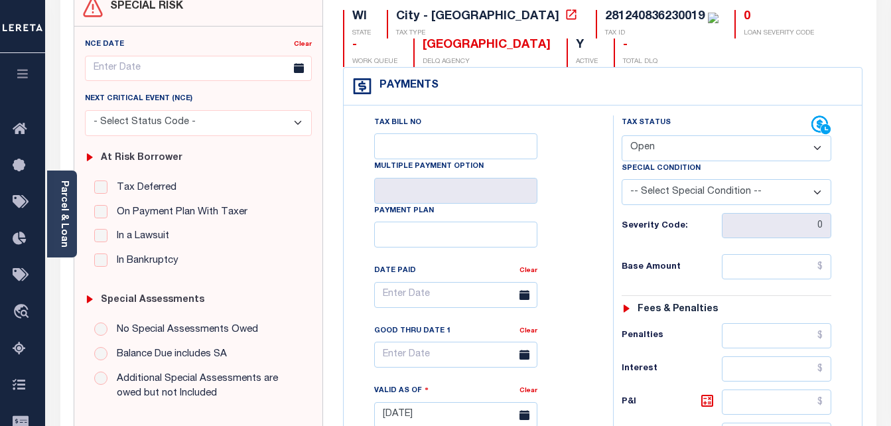
scroll to position [266, 0]
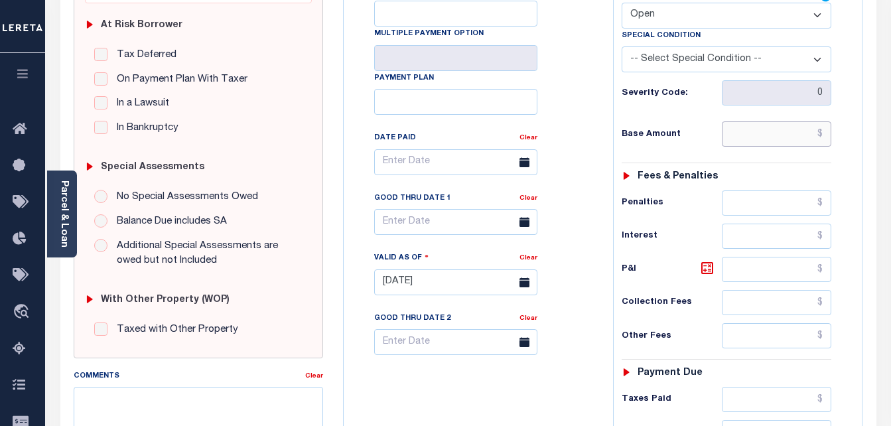
click at [817, 137] on input "text" at bounding box center [777, 133] width 110 height 25
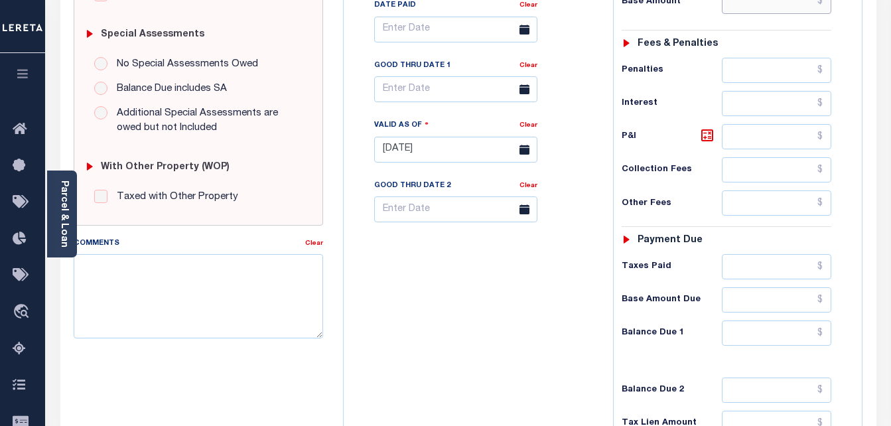
scroll to position [465, 0]
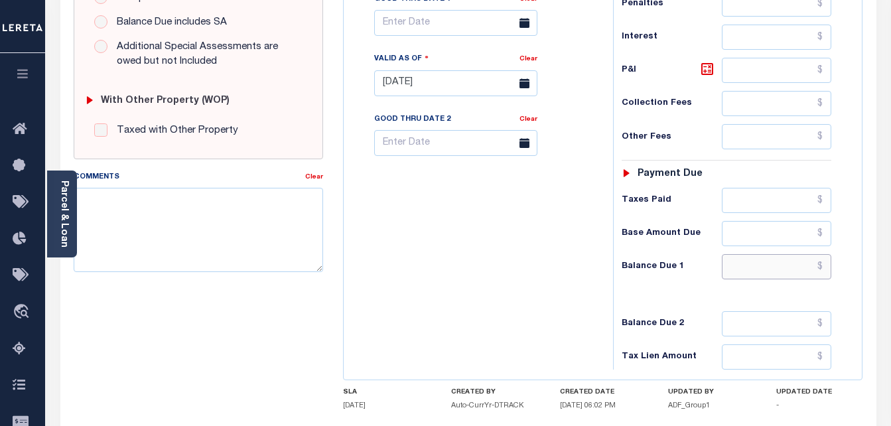
click at [823, 270] on input "text" at bounding box center [777, 266] width 110 height 25
paste input "167628.53"
type input "$167,628.53"
type input "[DATE]"
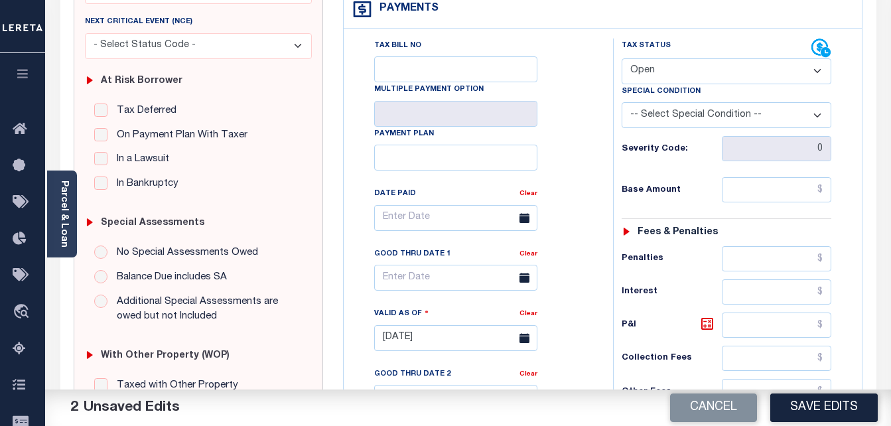
scroll to position [199, 0]
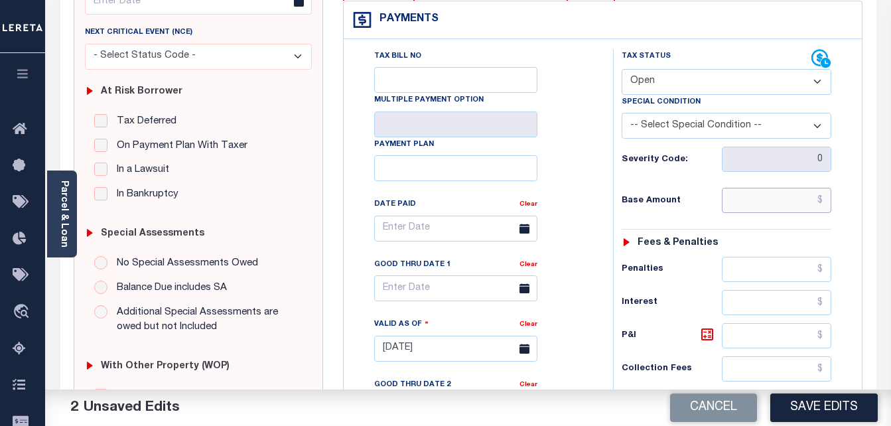
click at [820, 198] on input "text" at bounding box center [777, 200] width 110 height 25
paste input "149668.33"
type input "$149,668.33"
click at [714, 333] on icon at bounding box center [708, 335] width 12 height 12
type input "$17,960.20"
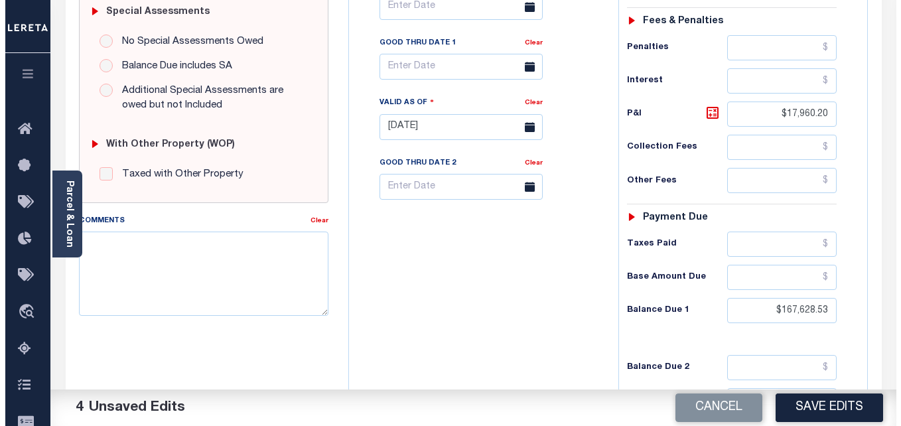
scroll to position [398, 0]
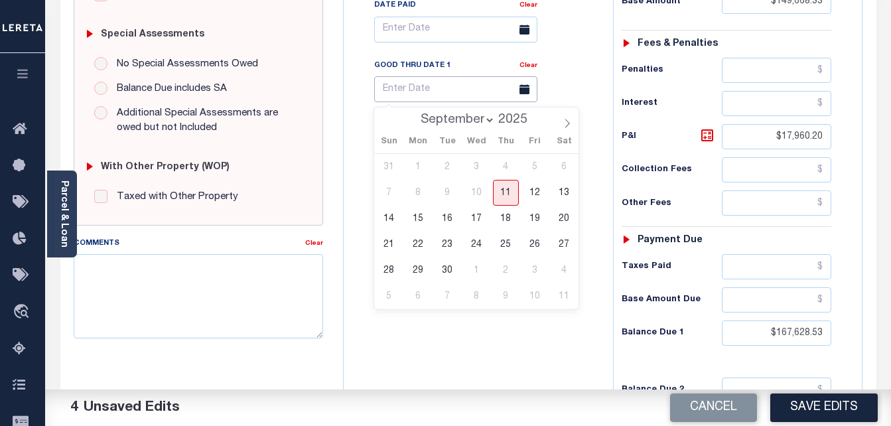
click at [404, 98] on input "text" at bounding box center [455, 89] width 163 height 26
click at [499, 199] on span "11" at bounding box center [506, 193] width 26 height 26
type input "[DATE]"
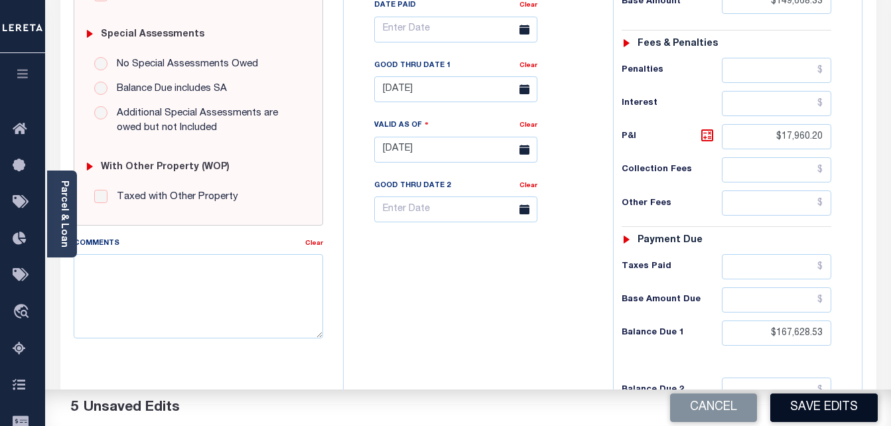
click at [814, 416] on button "Save Edits" at bounding box center [825, 408] width 108 height 29
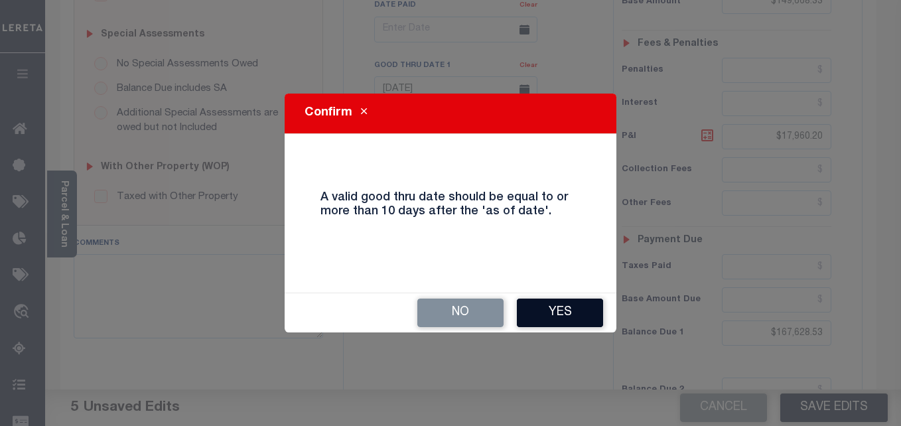
click at [550, 303] on button "Yes" at bounding box center [560, 313] width 86 height 29
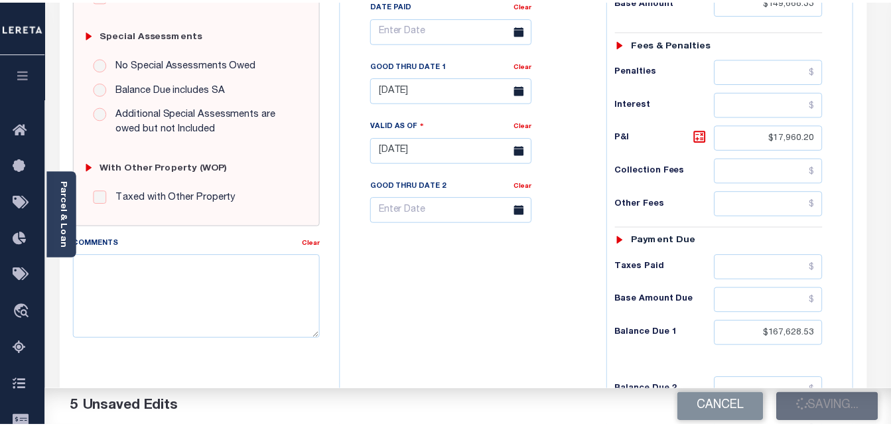
scroll to position [412, 0]
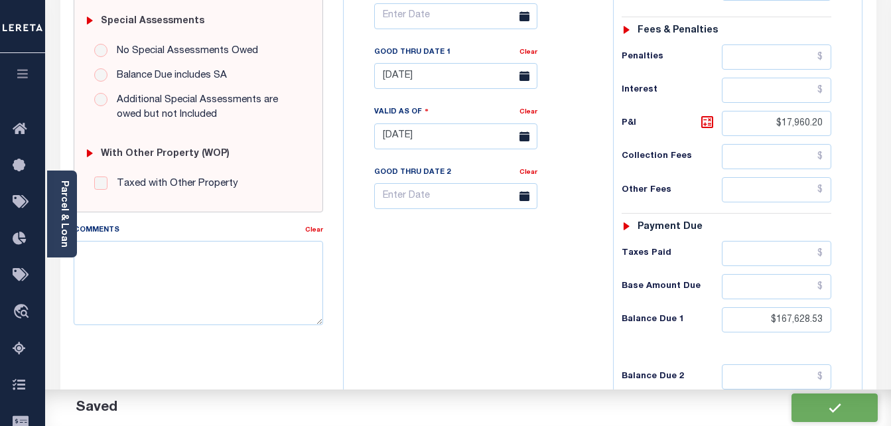
checkbox input "false"
type input "$149,668.33"
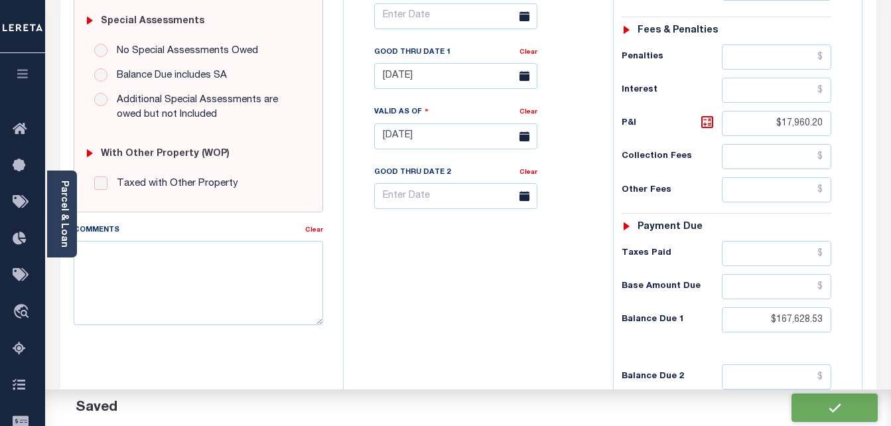
type input "$17,960.2"
type input "$167,628.53"
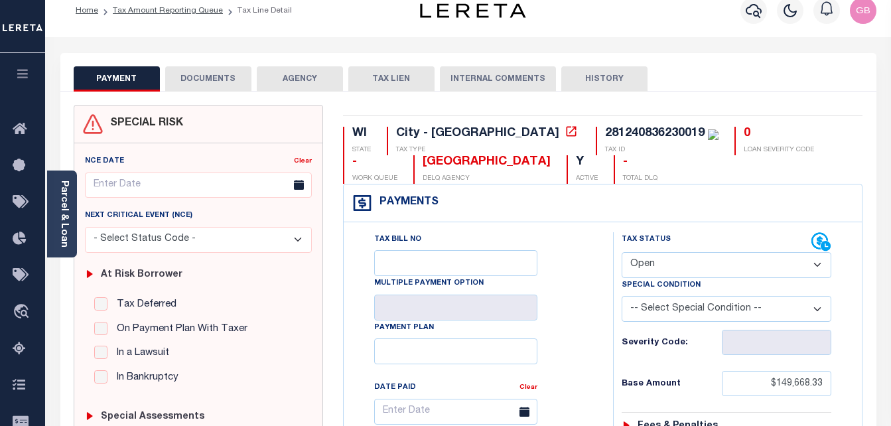
scroll to position [0, 0]
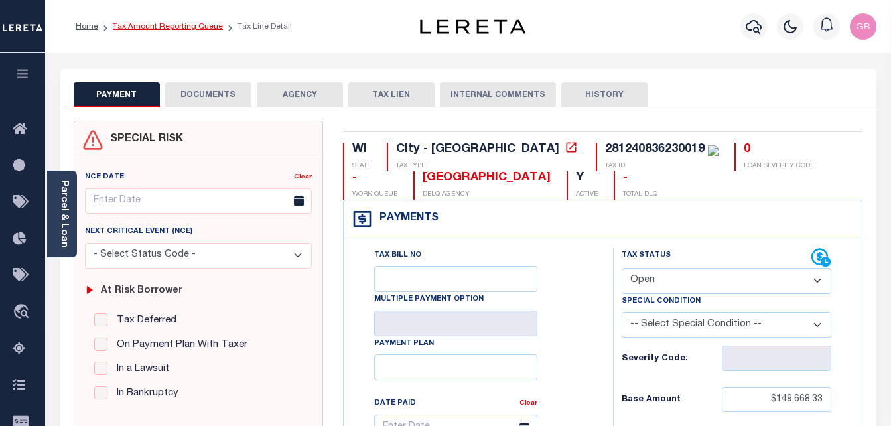
click at [160, 24] on link "Tax Amount Reporting Queue" at bounding box center [168, 27] width 110 height 8
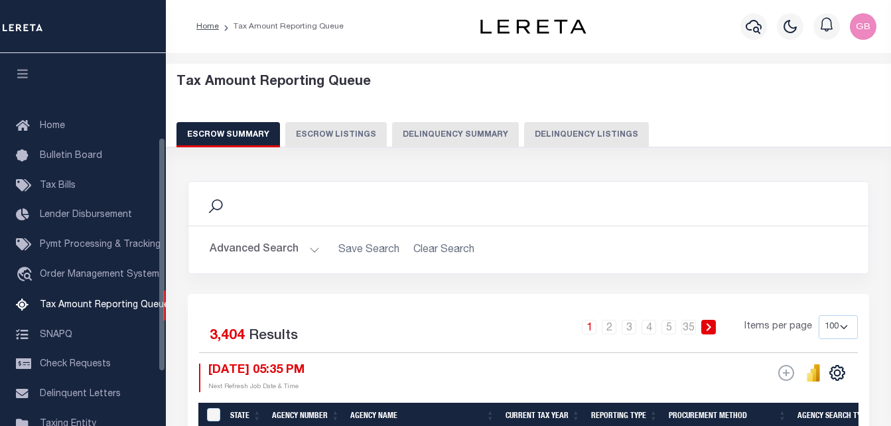
select select "100"
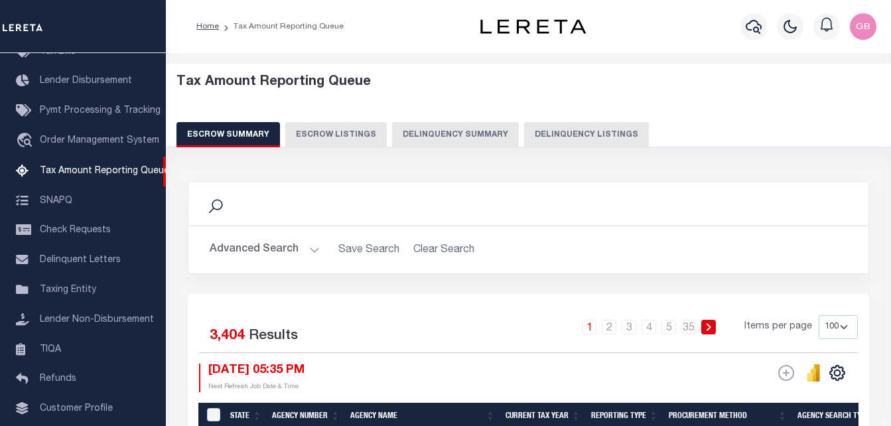
click at [562, 133] on button "Delinquency Listings" at bounding box center [586, 134] width 125 height 25
select select "100"
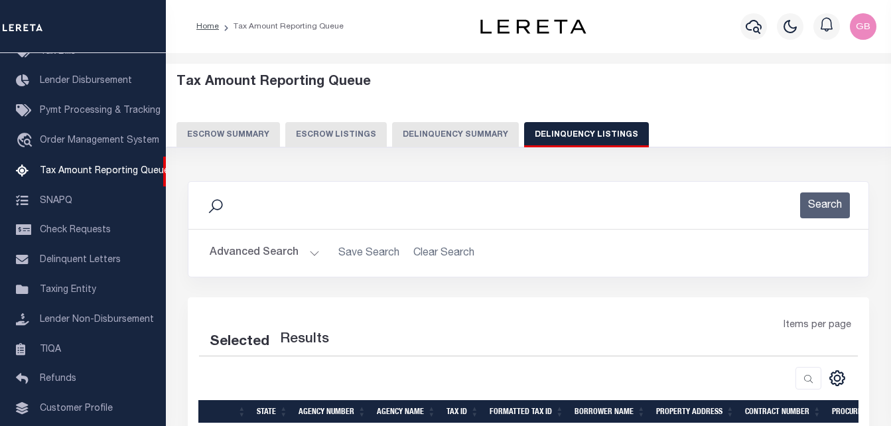
select select "100"
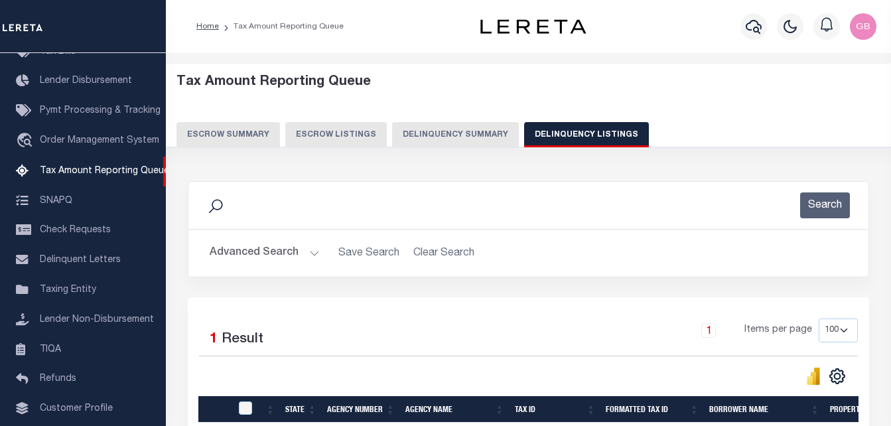
scroll to position [66, 0]
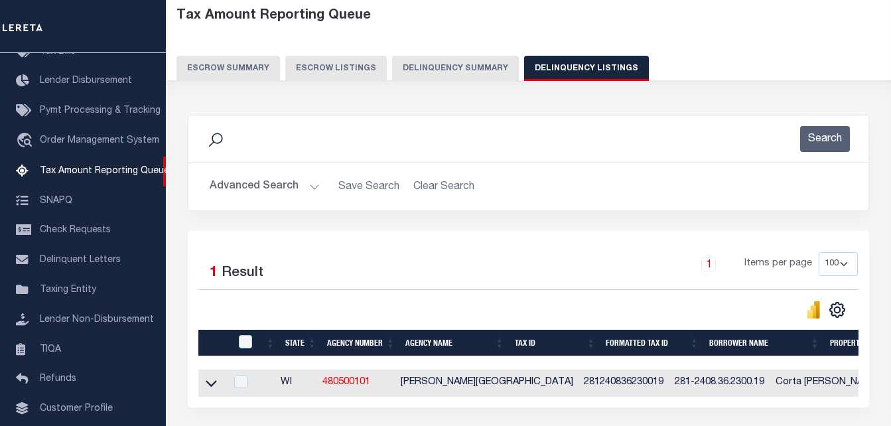
click at [311, 185] on button "Advanced Search" at bounding box center [265, 187] width 110 height 26
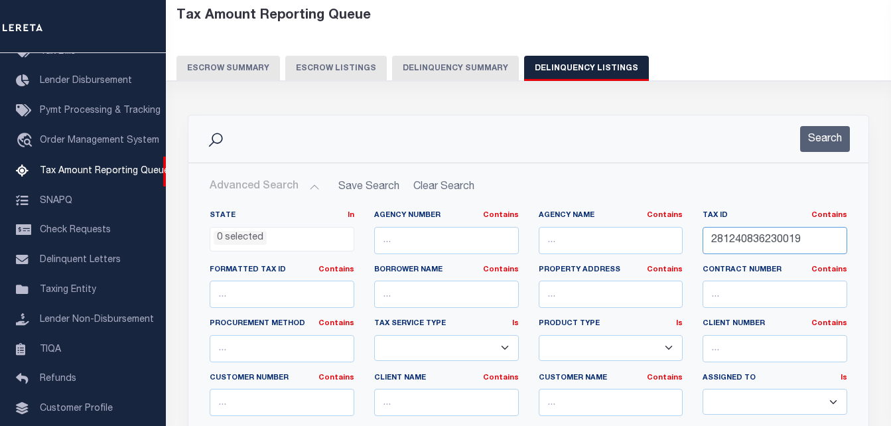
click at [754, 239] on input "281240836230019" at bounding box center [775, 240] width 145 height 27
click at [843, 139] on button "Search" at bounding box center [826, 139] width 50 height 26
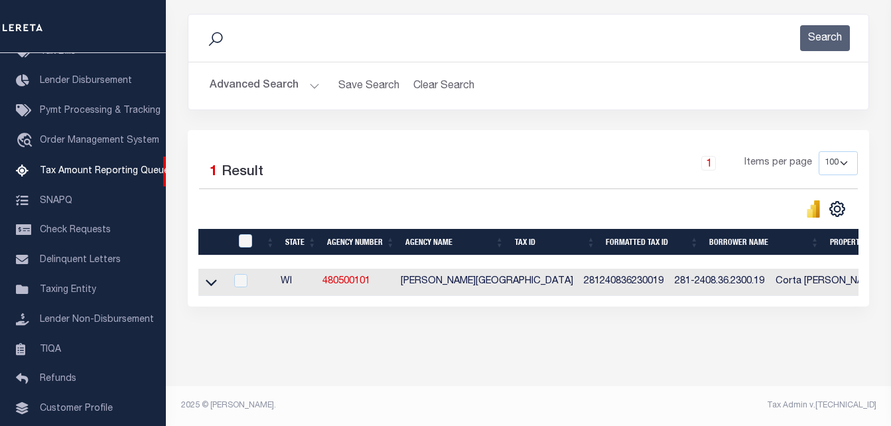
scroll to position [179, 0]
click at [208, 275] on icon at bounding box center [211, 282] width 11 height 14
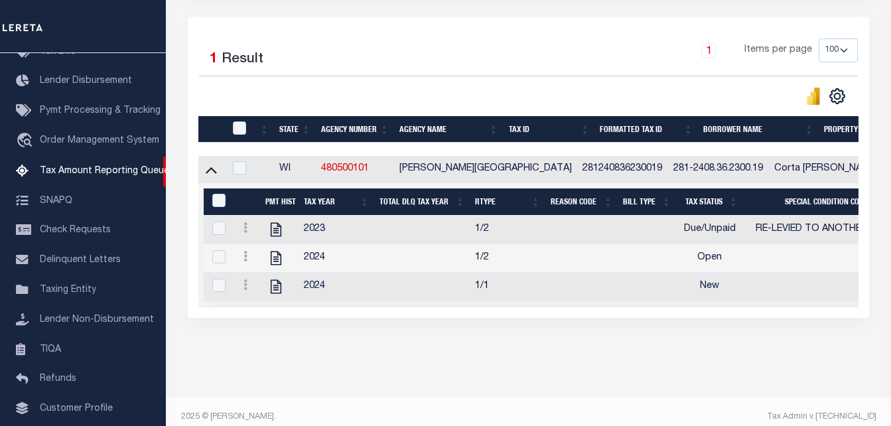
scroll to position [305, 0]
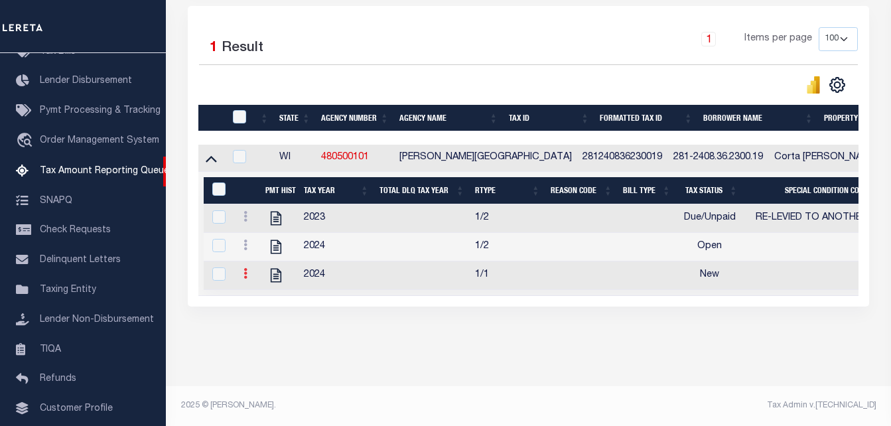
click at [246, 268] on icon at bounding box center [246, 273] width 4 height 11
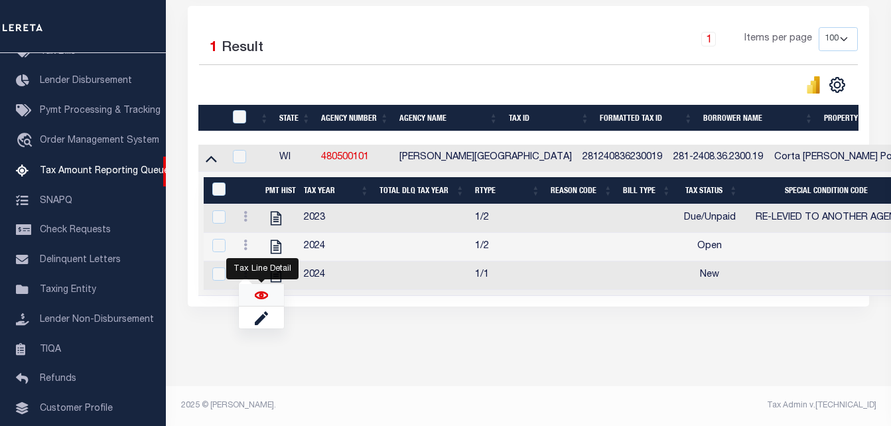
click at [264, 296] on img "" at bounding box center [261, 295] width 13 height 13
checkbox input "true"
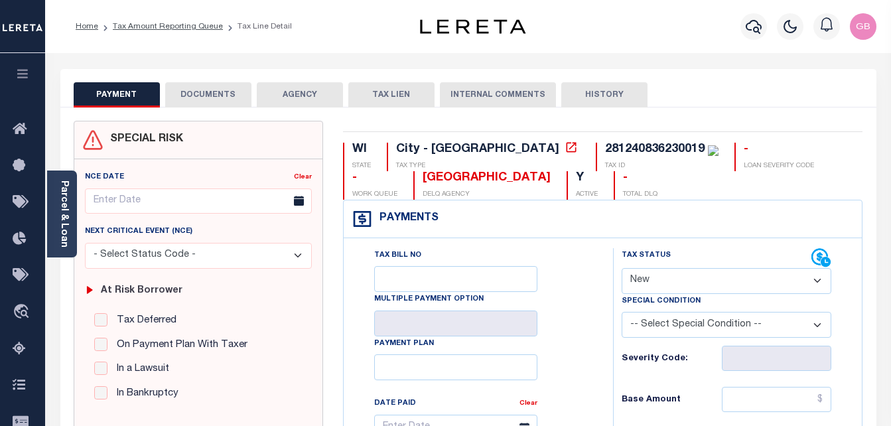
click at [661, 280] on select "- Select Status Code - Open Due/Unpaid Paid Incomplete No Tax Due Internal Refu…" at bounding box center [727, 281] width 210 height 26
select select "DUE"
click at [622, 269] on select "- Select Status Code - Open Due/Unpaid Paid Incomplete No Tax Due Internal Refu…" at bounding box center [727, 281] width 210 height 26
type input "[DATE]"
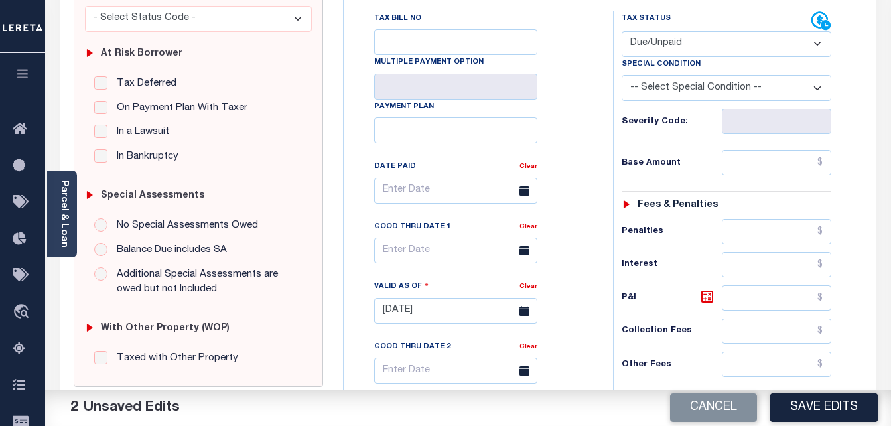
scroll to position [266, 0]
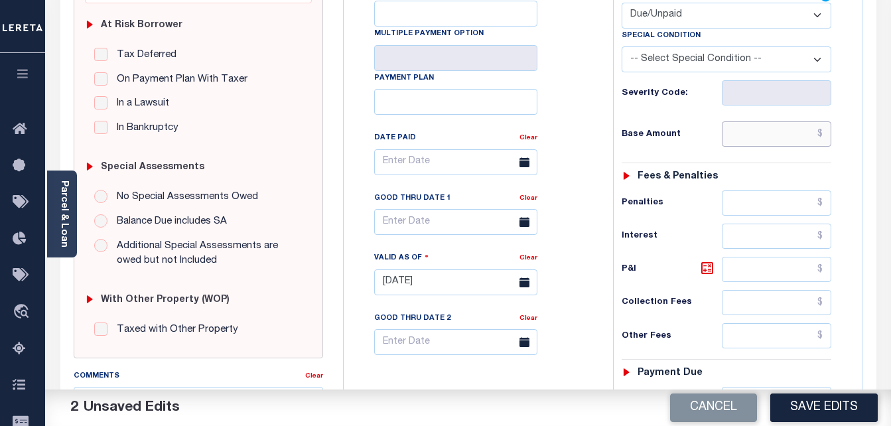
click at [826, 138] on input "text" at bounding box center [777, 133] width 110 height 25
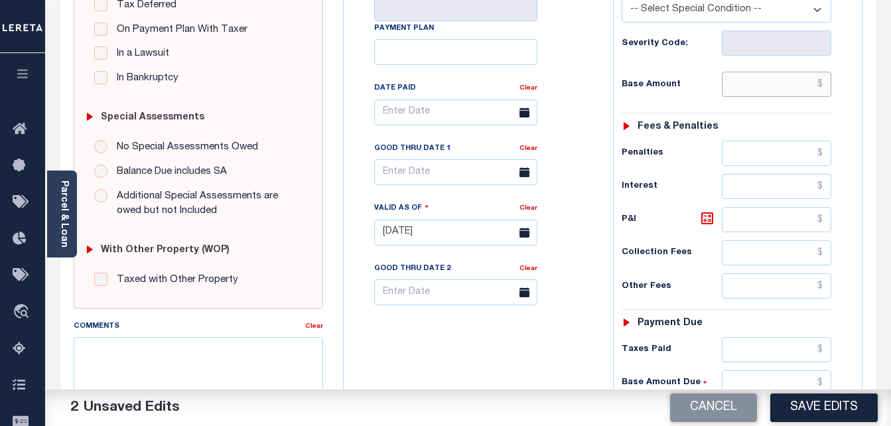
scroll to position [465, 0]
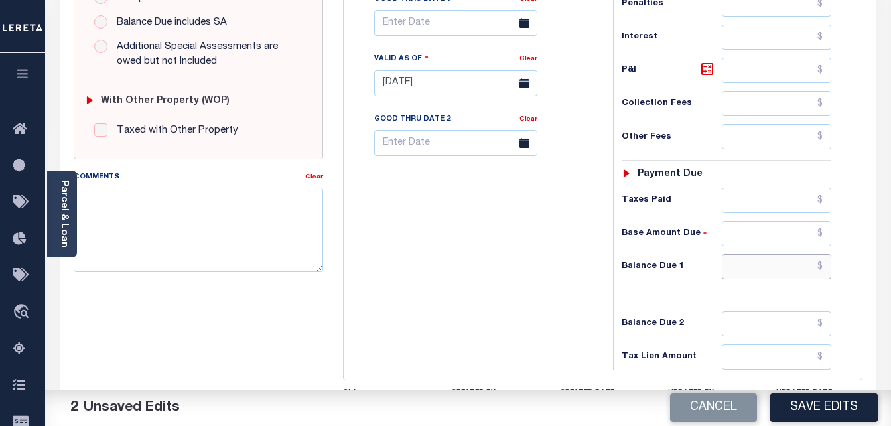
click at [824, 264] on input "text" at bounding box center [777, 266] width 110 height 25
paste input "167628.53"
type input "$167,628.53"
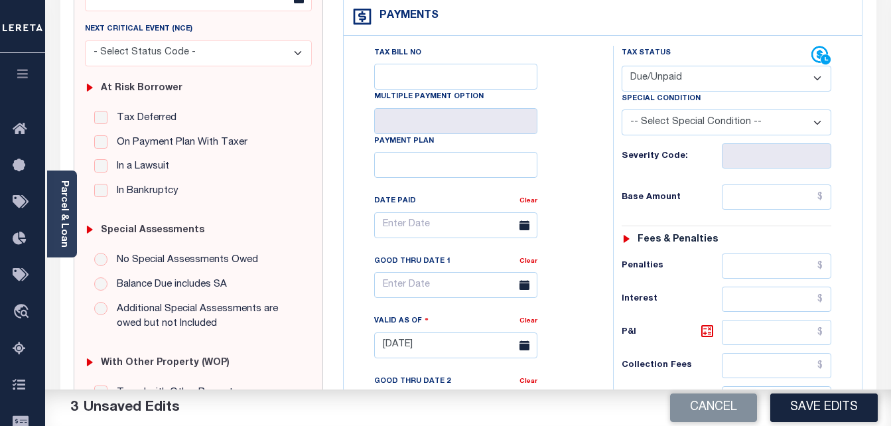
scroll to position [199, 0]
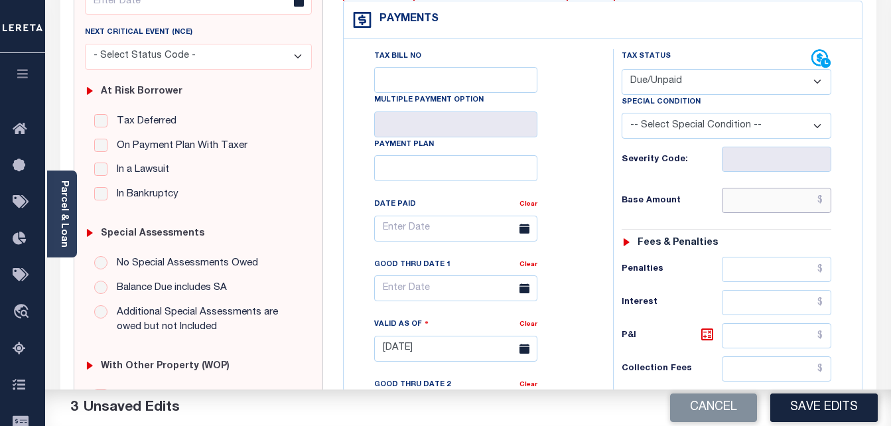
click at [827, 203] on input "text" at bounding box center [777, 200] width 110 height 25
paste input "149668.33"
type input "$149,668.33"
click at [704, 331] on icon at bounding box center [708, 335] width 16 height 16
type input "$17,960.20"
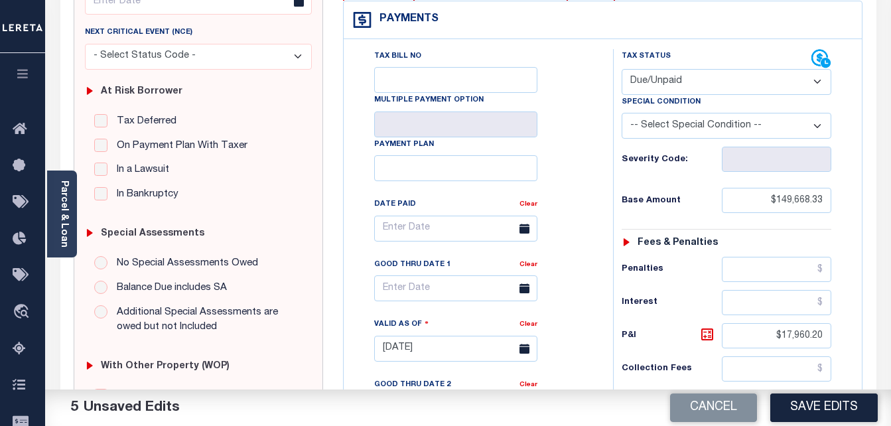
click at [543, 185] on div "Tax Bill No Multiple Payment Option Payment Plan Clear" at bounding box center [475, 235] width 236 height 372
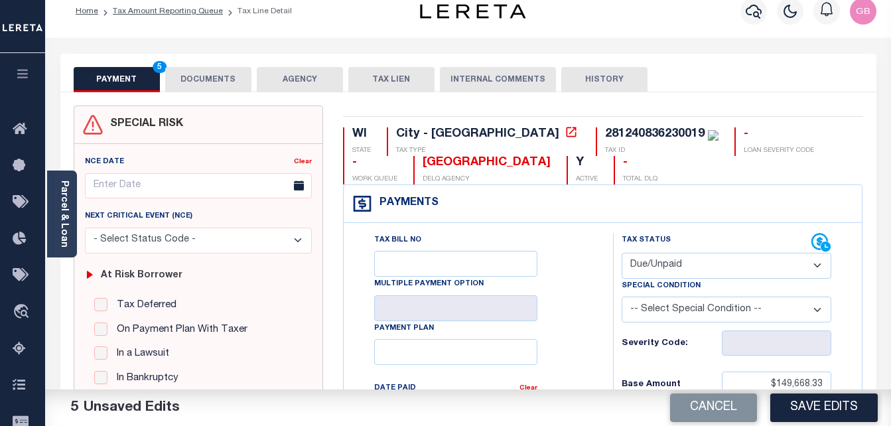
scroll to position [0, 0]
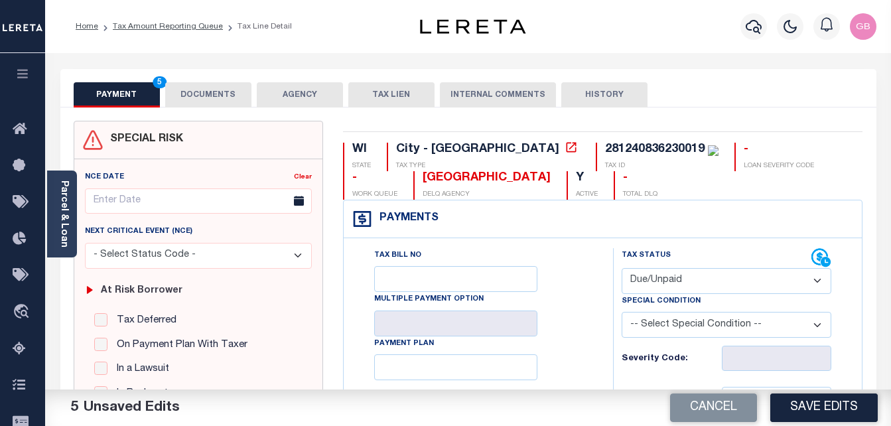
click at [221, 89] on button "DOCUMENTS" at bounding box center [208, 94] width 86 height 25
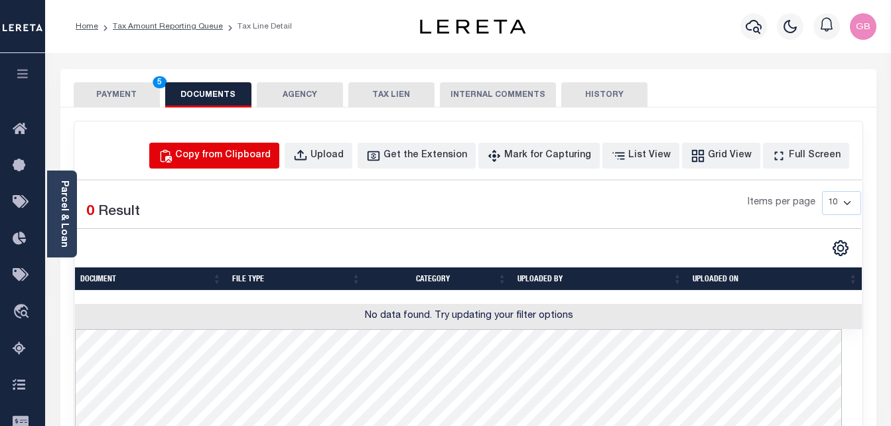
click at [207, 163] on button "Copy from Clipboard" at bounding box center [214, 156] width 130 height 26
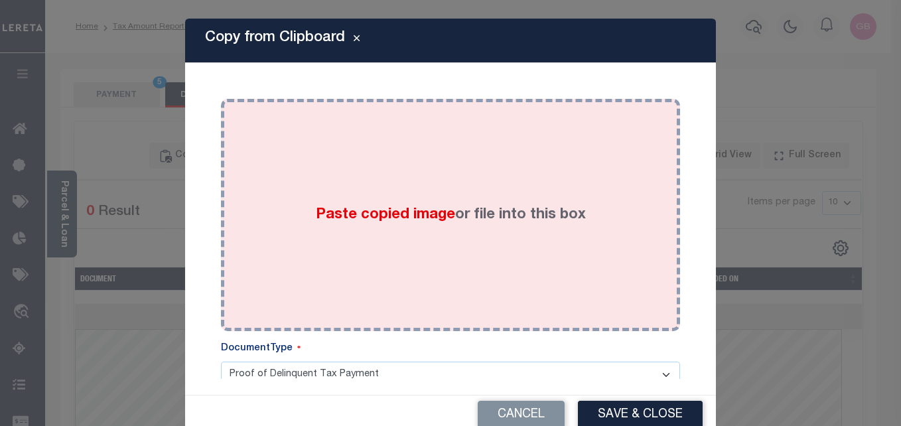
click at [274, 181] on div "Paste copied image or file into this box" at bounding box center [450, 215] width 439 height 212
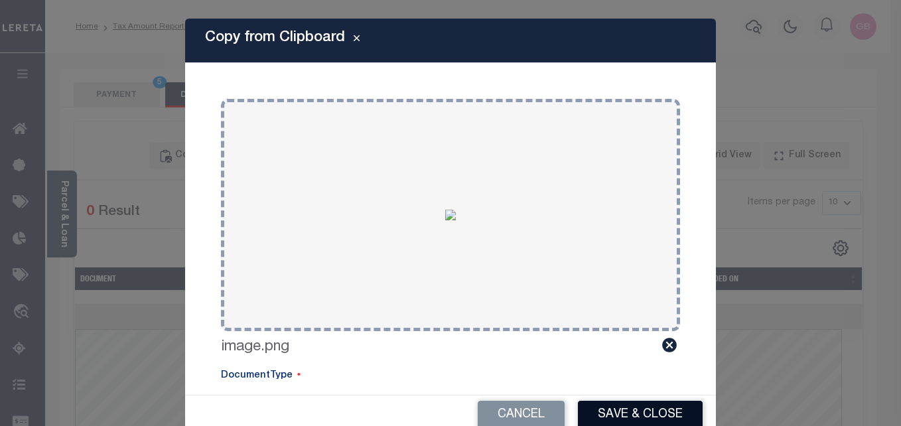
click at [603, 404] on button "Save & Close" at bounding box center [640, 415] width 125 height 29
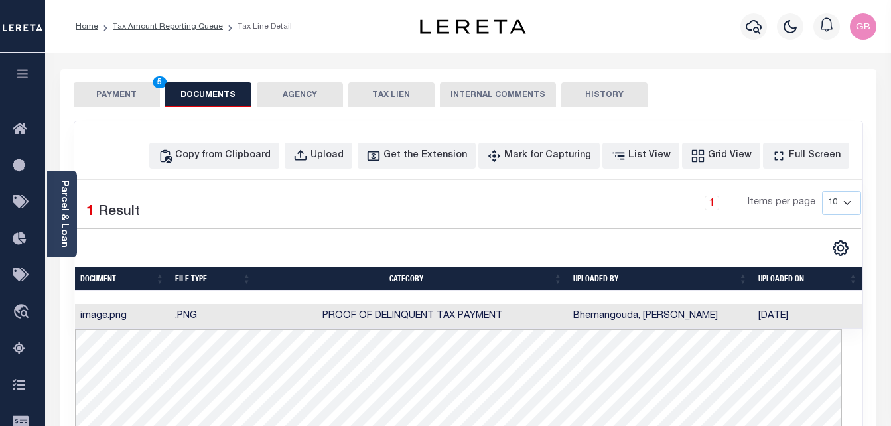
click at [121, 100] on button "PAYMENT 5" at bounding box center [117, 94] width 86 height 25
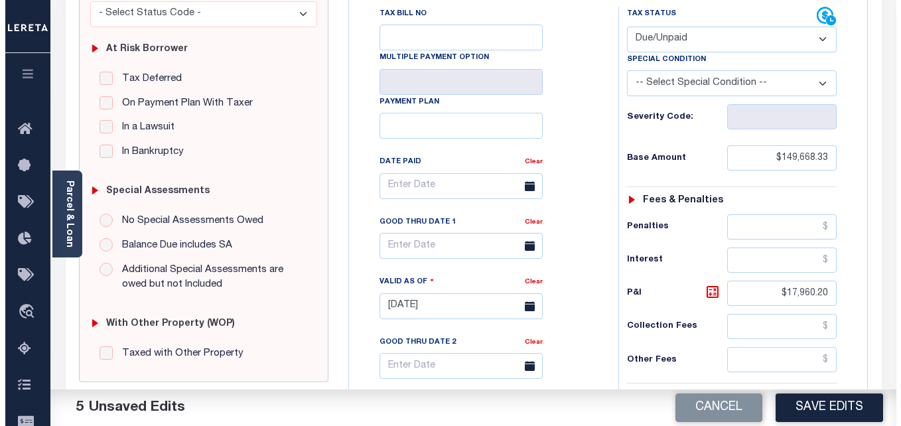
scroll to position [332, 0]
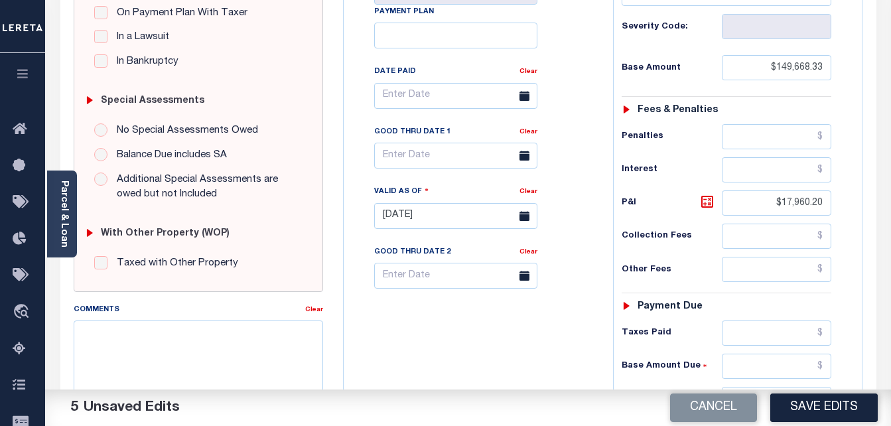
drag, startPoint x: 811, startPoint y: 406, endPoint x: 807, endPoint y: 395, distance: 12.0
click at [811, 406] on button "Save Edits" at bounding box center [825, 408] width 108 height 29
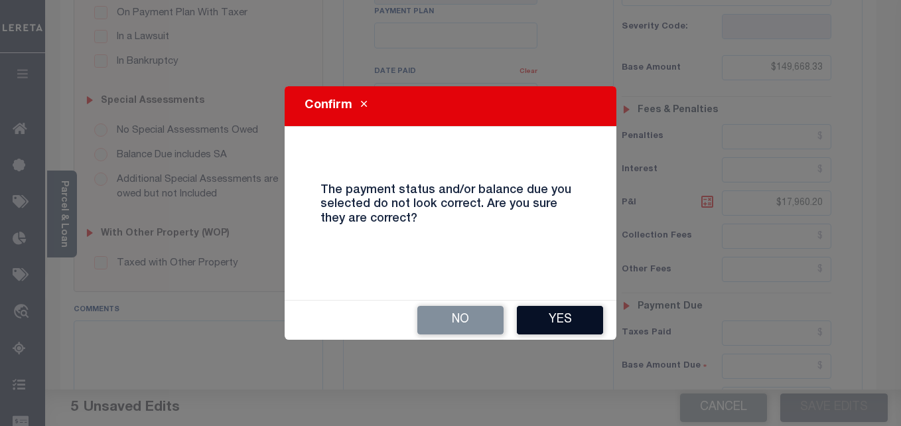
click at [531, 317] on button "Yes" at bounding box center [560, 320] width 86 height 29
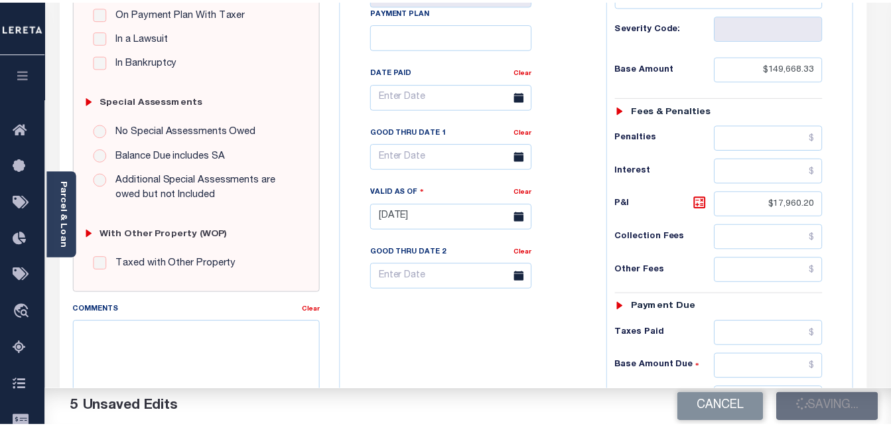
scroll to position [345, 0]
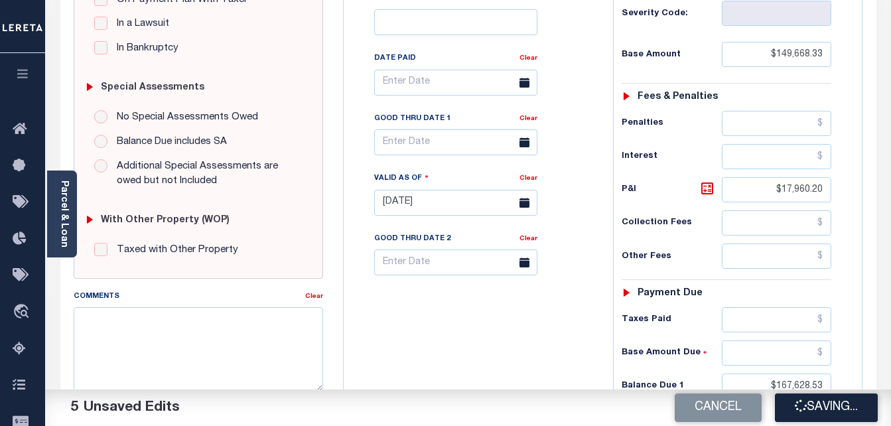
checkbox input "false"
type input "$149,668.33"
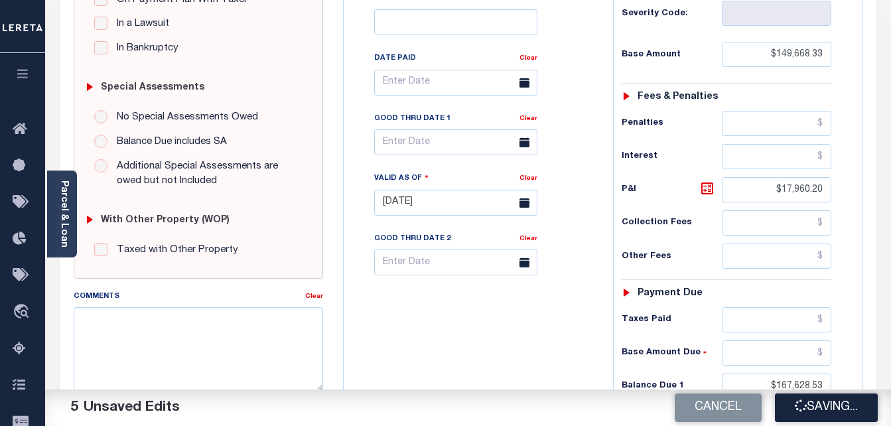
type input "$17,960.2"
type input "$167,628.53"
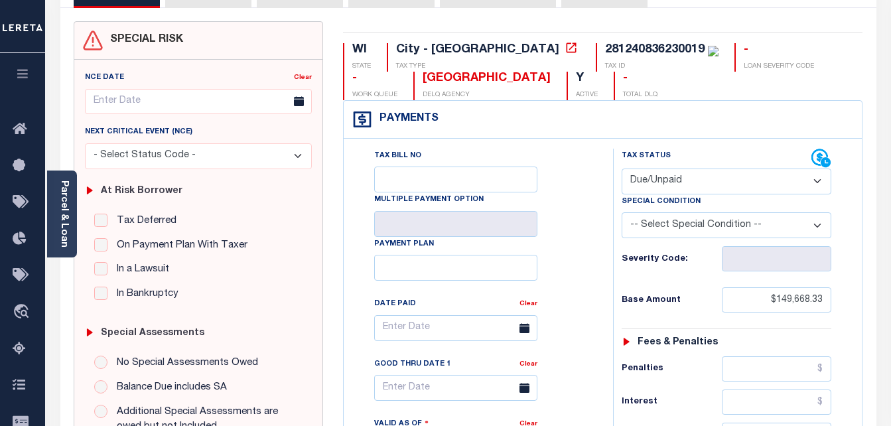
scroll to position [0, 0]
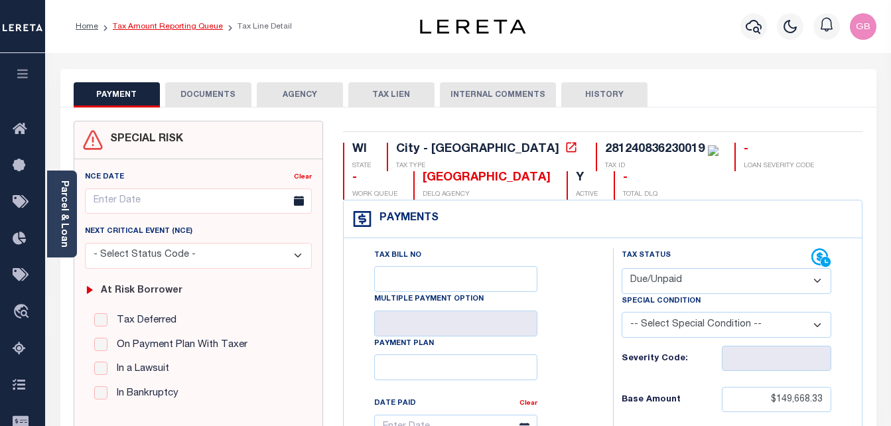
click at [142, 29] on link "Tax Amount Reporting Queue" at bounding box center [168, 27] width 110 height 8
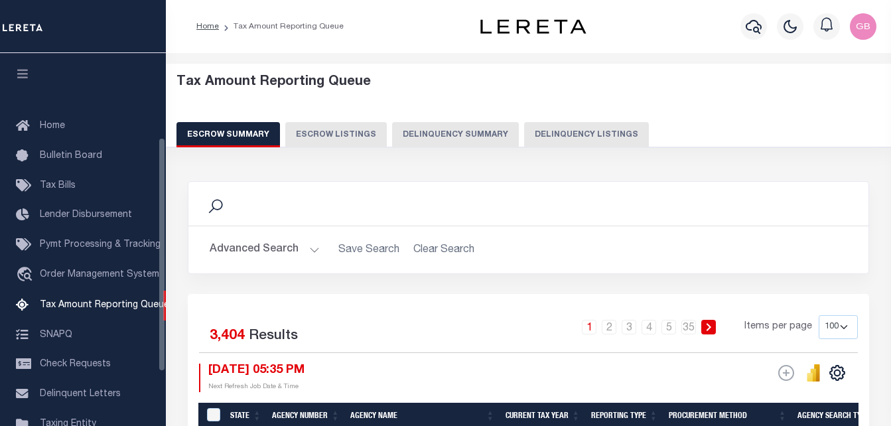
select select "100"
click at [511, 133] on div "Escrow Summary Escrow Listings Delinquency Summary Delinquency Listings" at bounding box center [529, 134] width 705 height 25
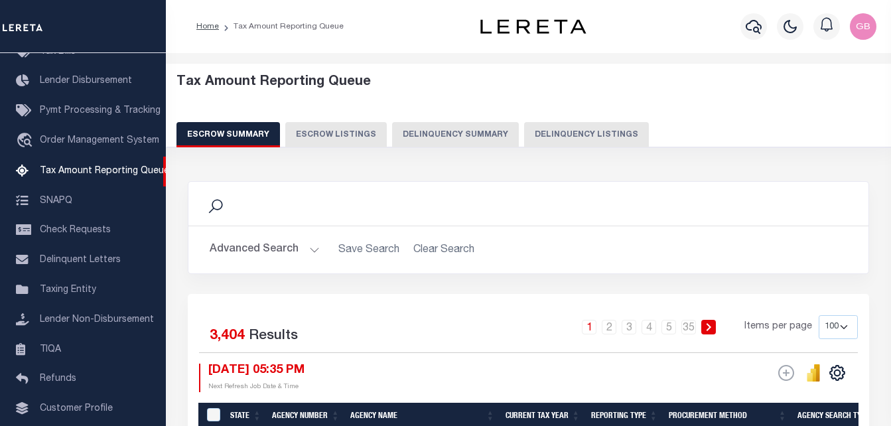
click at [589, 134] on button "Delinquency Listings" at bounding box center [586, 134] width 125 height 25
select select "100"
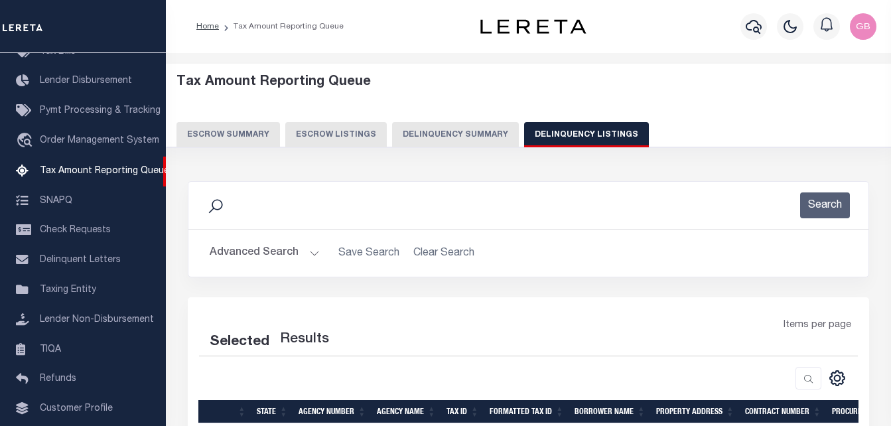
select select "100"
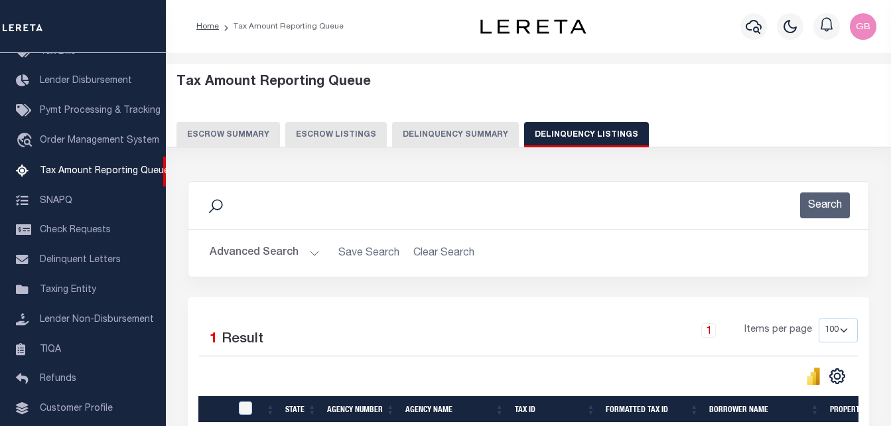
click at [315, 252] on button "Advanced Search" at bounding box center [265, 253] width 110 height 26
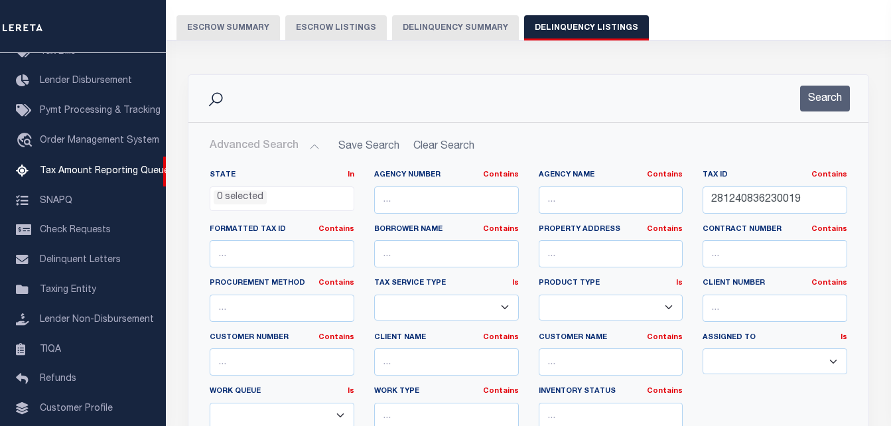
scroll to position [133, 0]
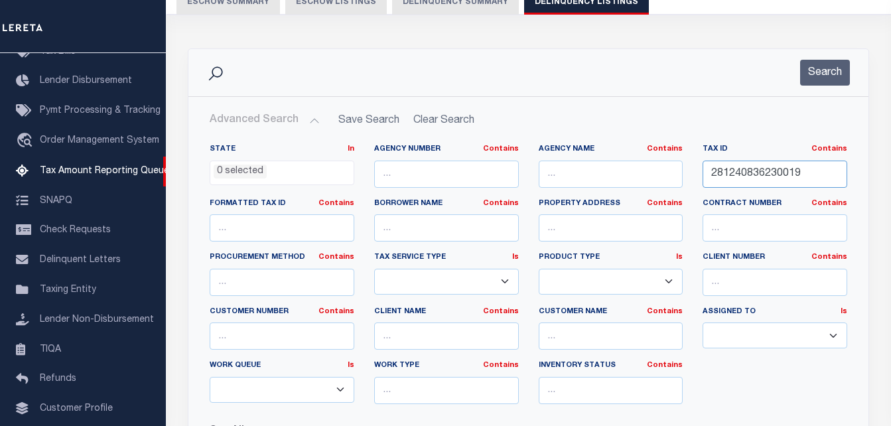
click at [768, 175] on input "281240836230019" at bounding box center [775, 174] width 145 height 27
click at [817, 68] on button "Search" at bounding box center [826, 73] width 50 height 26
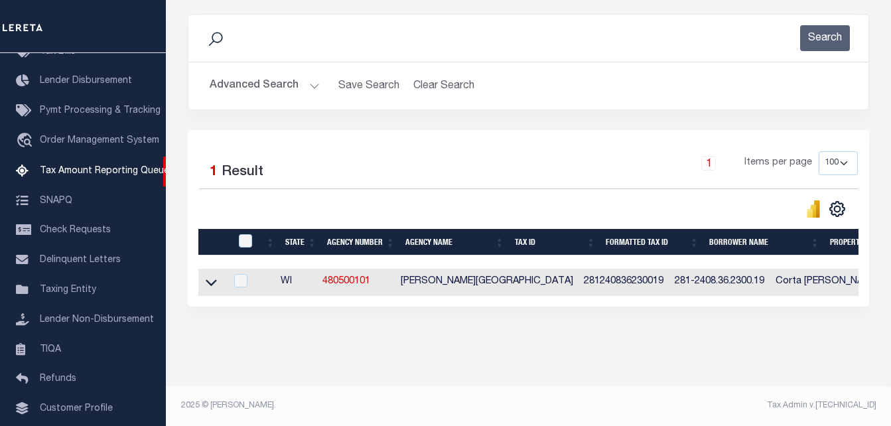
scroll to position [179, 0]
click at [210, 280] on icon at bounding box center [211, 283] width 11 height 7
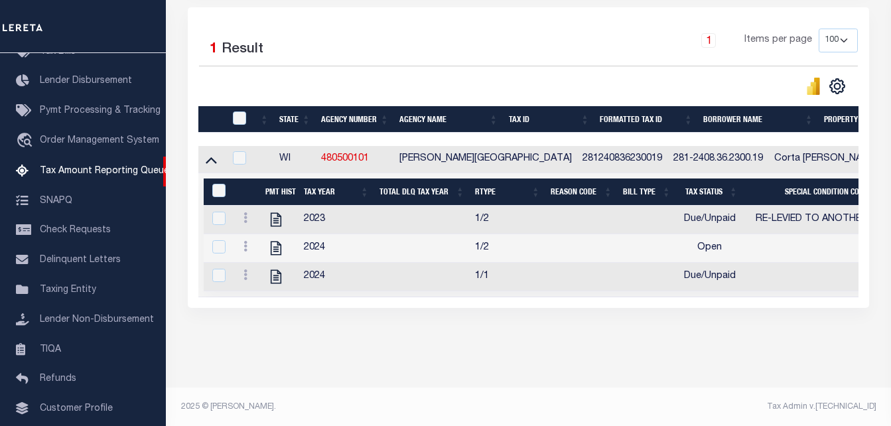
scroll to position [305, 0]
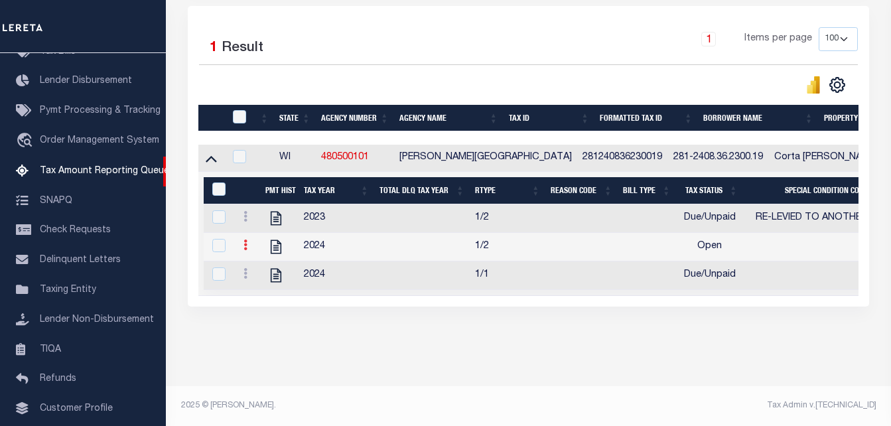
click at [243, 242] on link at bounding box center [245, 247] width 15 height 11
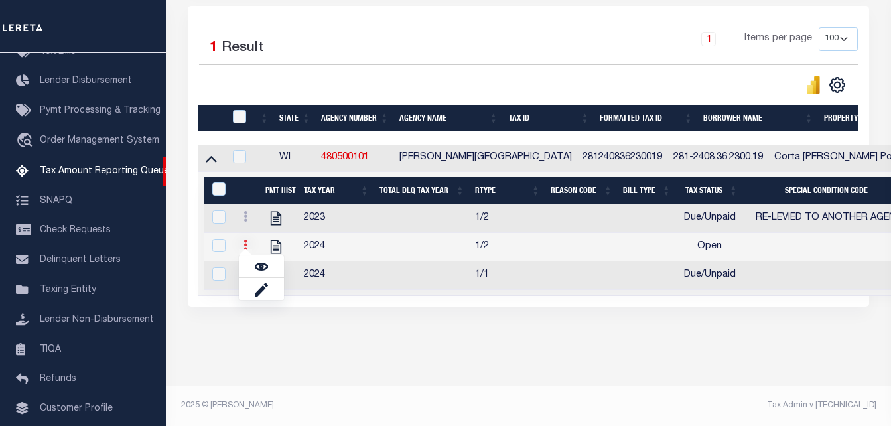
scroll to position [297, 0]
click at [262, 270] on img "" at bounding box center [261, 266] width 13 height 13
checkbox input "true"
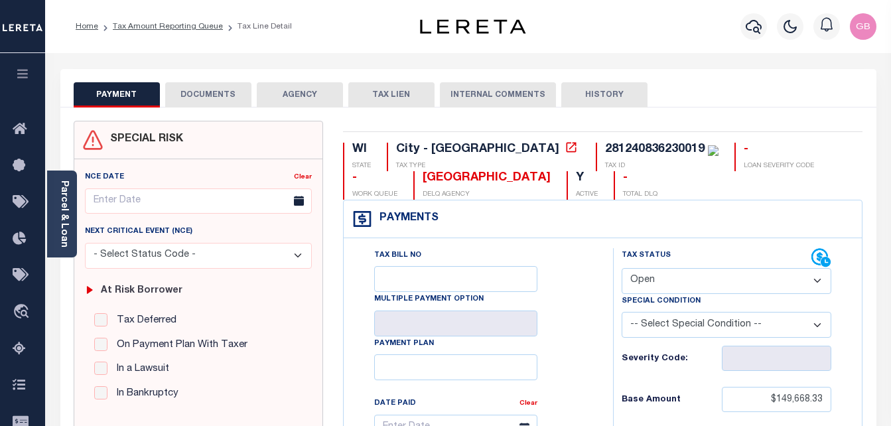
click at [696, 284] on select "- Select Status Code - Open Due/Unpaid Paid Incomplete No Tax Due Internal Refu…" at bounding box center [727, 281] width 210 height 26
click at [622, 269] on select "- Select Status Code - Open Due/Unpaid Paid Incomplete No Tax Due Internal Refu…" at bounding box center [727, 281] width 210 height 26
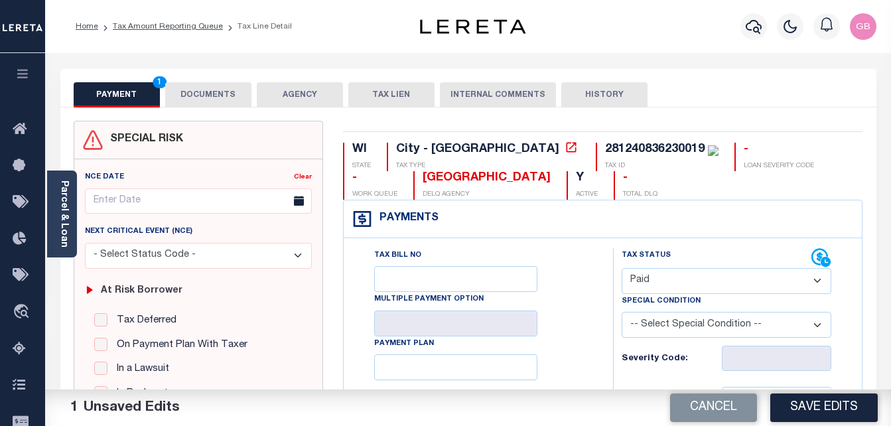
click at [671, 282] on select "- Select Status Code - Open Due/Unpaid Paid Incomplete No Tax Due Internal Refu…" at bounding box center [727, 281] width 210 height 26
select select "DUE"
click at [622, 269] on select "- Select Status Code - Open Due/Unpaid Paid Incomplete No Tax Due Internal Refu…" at bounding box center [727, 281] width 210 height 26
click at [842, 406] on button "Save Edits" at bounding box center [825, 408] width 108 height 29
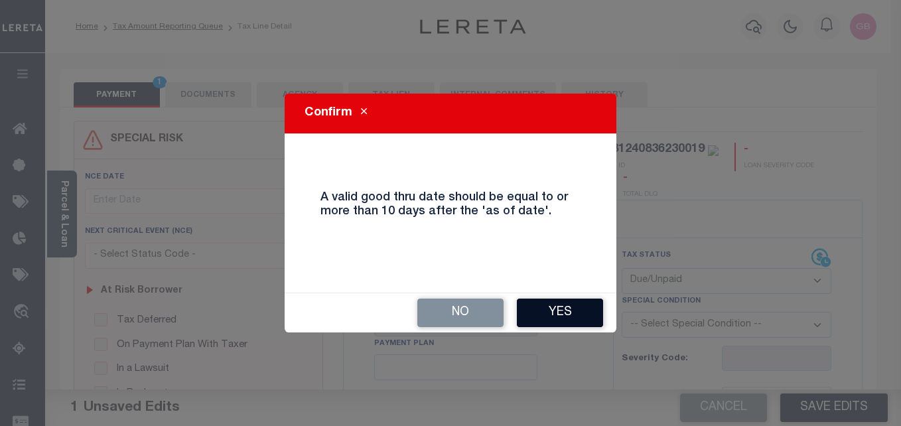
click at [549, 303] on button "Yes" at bounding box center [560, 313] width 86 height 29
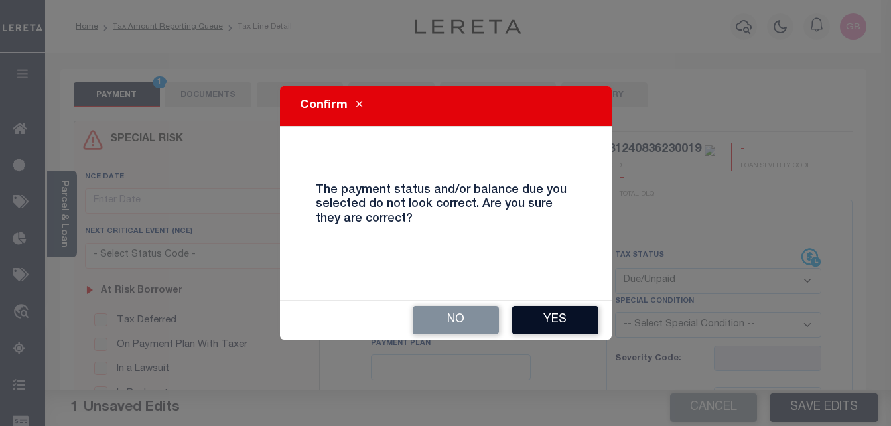
click at [554, 320] on button "Yes" at bounding box center [555, 320] width 86 height 29
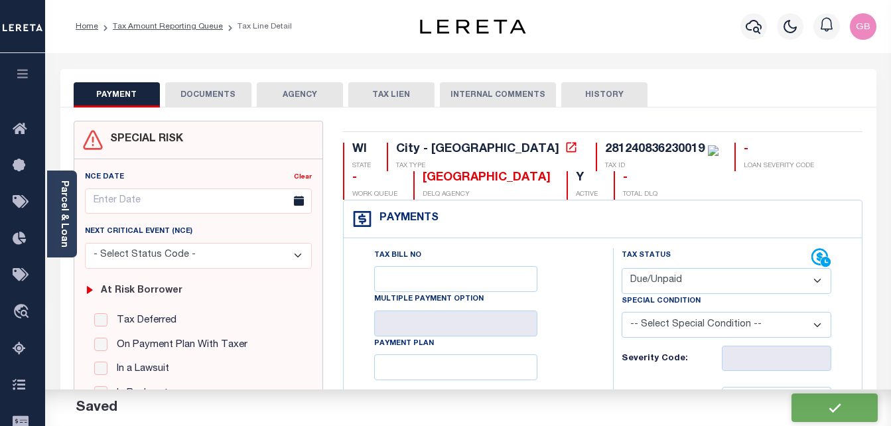
checkbox input "false"
type input "$149,668.33"
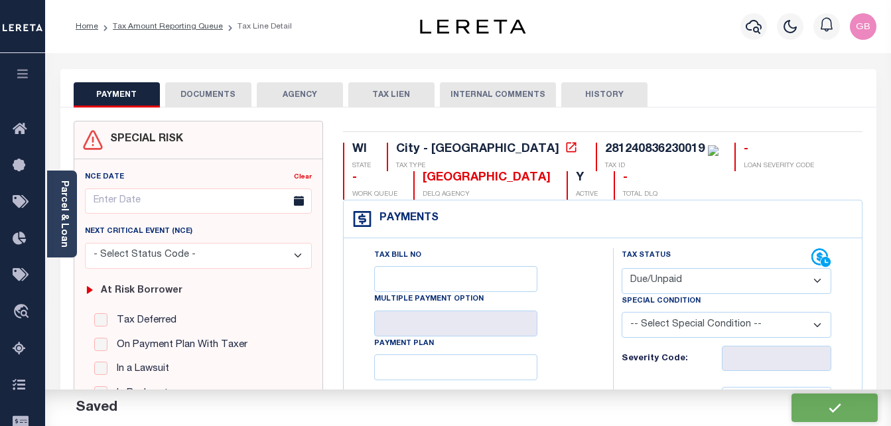
type input "$17,960.2"
type input "$167,628.53"
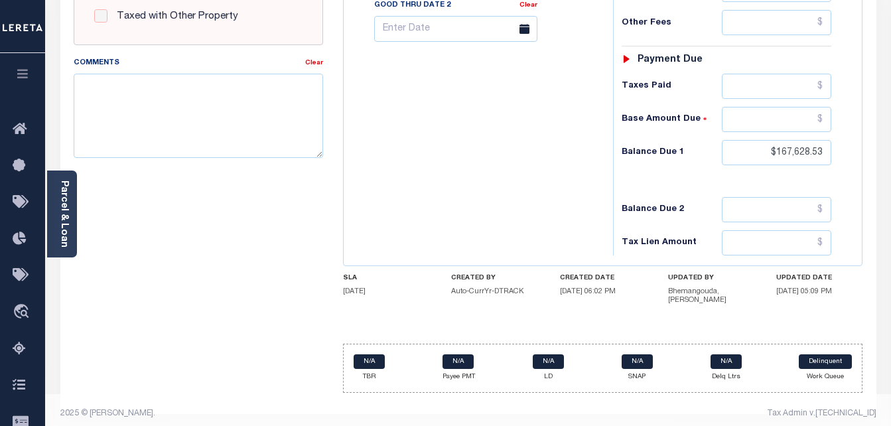
scroll to position [579, 0]
